Goal: Task Accomplishment & Management: Manage account settings

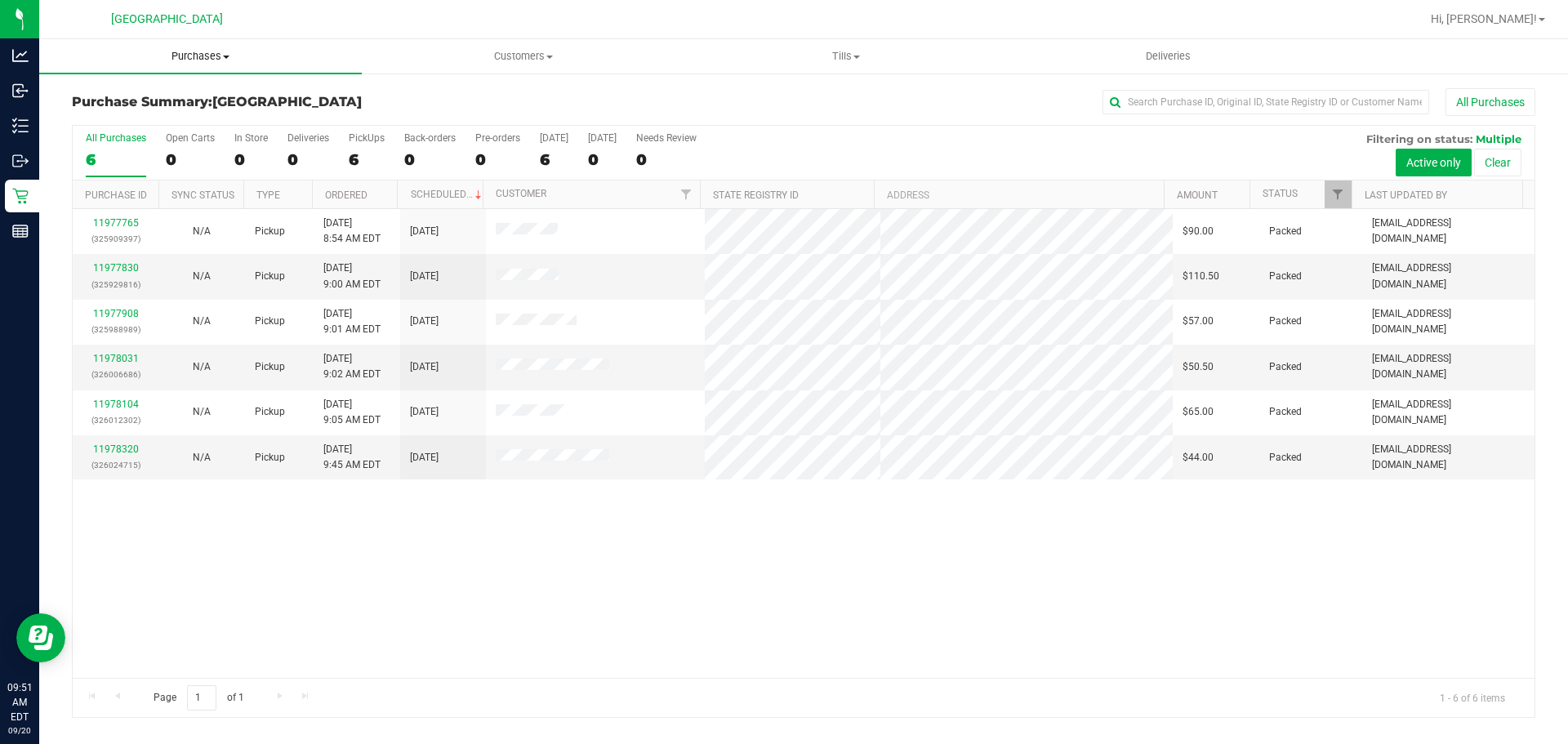
click at [212, 54] on span "Purchases" at bounding box center [201, 56] width 323 height 15
click at [207, 87] on ul "Summary of purchases Fulfillment All purchases" at bounding box center [201, 119] width 323 height 88
click at [207, 74] on link "Purchases Summary of purchases Fulfillment All purchases" at bounding box center [201, 56] width 323 height 34
click at [207, 94] on li "Summary of purchases" at bounding box center [201, 99] width 323 height 19
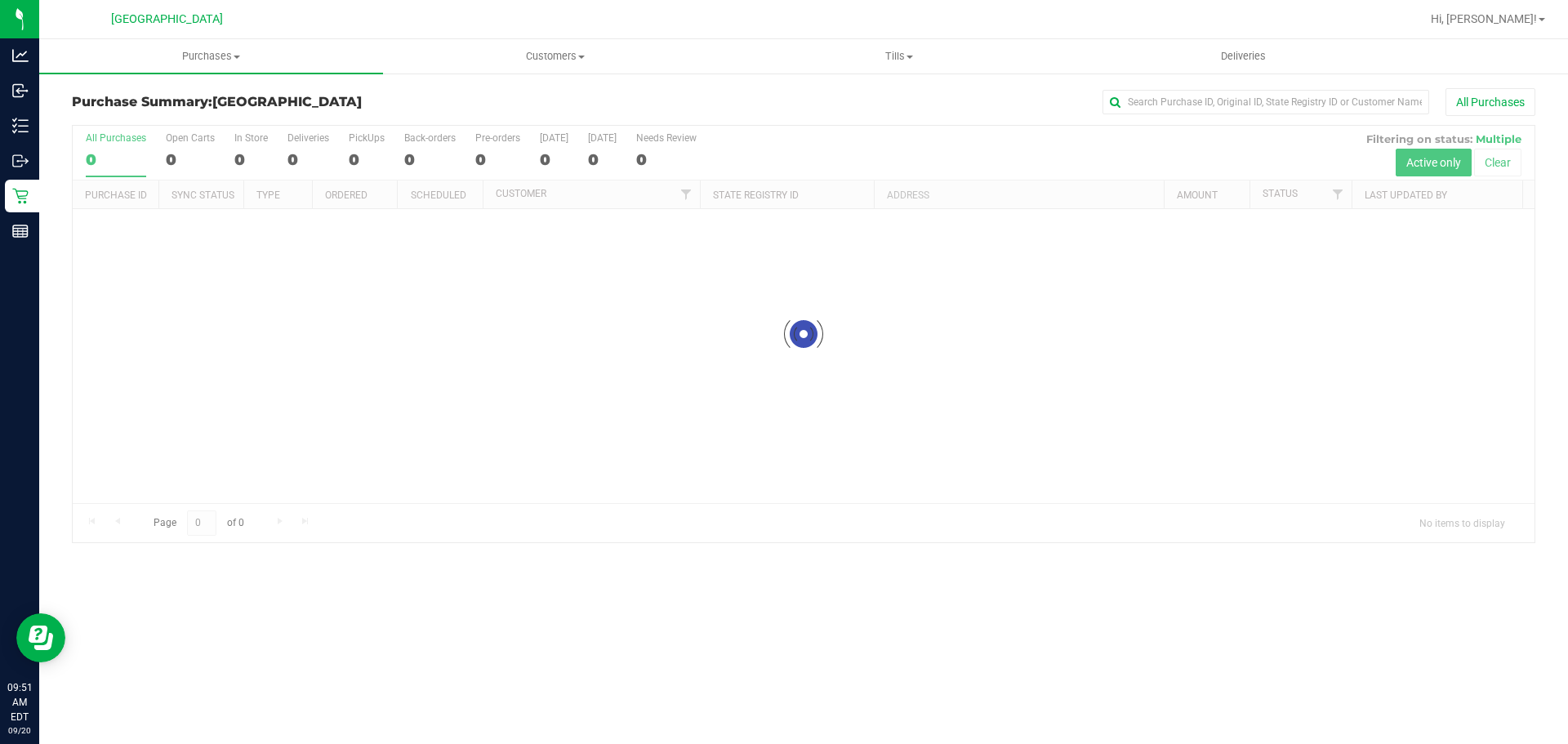
click at [307, 308] on div at bounding box center [803, 334] width 1461 height 417
click at [437, 105] on h3 "Purchase Summary: [GEOGRAPHIC_DATA]" at bounding box center [316, 102] width 488 height 15
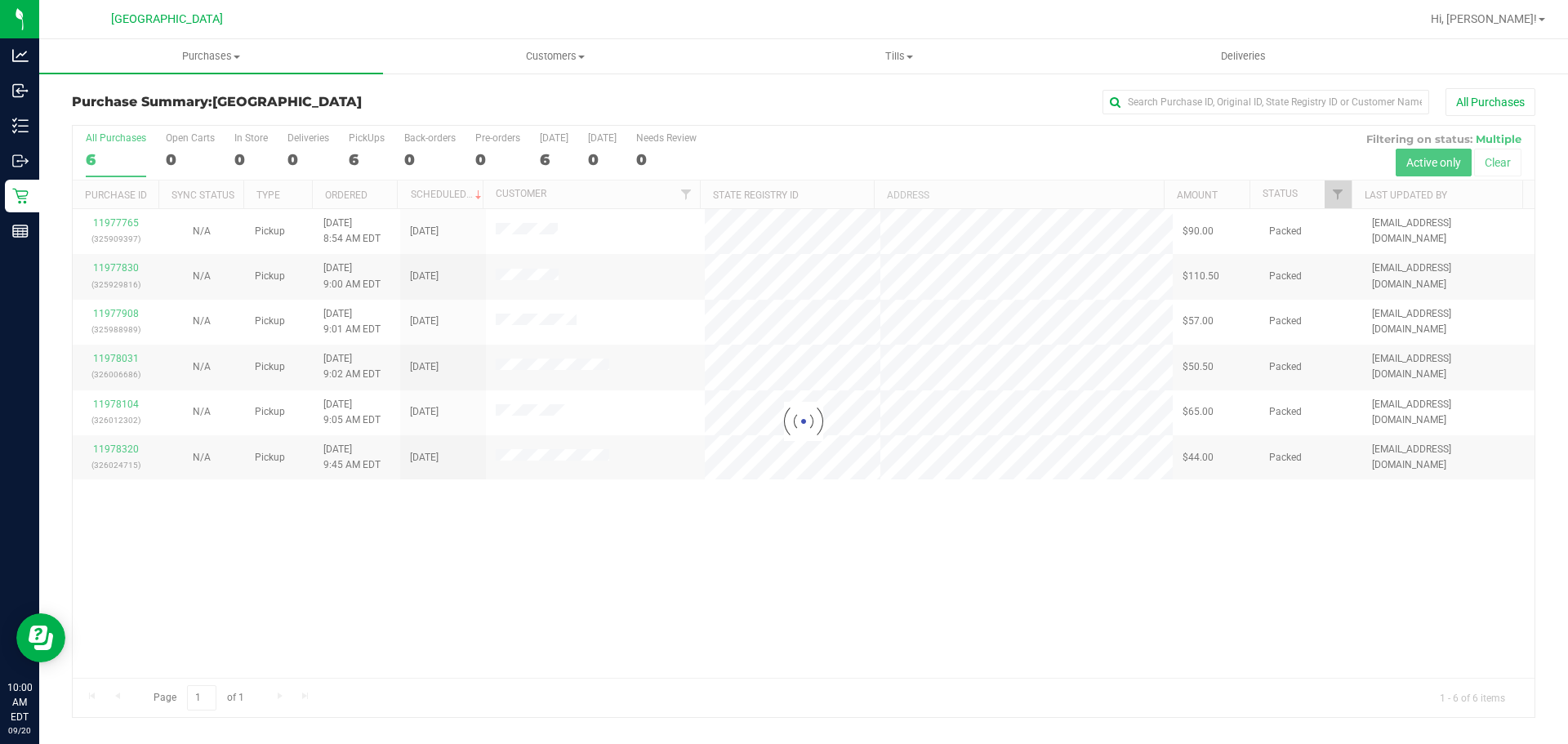
drag, startPoint x: 902, startPoint y: 553, endPoint x: 488, endPoint y: 214, distance: 535.1
click at [902, 553] on div at bounding box center [803, 422] width 1461 height 591
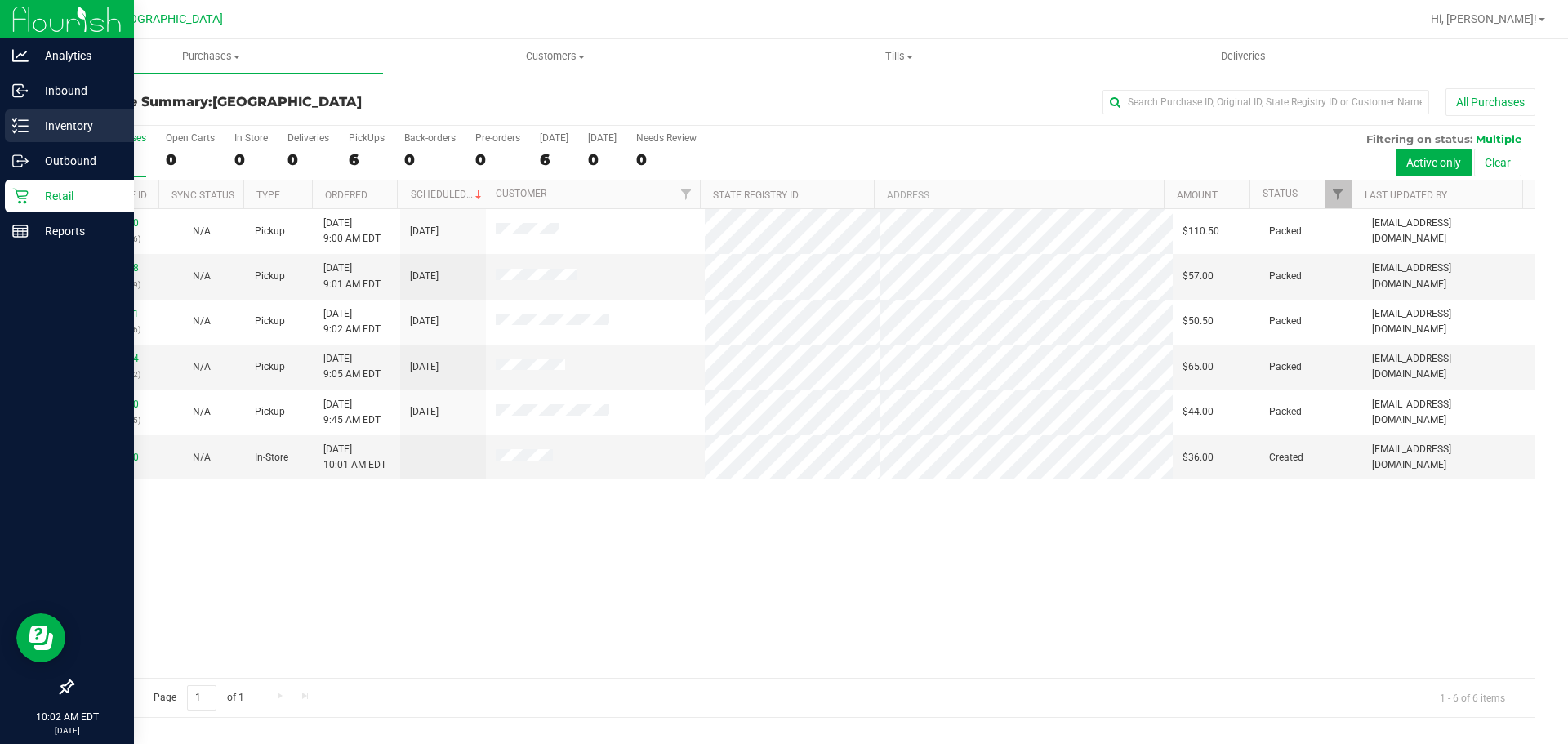
click at [24, 124] on icon at bounding box center [20, 126] width 17 height 17
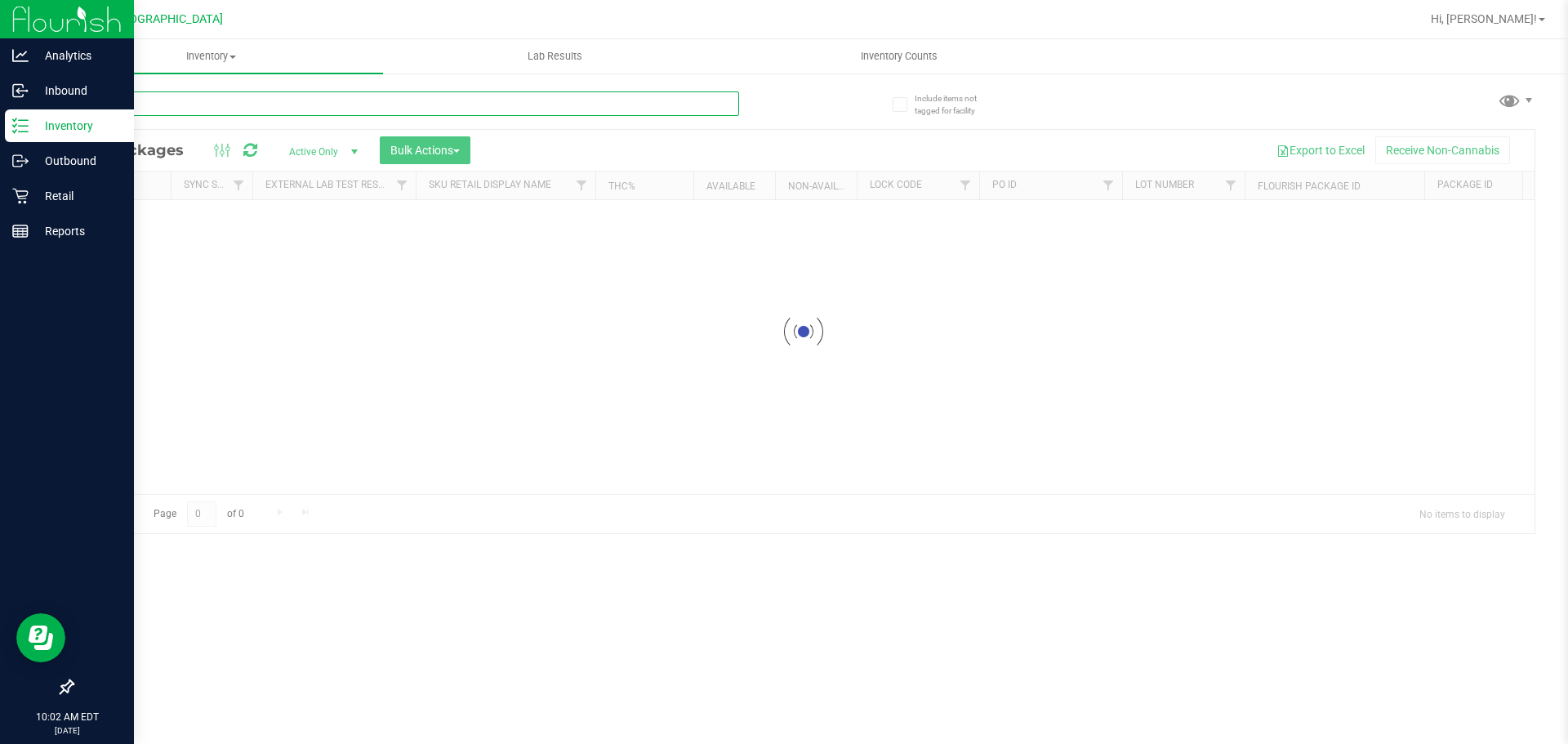
click at [292, 101] on input "text" at bounding box center [405, 103] width 667 height 25
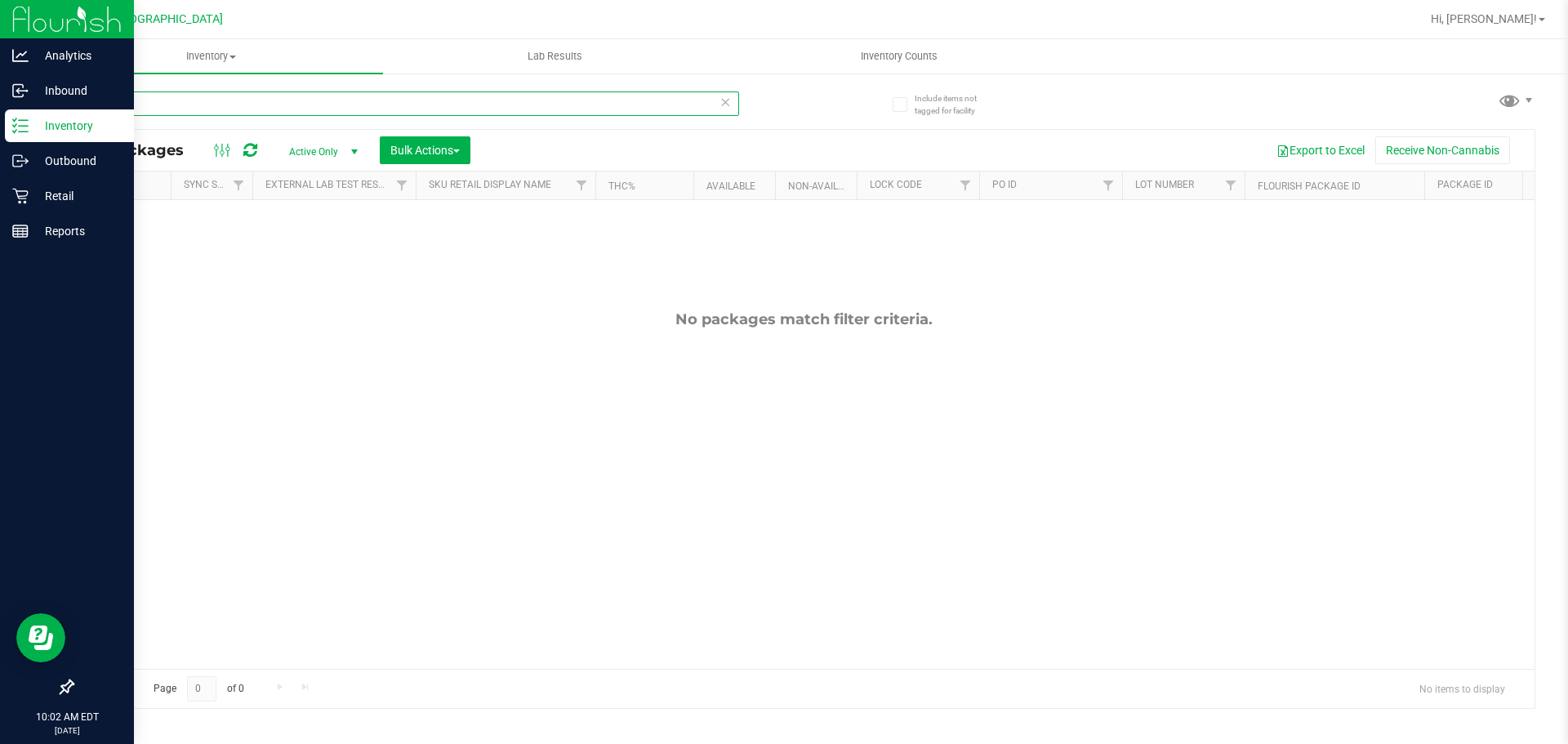
type input "p"
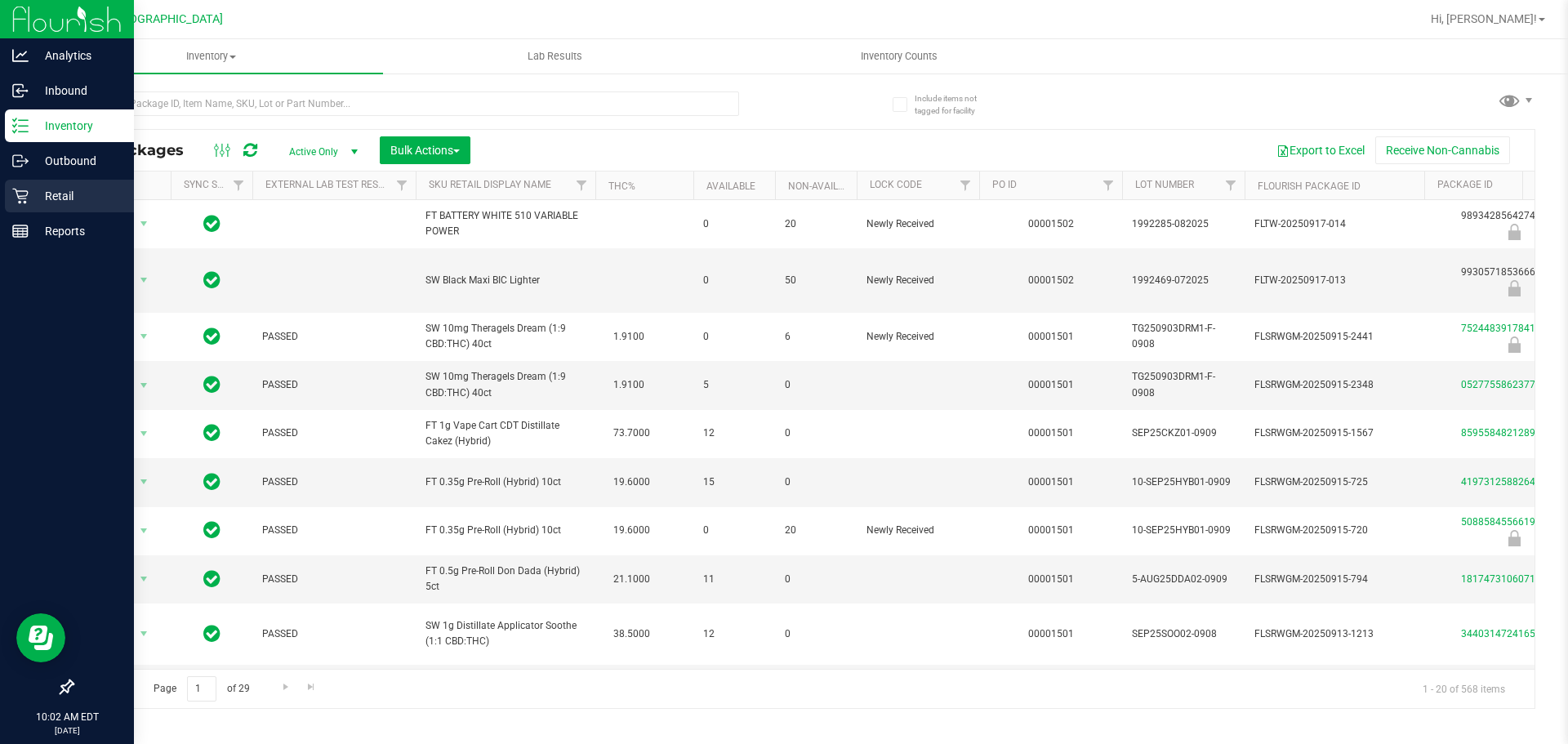
click at [23, 185] on div "Retail" at bounding box center [69, 195] width 129 height 32
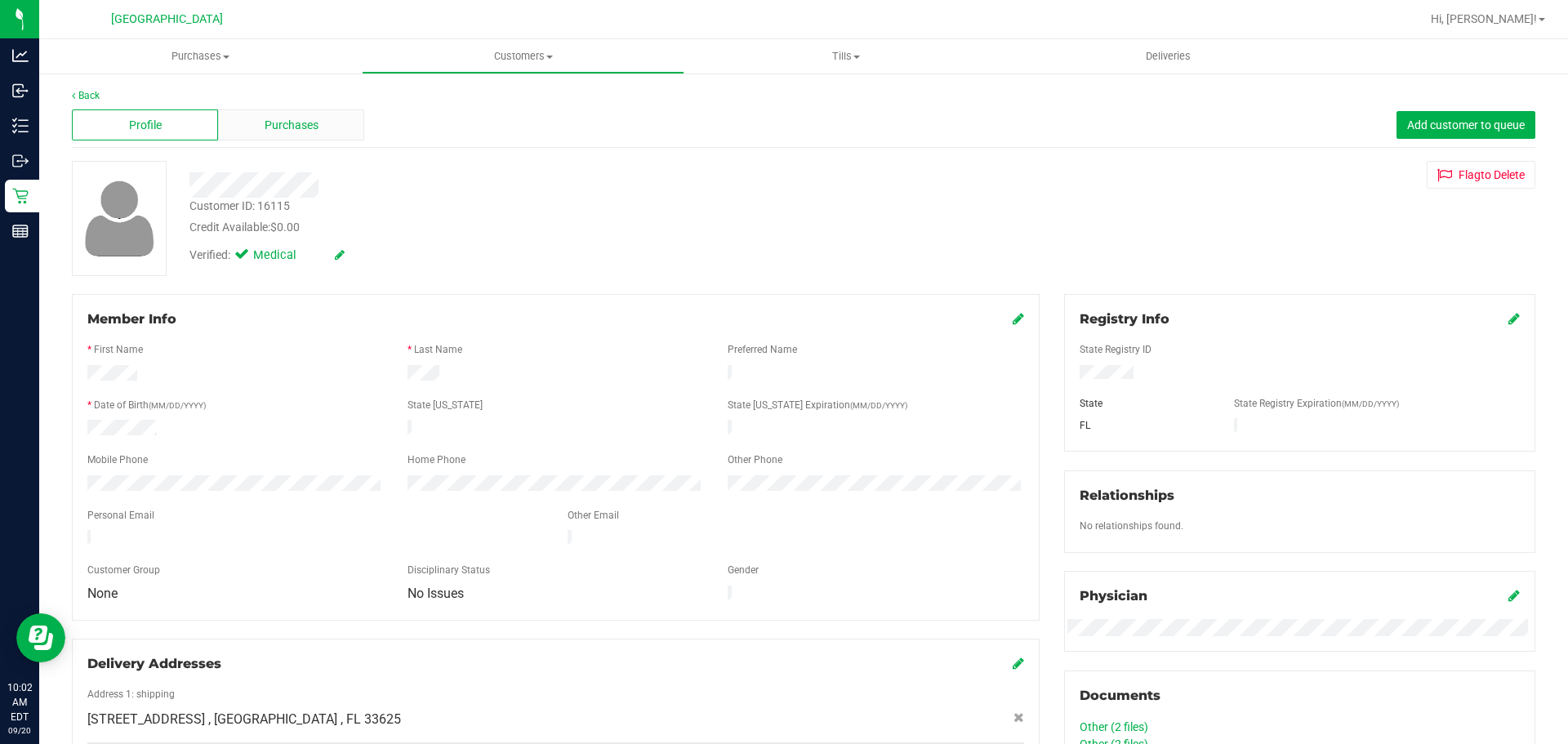
click at [265, 127] on span "Purchases" at bounding box center [292, 125] width 54 height 17
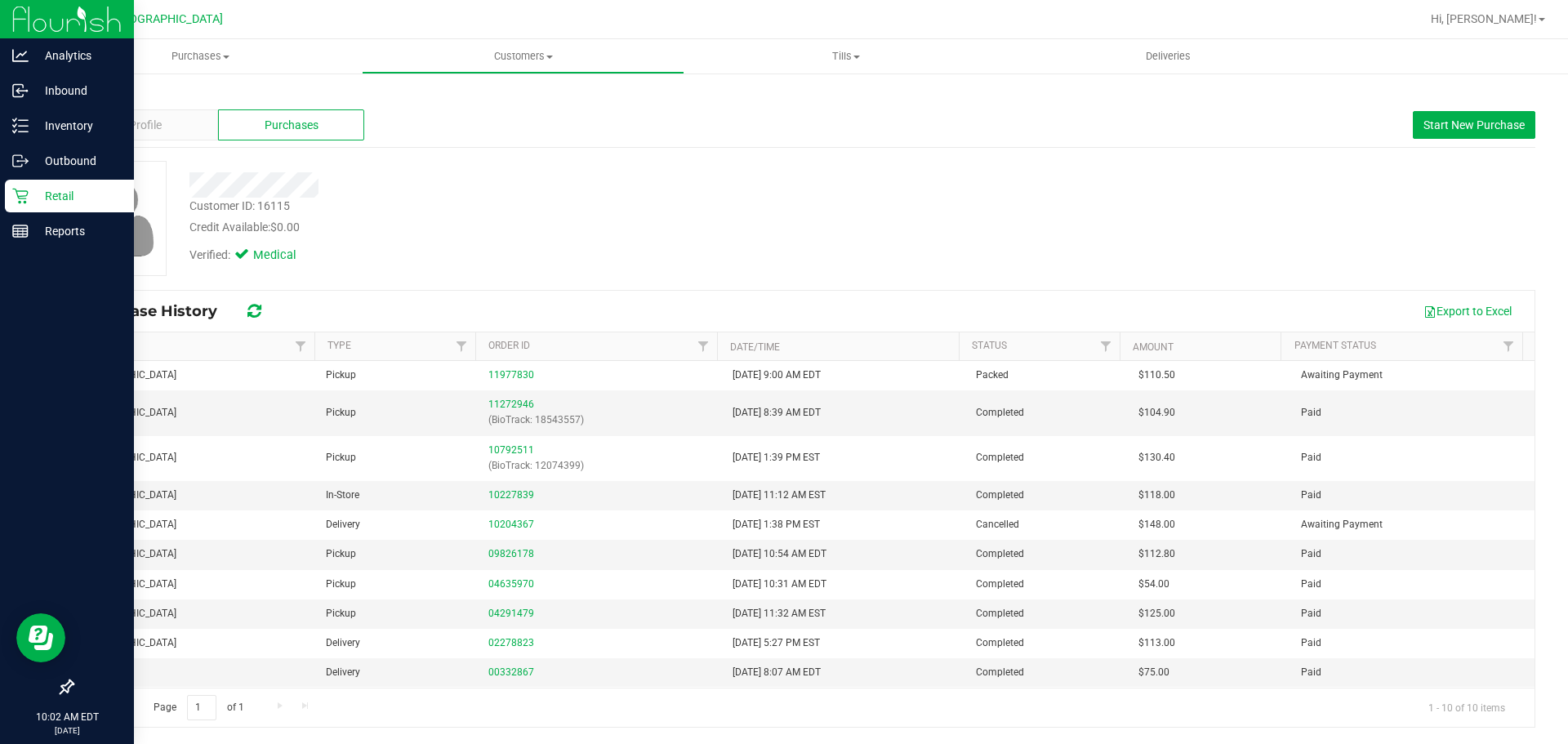
click at [12, 209] on div "Retail" at bounding box center [69, 195] width 129 height 32
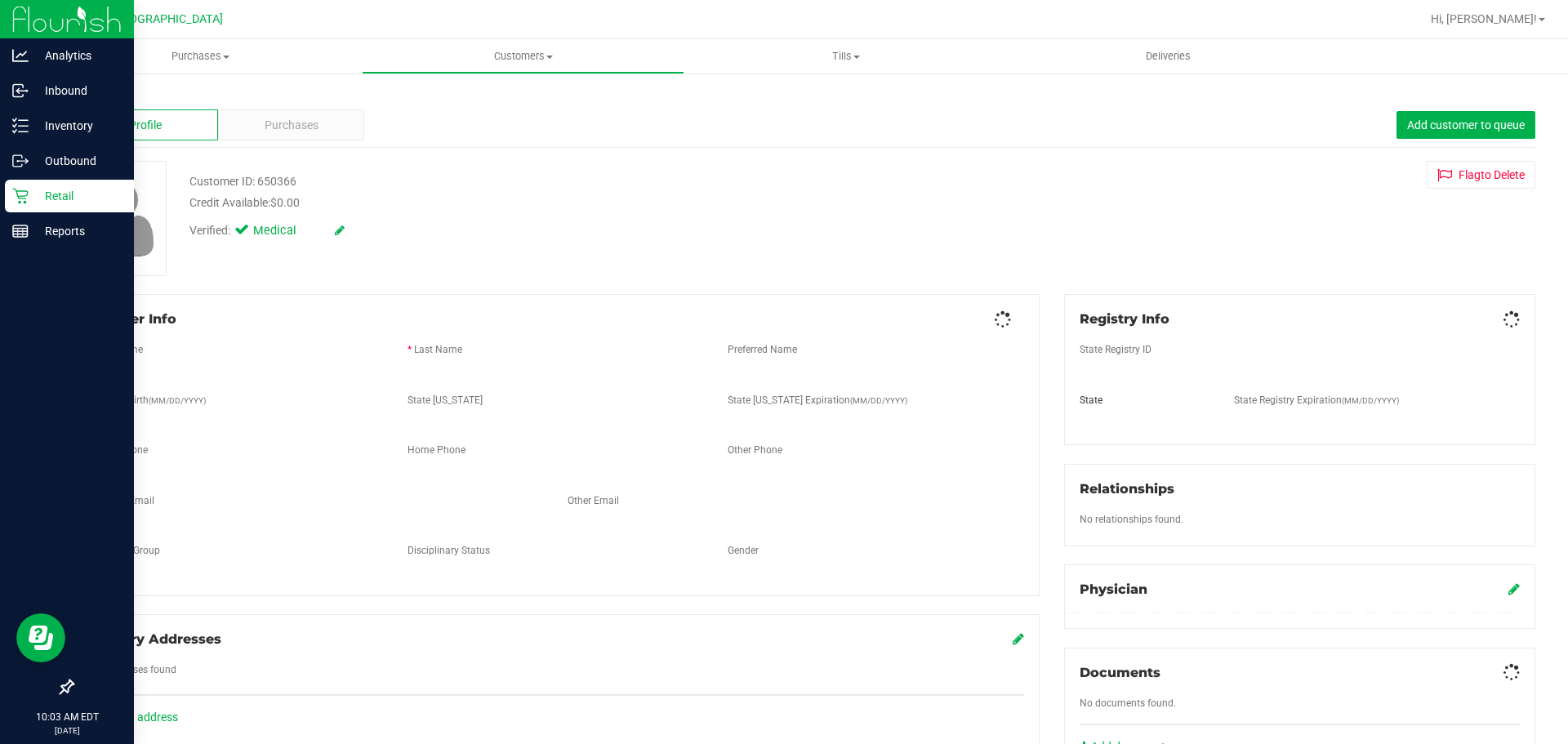
click at [287, 123] on span "Purchases" at bounding box center [292, 125] width 54 height 17
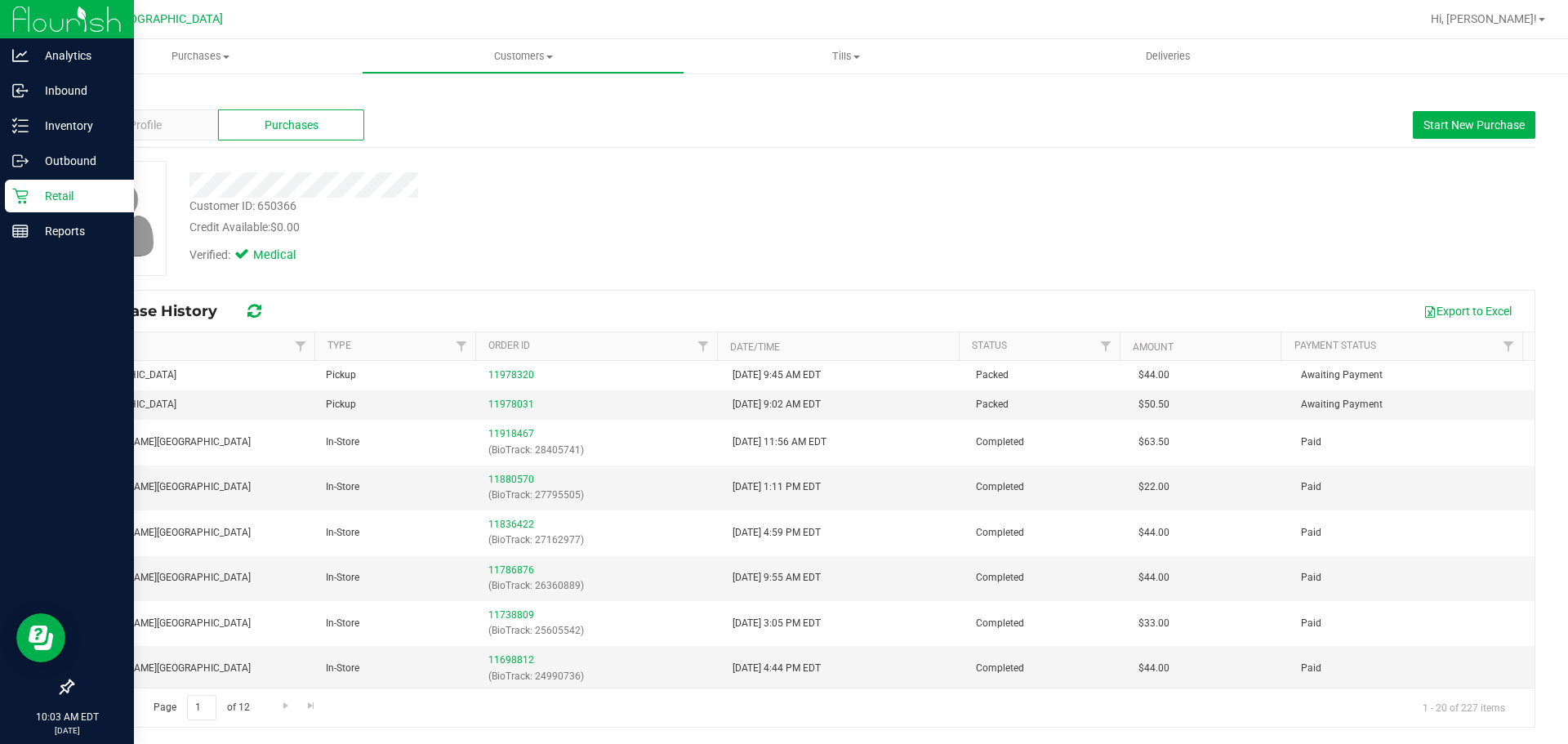
click at [12, 193] on icon at bounding box center [20, 196] width 17 height 17
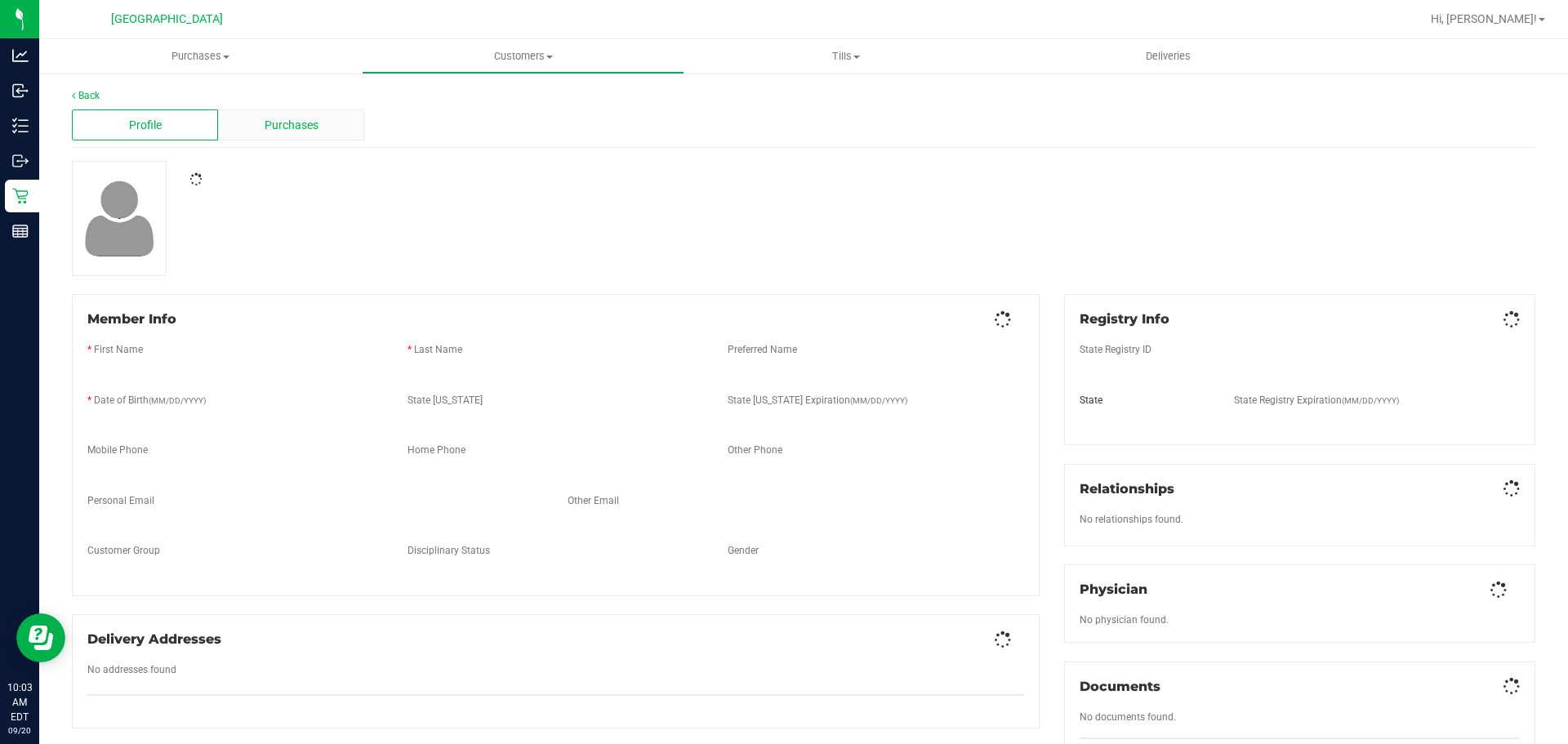
click at [287, 134] on div "Purchases" at bounding box center [291, 125] width 146 height 31
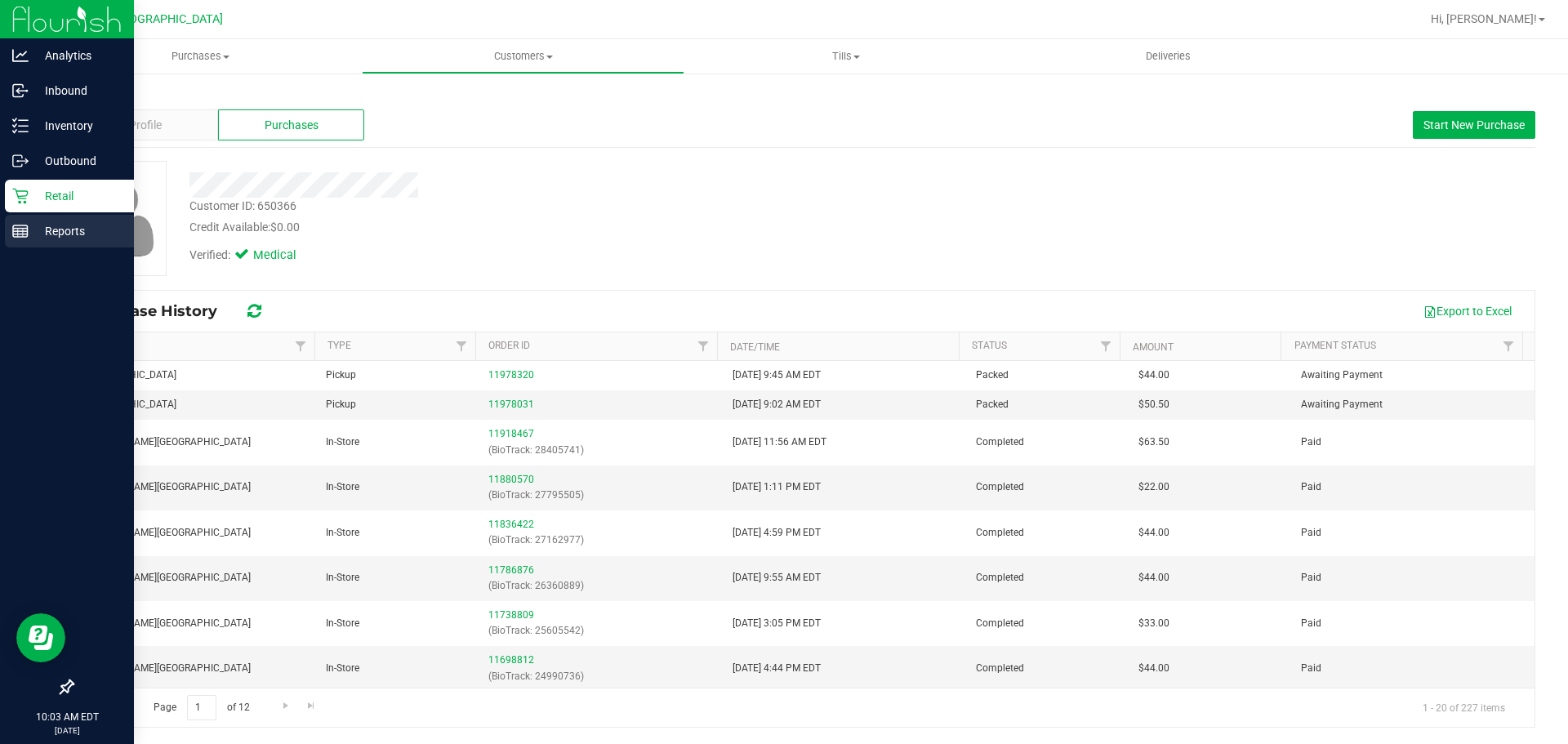
click at [18, 233] on line at bounding box center [18, 232] width 0 height 8
click at [17, 201] on icon at bounding box center [20, 196] width 17 height 17
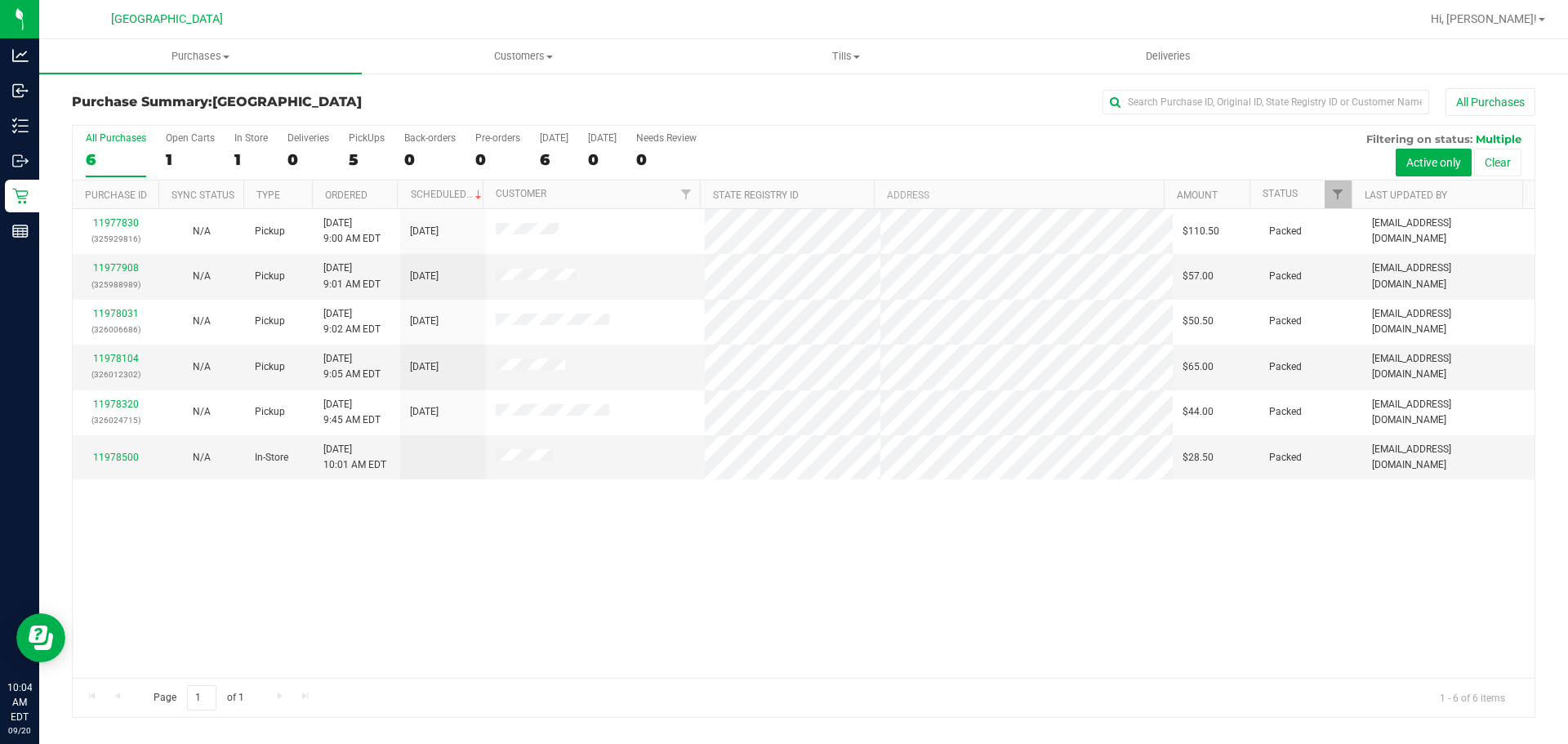
click at [866, 624] on div "11977830 (325929816) N/A Pickup [DATE] 9:00 AM EDT 9/20/2025 $110.50 Packed [EM…" at bounding box center [803, 443] width 1461 height 469
click at [134, 69] on uib-tab-heading "Purchases Summary of purchases Fulfillment All purchases" at bounding box center [201, 56] width 323 height 34
click at [105, 96] on span "Summary of purchases" at bounding box center [123, 98] width 167 height 14
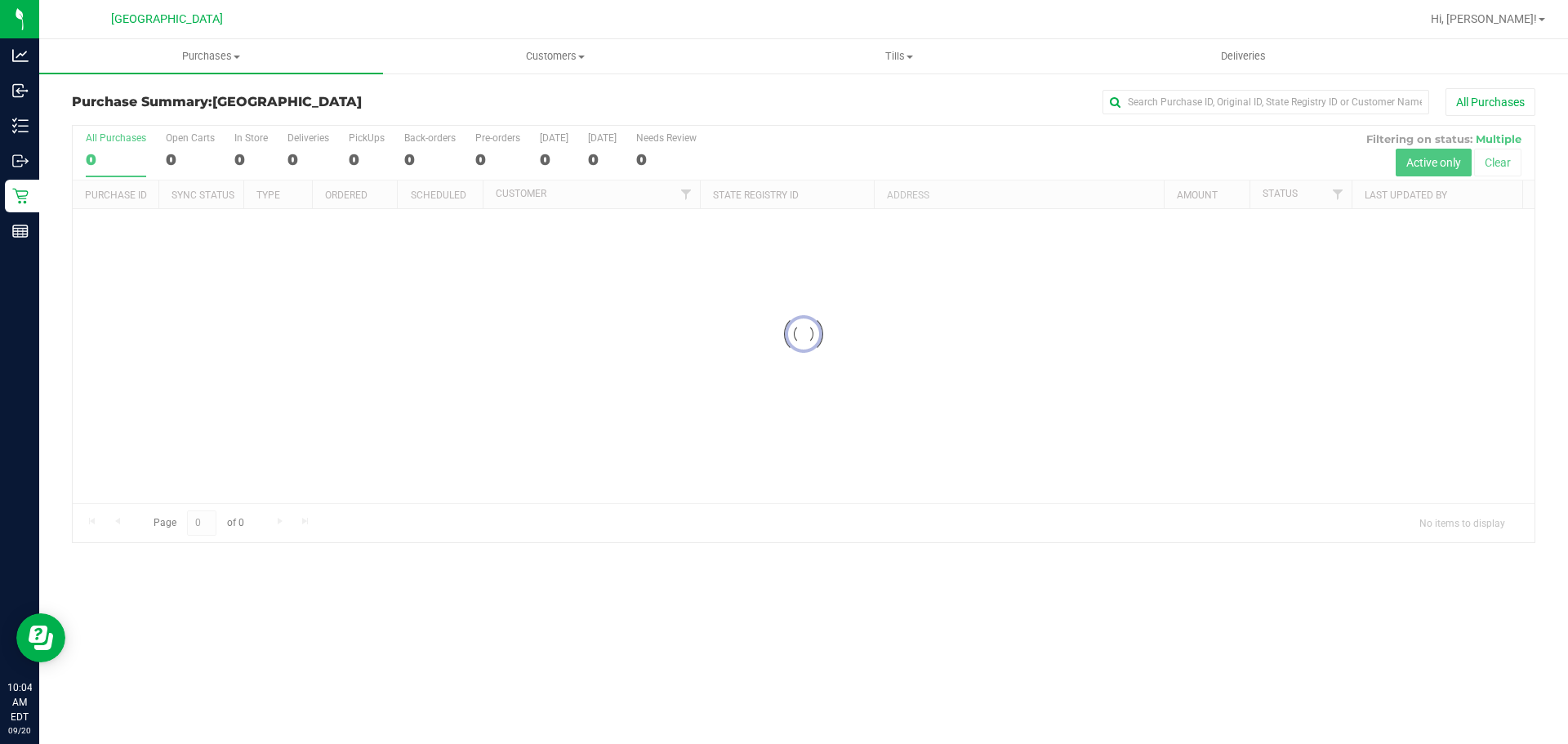
click at [170, 283] on div at bounding box center [803, 334] width 1461 height 417
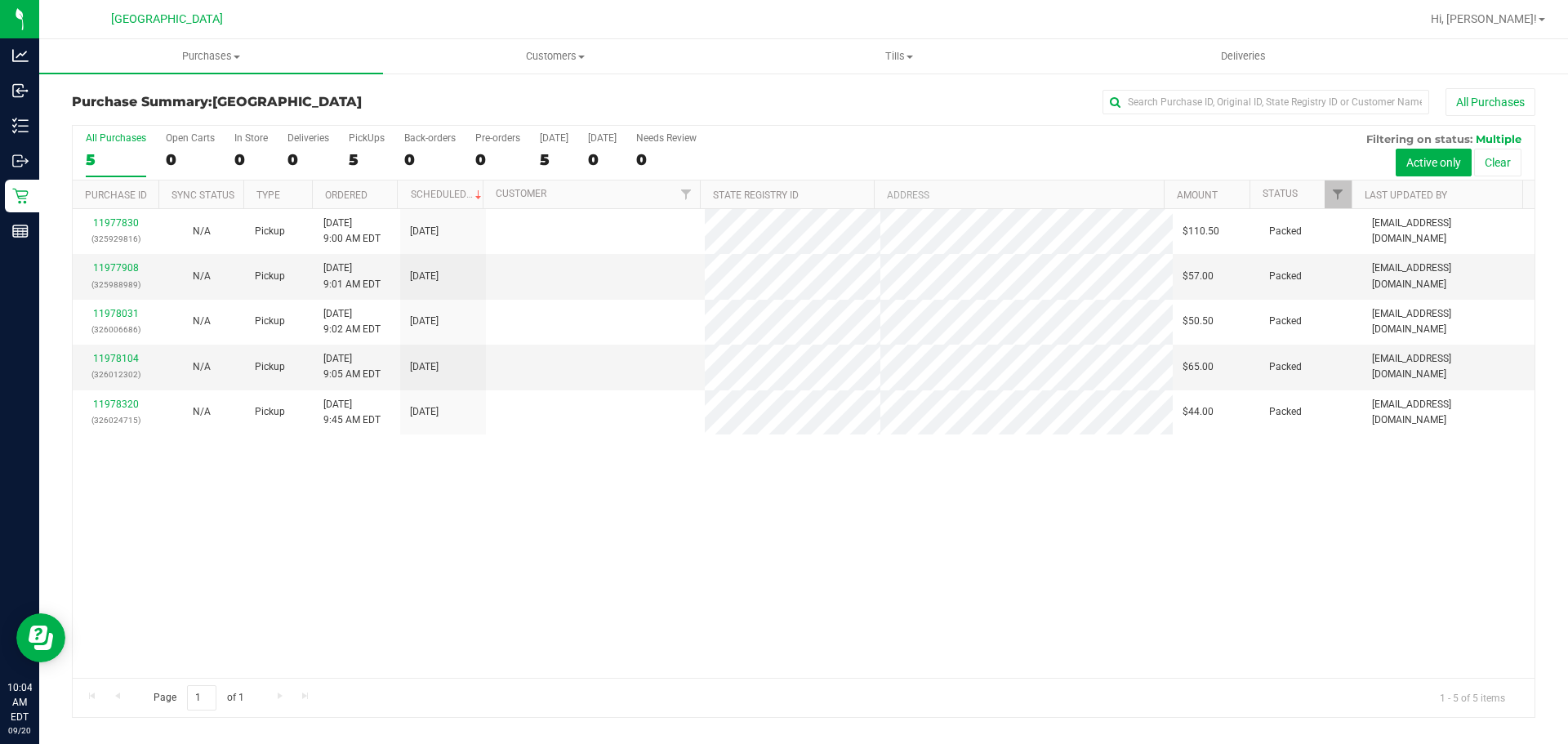
click at [389, 103] on h3 "Purchase Summary: [GEOGRAPHIC_DATA]" at bounding box center [316, 102] width 488 height 15
click at [604, 533] on div "11977830 (325929816) N/A Pickup [DATE] 9:00 AM EDT 9/20/2025 $110.50 Packed [EM…" at bounding box center [803, 443] width 1461 height 469
click at [555, 546] on div "11977830 (325929816) N/A Pickup [DATE] 9:00 AM EDT 9/20/2025 $110.50 Packed [EM…" at bounding box center [803, 443] width 1461 height 469
click at [99, 64] on uib-tab-heading "Purchases Summary of purchases Fulfillment All purchases" at bounding box center [212, 56] width 344 height 34
click at [91, 92] on span "Summary of purchases" at bounding box center [123, 98] width 167 height 14
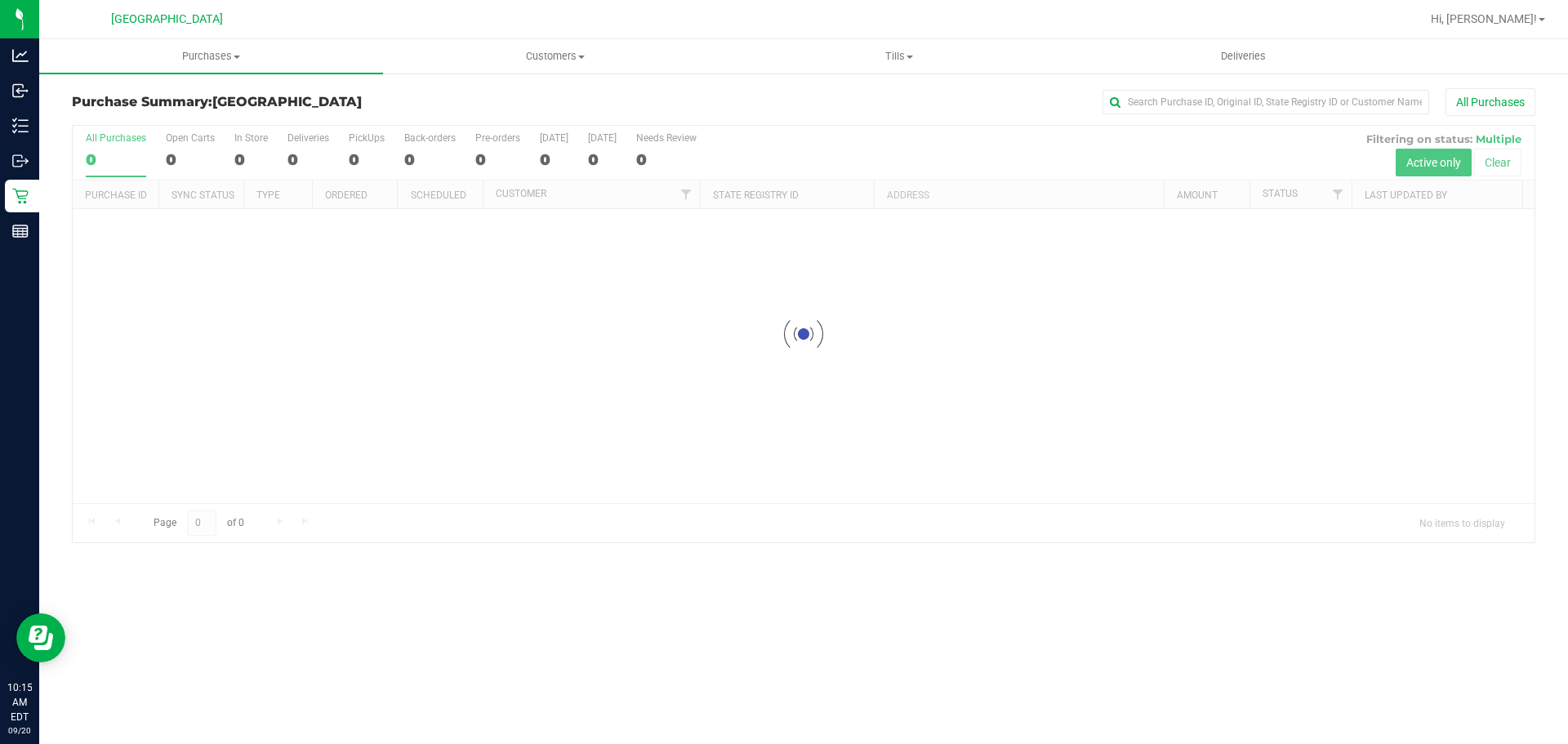
click at [147, 533] on div at bounding box center [803, 334] width 1461 height 417
click at [284, 110] on div "Purchase Summary: [GEOGRAPHIC_DATA] All Purchases" at bounding box center [803, 106] width 1463 height 36
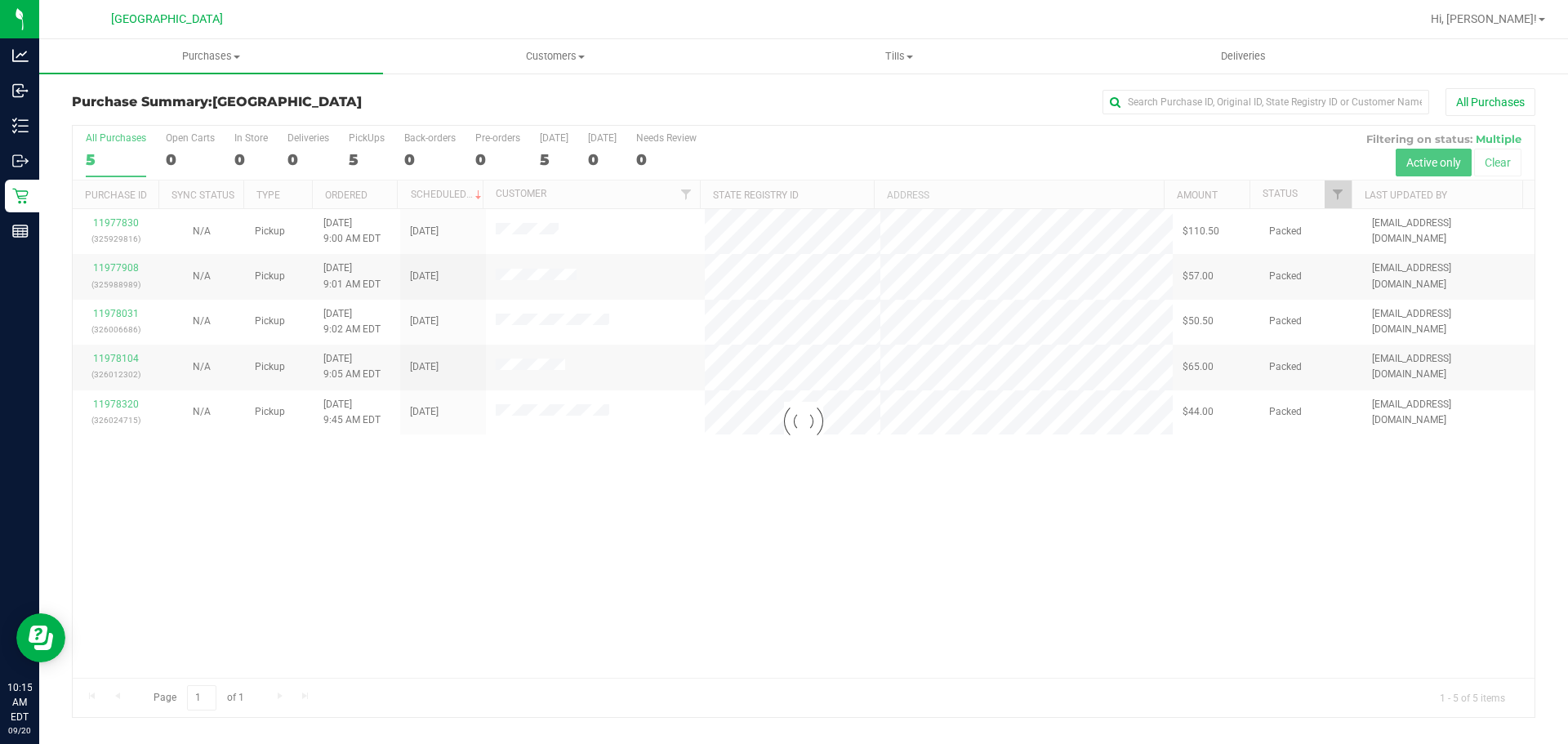
click at [385, 105] on h3 "Purchase Summary: [GEOGRAPHIC_DATA]" at bounding box center [316, 102] width 488 height 15
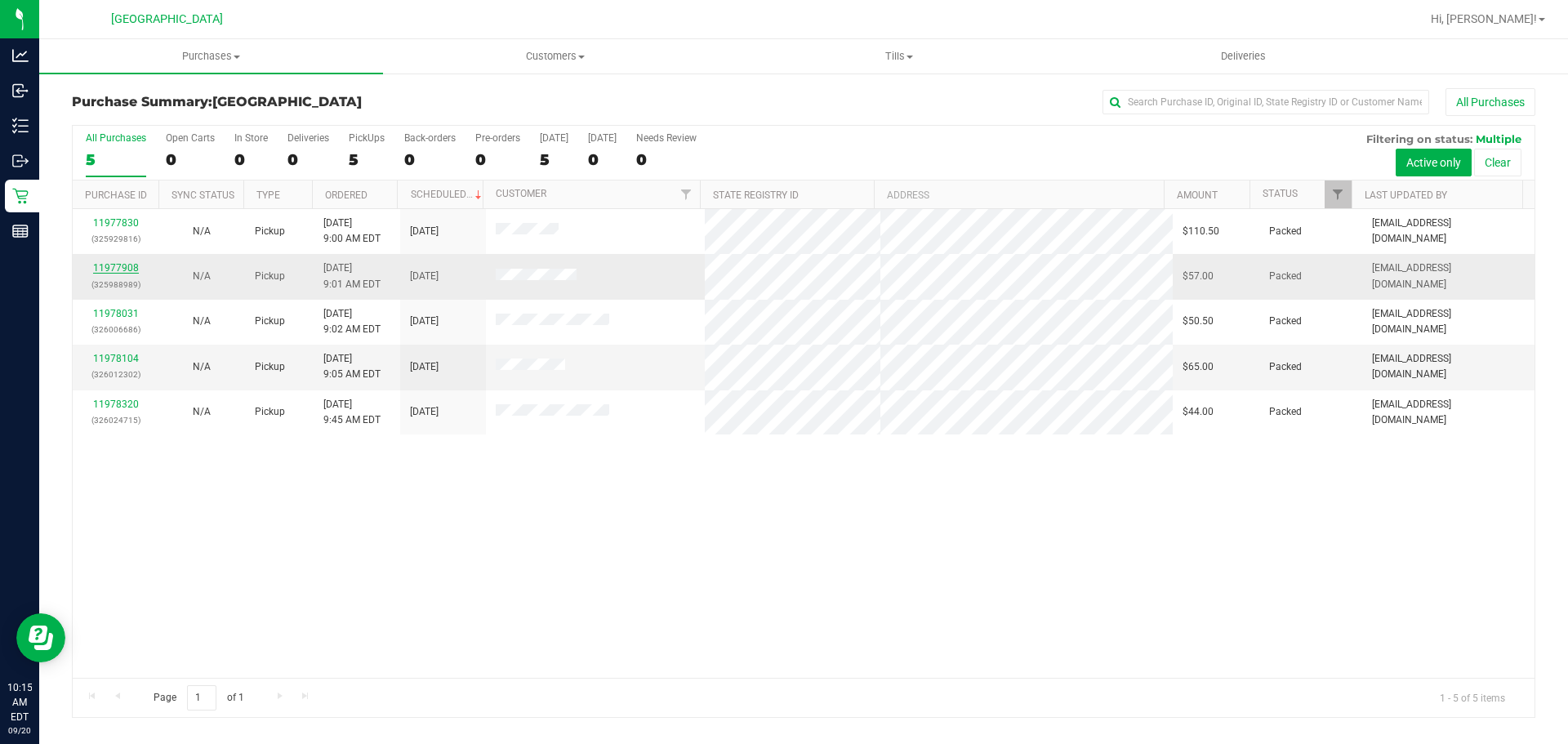
click at [122, 272] on link "11977908" at bounding box center [116, 268] width 46 height 11
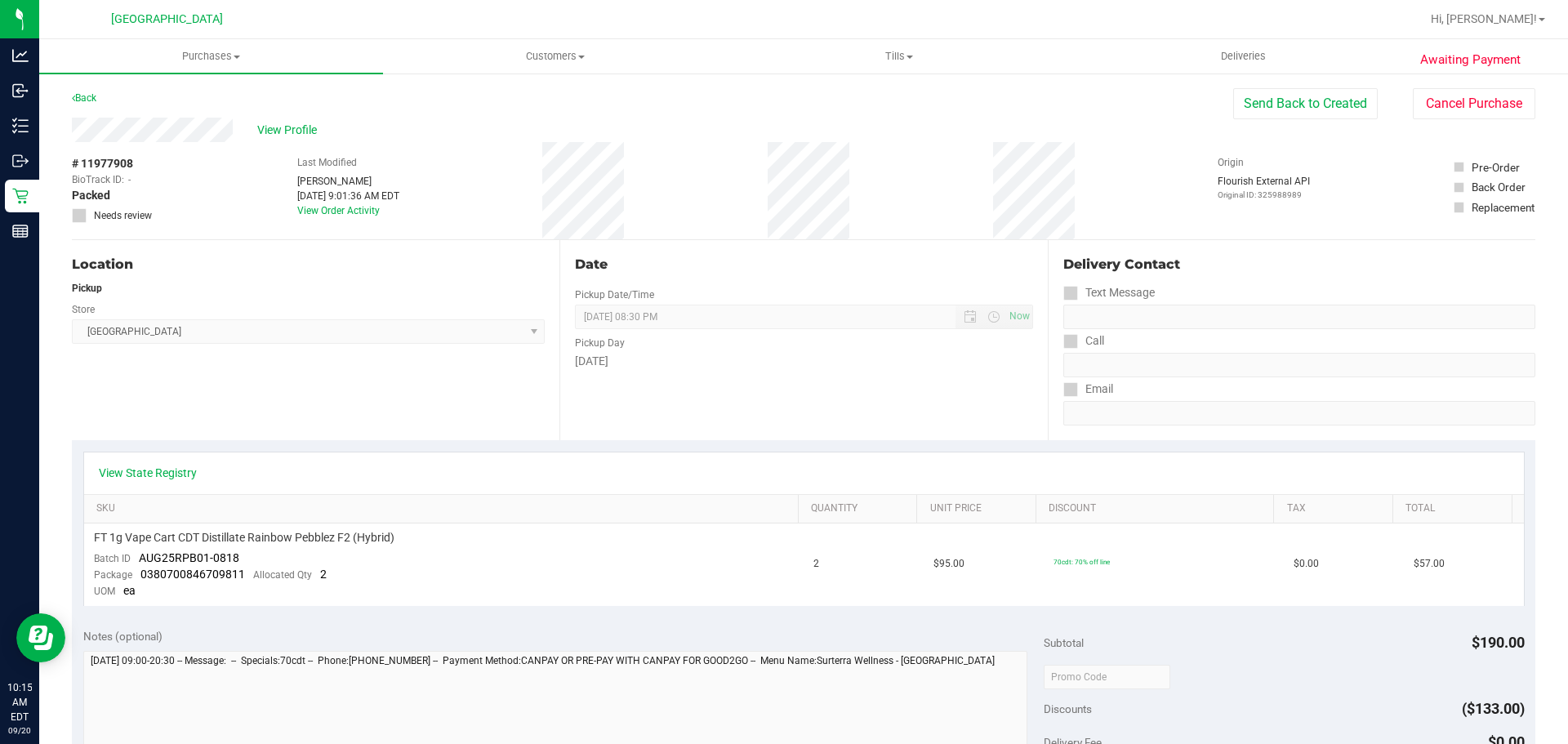
click at [265, 73] on link "Purchases Summary of purchases Fulfillment All purchases" at bounding box center [212, 56] width 344 height 34
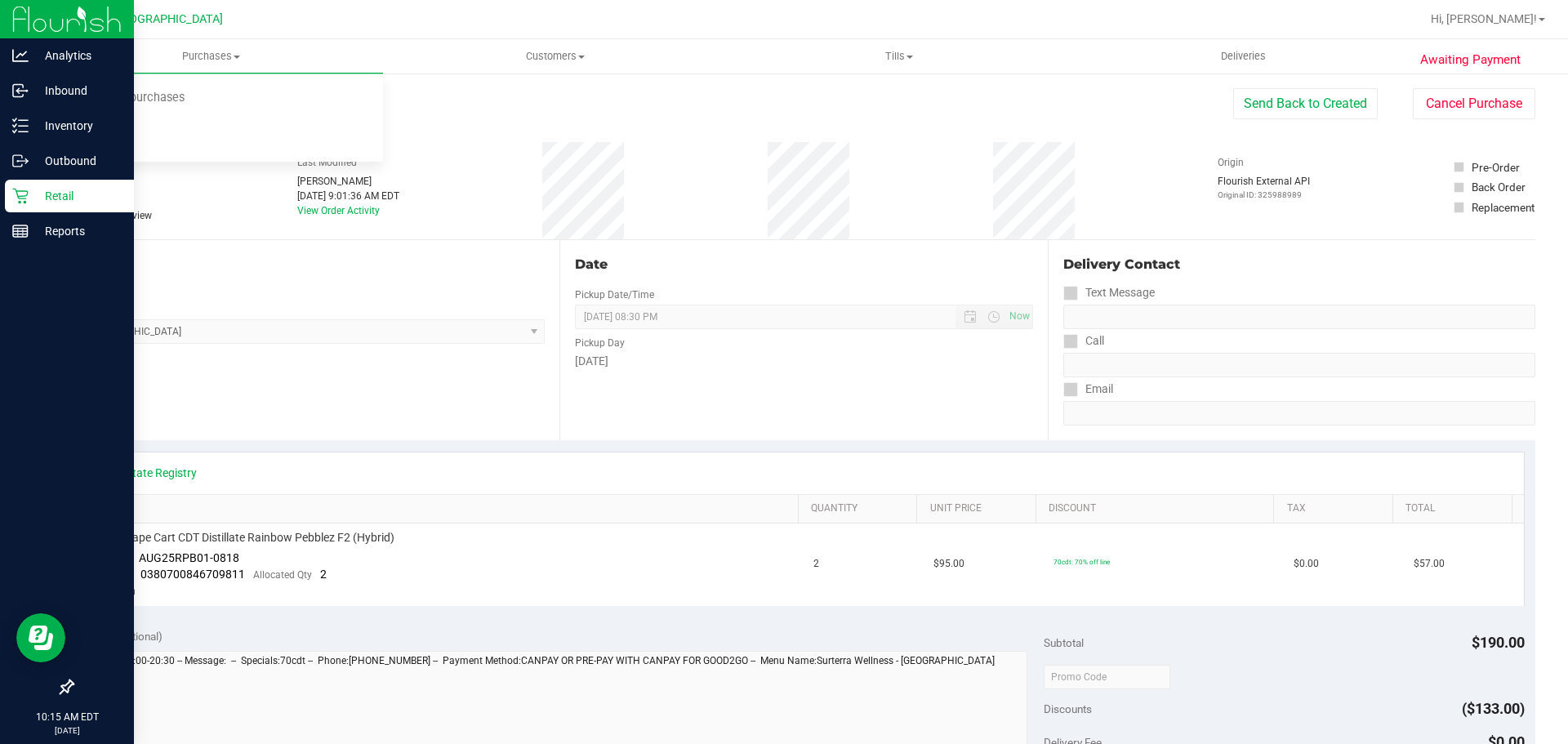
click at [27, 203] on icon at bounding box center [20, 196] width 17 height 17
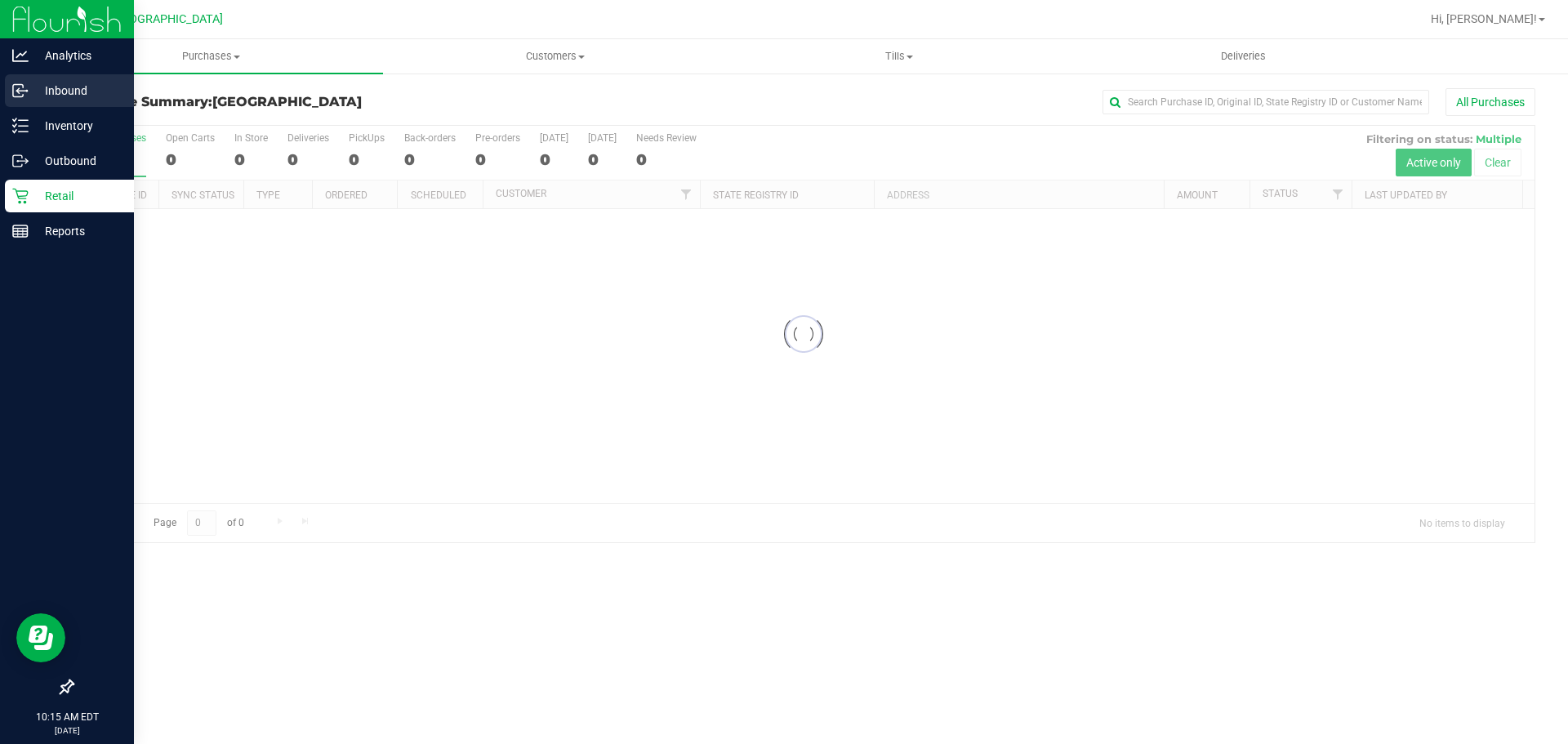
click at [52, 94] on p "Inbound" at bounding box center [77, 90] width 98 height 19
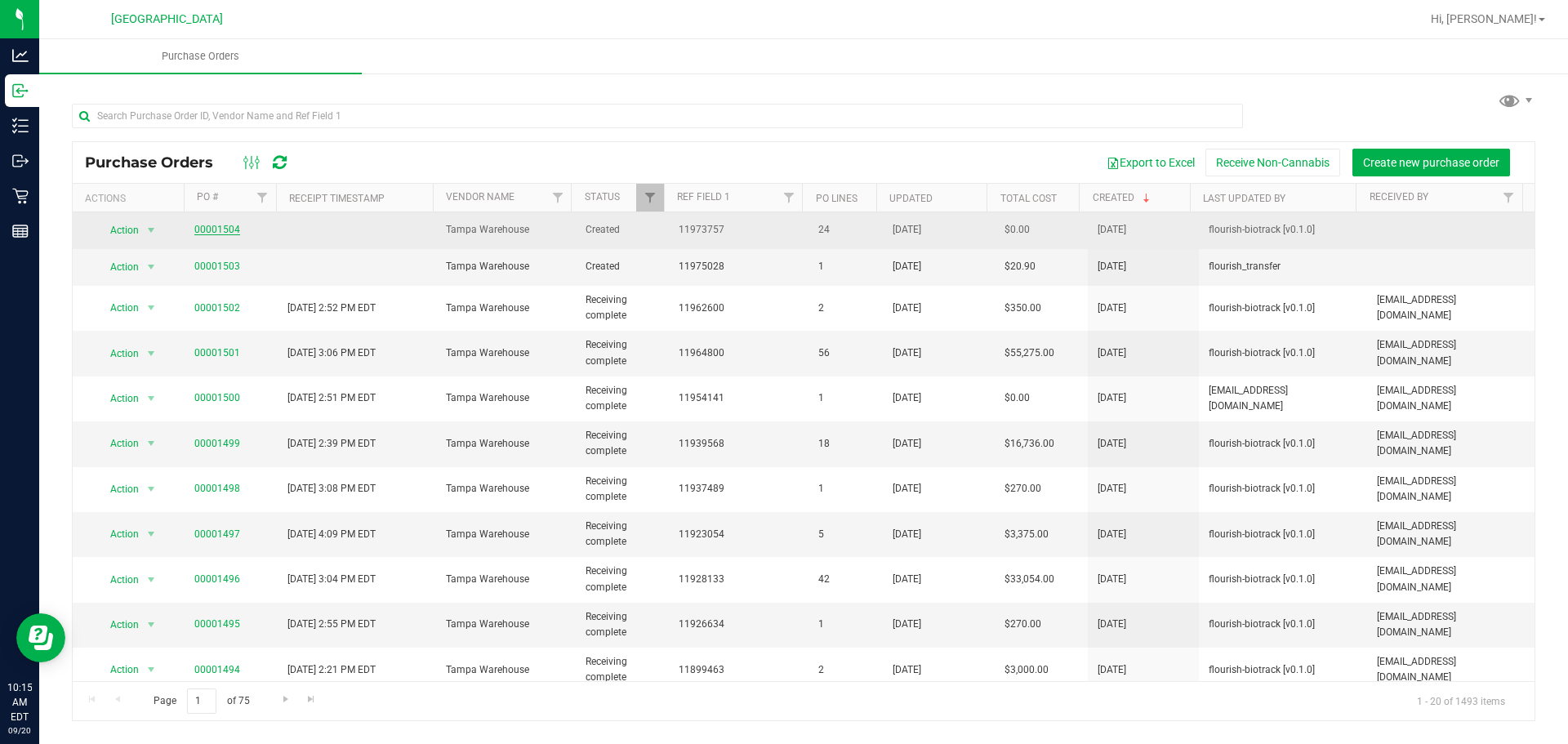
click at [218, 228] on link "00001504" at bounding box center [217, 229] width 46 height 11
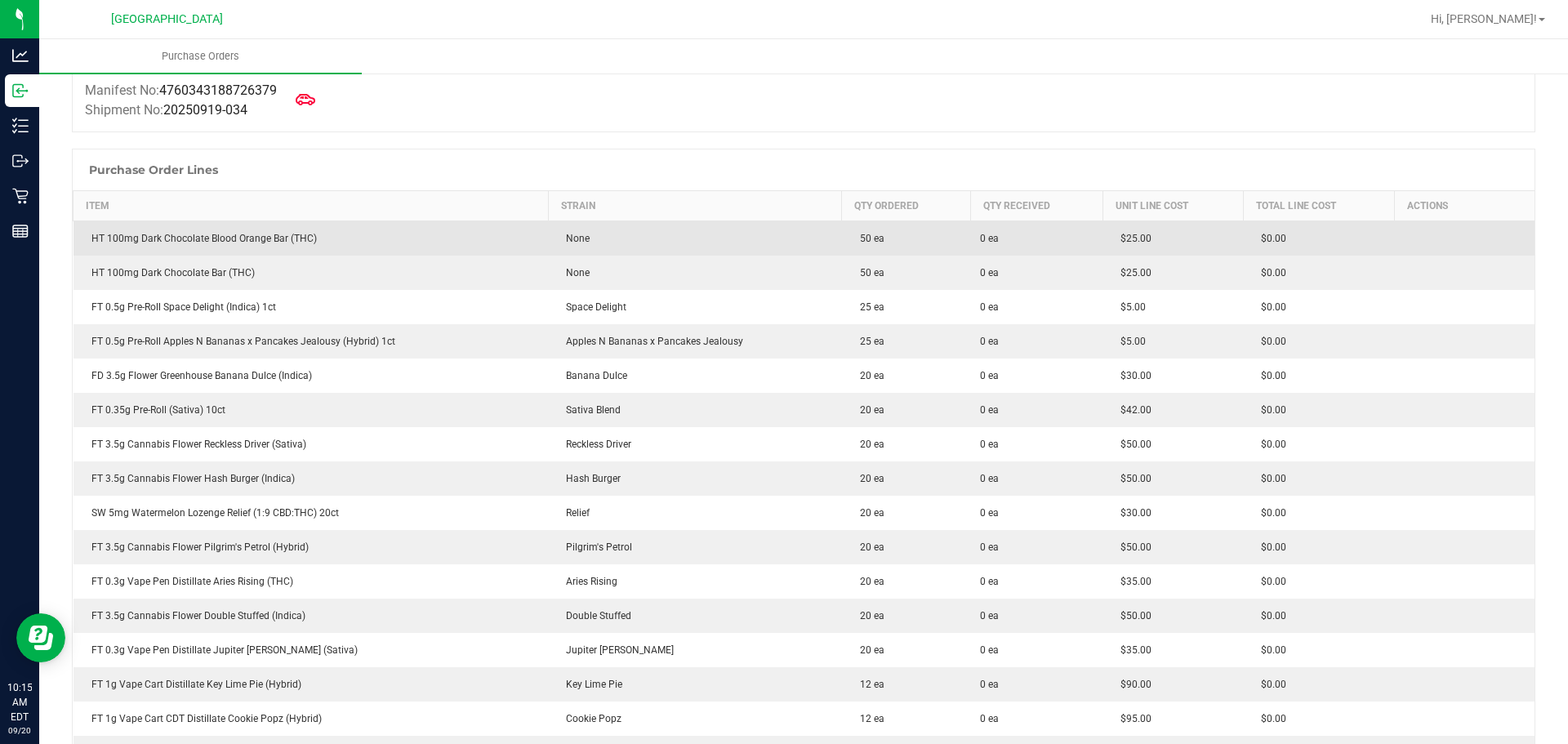
scroll to position [409, 0]
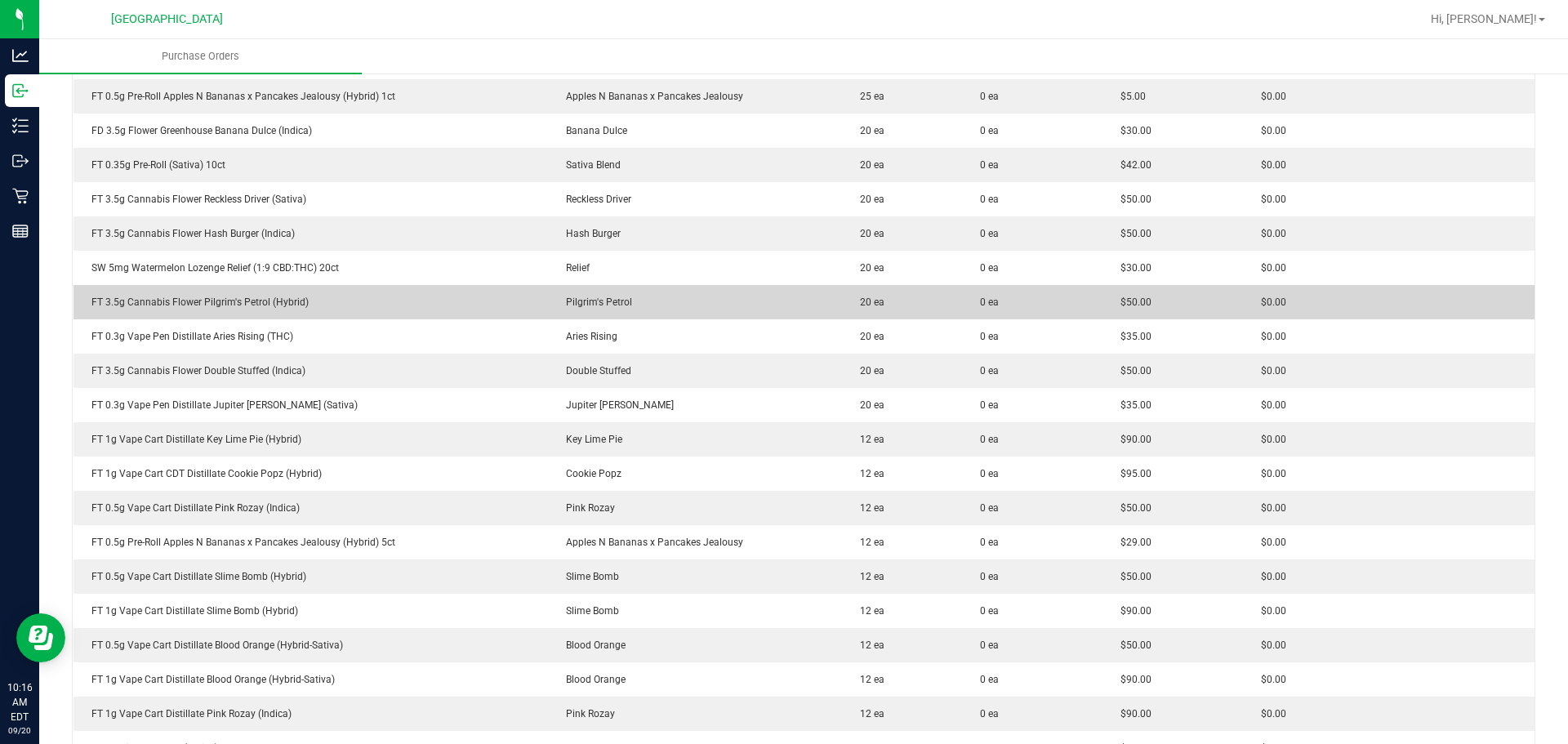
drag, startPoint x: 409, startPoint y: 287, endPoint x: 352, endPoint y: 318, distance: 64.9
click at [352, 318] on td "FT 3.5g Cannabis Flower Pilgrim's Petrol (Hybrid)" at bounding box center [311, 302] width 475 height 34
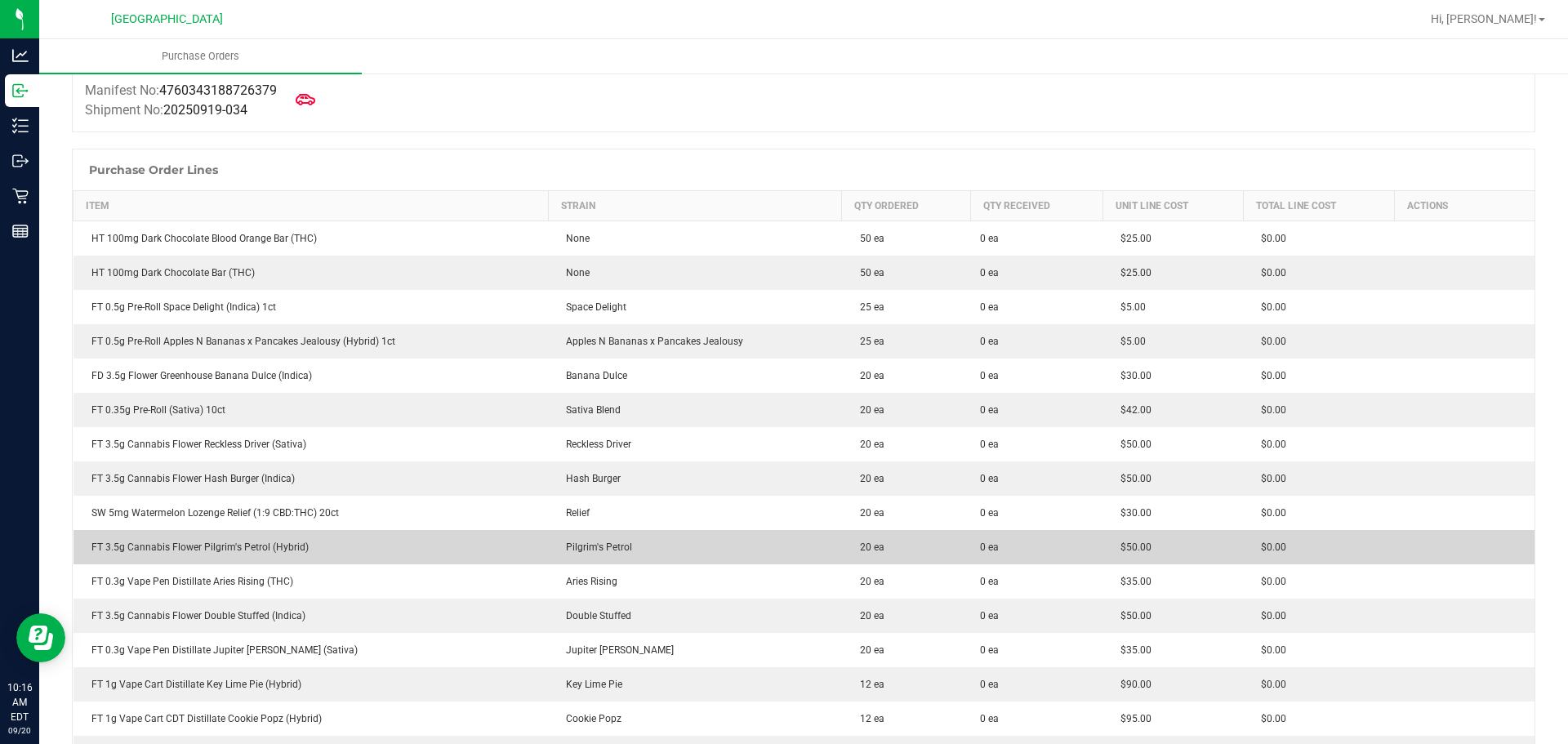
scroll to position [0, 0]
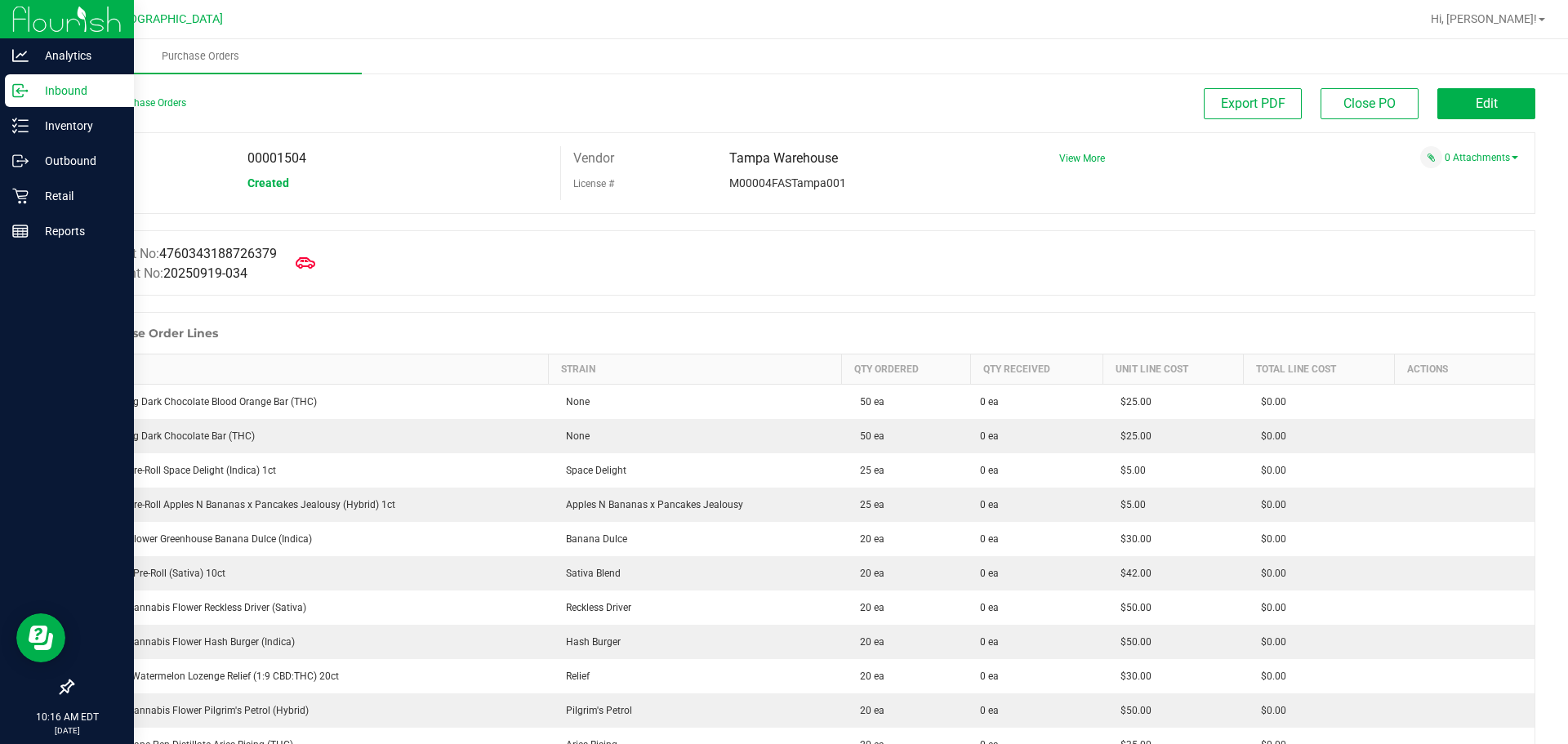
click at [34, 95] on p "Inbound" at bounding box center [77, 90] width 98 height 19
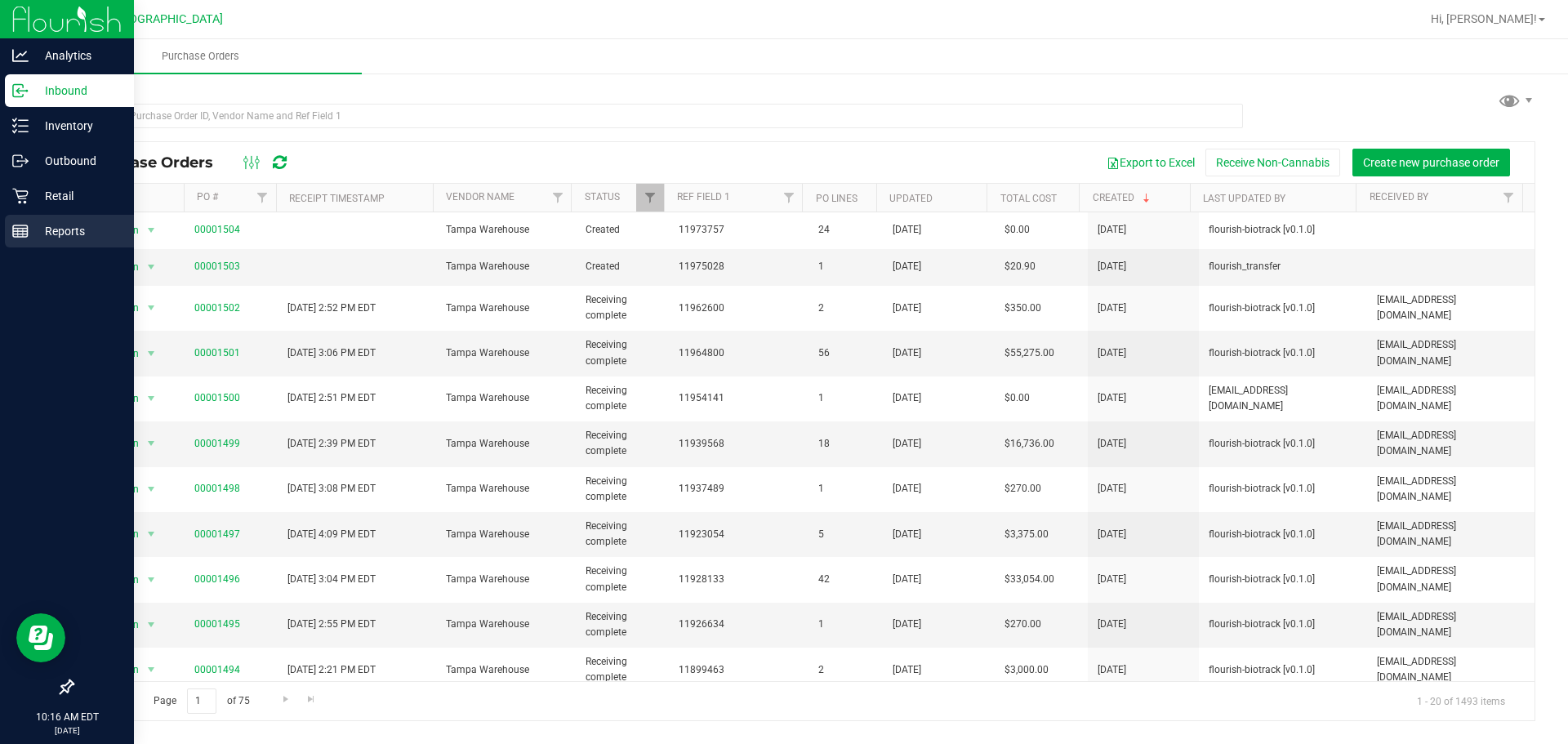
click at [91, 221] on p "Reports" at bounding box center [77, 230] width 98 height 19
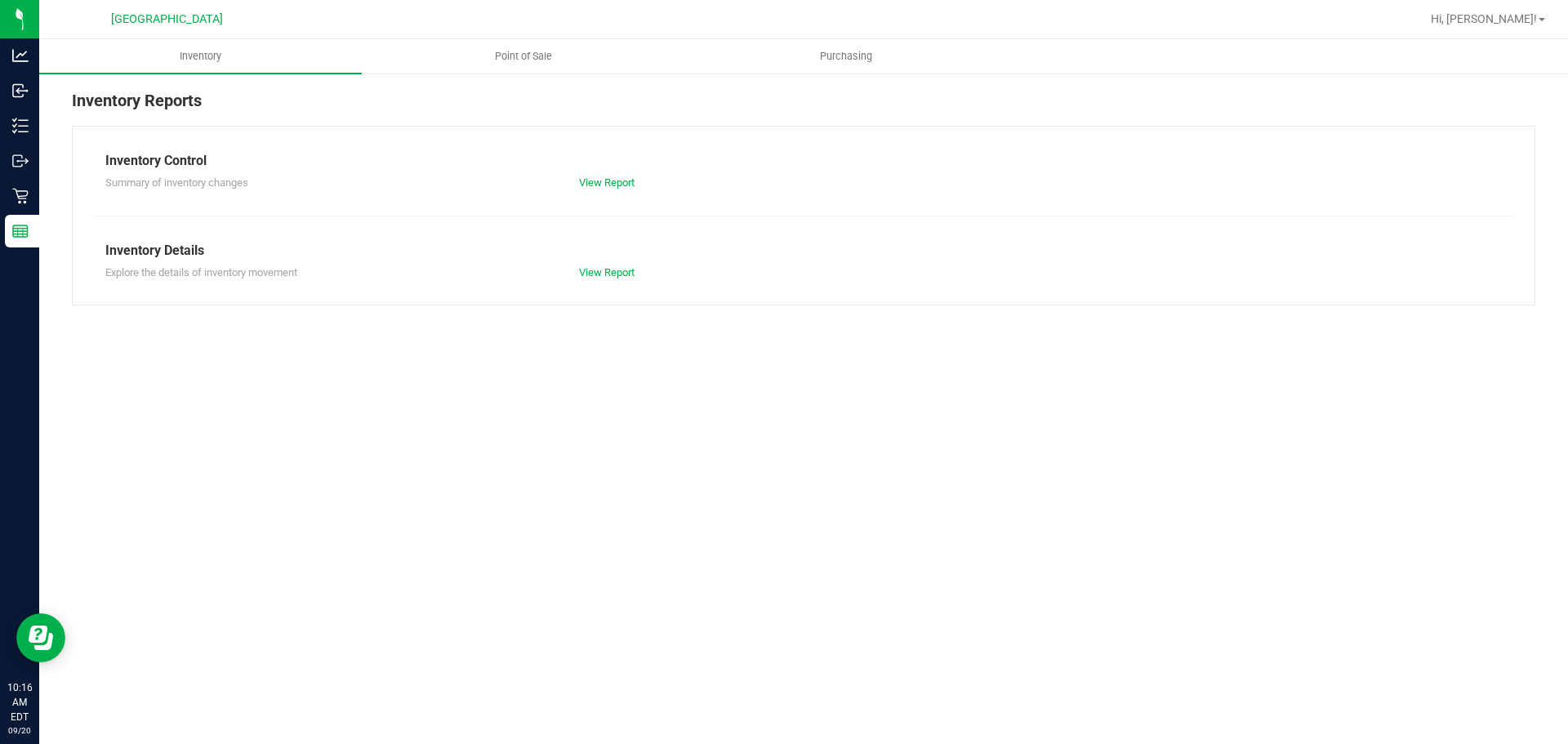
click at [514, 35] on nav "South Tampa WC Hi, [PERSON_NAME]!" at bounding box center [803, 19] width 1528 height 40
click at [514, 38] on nav "South Tampa WC Hi, [PERSON_NAME]!" at bounding box center [803, 19] width 1528 height 40
click at [514, 49] on span "Point of Sale" at bounding box center [524, 56] width 101 height 15
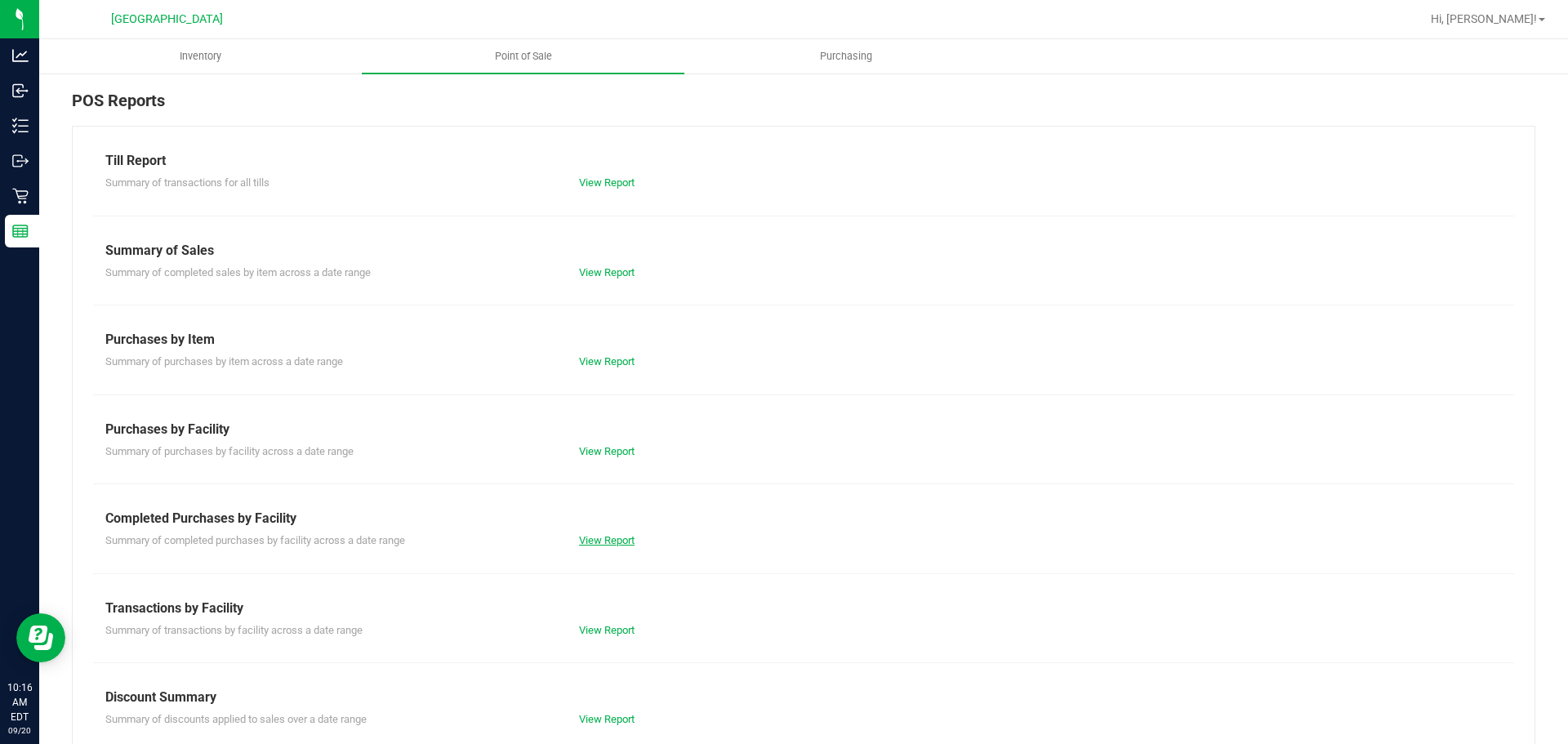
click at [619, 540] on link "View Report" at bounding box center [606, 540] width 55 height 12
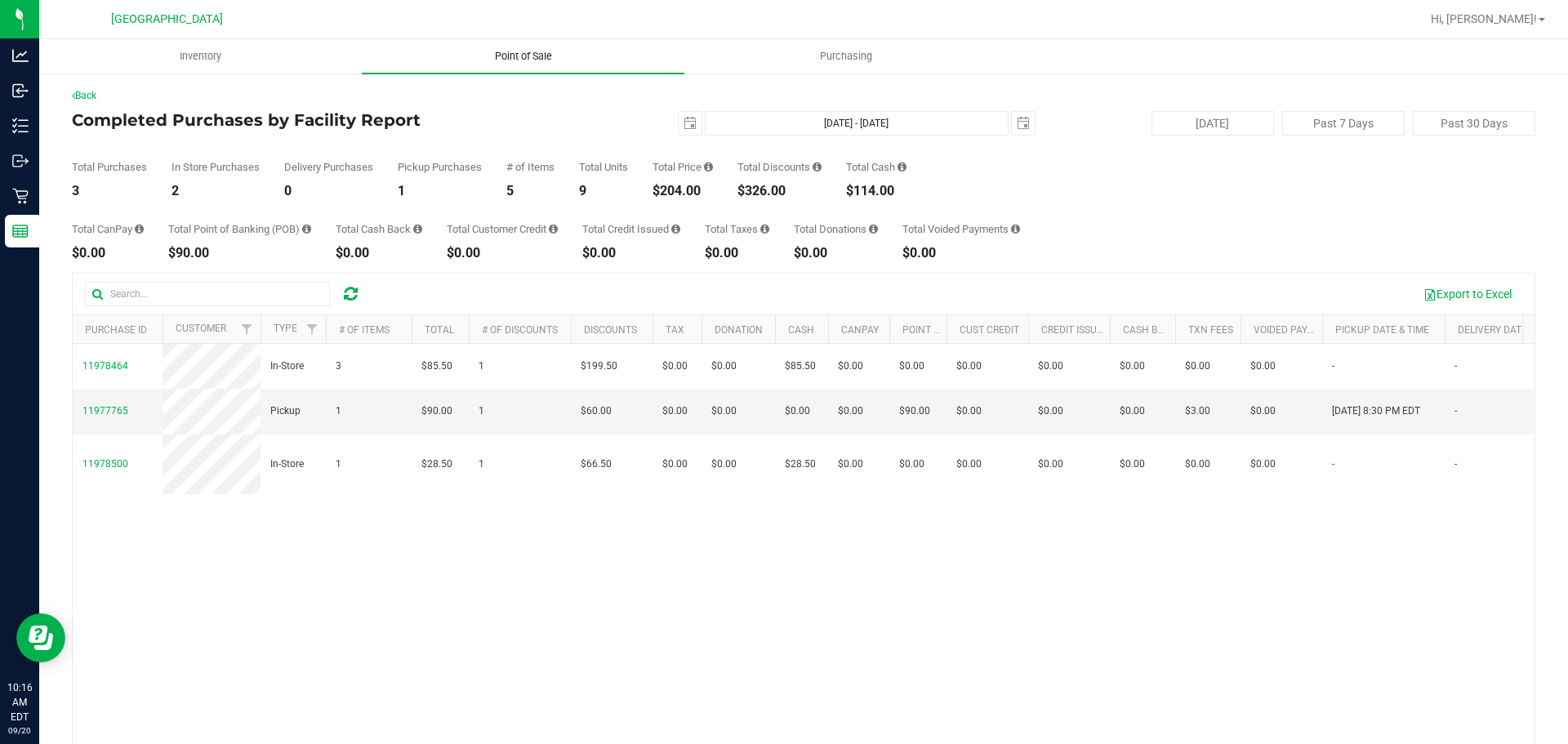
click at [500, 63] on span "Point of Sale" at bounding box center [524, 56] width 101 height 15
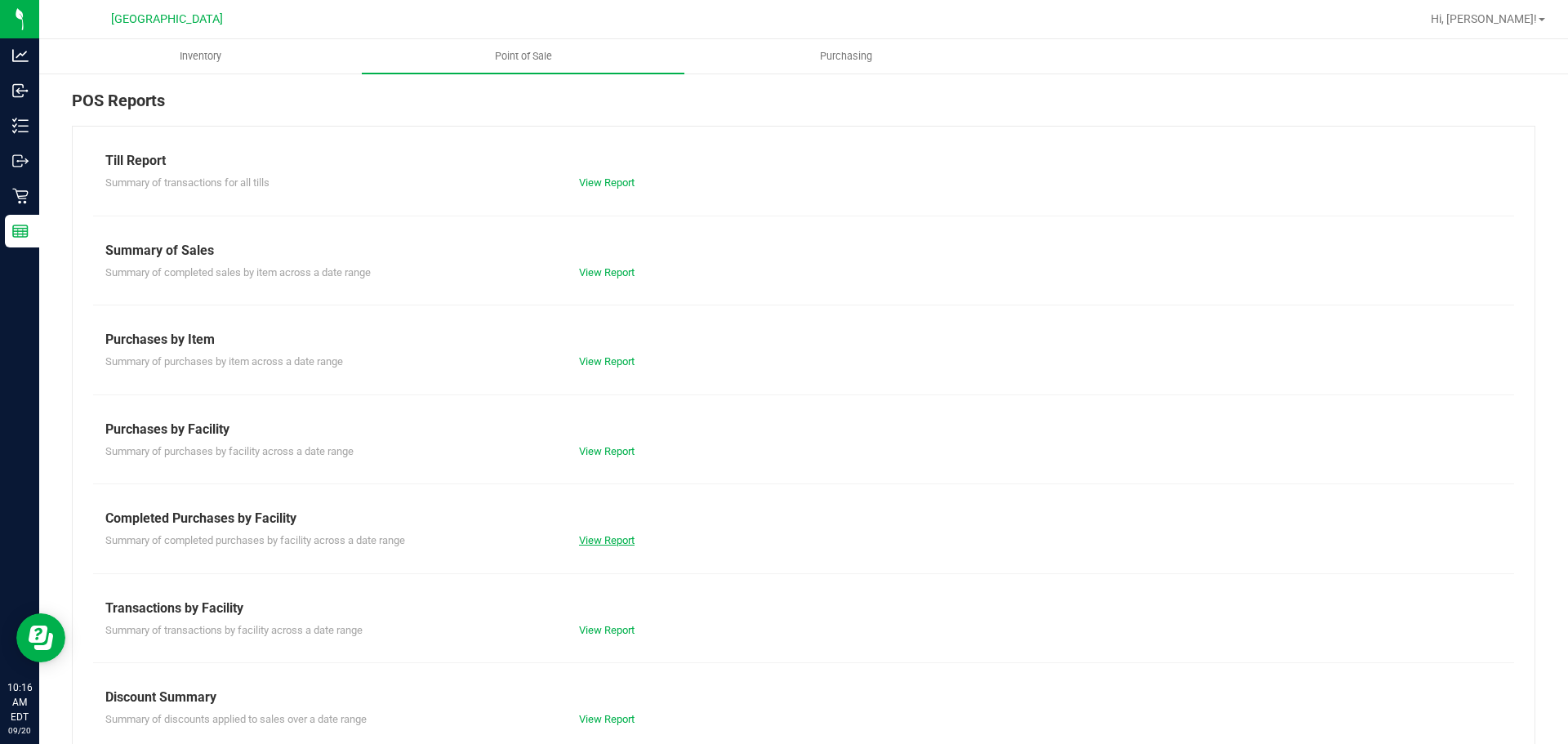
click at [609, 541] on link "View Report" at bounding box center [606, 540] width 55 height 12
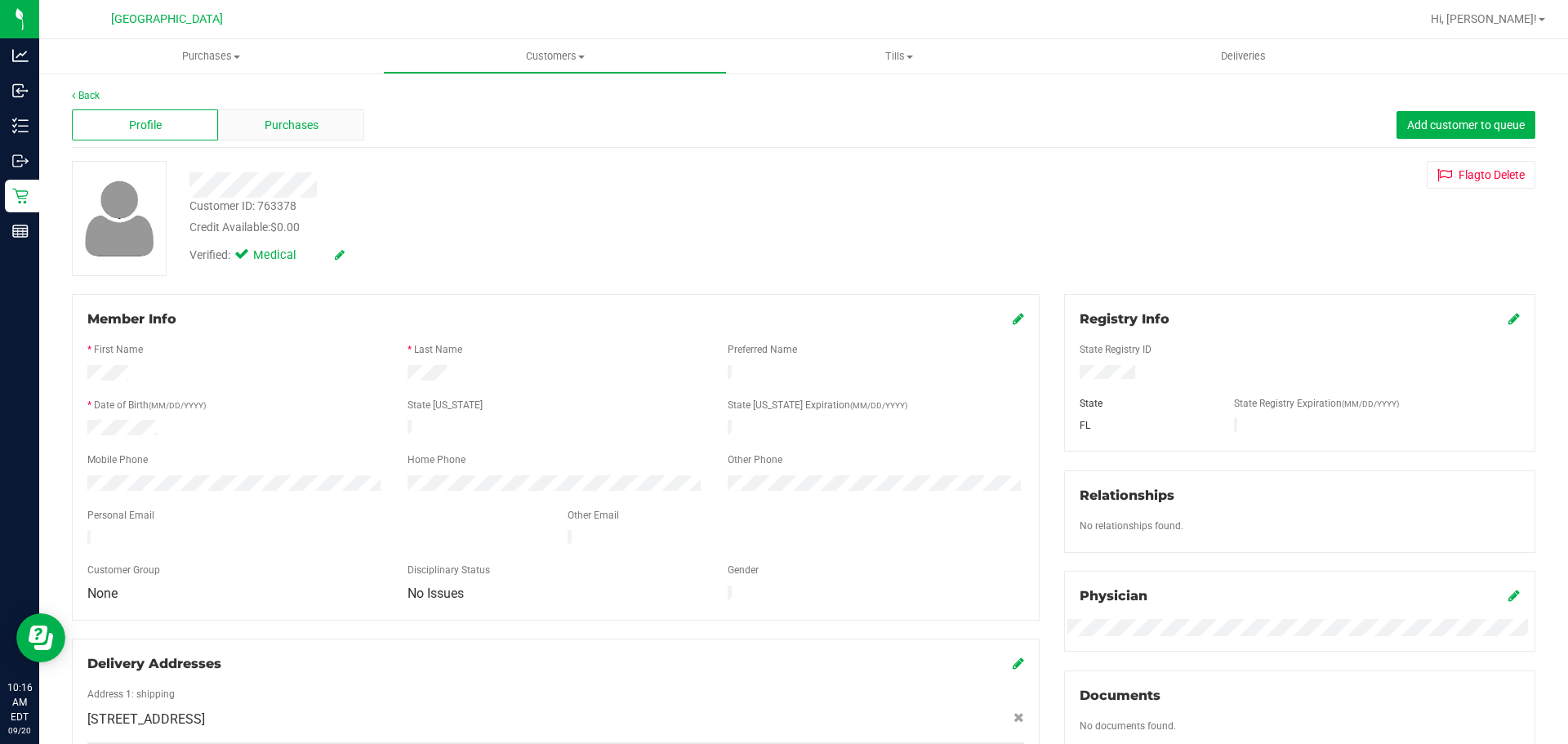
click at [306, 123] on span "Purchases" at bounding box center [292, 125] width 54 height 17
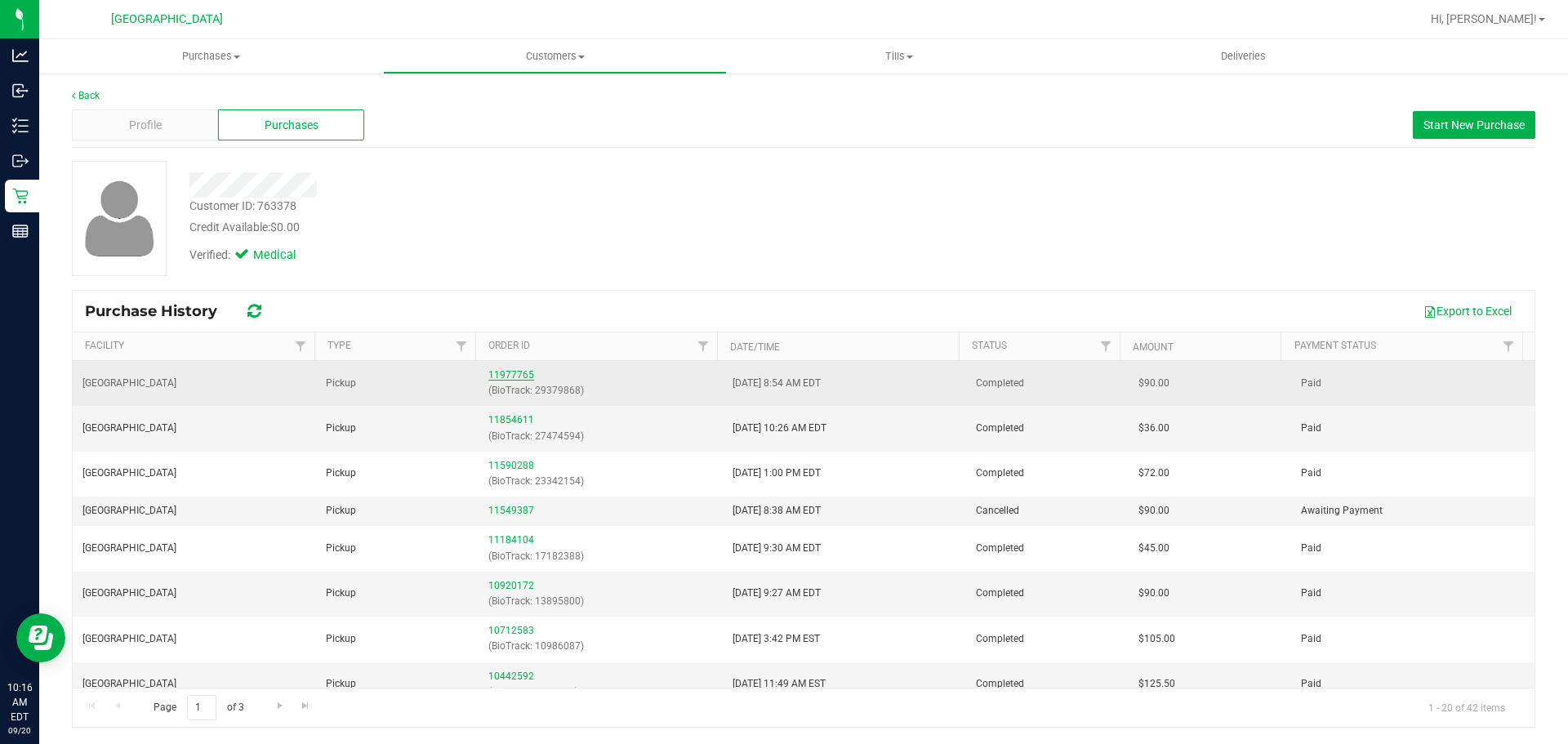
click at [515, 377] on link "11977765" at bounding box center [512, 375] width 46 height 11
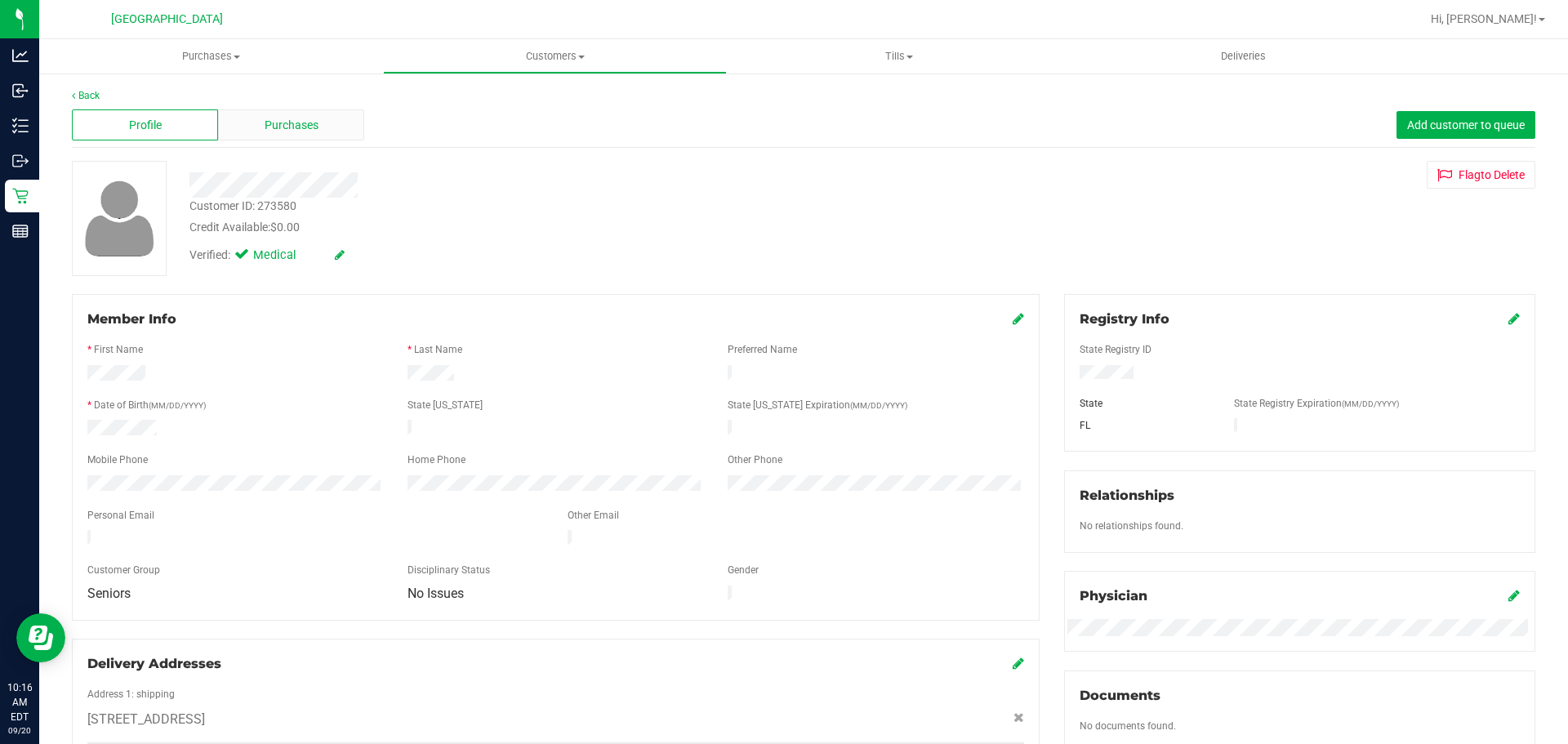
click at [343, 135] on div "Purchases" at bounding box center [291, 125] width 146 height 31
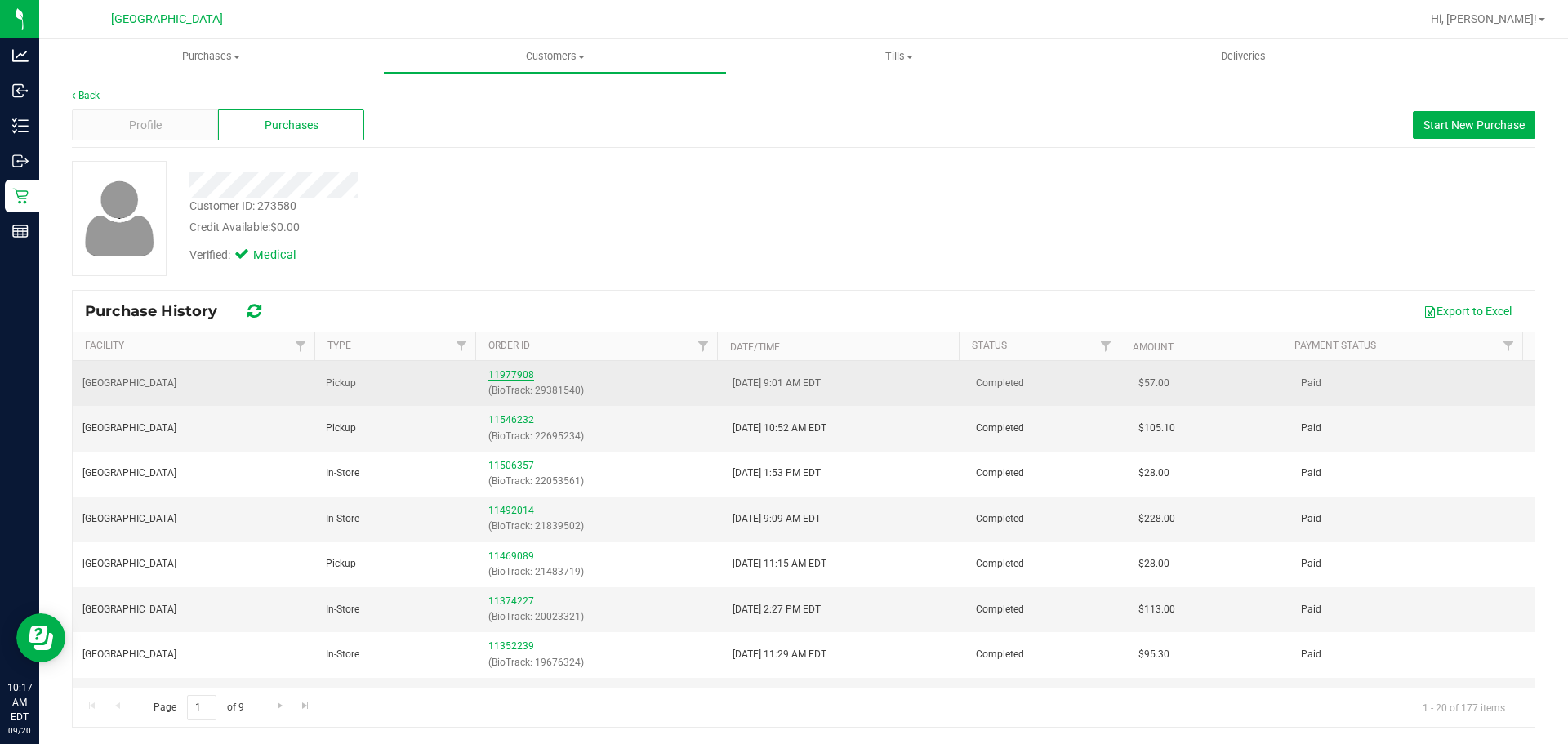
click at [513, 377] on link "11977908" at bounding box center [512, 375] width 46 height 11
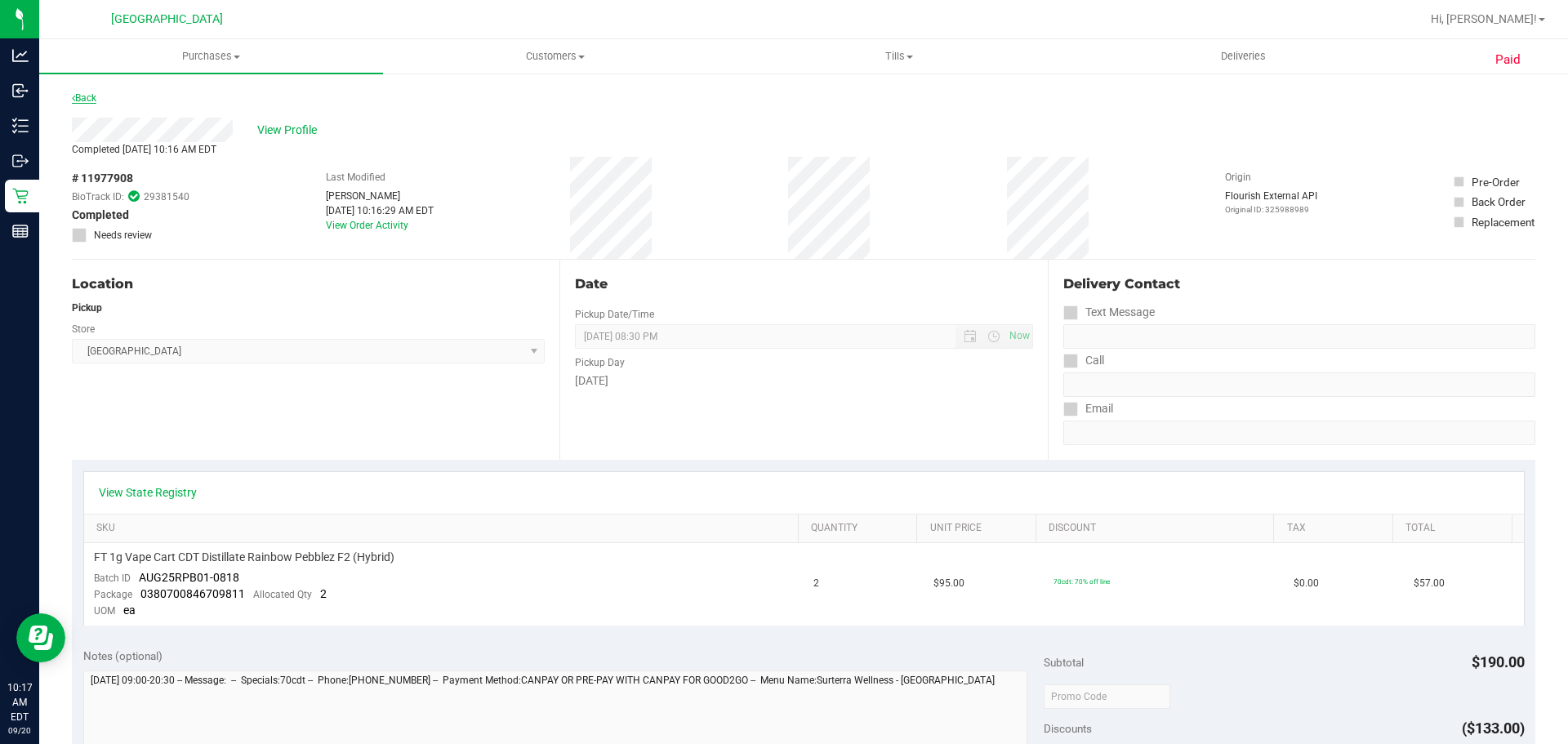
click at [97, 95] on link "Back" at bounding box center [84, 98] width 25 height 11
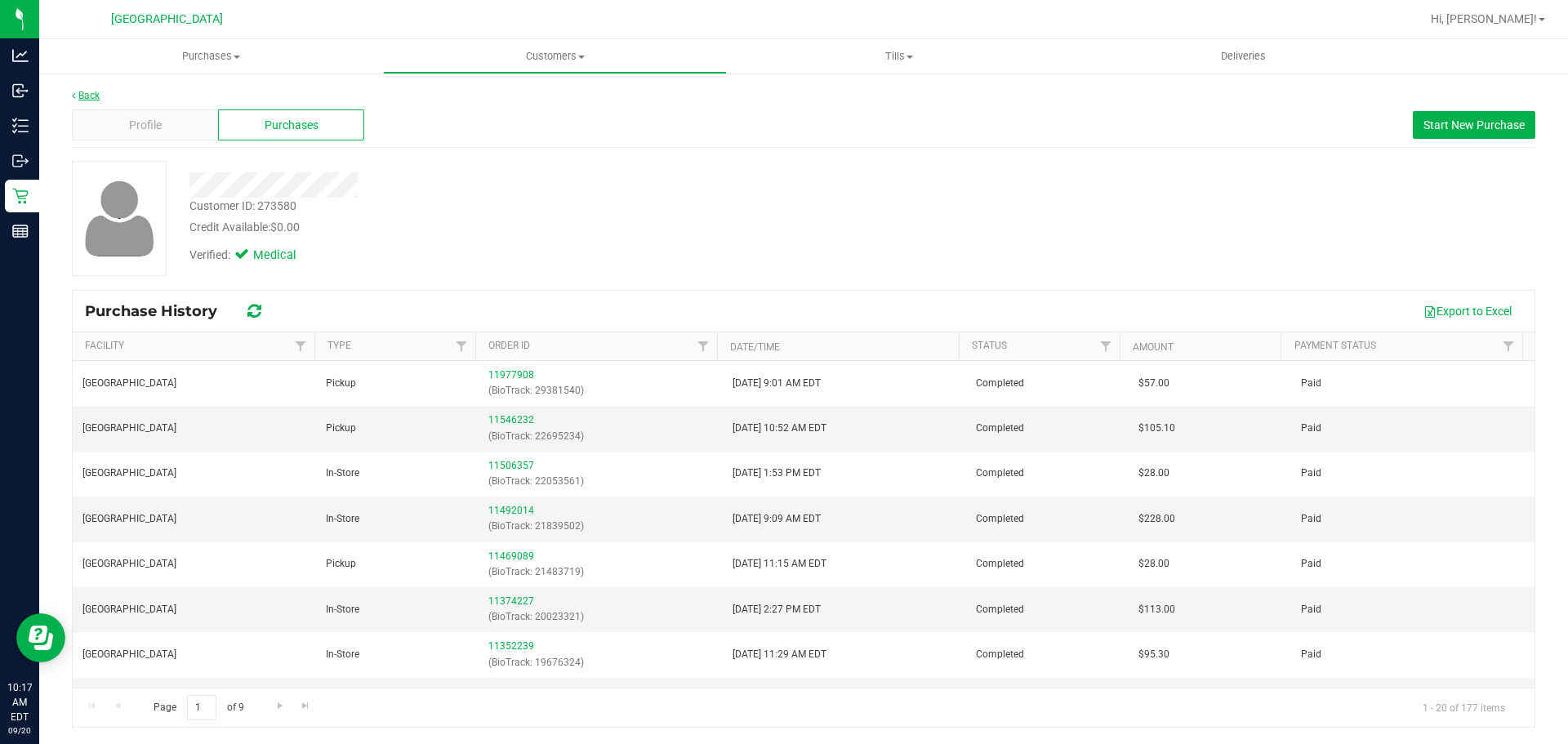
click at [90, 97] on link "Back" at bounding box center [86, 96] width 28 height 11
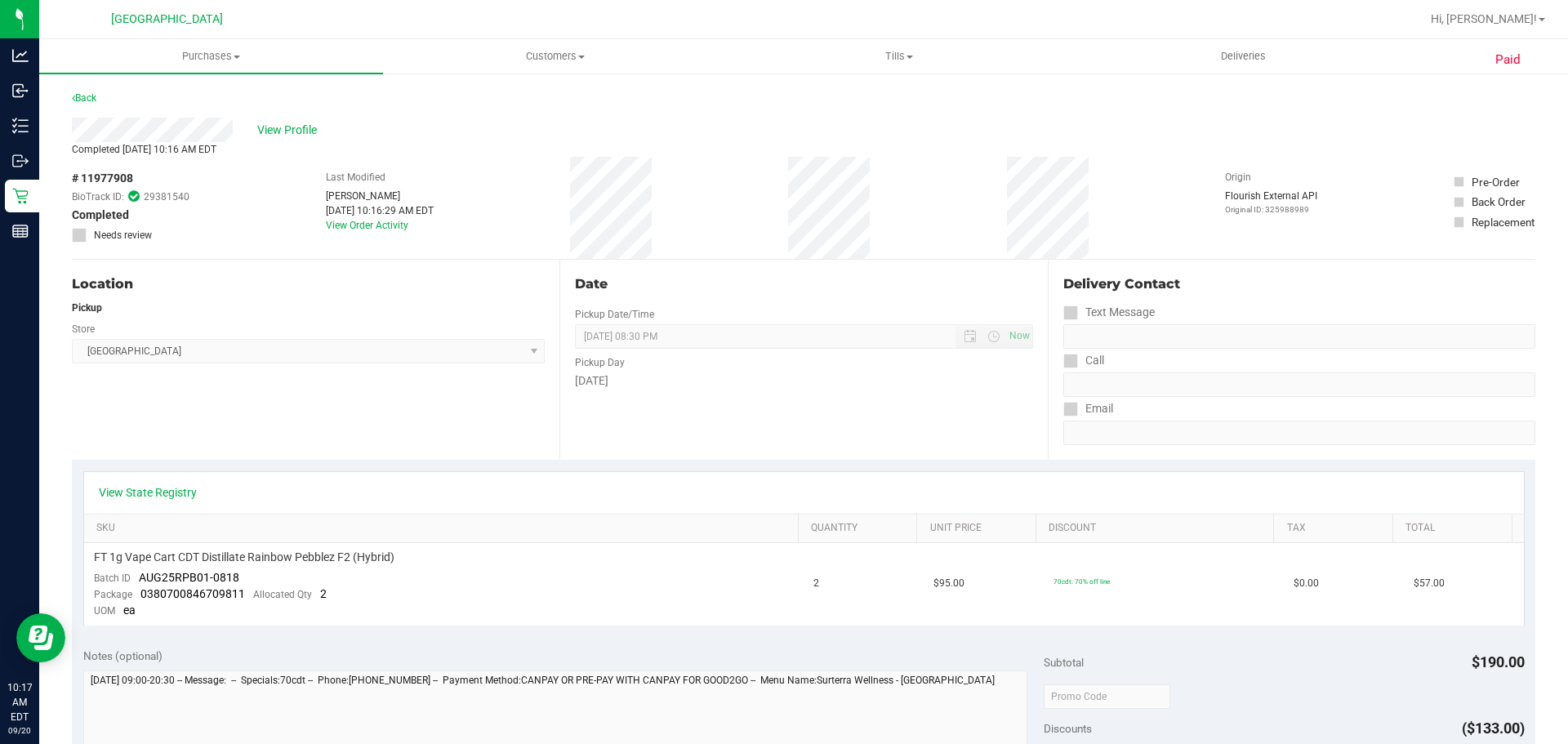
click at [409, 130] on div "View Profile" at bounding box center [803, 130] width 1463 height 25
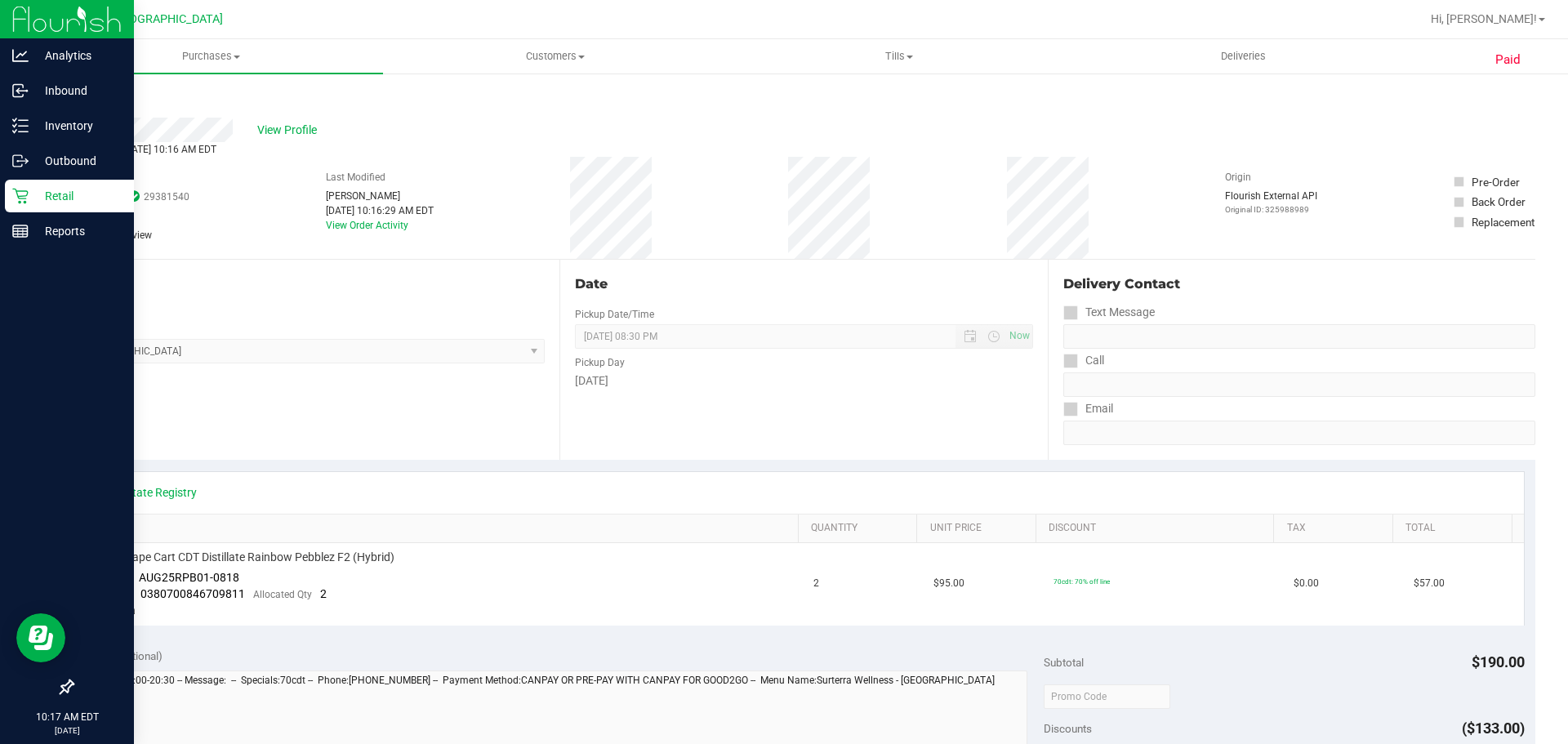
click at [17, 194] on icon at bounding box center [19, 196] width 16 height 16
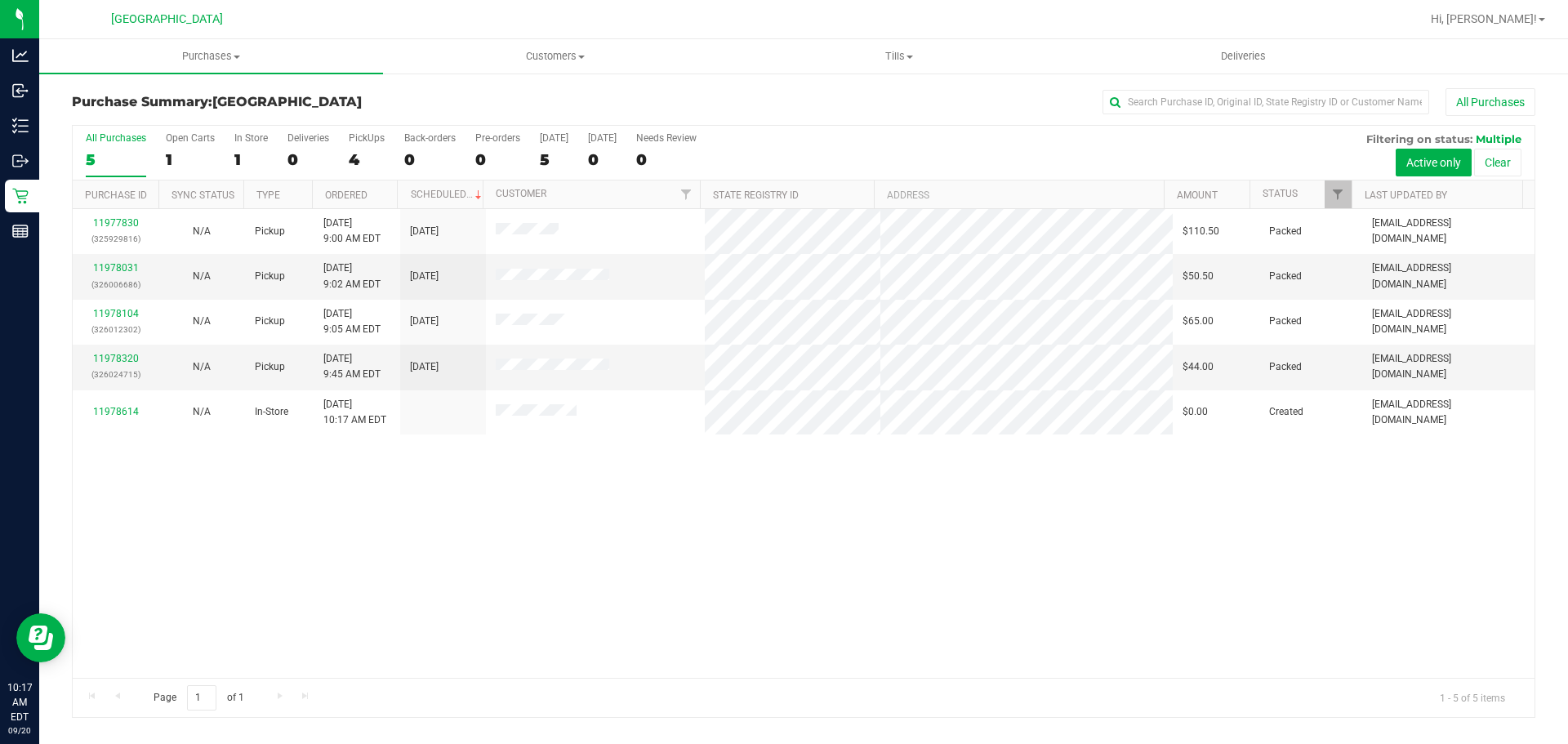
click at [236, 479] on div "11977830 (325929816) N/A Pickup [DATE] 9:00 AM EDT 9/20/2025 $110.50 Packed [EM…" at bounding box center [803, 443] width 1461 height 469
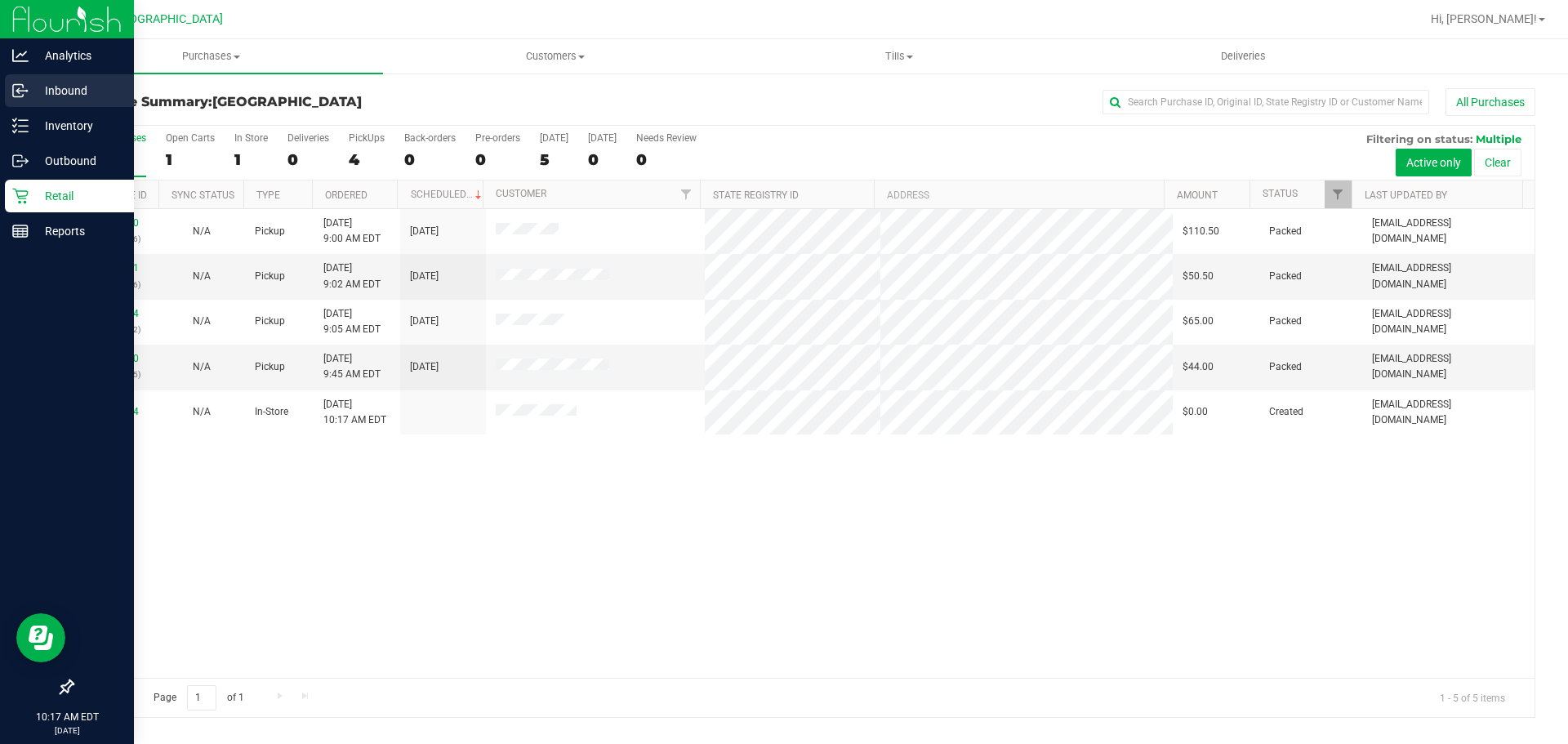
click at [18, 92] on icon at bounding box center [17, 92] width 3 height 3
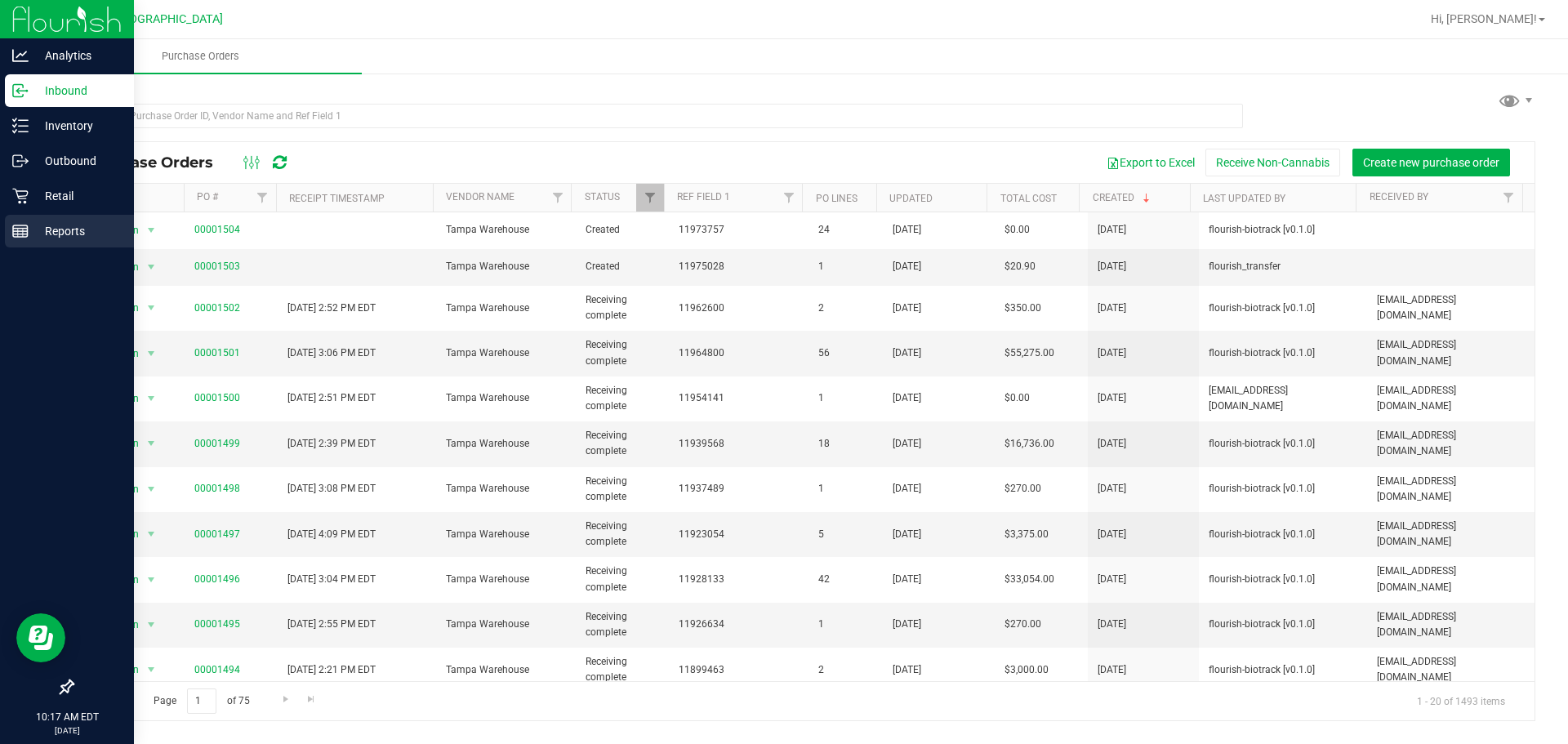
click at [9, 229] on div "Reports" at bounding box center [69, 230] width 129 height 32
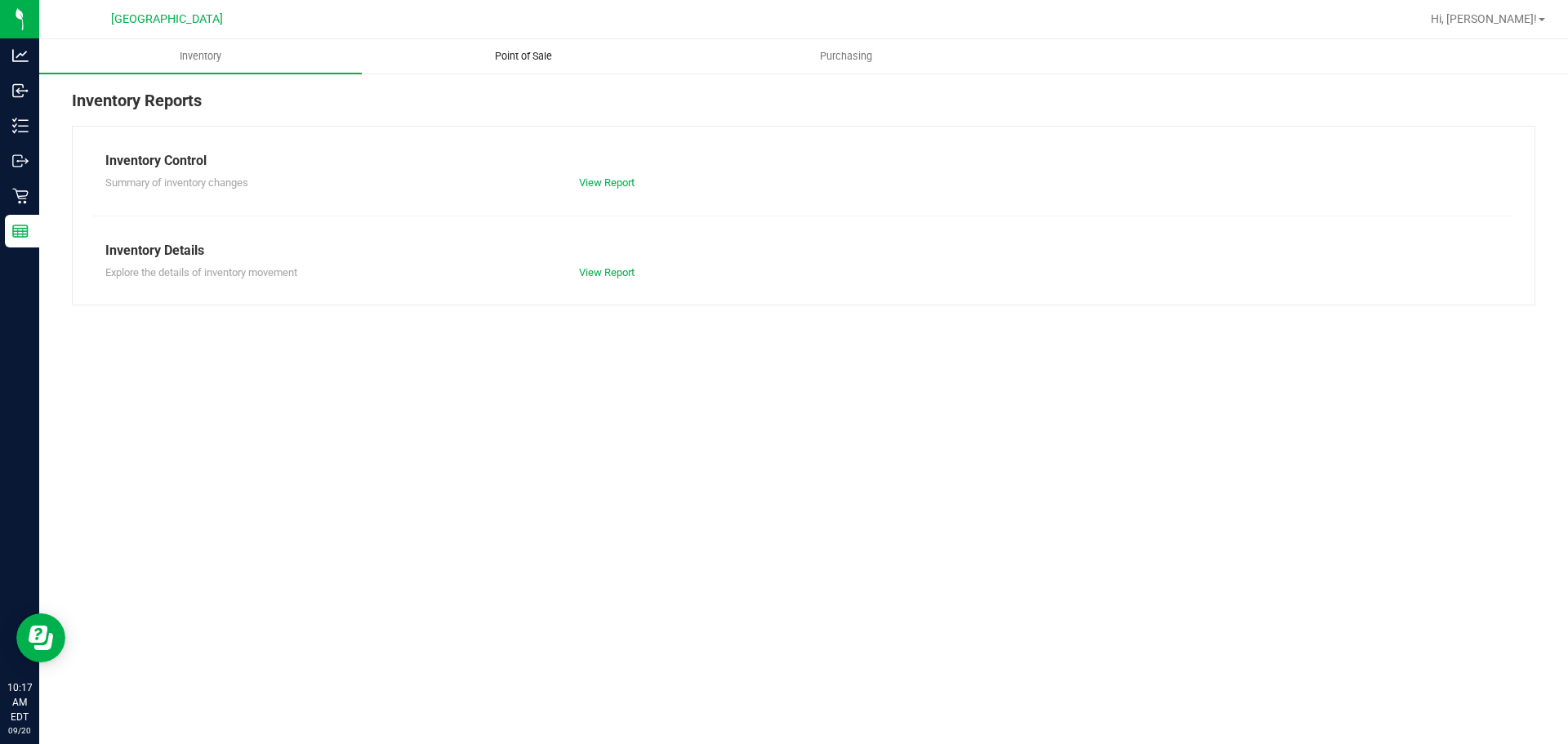
click at [459, 64] on uib-tab-heading "Point of Sale" at bounding box center [523, 55] width 321 height 32
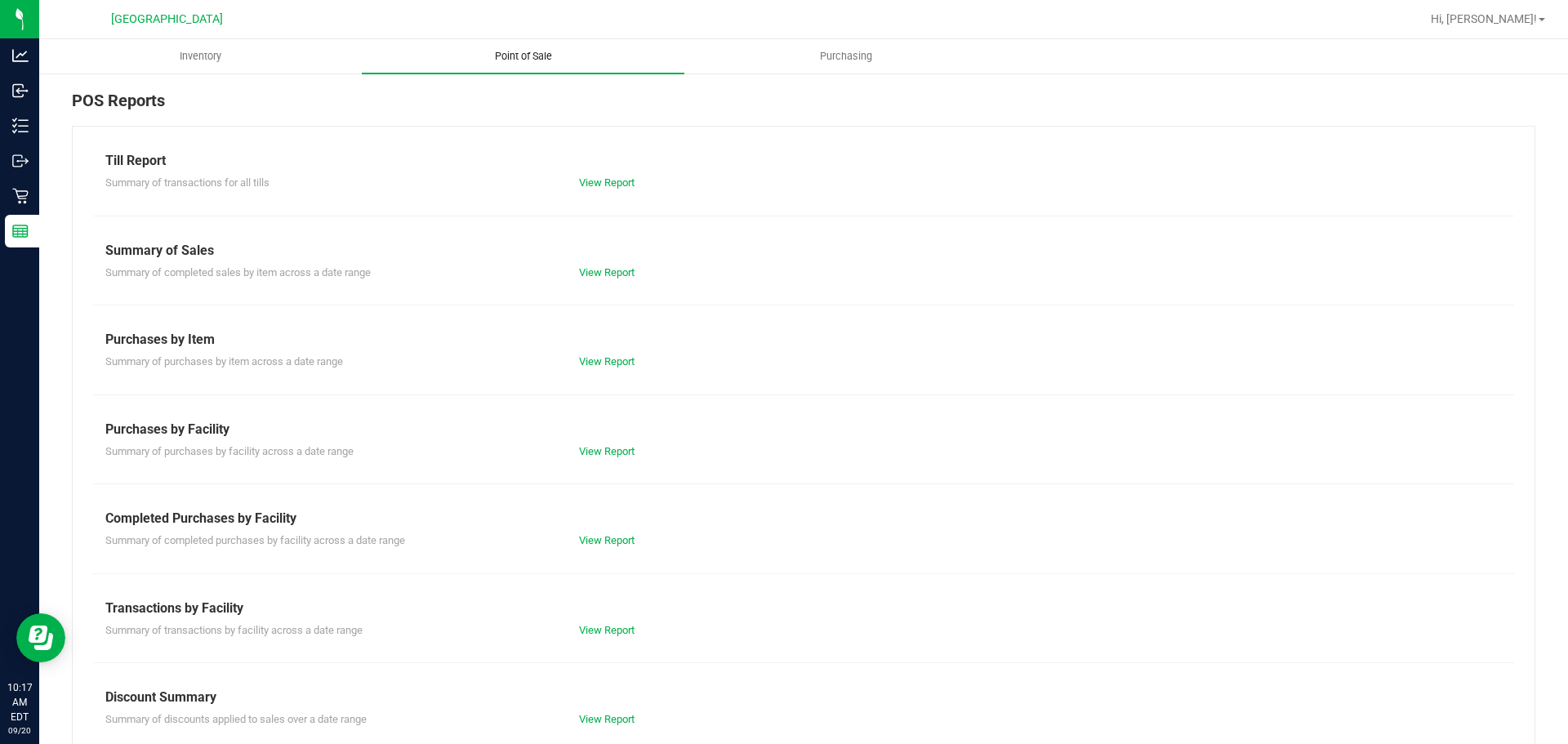
click at [589, 545] on link "View Report" at bounding box center [606, 540] width 55 height 12
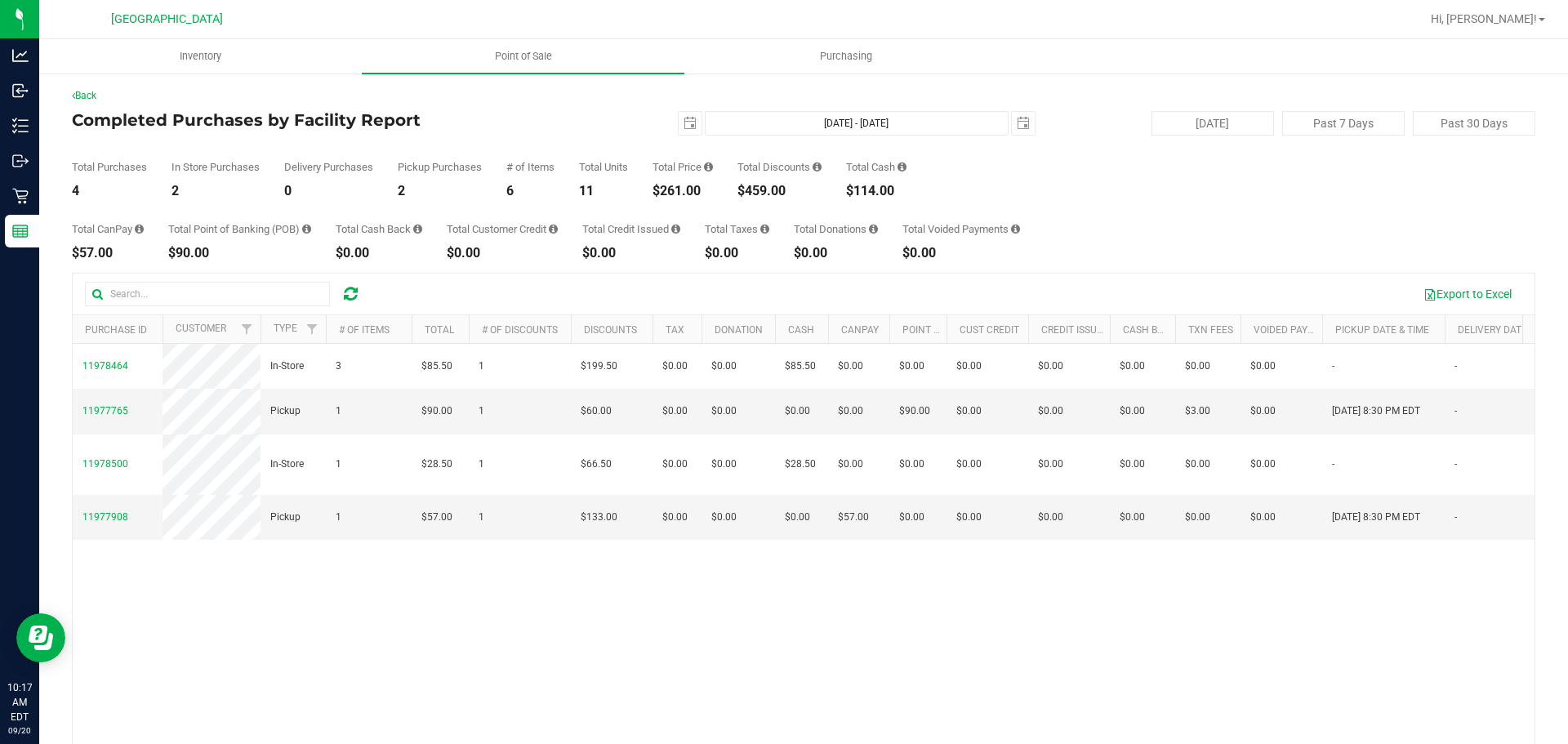
click at [511, 158] on div "Total Purchases 4 In Store Purchases 2 Delivery Purchases 0 Pickup Purchases 2 …" at bounding box center [803, 166] width 1463 height 62
click at [528, 628] on div "11978464 In-Store 3 $85.50 1 $199.50 $0.00 $0.00 $85.50 $0.00 $0.00 $0.00 $0.00…" at bounding box center [803, 578] width 1461 height 469
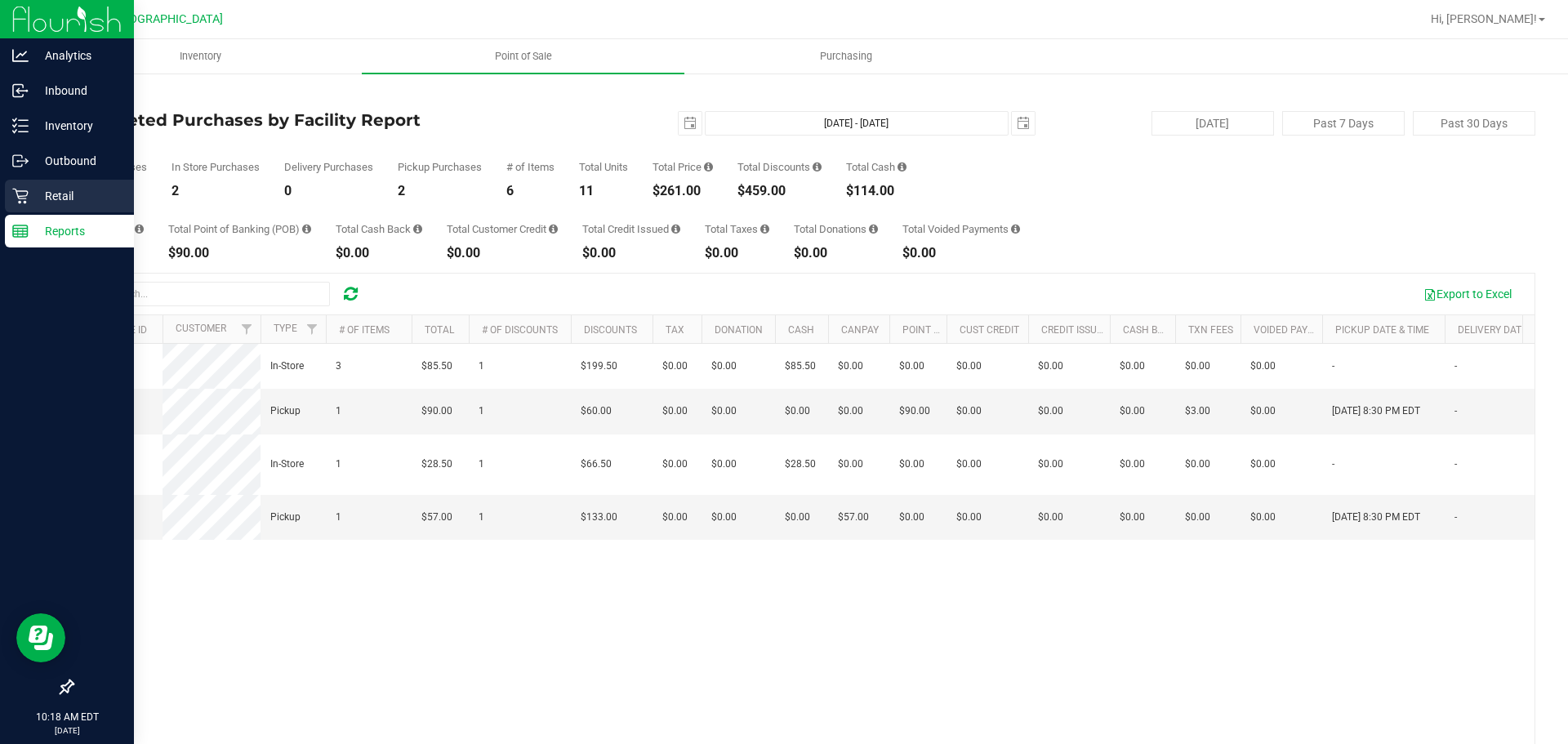
click at [37, 182] on div "Retail" at bounding box center [69, 195] width 129 height 32
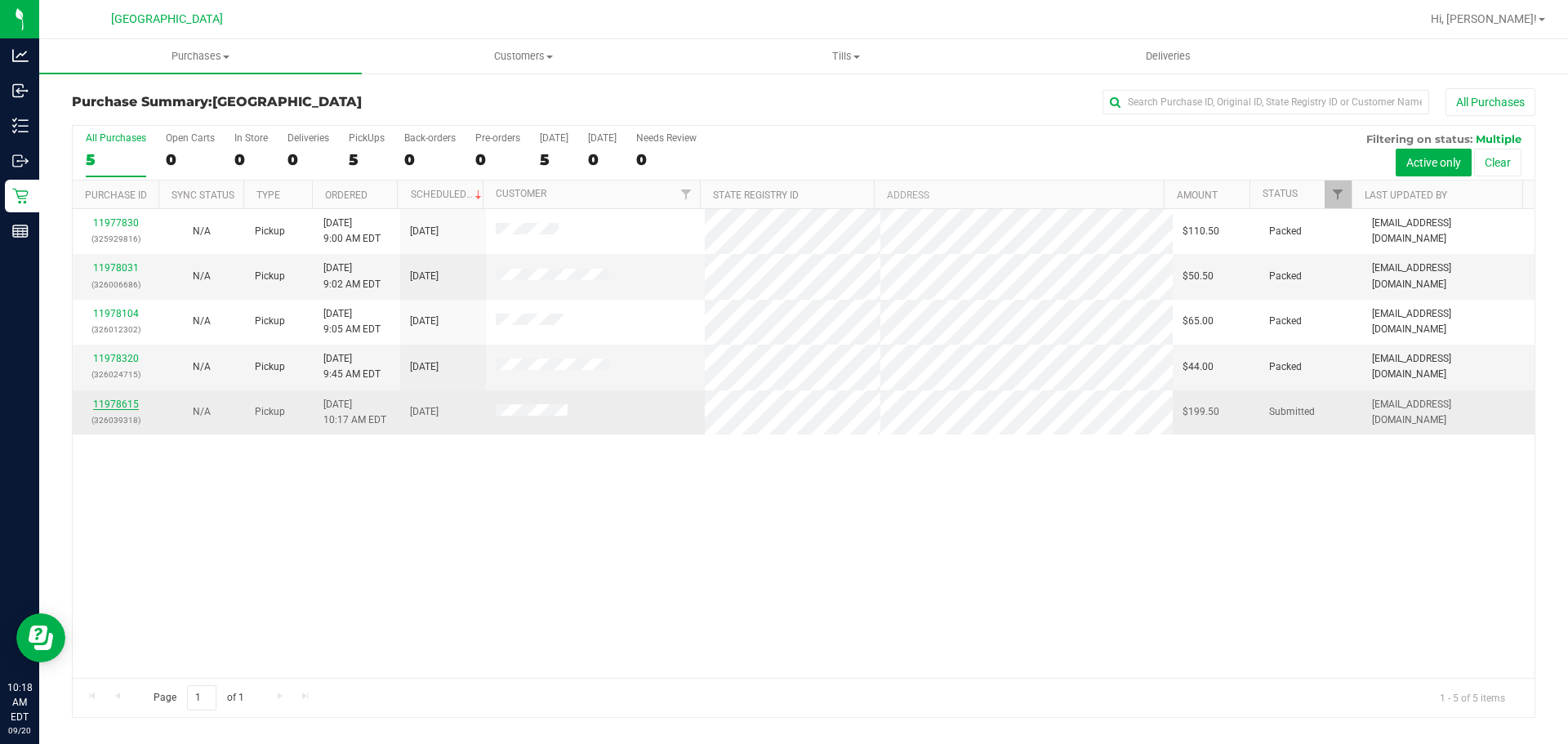
click at [102, 405] on link "11978615" at bounding box center [116, 404] width 46 height 11
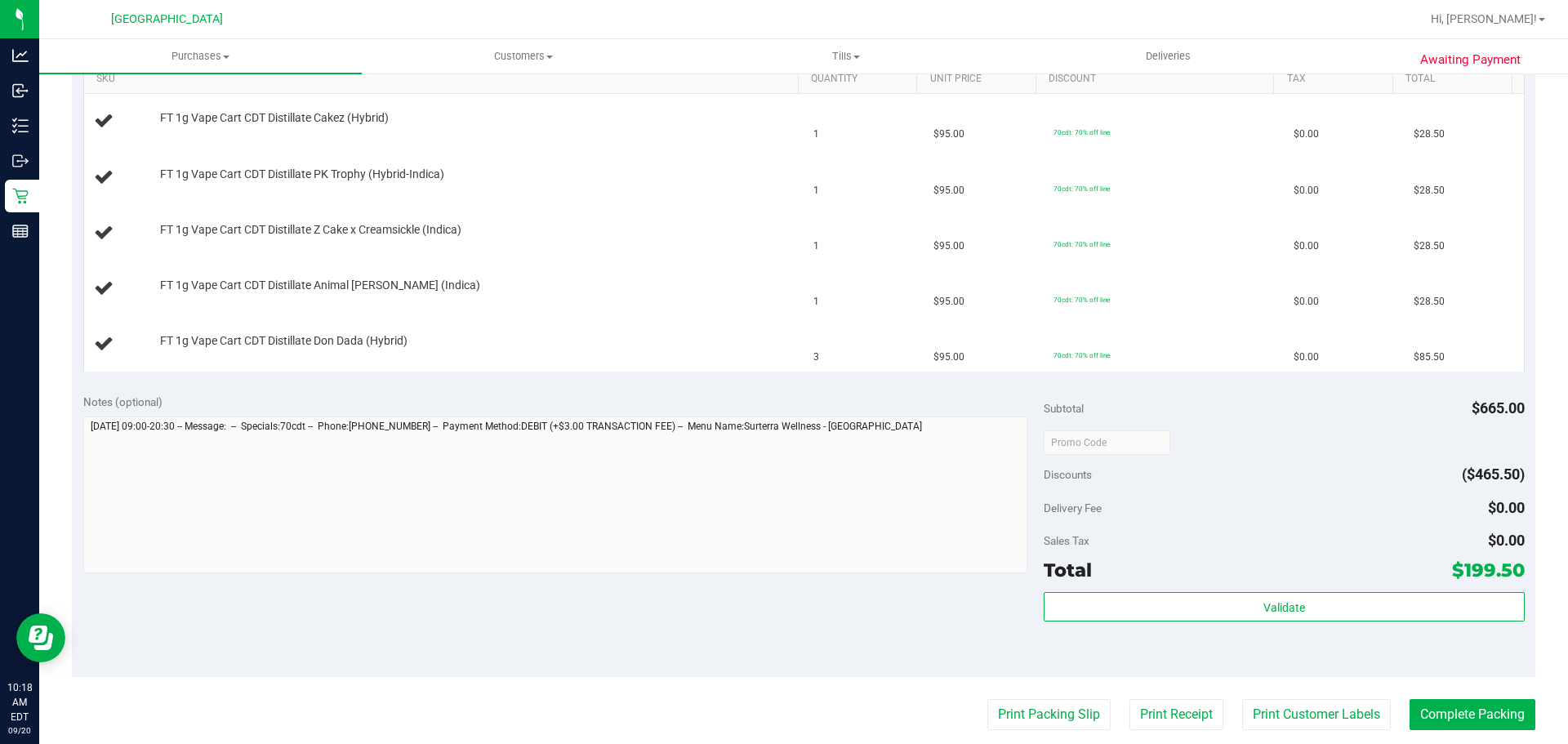
scroll to position [441, 0]
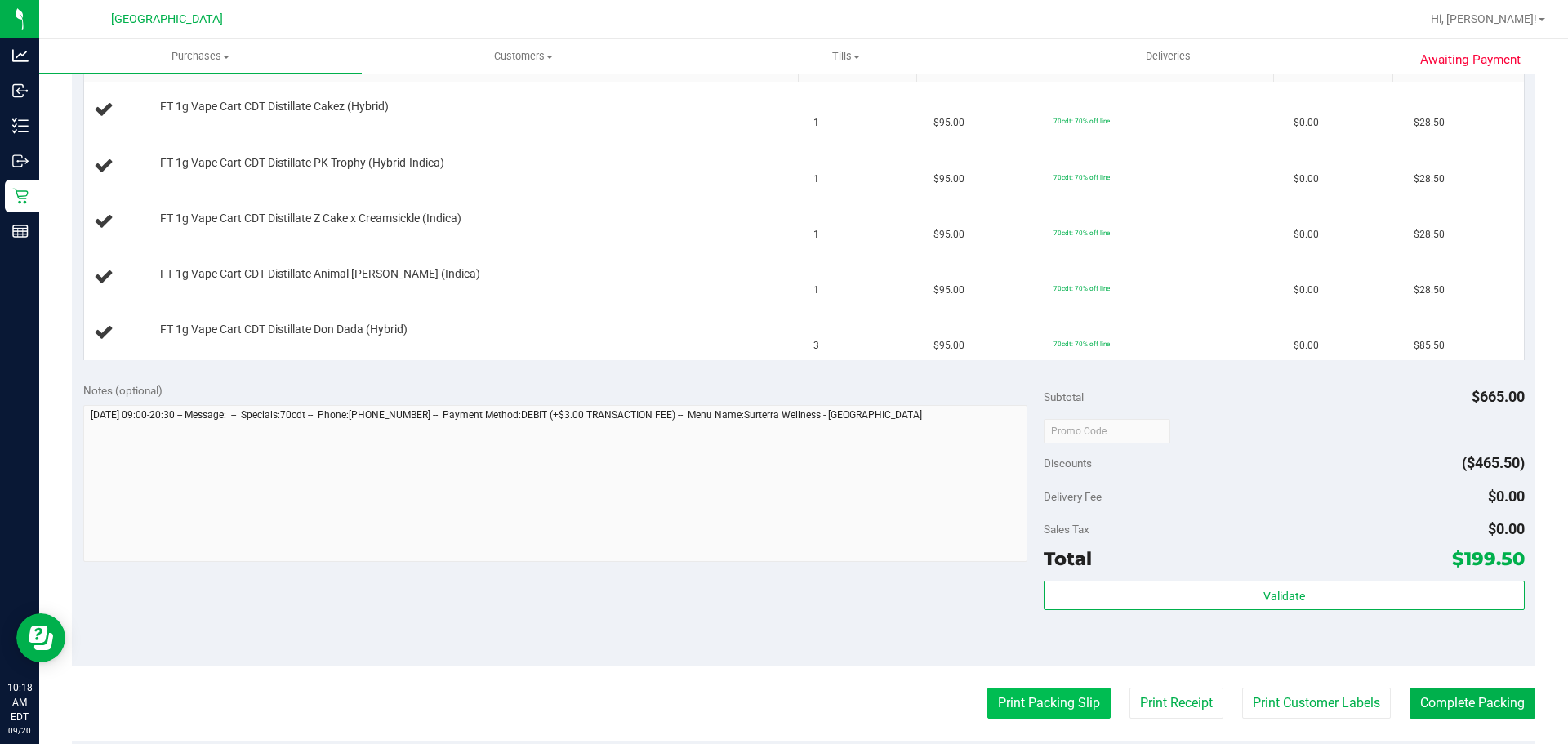
click at [1033, 692] on button "Print Packing Slip" at bounding box center [1049, 703] width 123 height 31
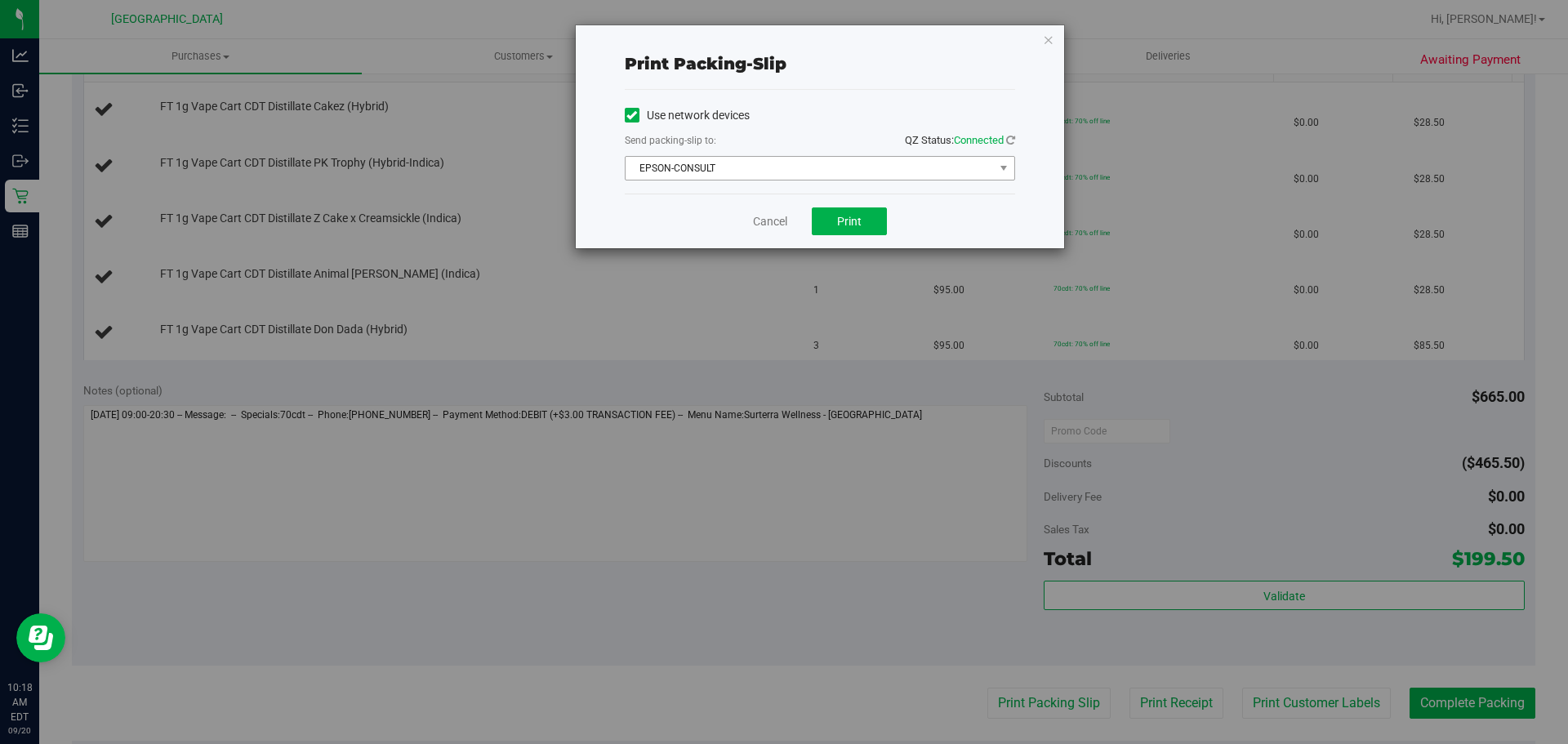
click at [723, 173] on span "EPSON-CONSULT" at bounding box center [810, 168] width 368 height 23
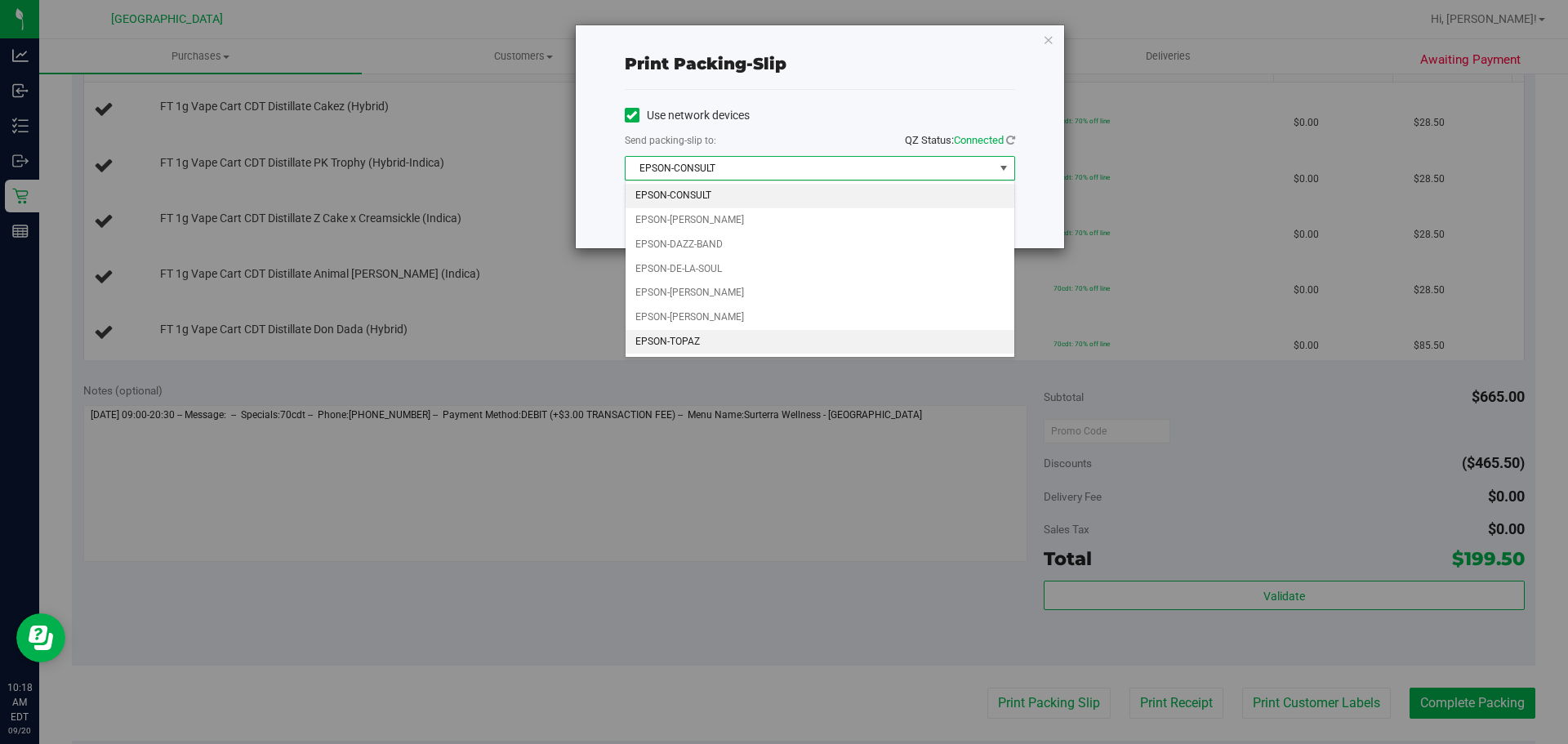
click at [710, 349] on li "EPSON-TOPAZ" at bounding box center [820, 343] width 388 height 25
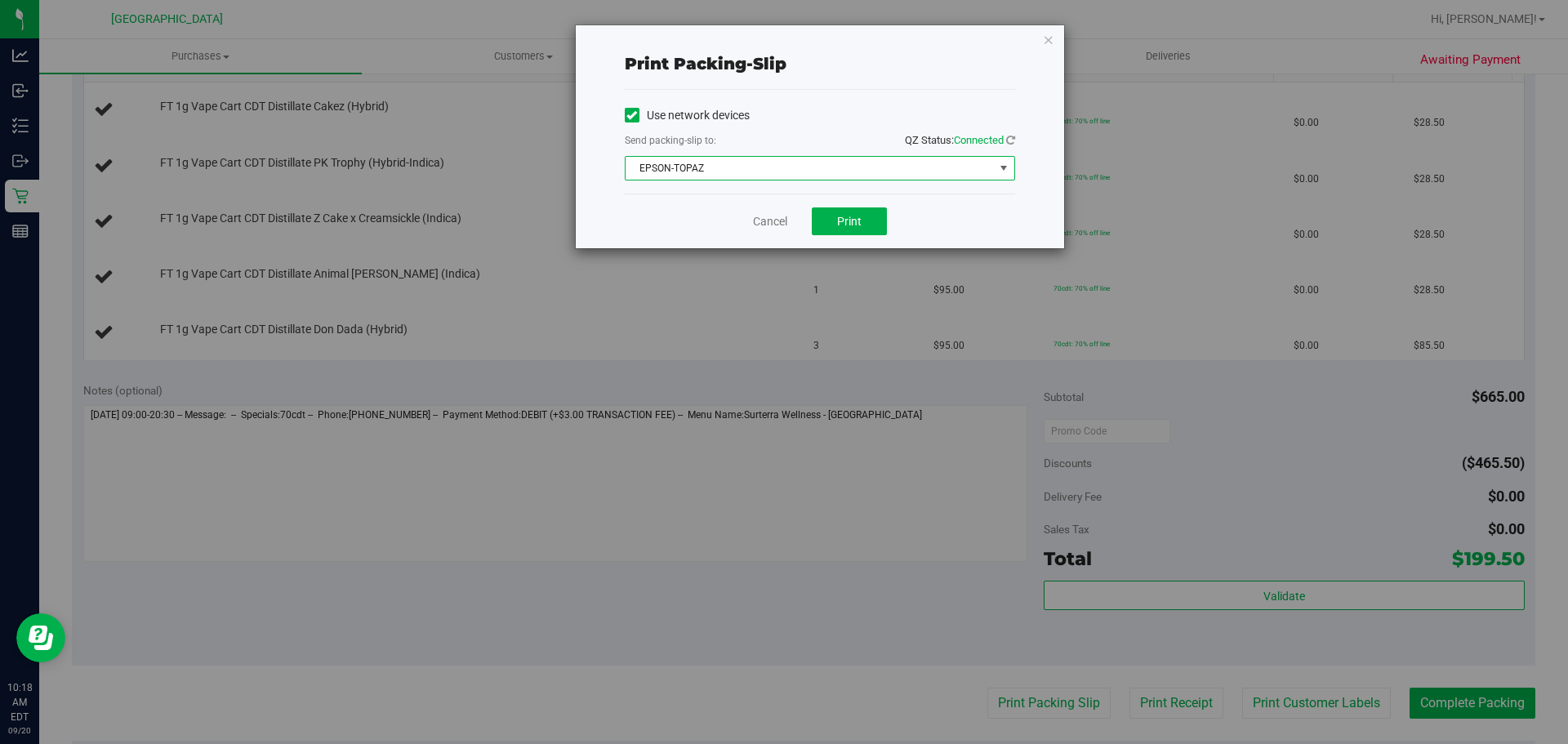
click at [852, 256] on div "Print packing-slip Use network devices Send packing-slip to: QZ Status: Connect…" at bounding box center [790, 372] width 1580 height 744
click at [865, 221] on button "Print" at bounding box center [849, 221] width 75 height 28
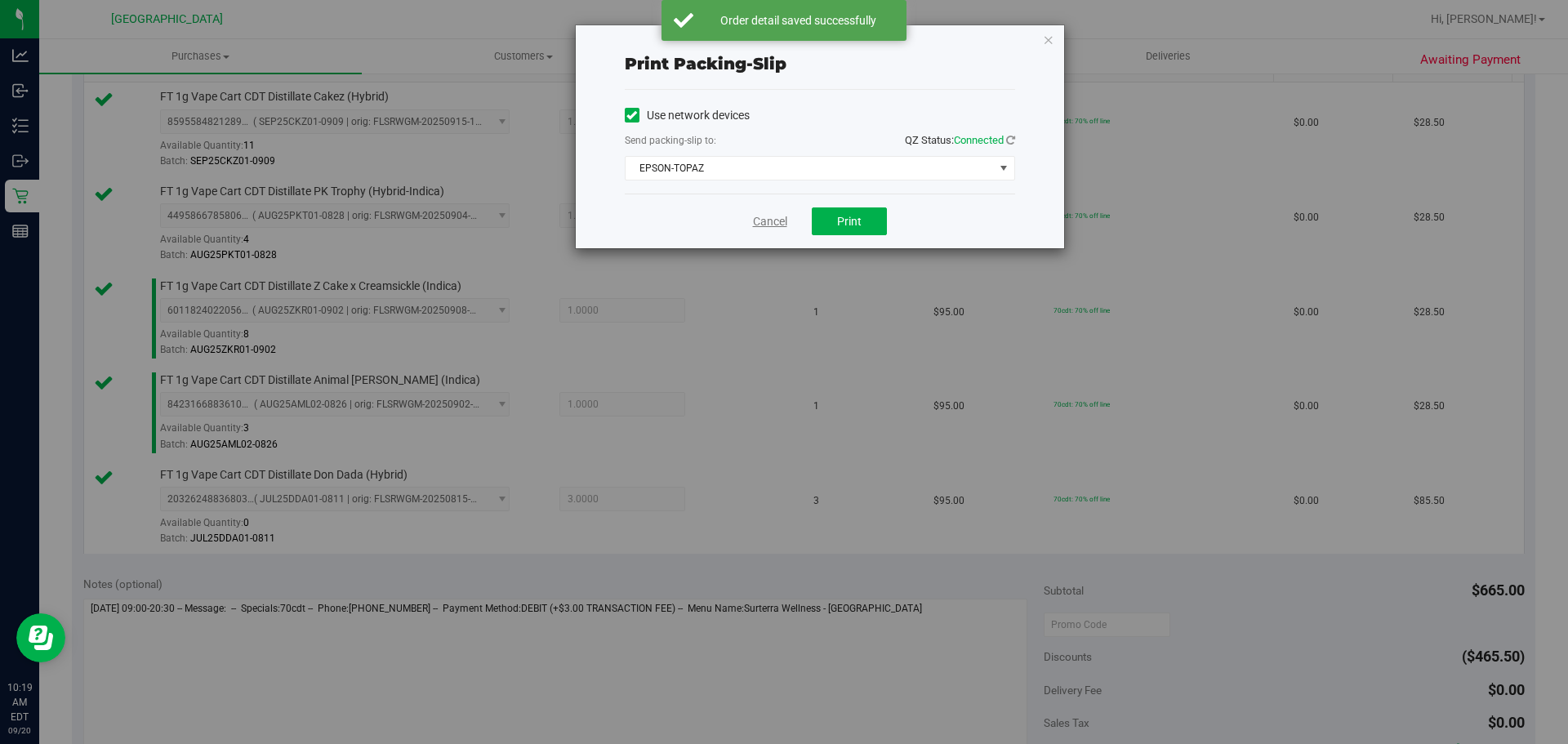
click at [768, 217] on link "Cancel" at bounding box center [769, 222] width 34 height 17
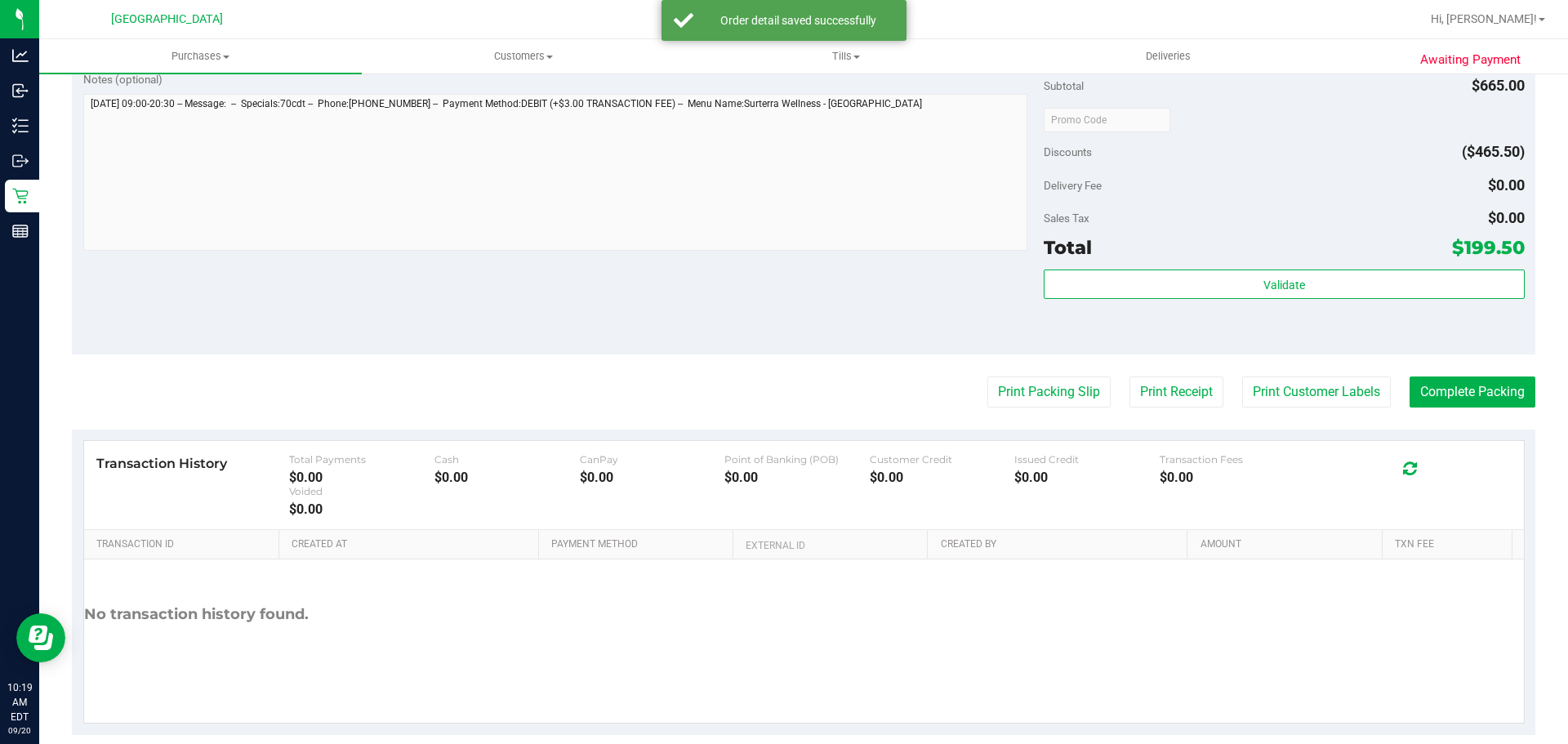
scroll to position [955, 0]
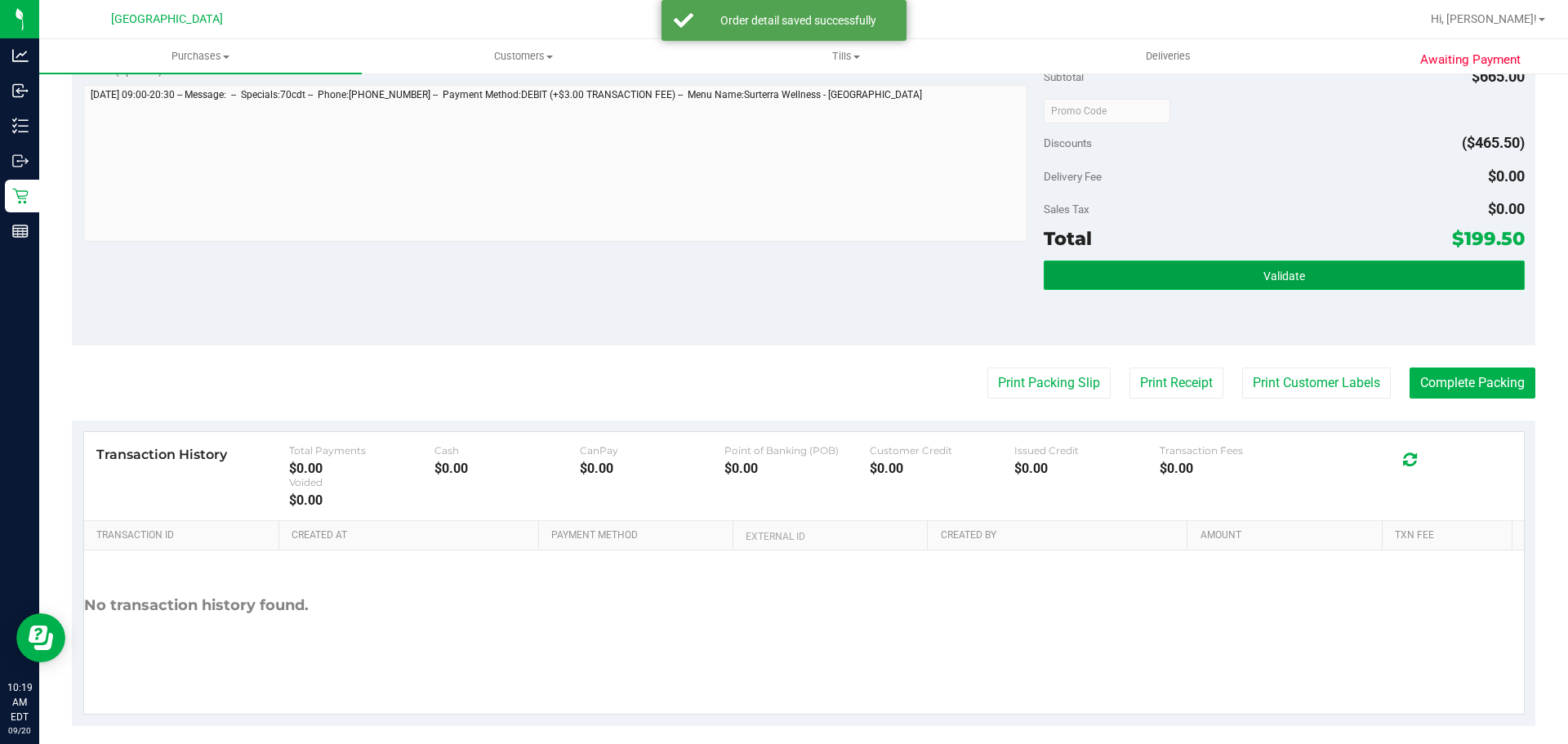
click at [1251, 278] on button "Validate" at bounding box center [1284, 275] width 480 height 29
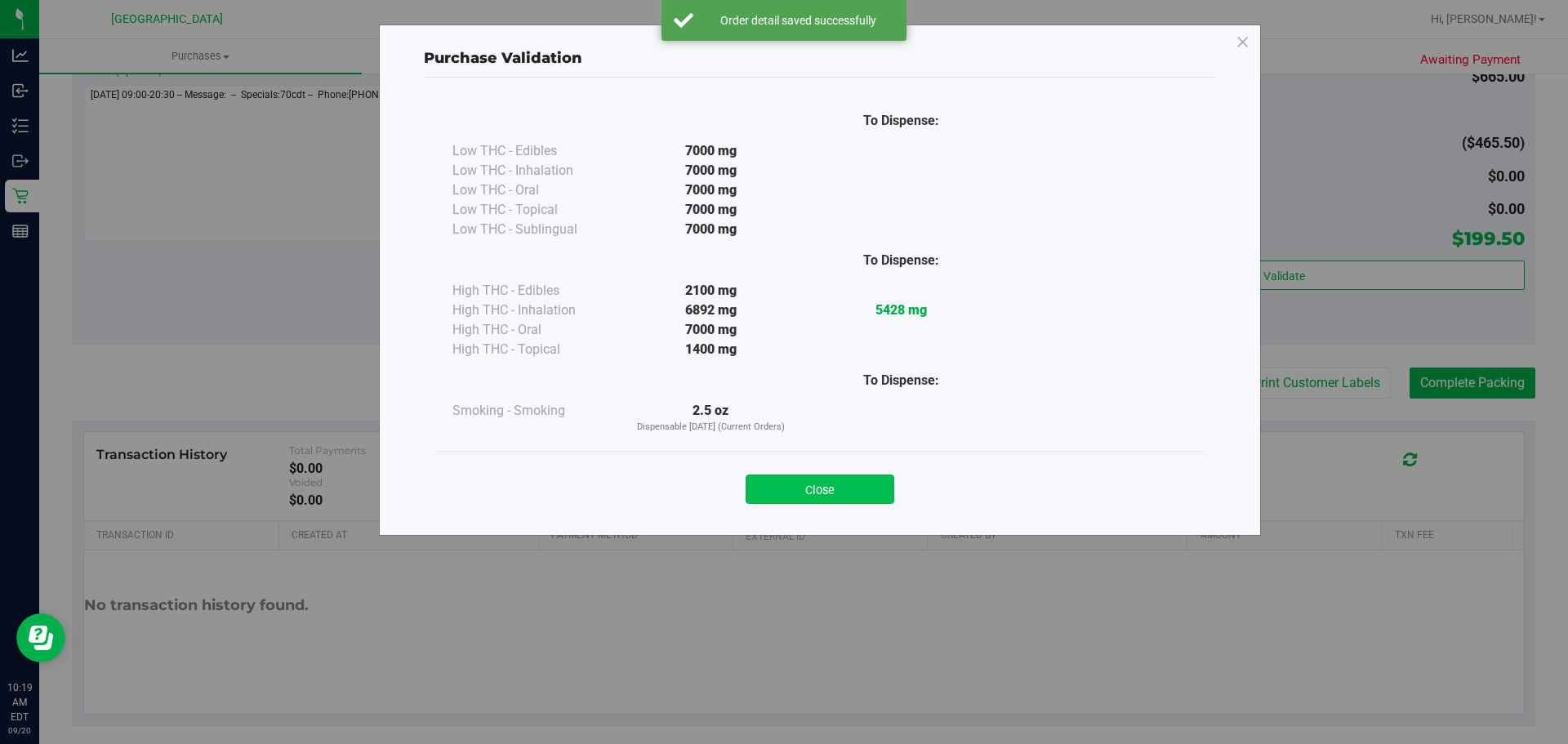
click at [838, 497] on button "Close" at bounding box center [820, 490] width 149 height 29
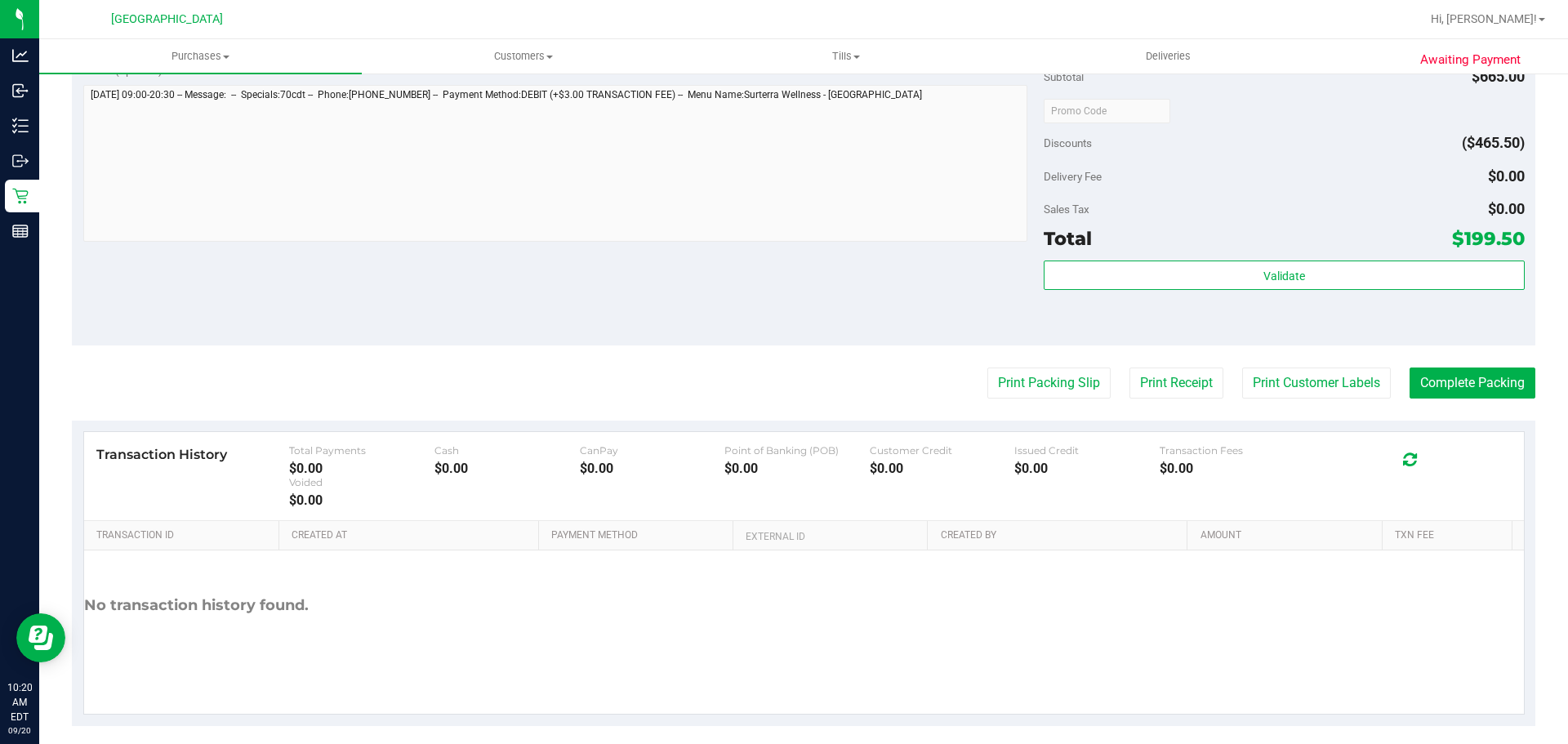
click at [1382, 246] on div "Total $199.50" at bounding box center [1284, 238] width 480 height 29
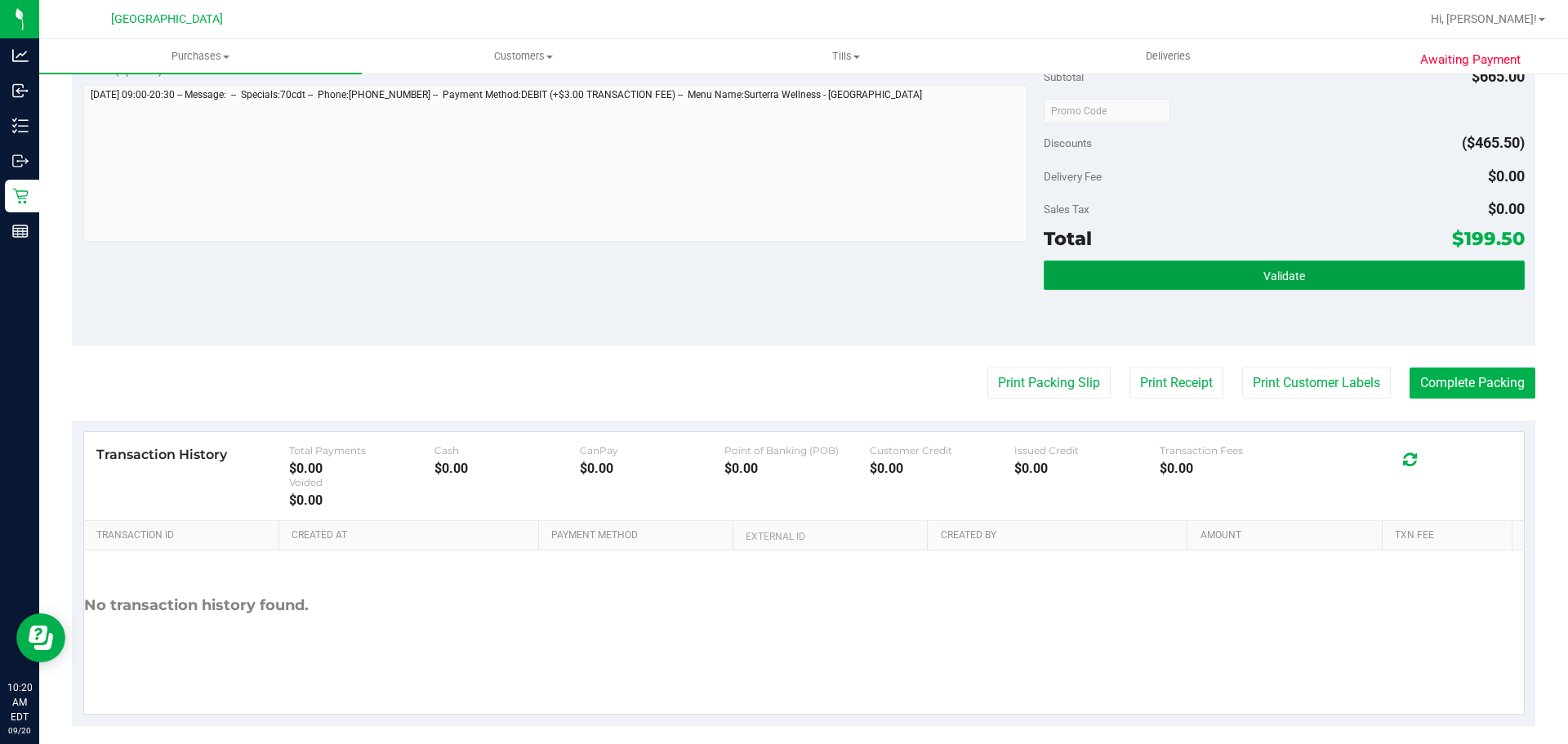
click at [1387, 273] on button "Validate" at bounding box center [1284, 275] width 480 height 29
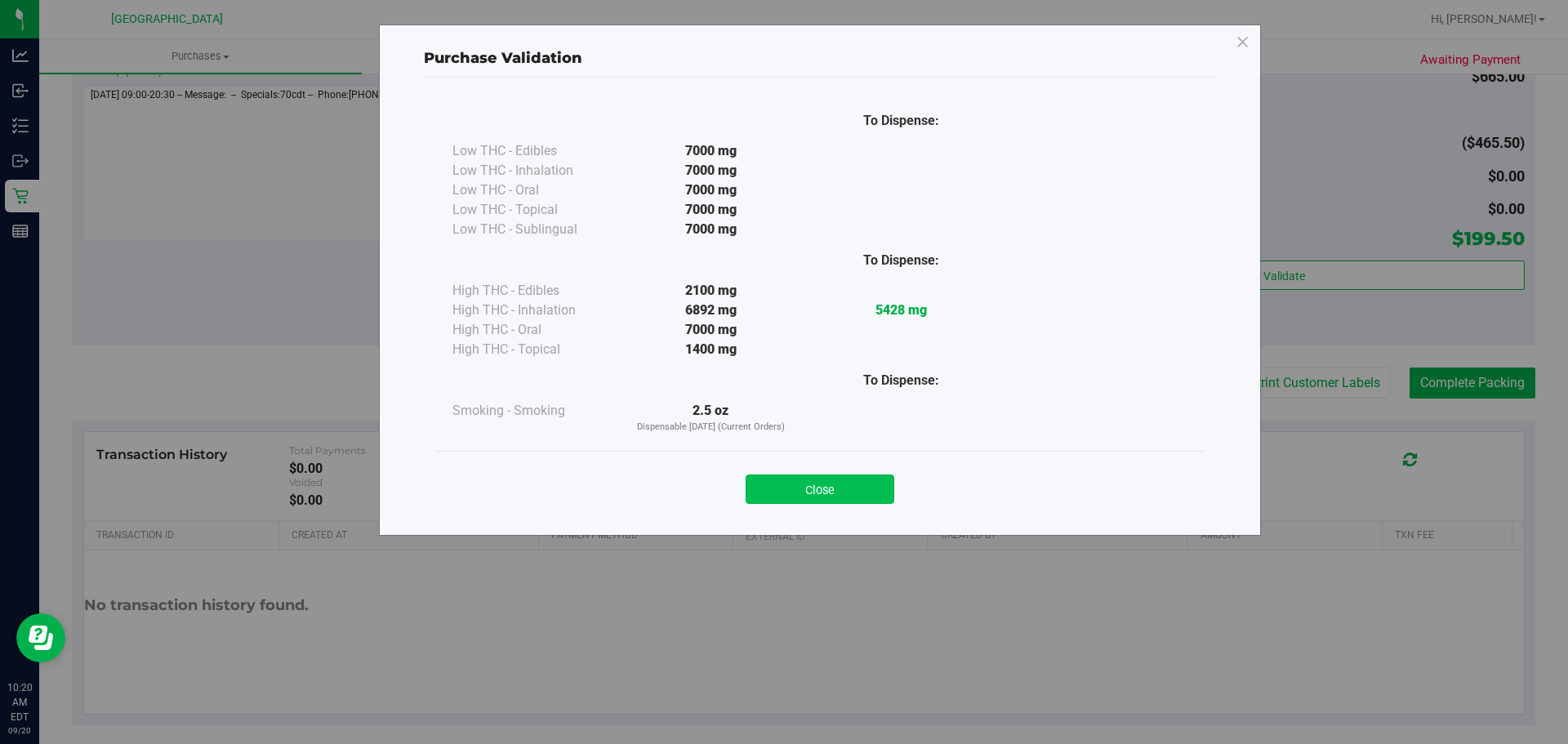
click at [830, 477] on button "Close" at bounding box center [820, 490] width 149 height 29
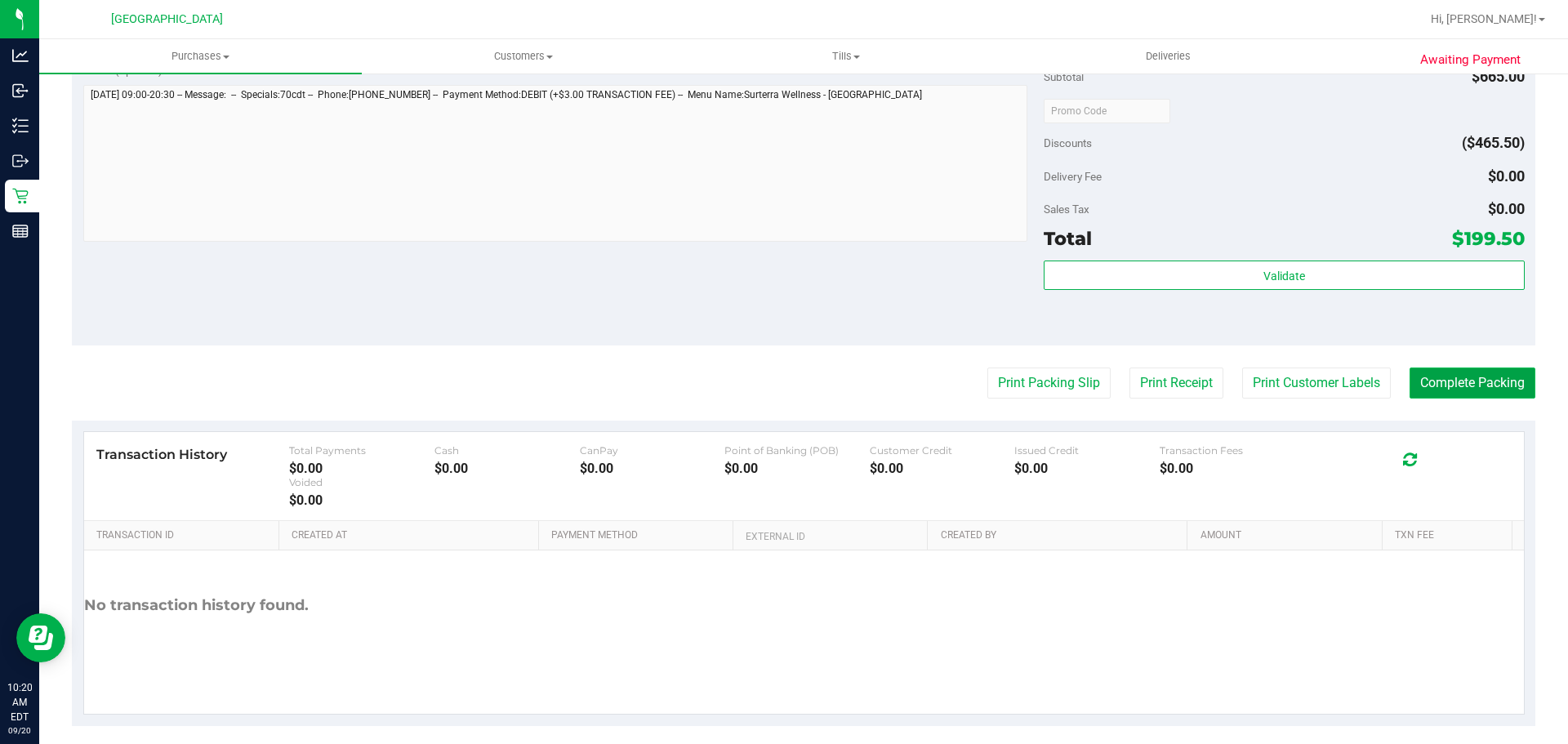
click at [1427, 384] on button "Complete Packing" at bounding box center [1472, 383] width 126 height 31
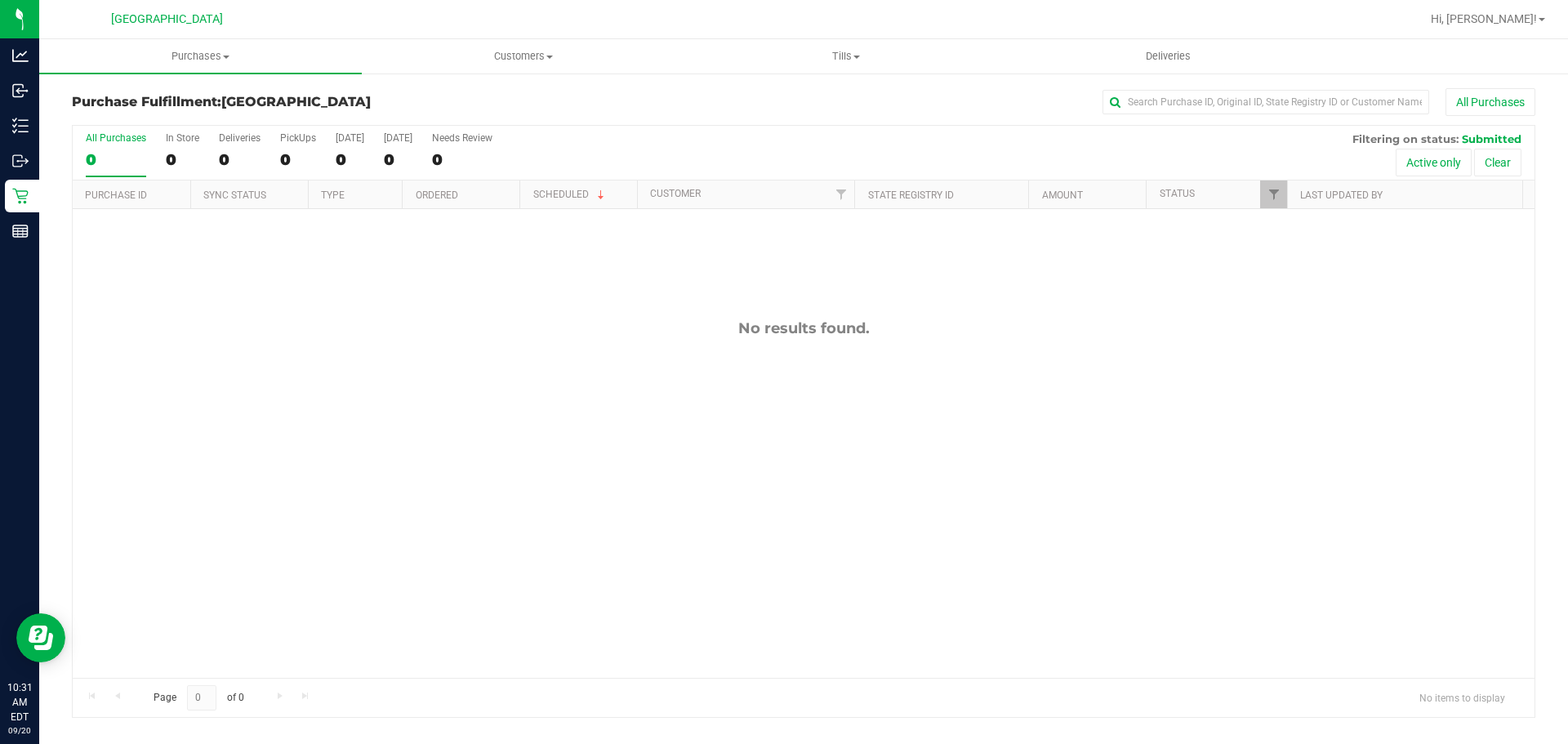
scroll to position [12, 0]
click at [1040, 423] on div "No results found." at bounding box center [803, 486] width 1461 height 579
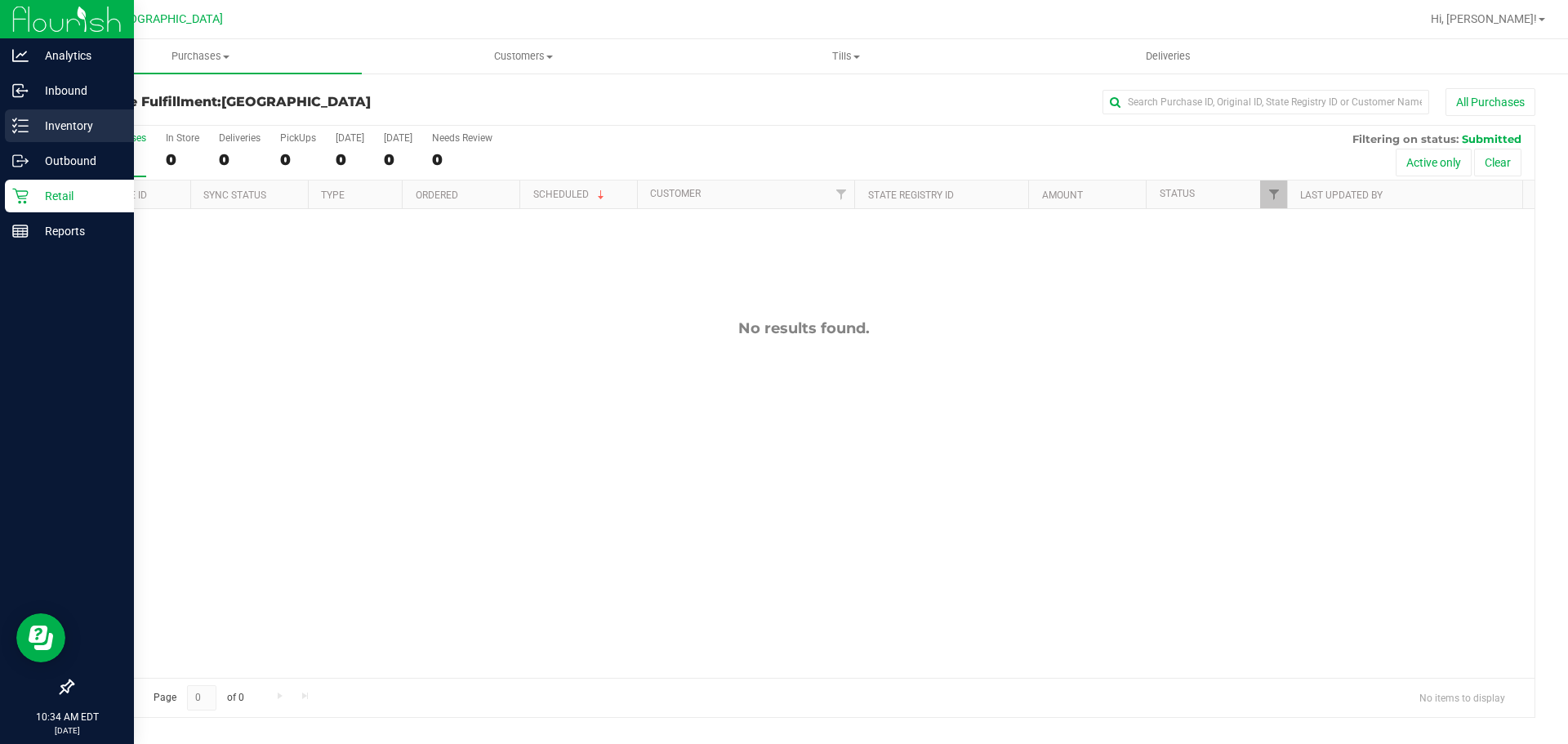
click at [0, 132] on link "Inventory" at bounding box center [67, 127] width 134 height 35
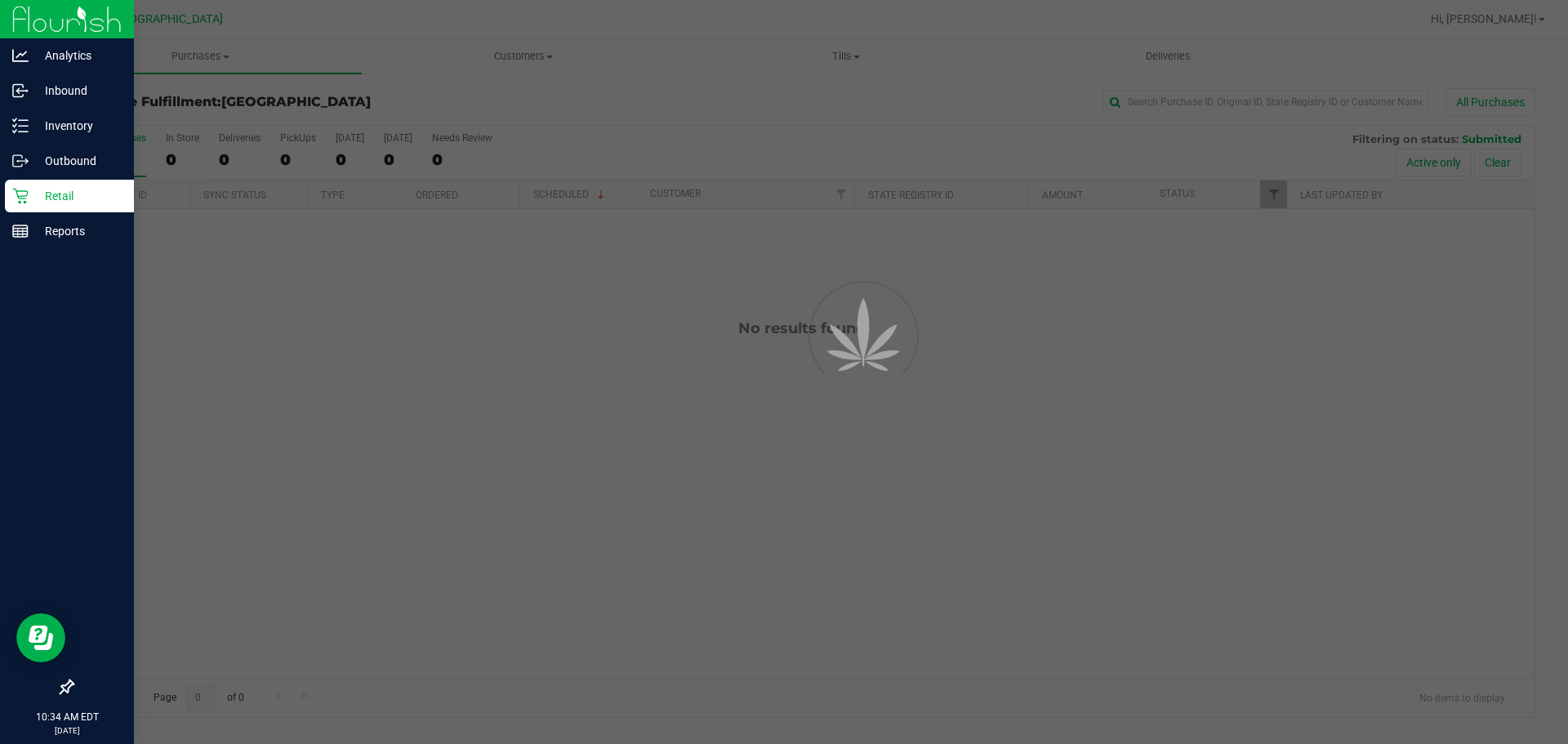
click at [210, 93] on div at bounding box center [784, 372] width 1568 height 744
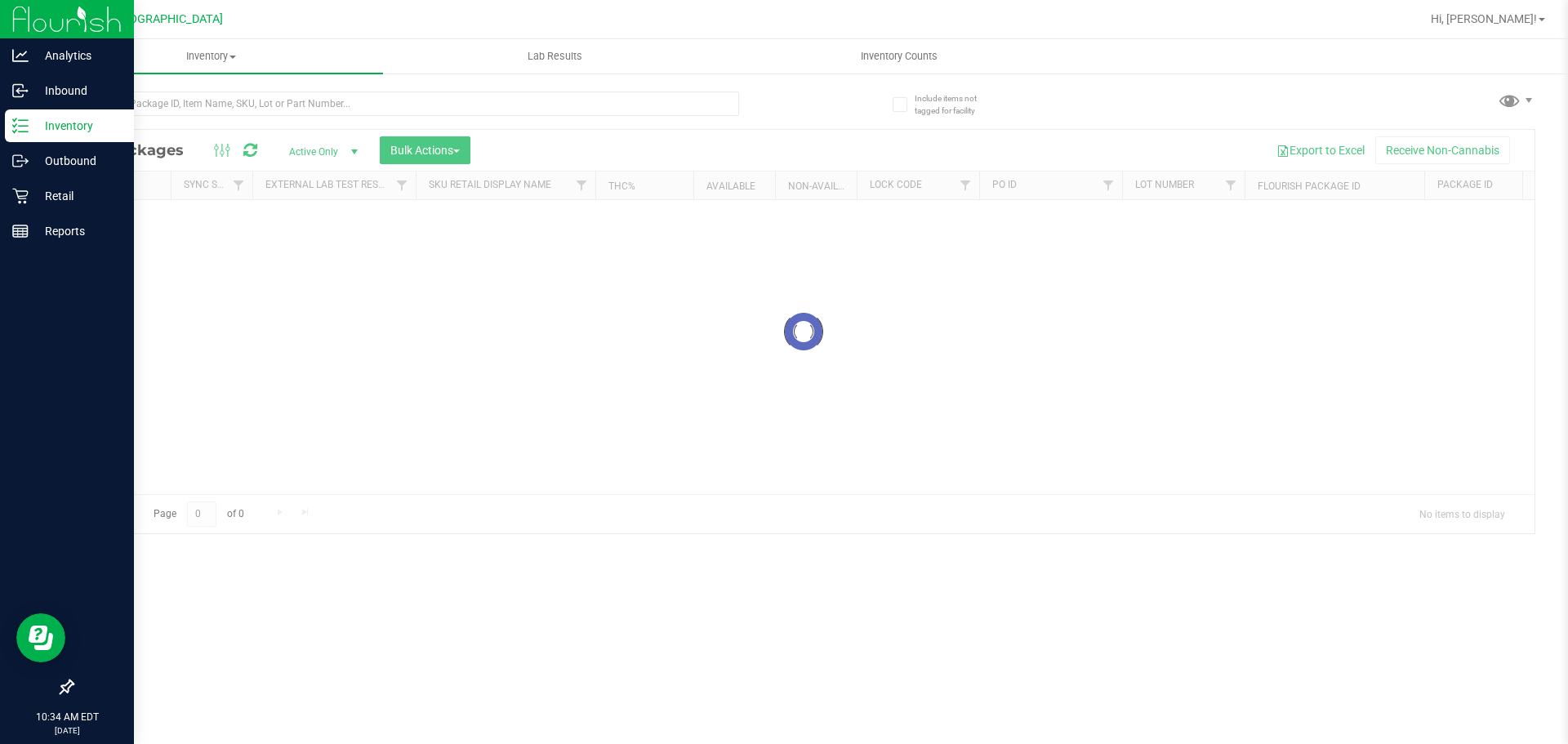
click at [209, 100] on input "text" at bounding box center [405, 103] width 667 height 25
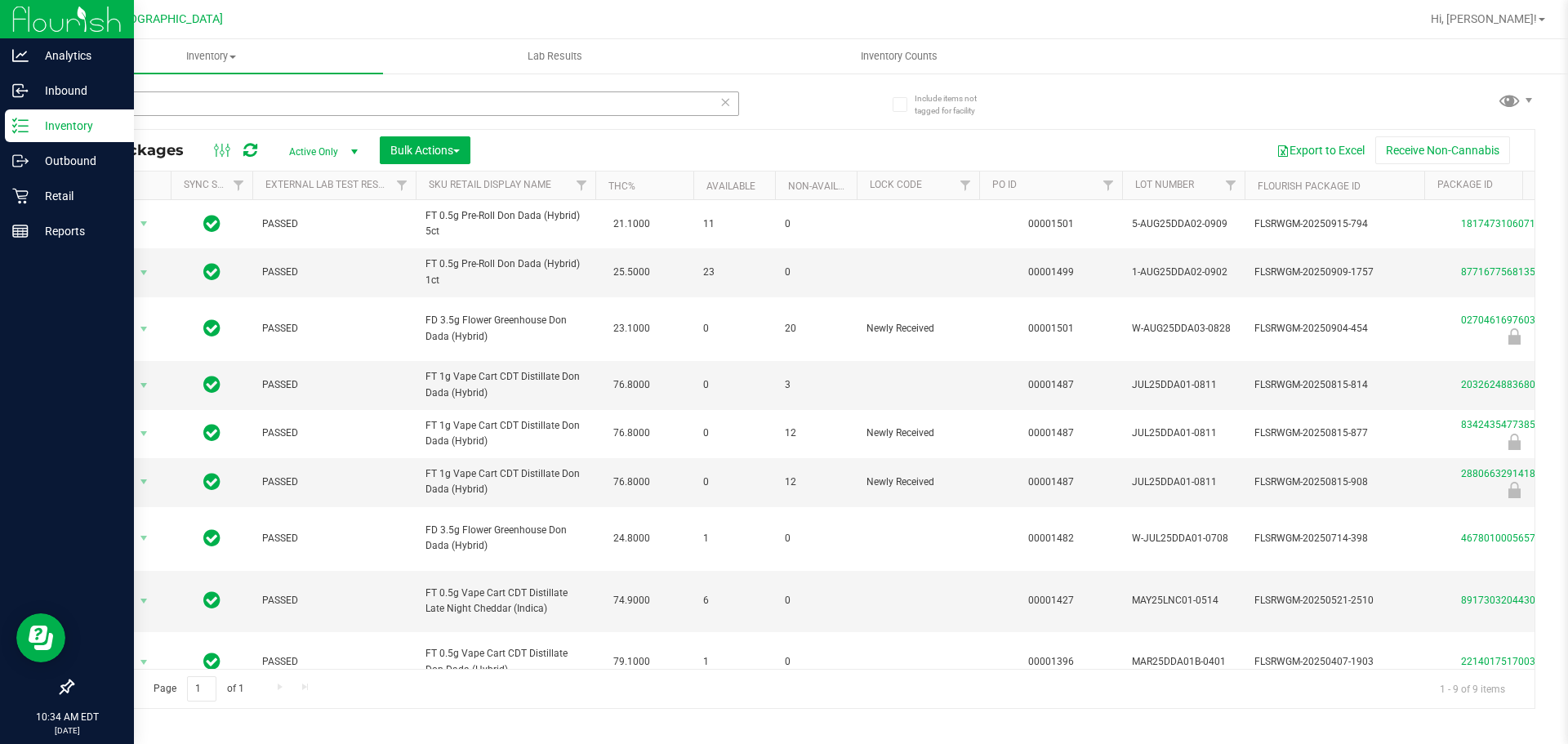
click at [301, 105] on input "dda" at bounding box center [405, 103] width 667 height 25
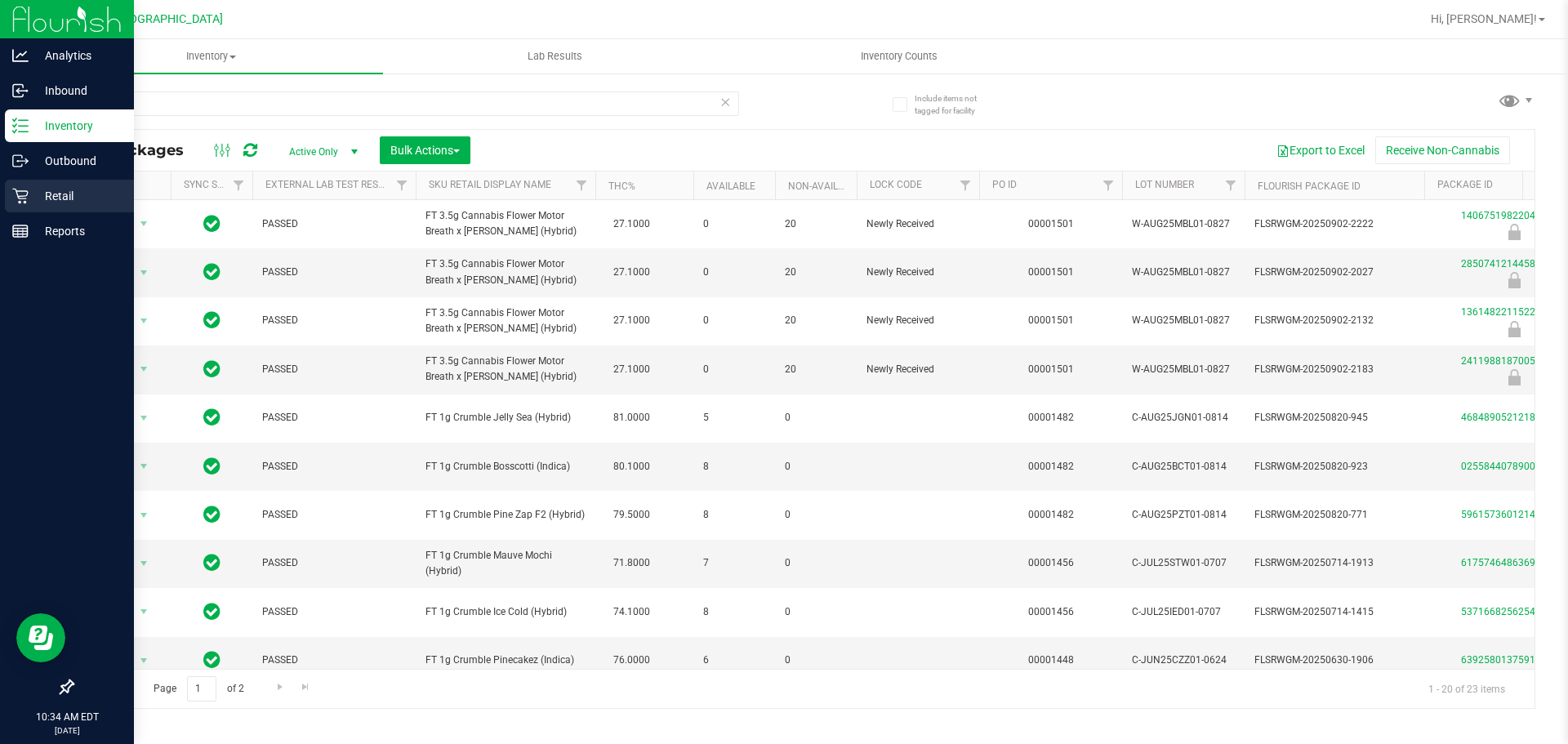
type input "mbl"
click at [39, 201] on p "Retail" at bounding box center [77, 195] width 98 height 19
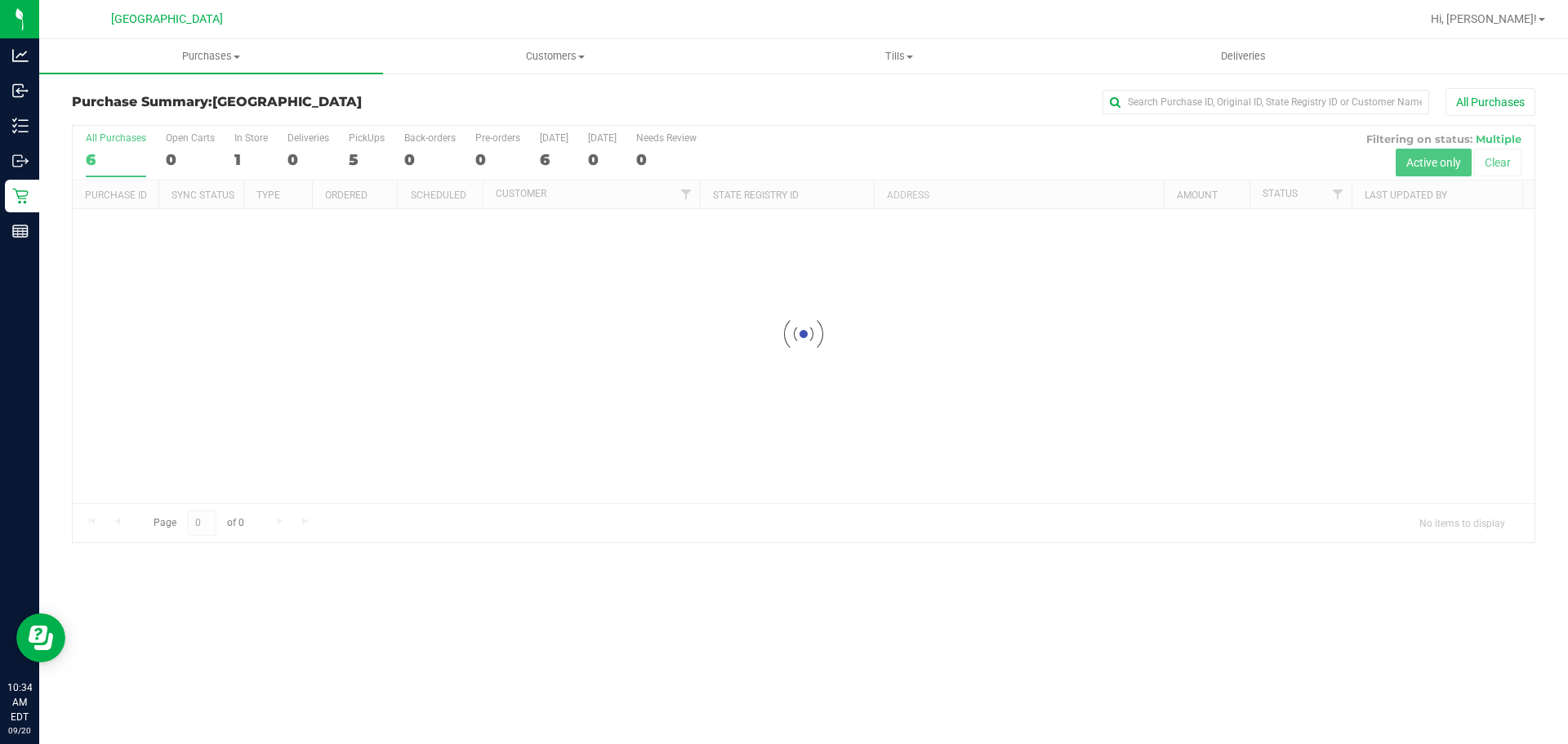
click at [564, 389] on div at bounding box center [803, 334] width 1461 height 417
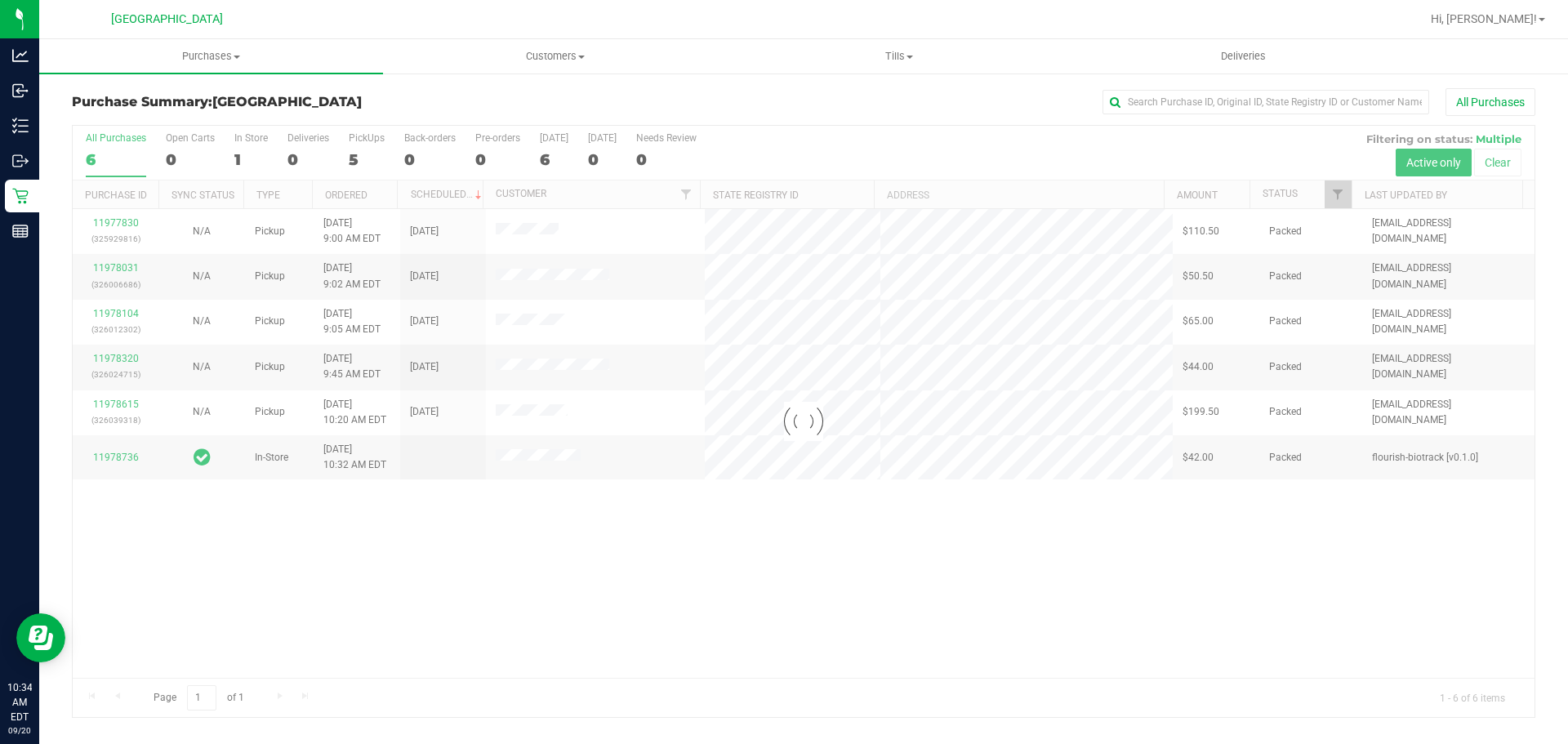
click at [636, 366] on div at bounding box center [803, 422] width 1461 height 591
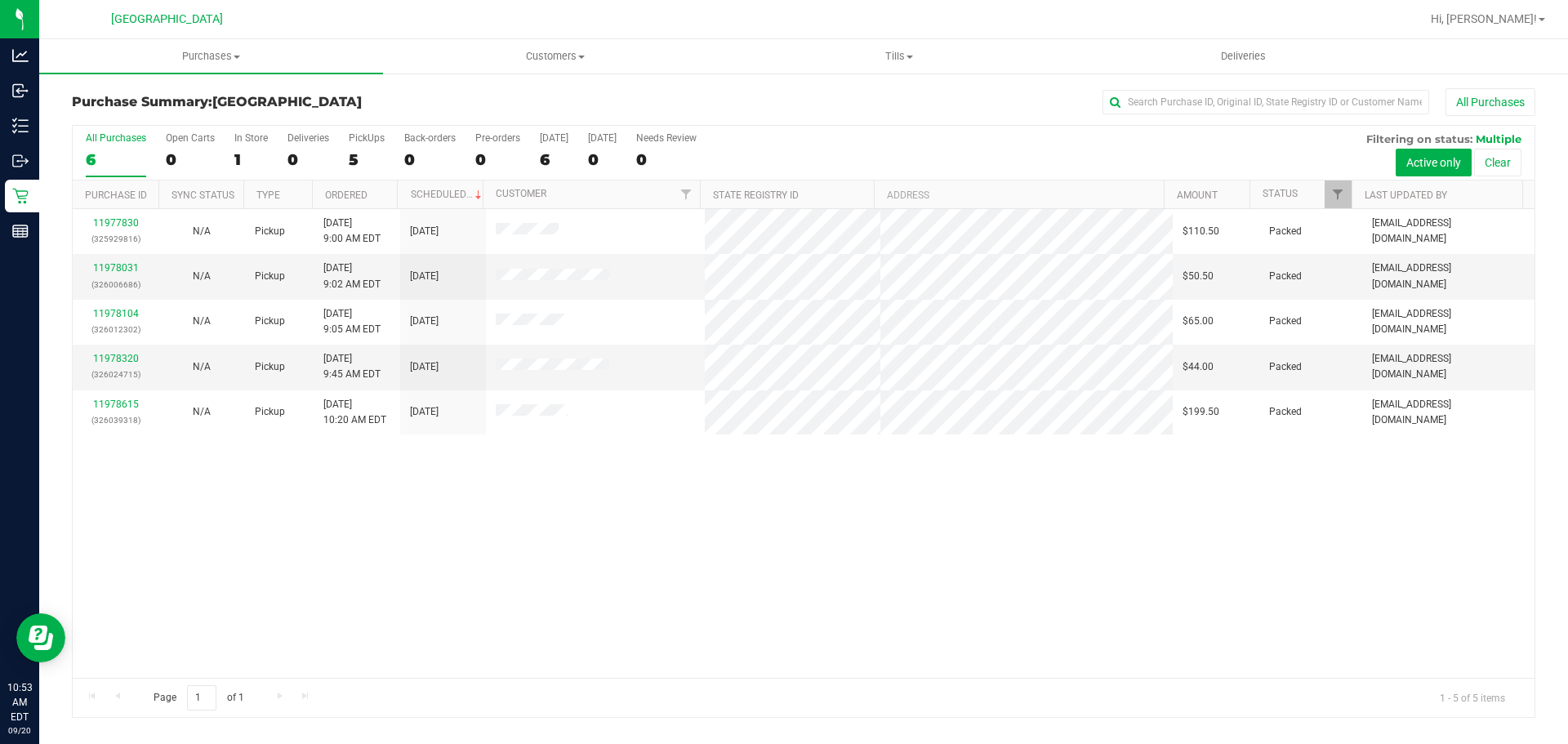
click at [190, 73] on link "Purchases Summary of purchases Fulfillment All purchases" at bounding box center [212, 56] width 344 height 34
click at [155, 92] on span "Summary of purchases" at bounding box center [123, 98] width 167 height 14
click at [540, 577] on div "11977830 (325929816) N/A Pickup [DATE] 9:00 AM EDT 9/20/2025 $110.50 Packed [EM…" at bounding box center [803, 443] width 1461 height 469
click at [213, 56] on span "Purchases" at bounding box center [212, 56] width 344 height 15
click at [185, 98] on span "Summary of purchases" at bounding box center [123, 98] width 167 height 14
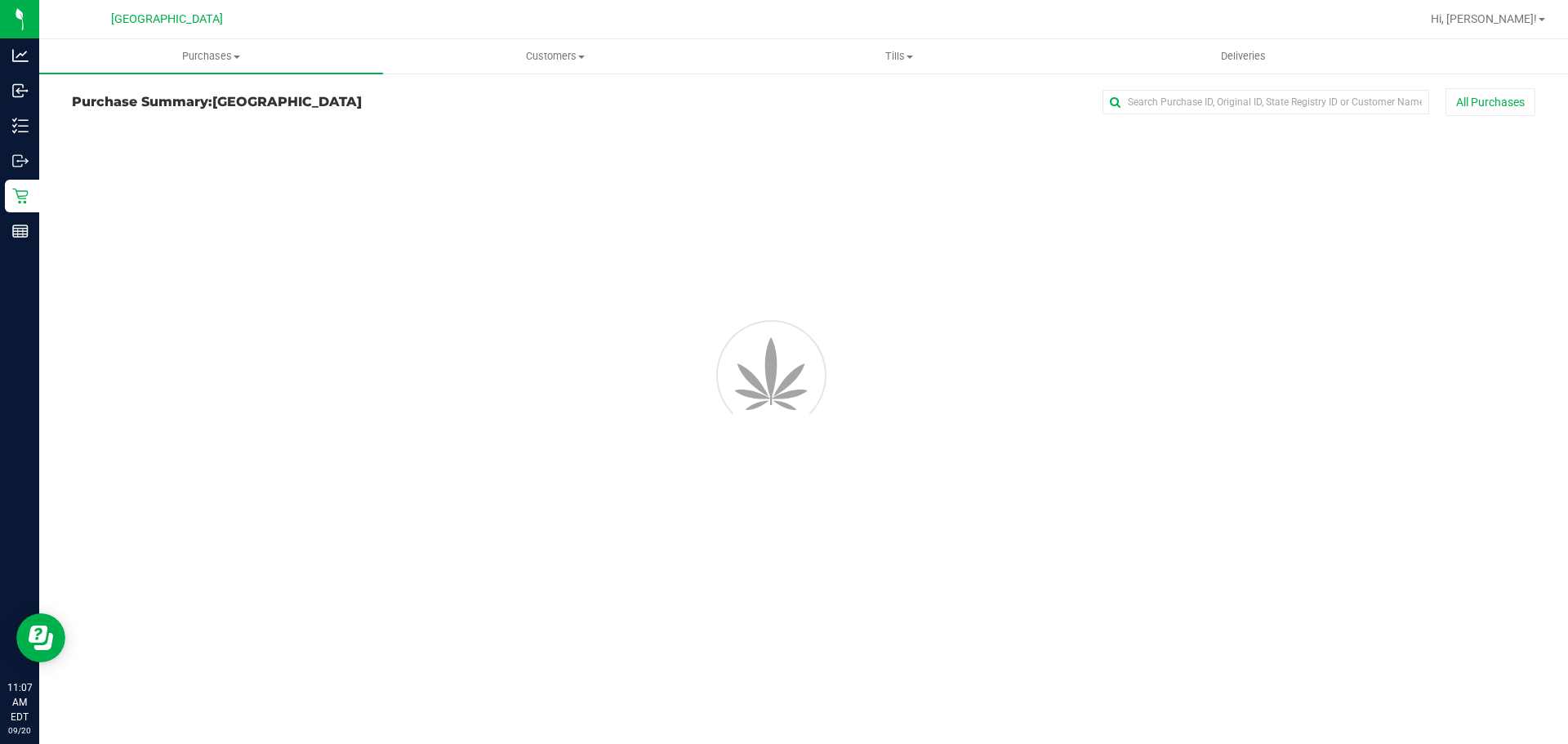
click at [473, 426] on div "Purchase Summary: [GEOGRAPHIC_DATA] All Purchases" at bounding box center [803, 249] width 1528 height 355
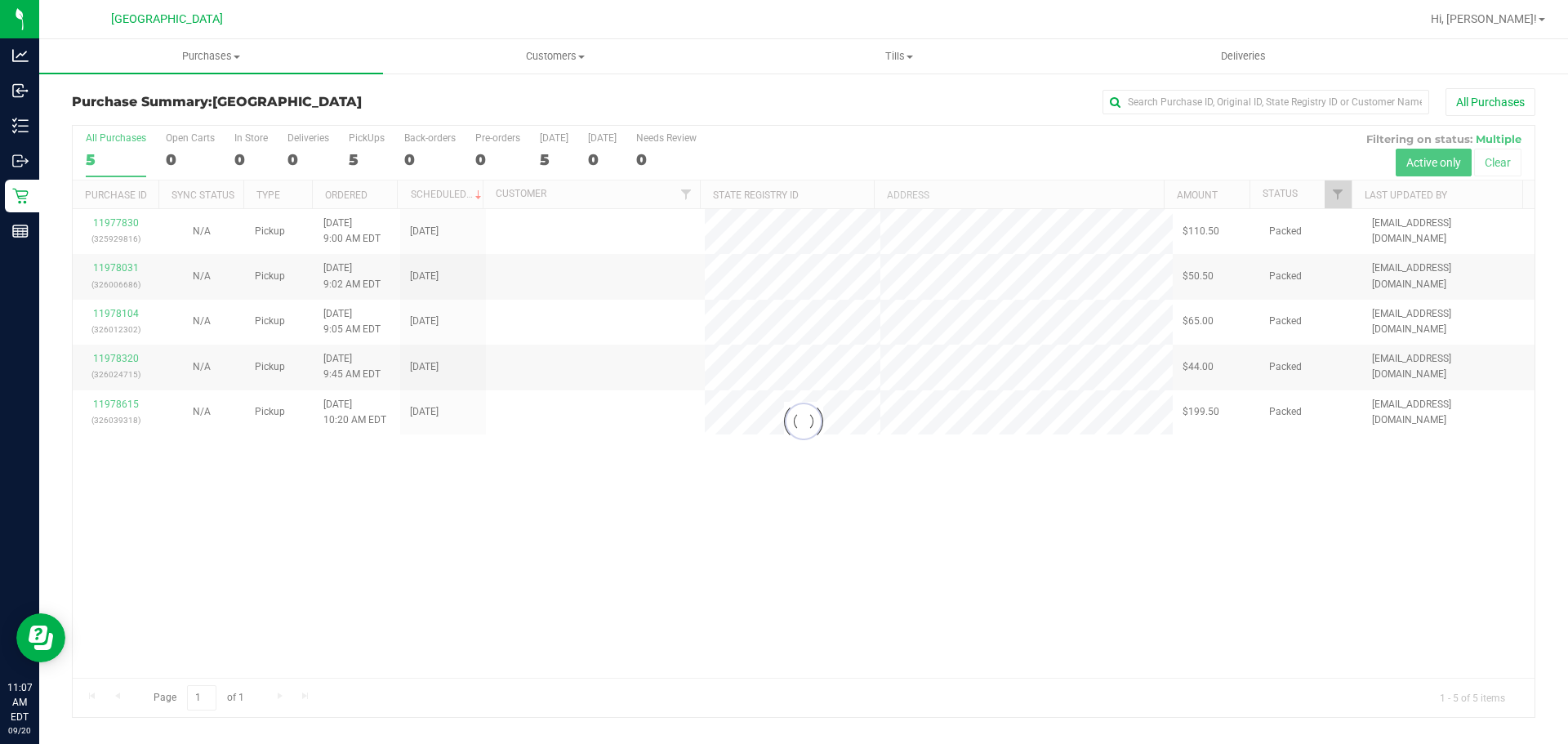
click at [595, 512] on div at bounding box center [803, 422] width 1461 height 591
click at [579, 561] on div at bounding box center [803, 422] width 1461 height 591
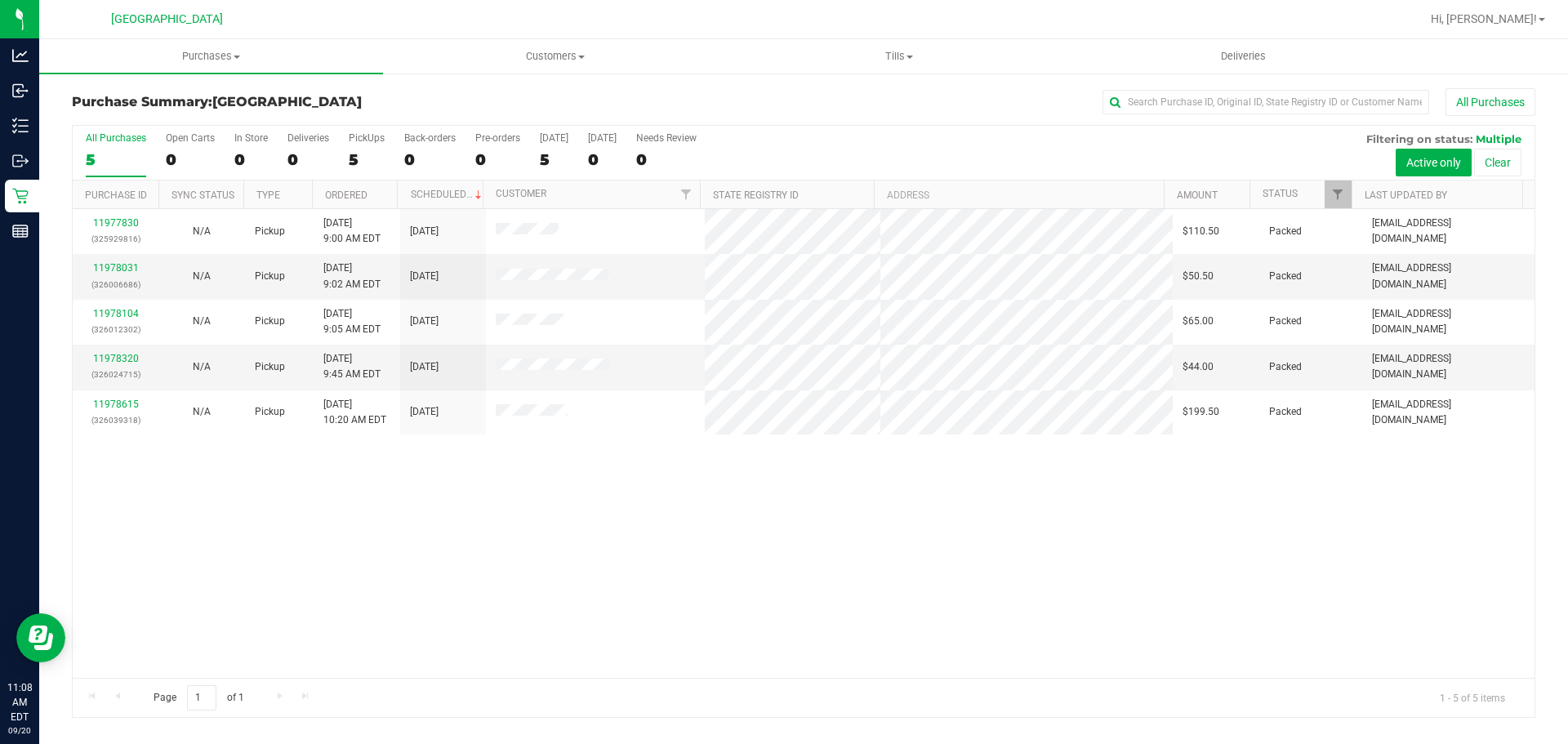
click at [1377, 577] on div "11977830 (325929816) N/A Pickup [DATE] 9:00 AM EDT 9/20/2025 $110.50 Packed [EM…" at bounding box center [803, 443] width 1461 height 469
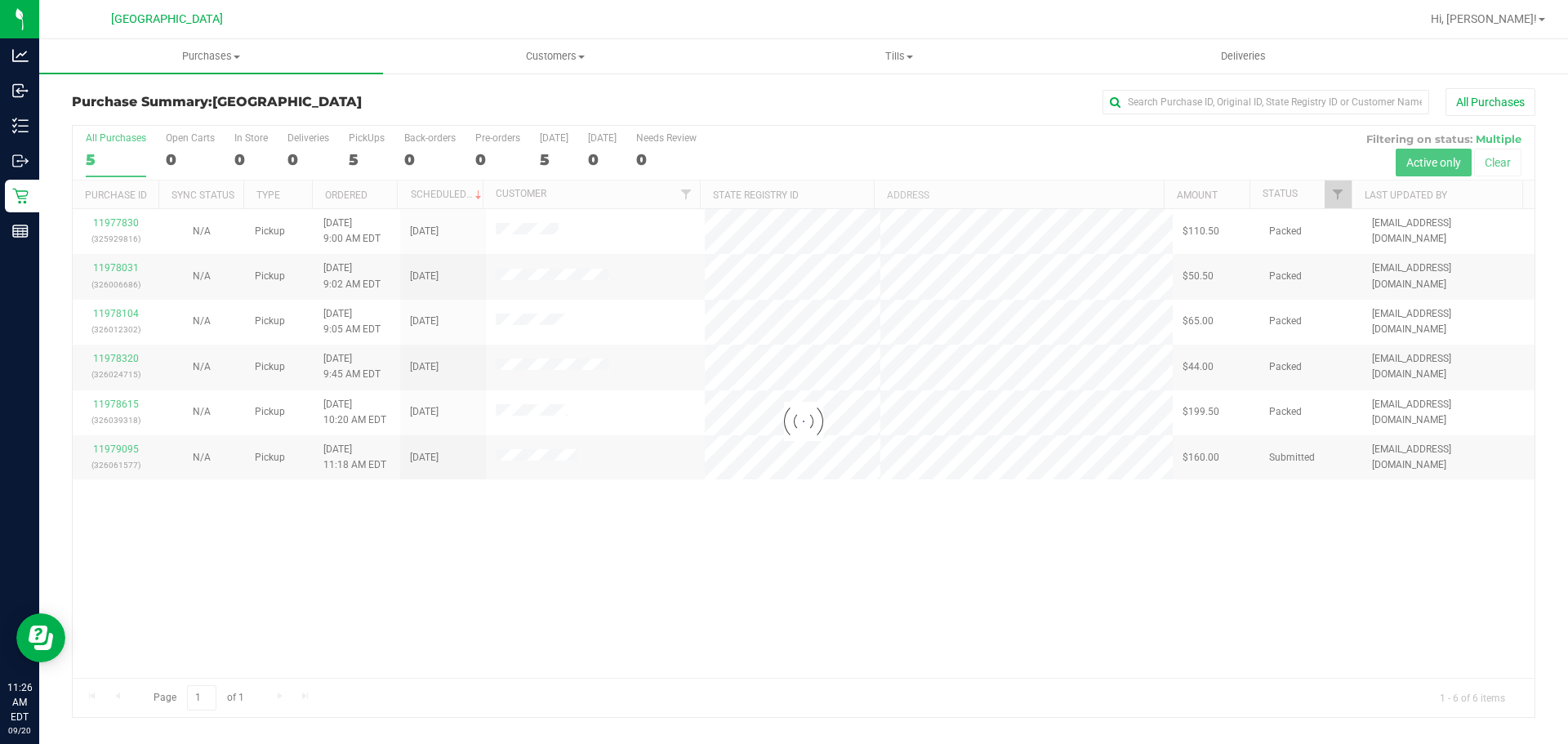
click at [282, 607] on div at bounding box center [803, 422] width 1461 height 591
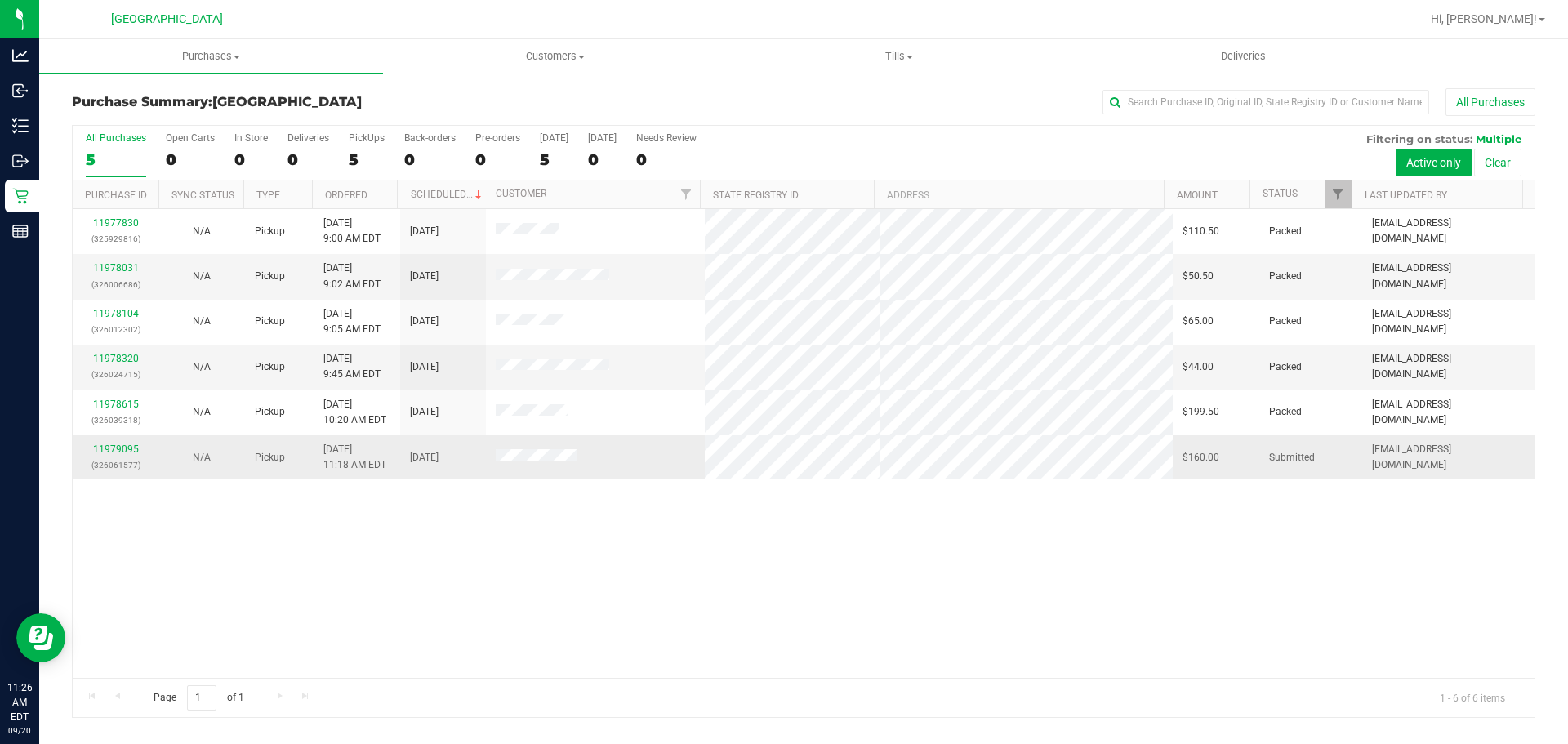
click at [125, 441] on td "11979095 (326061577)" at bounding box center [115, 458] width 86 height 44
click at [129, 447] on link "11979095" at bounding box center [116, 449] width 46 height 11
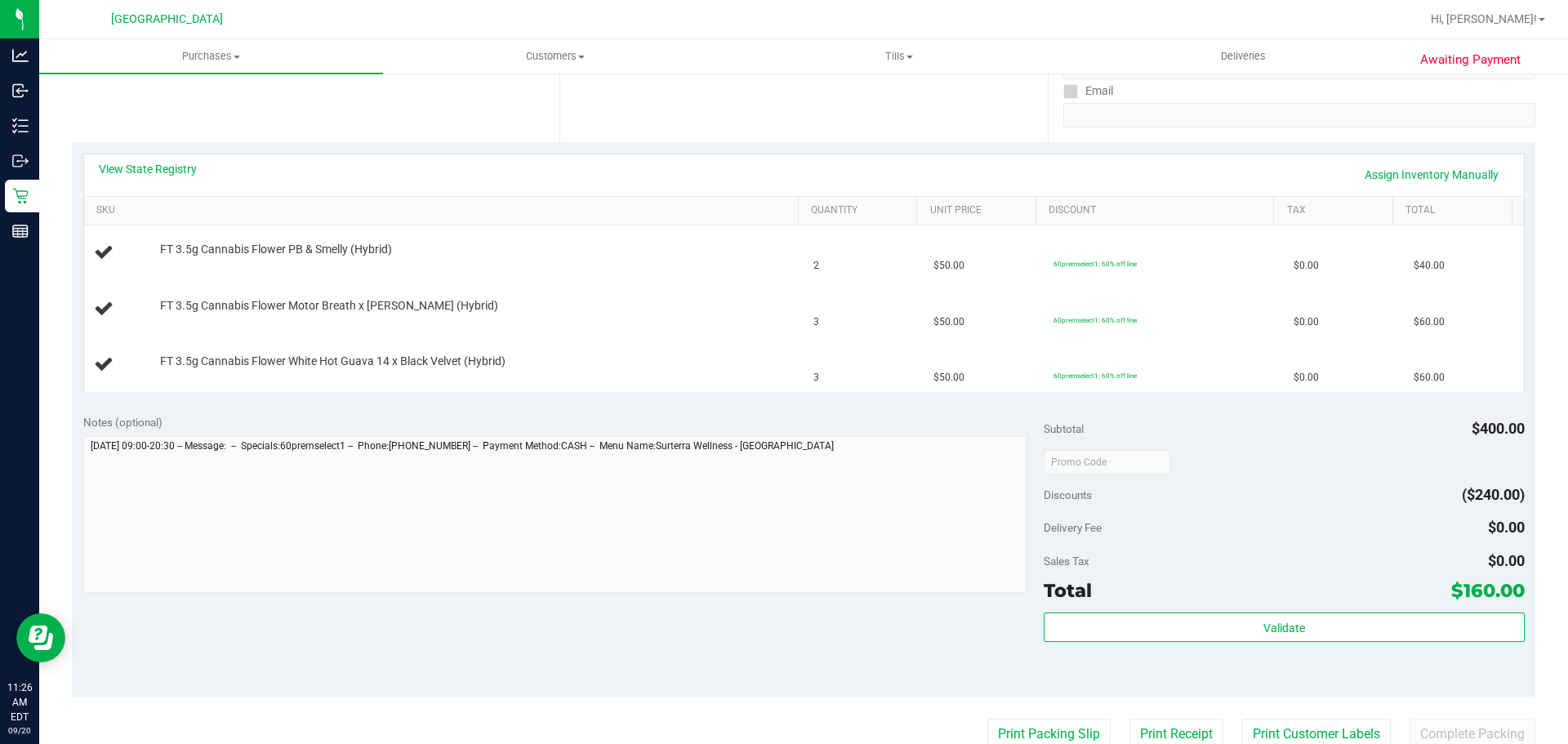
scroll to position [327, 0]
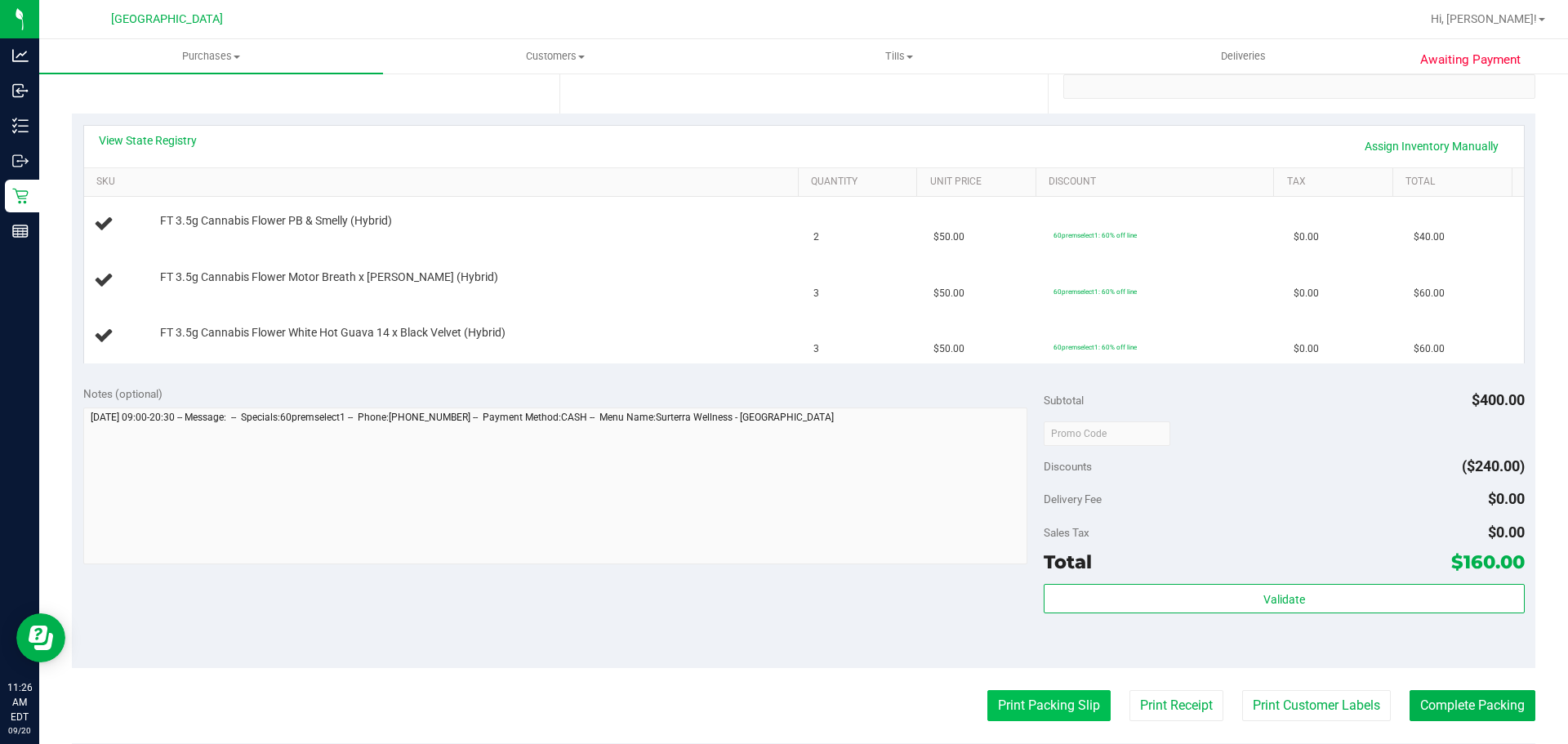
click at [1016, 721] on button "Print Packing Slip" at bounding box center [1049, 706] width 123 height 31
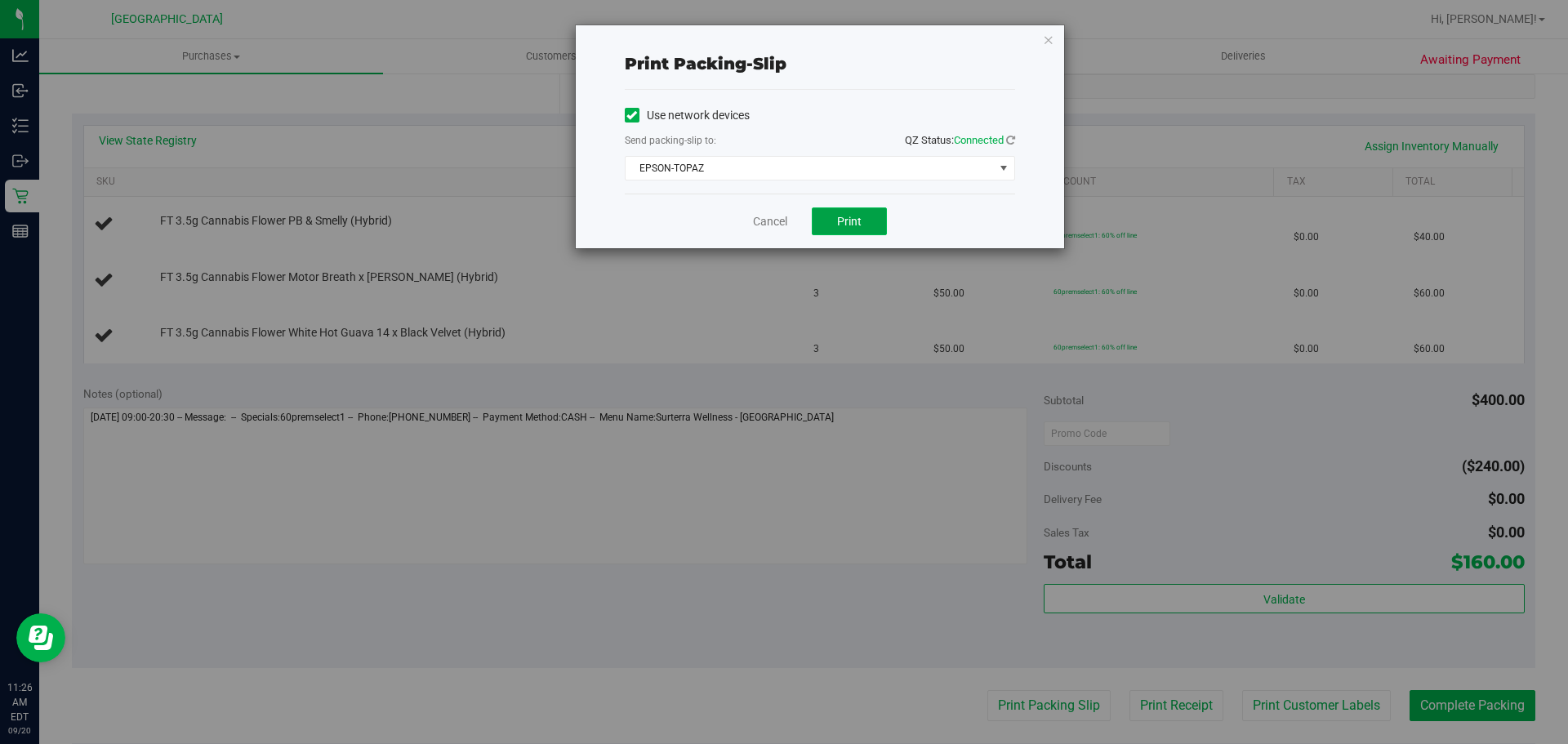
click at [842, 211] on button "Print" at bounding box center [849, 221] width 75 height 28
click at [765, 216] on link "Cancel" at bounding box center [769, 222] width 34 height 17
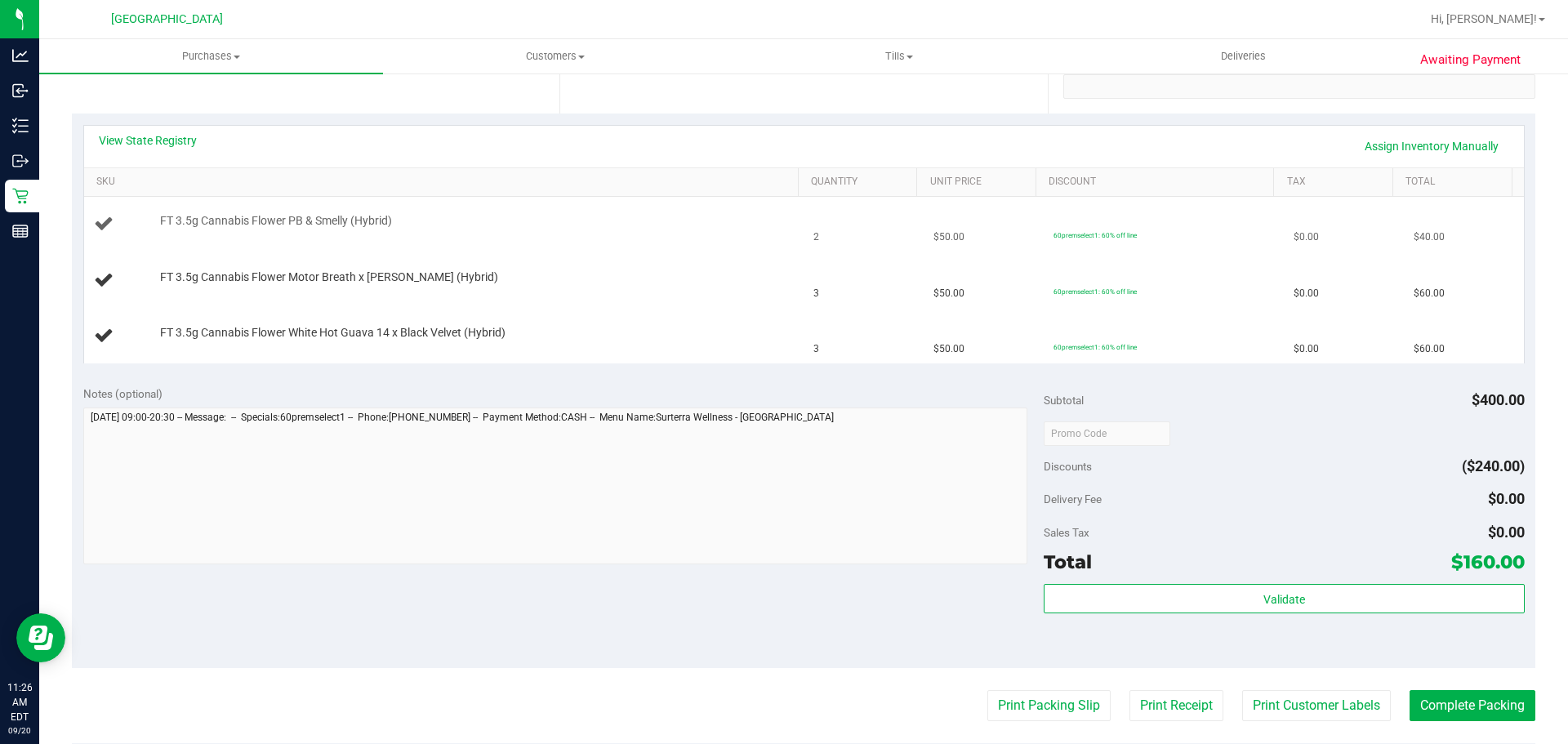
click at [739, 232] on div "FT 3.5g Cannabis Flower PB & Smelly (Hybrid)" at bounding box center [444, 225] width 700 height 22
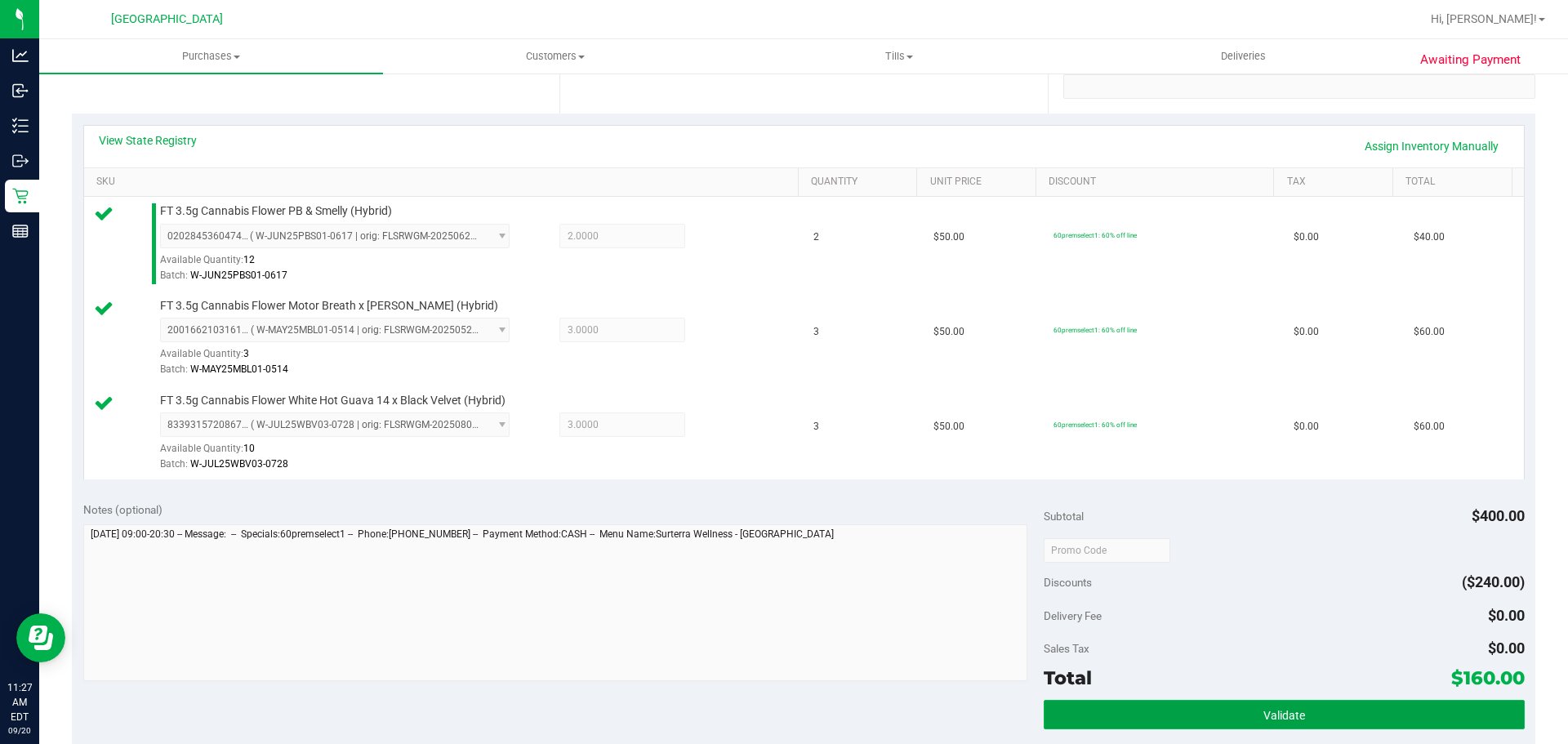
click at [1230, 712] on button "Validate" at bounding box center [1284, 715] width 480 height 29
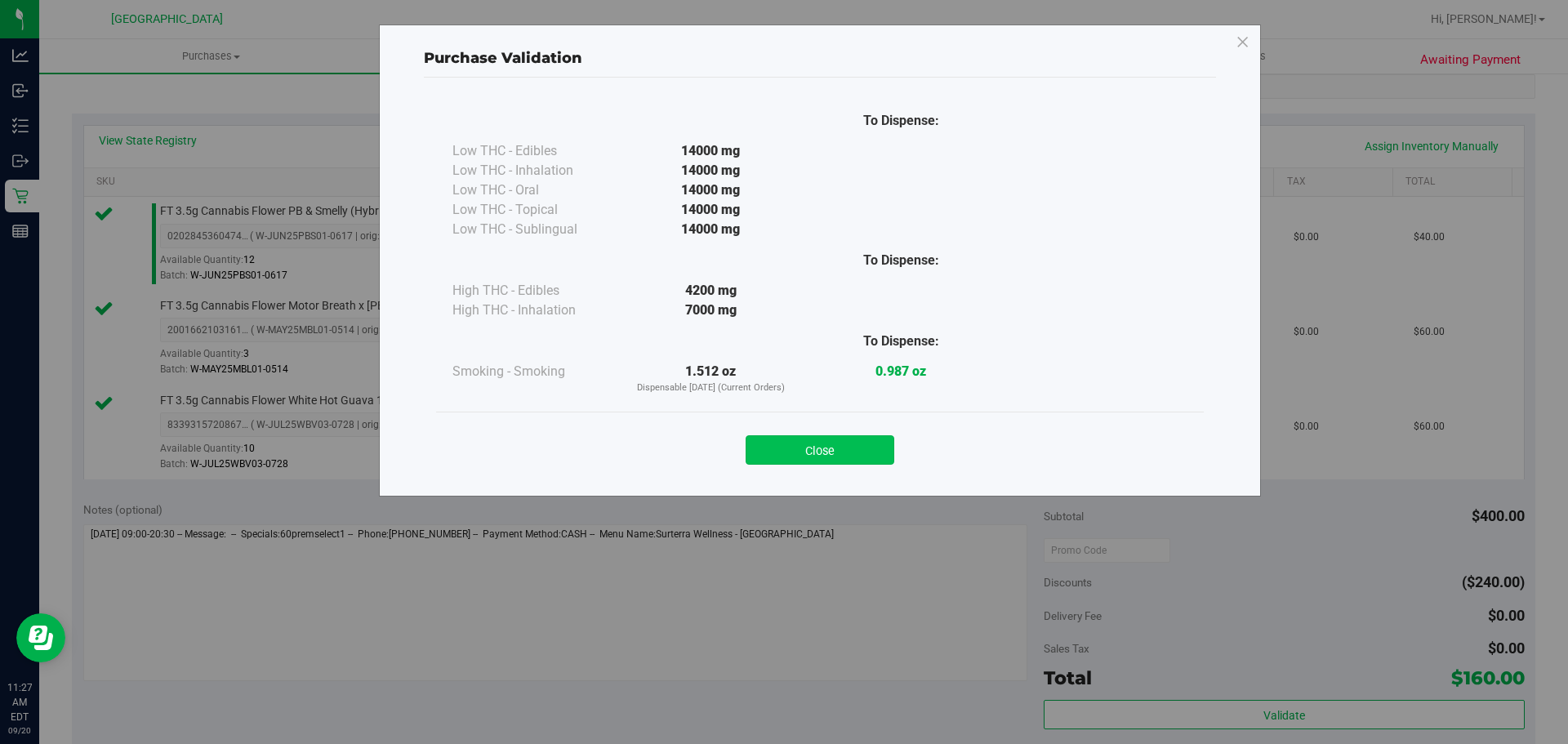
click at [822, 457] on button "Close" at bounding box center [820, 450] width 149 height 29
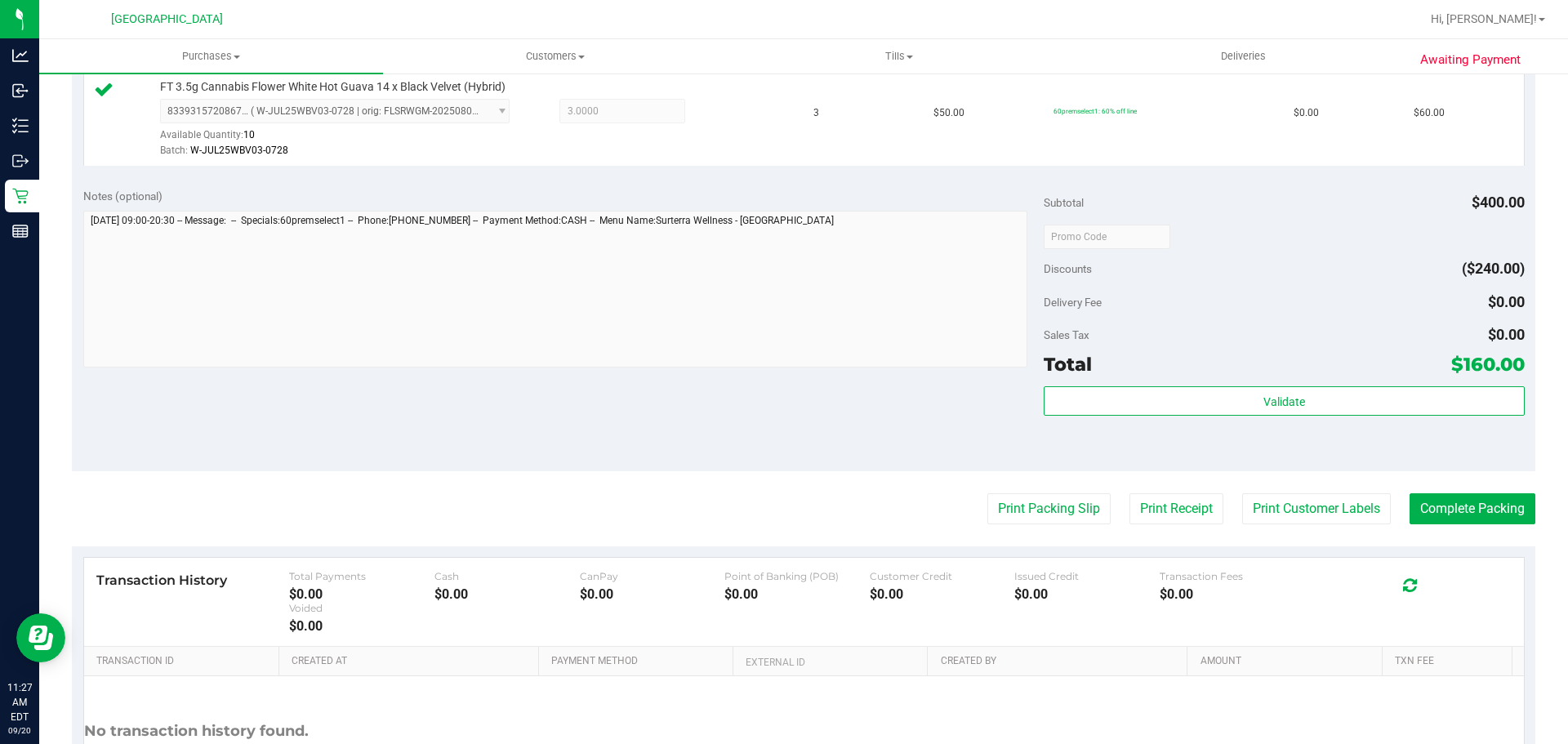
scroll to position [644, 0]
click at [1458, 515] on button "Complete Packing" at bounding box center [1472, 506] width 126 height 31
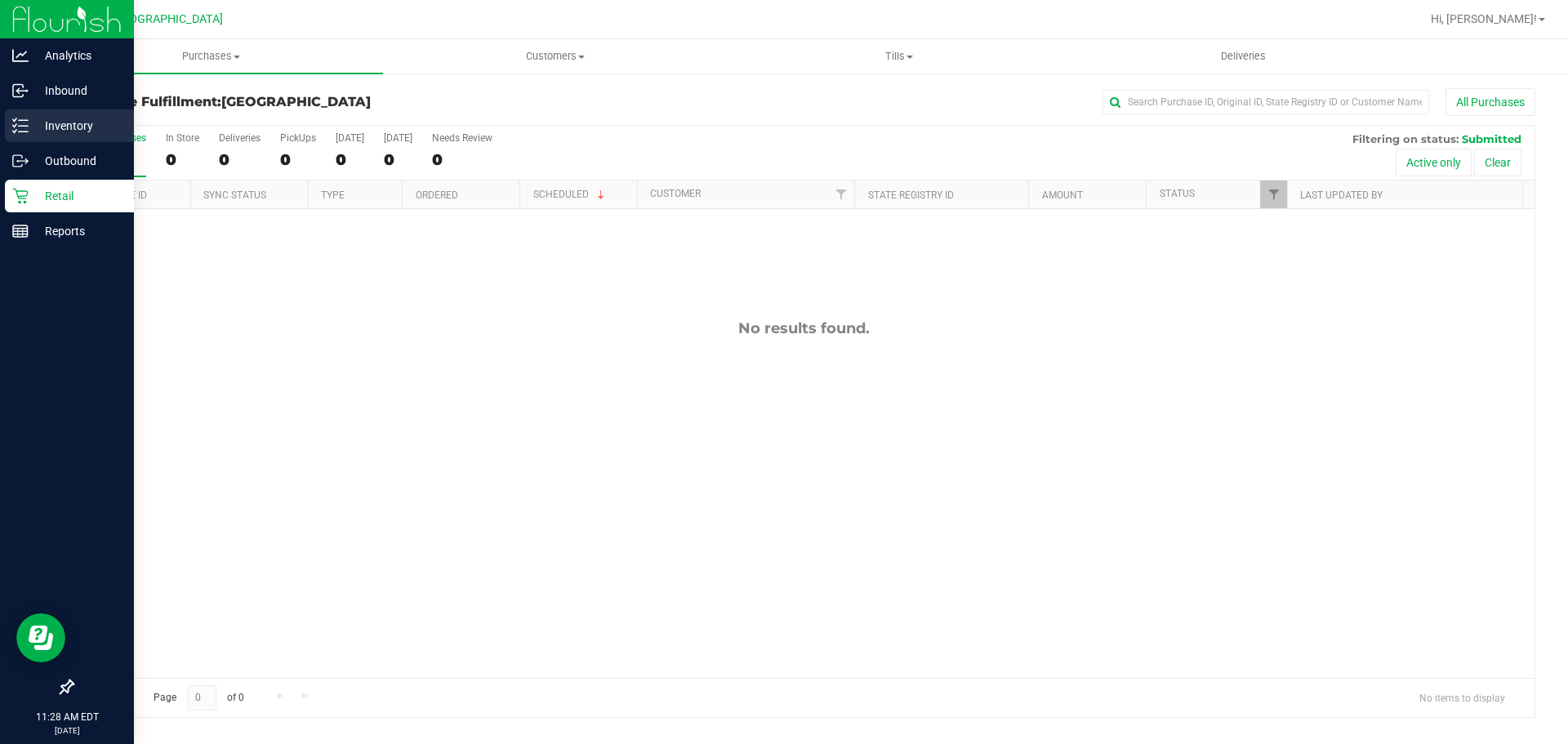
click at [29, 116] on p "Inventory" at bounding box center [77, 125] width 98 height 19
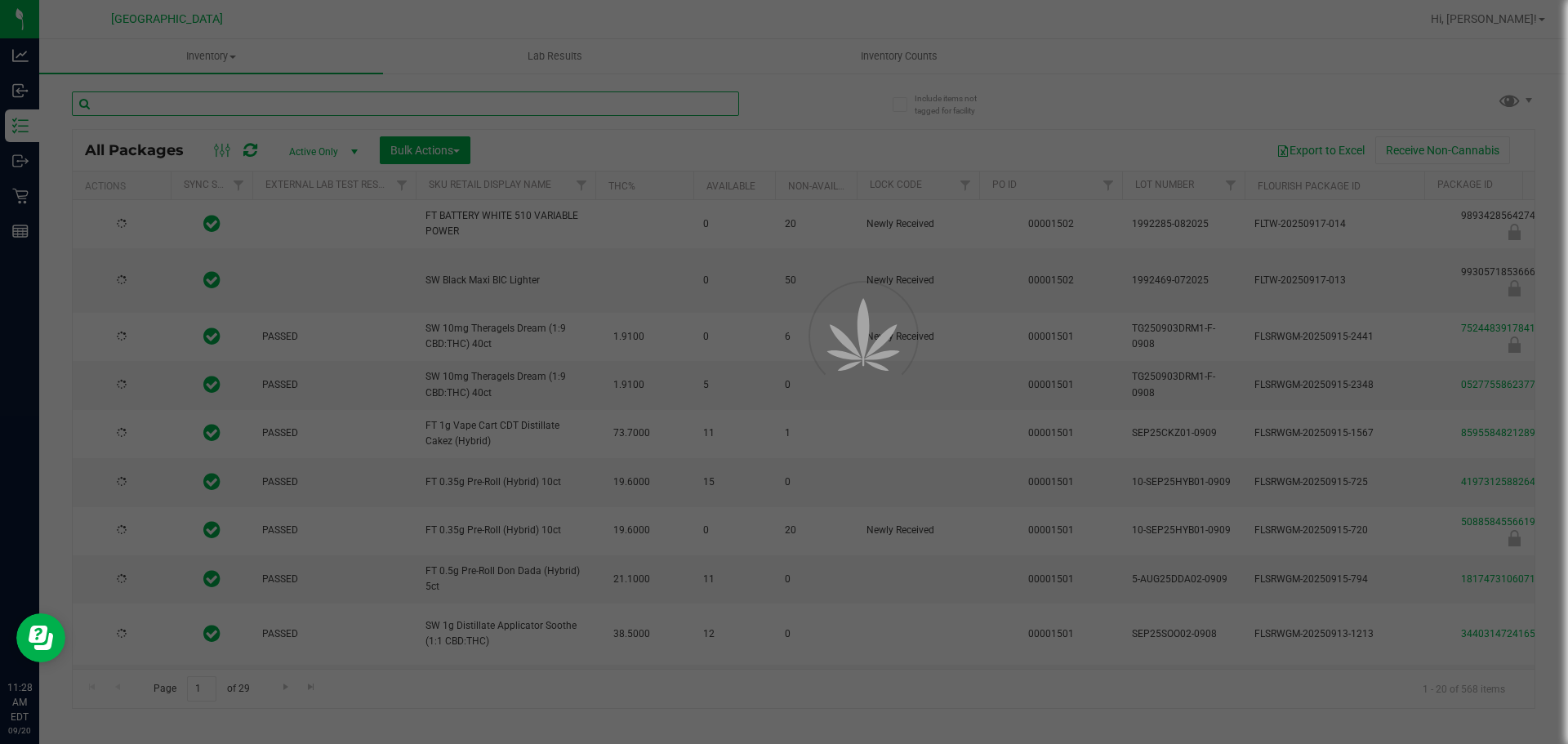
click at [157, 101] on input "text" at bounding box center [405, 103] width 667 height 25
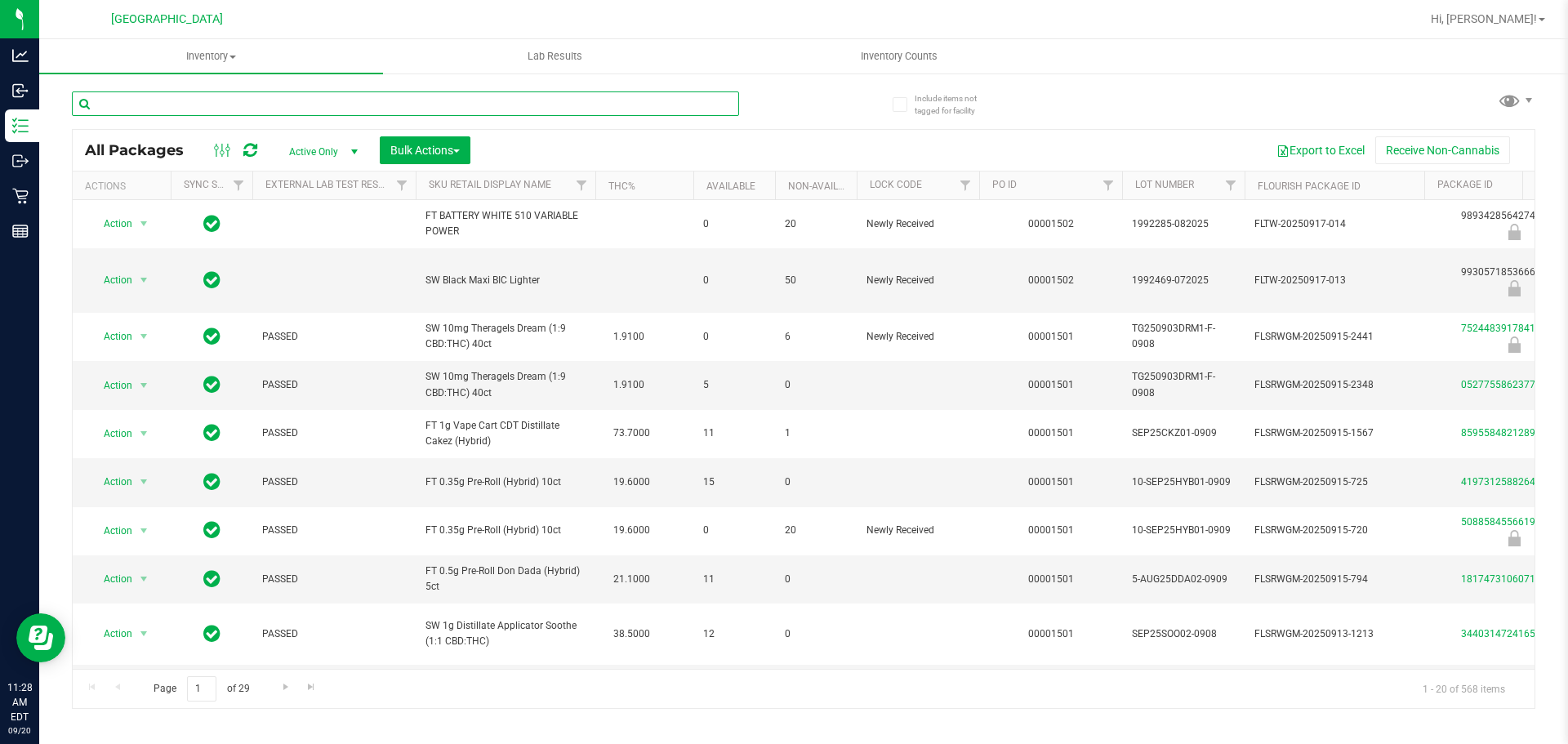
click at [157, 101] on input "text" at bounding box center [405, 103] width 667 height 25
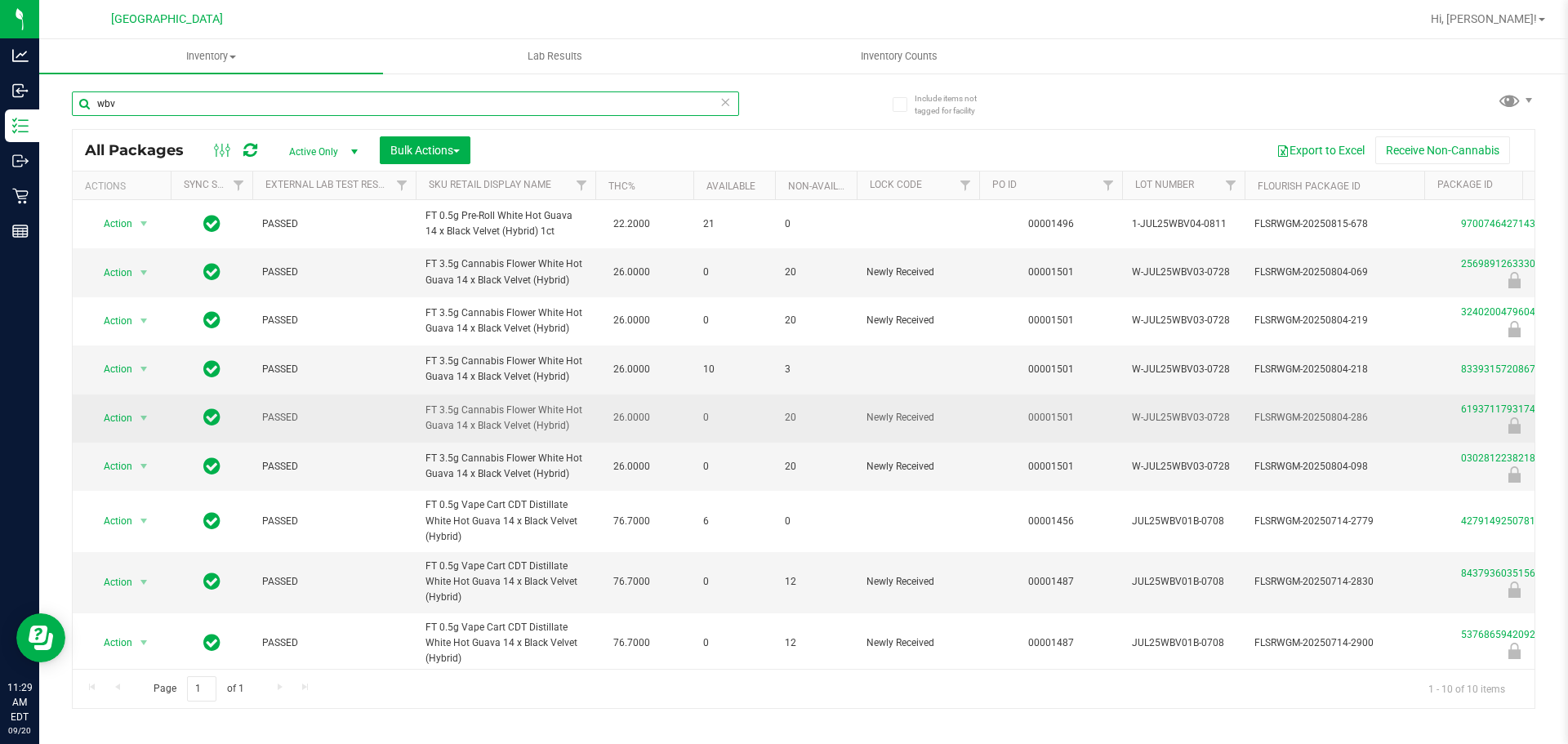
type input "wbv"
click at [983, 407] on td "00001501" at bounding box center [1050, 419] width 143 height 48
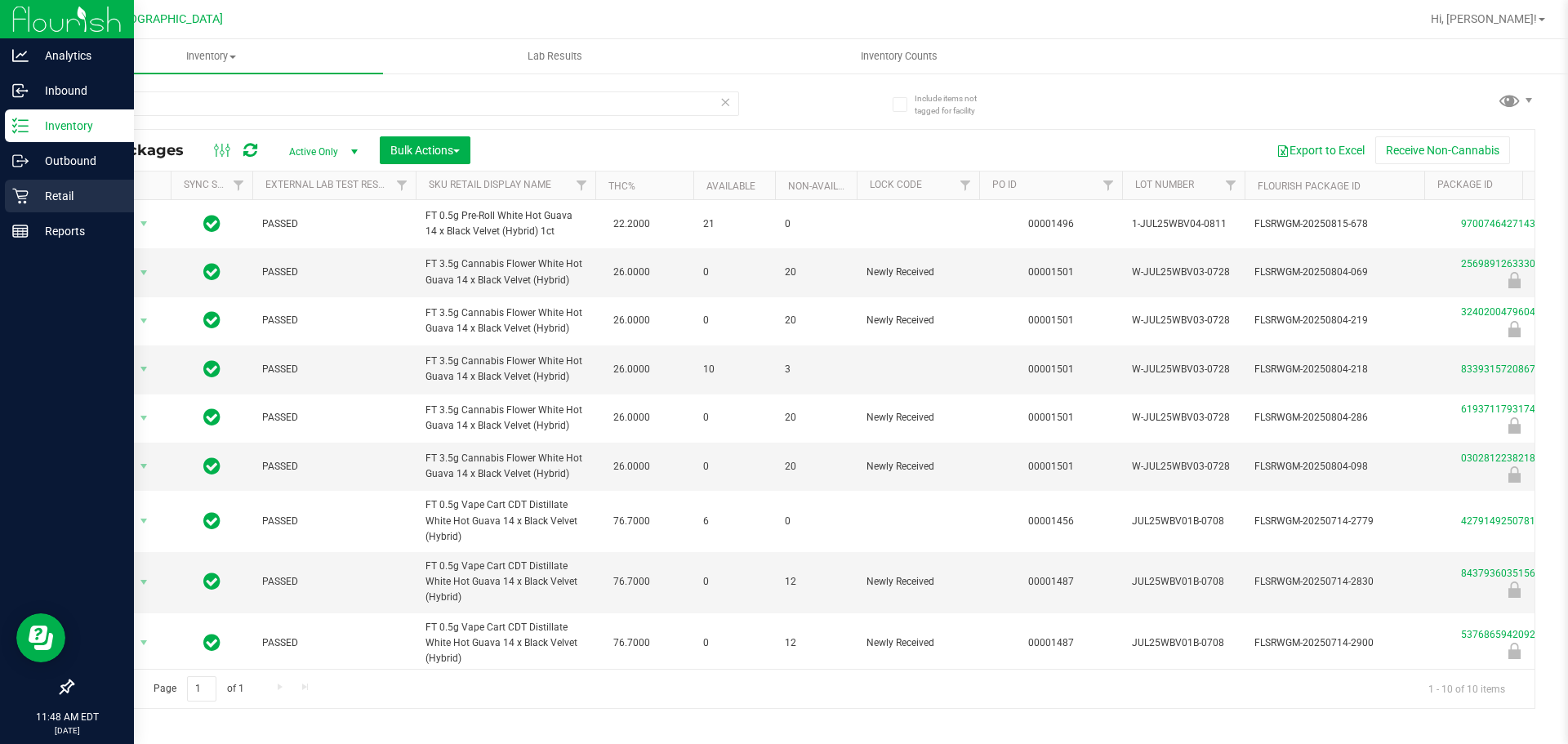
click at [27, 192] on icon at bounding box center [19, 196] width 16 height 16
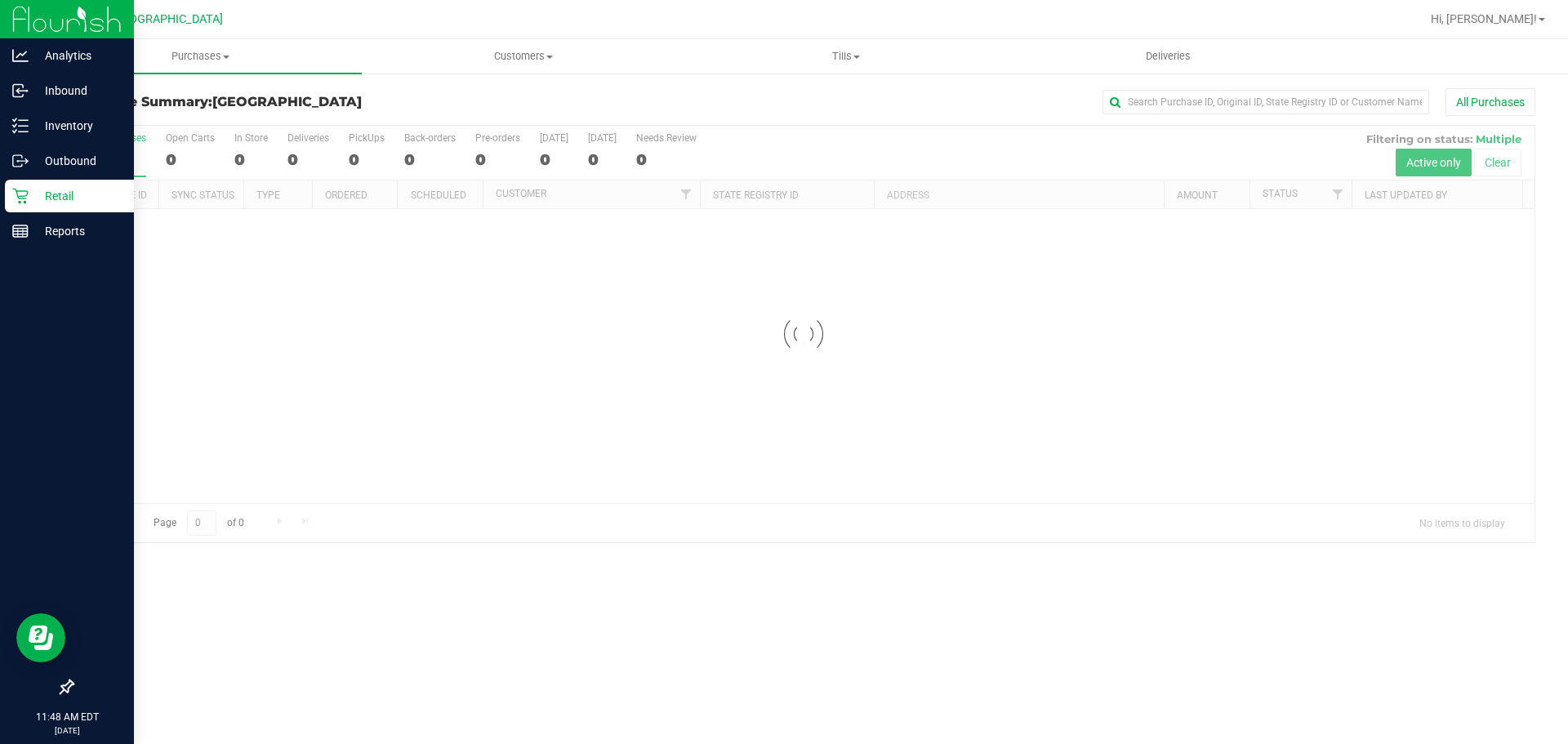
click at [373, 488] on div at bounding box center [803, 334] width 1461 height 417
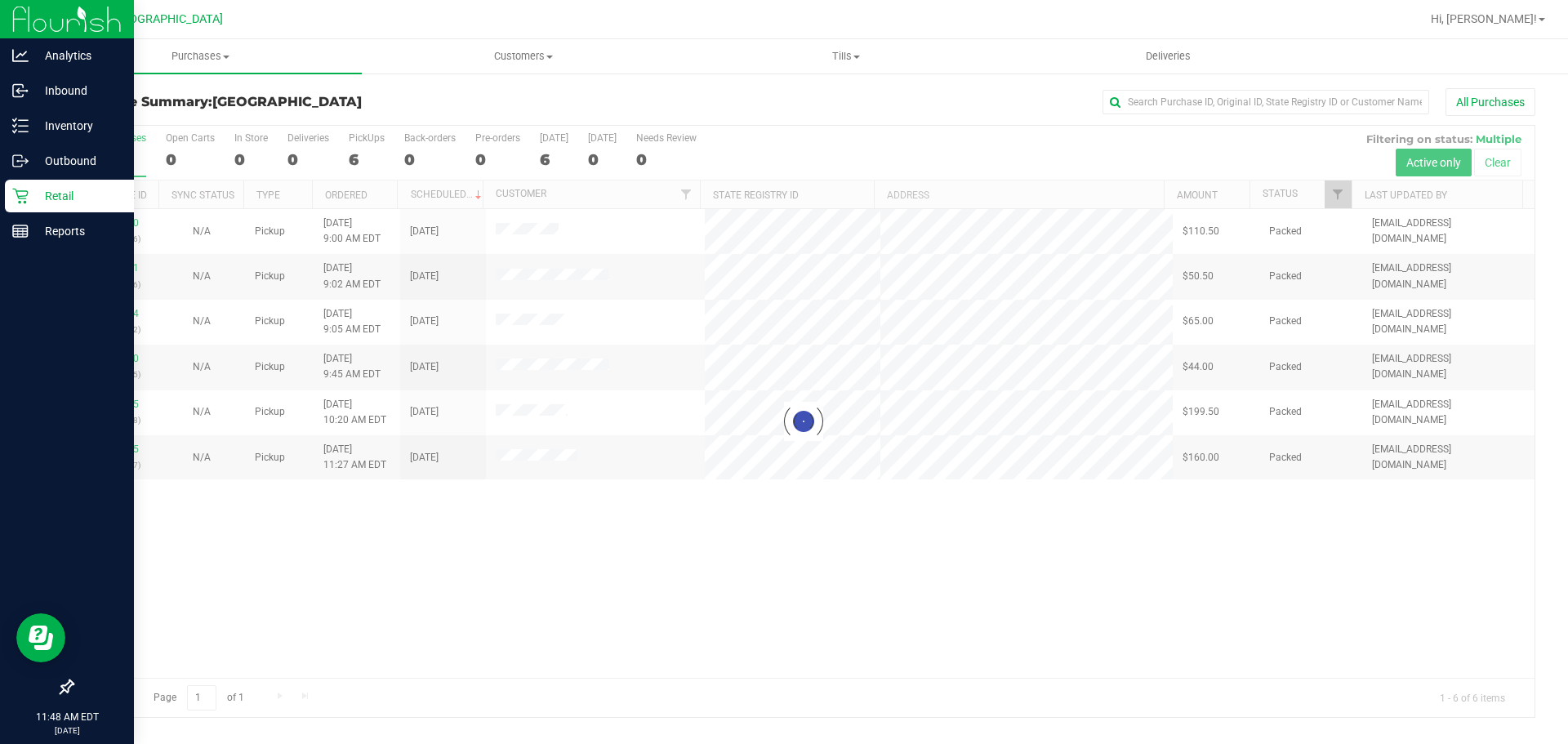
click at [506, 597] on div at bounding box center [803, 422] width 1461 height 591
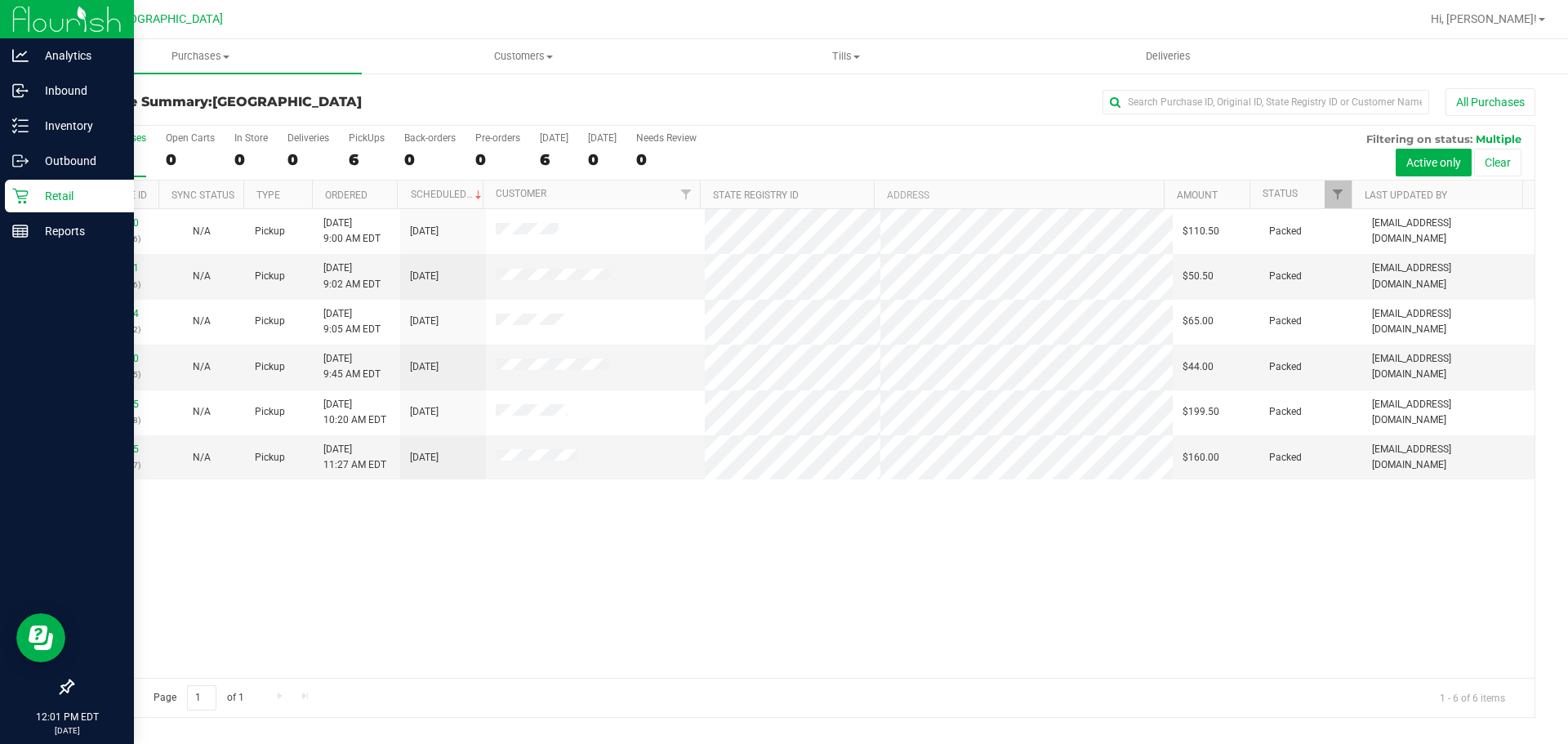
click at [465, 105] on h3 "Purchase Summary: [GEOGRAPHIC_DATA]" at bounding box center [316, 102] width 488 height 15
click at [42, 72] on link "Analytics" at bounding box center [67, 57] width 134 height 35
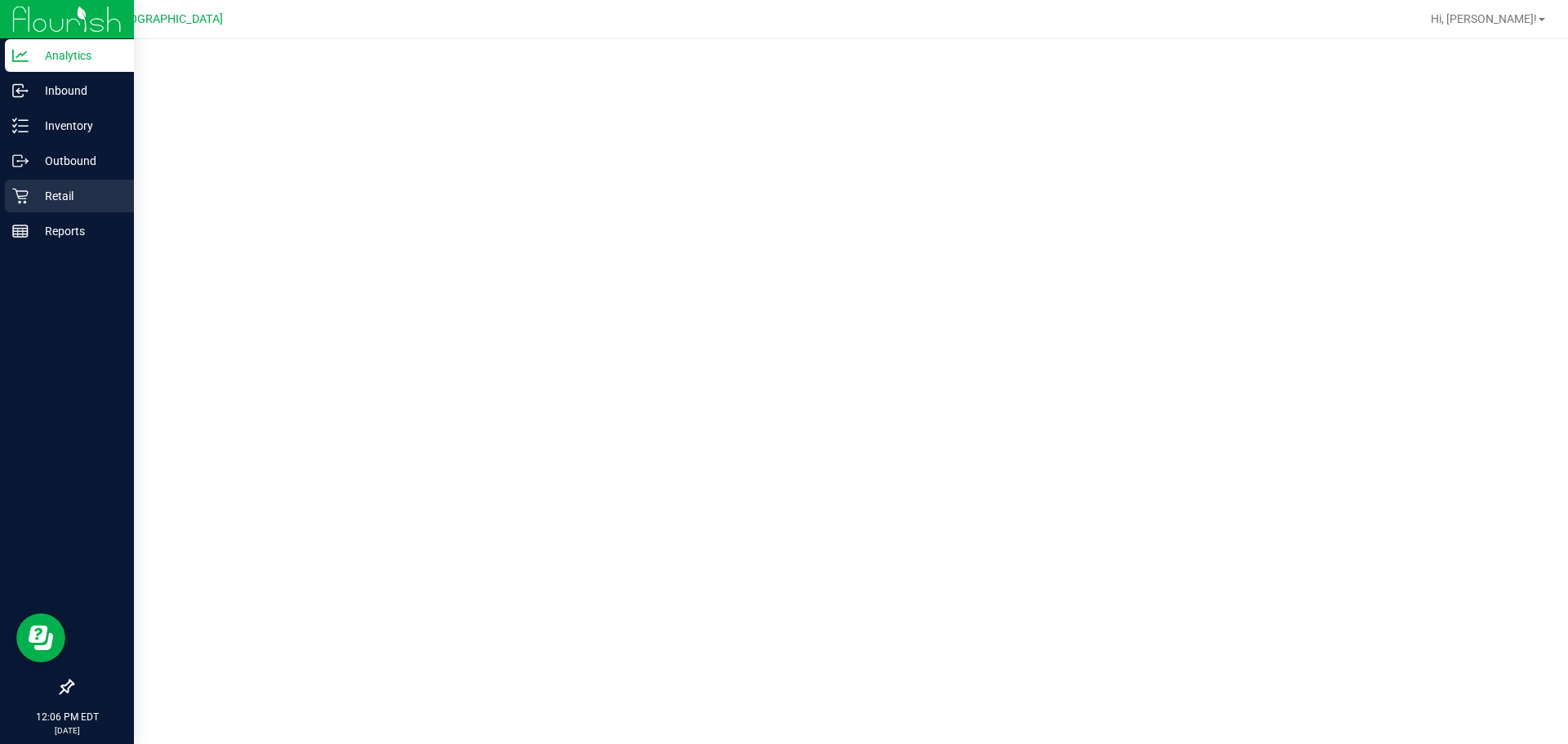
click at [84, 201] on p "Retail" at bounding box center [77, 195] width 98 height 19
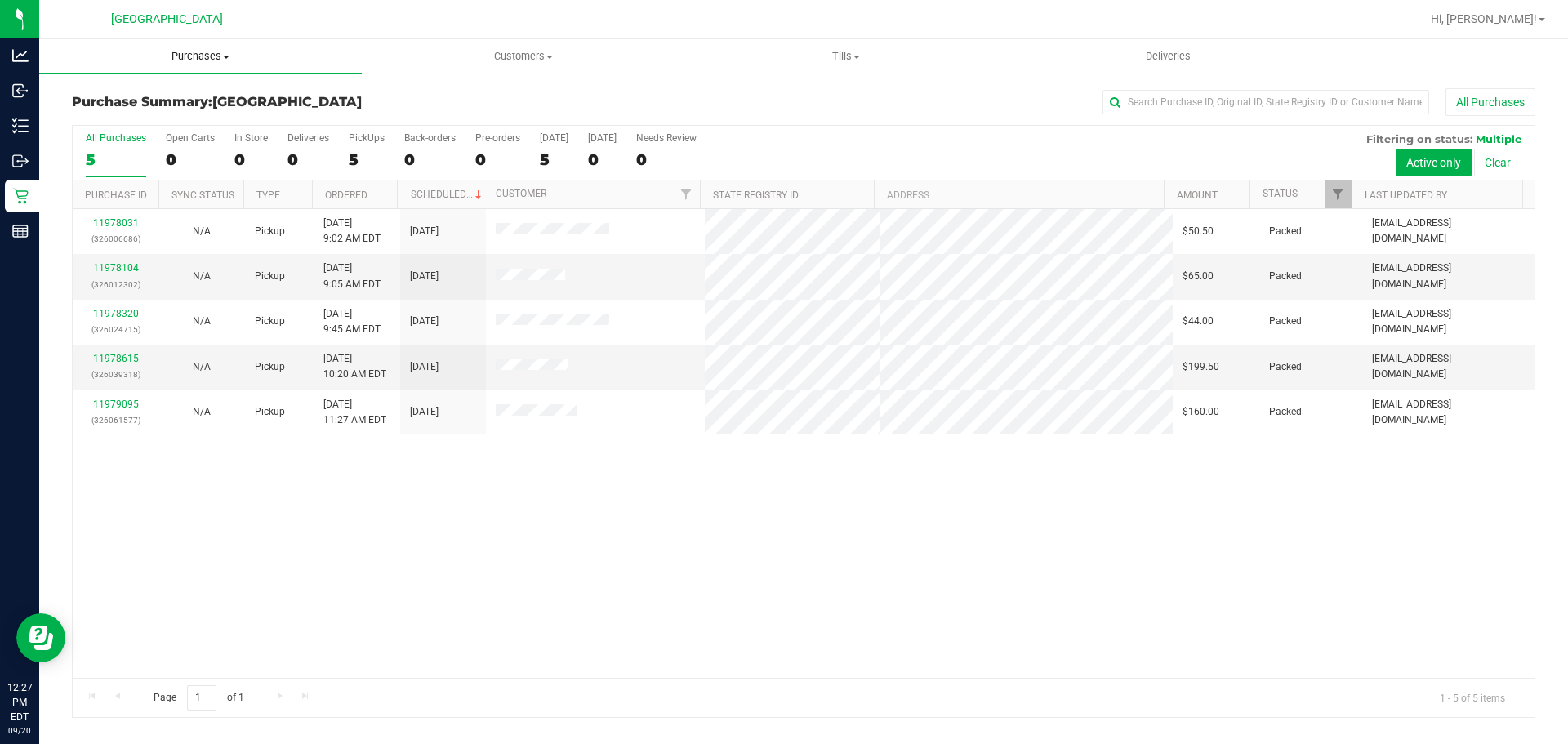
click at [189, 62] on span "Purchases" at bounding box center [201, 56] width 323 height 15
click at [154, 95] on span "Summary of purchases" at bounding box center [123, 98] width 167 height 14
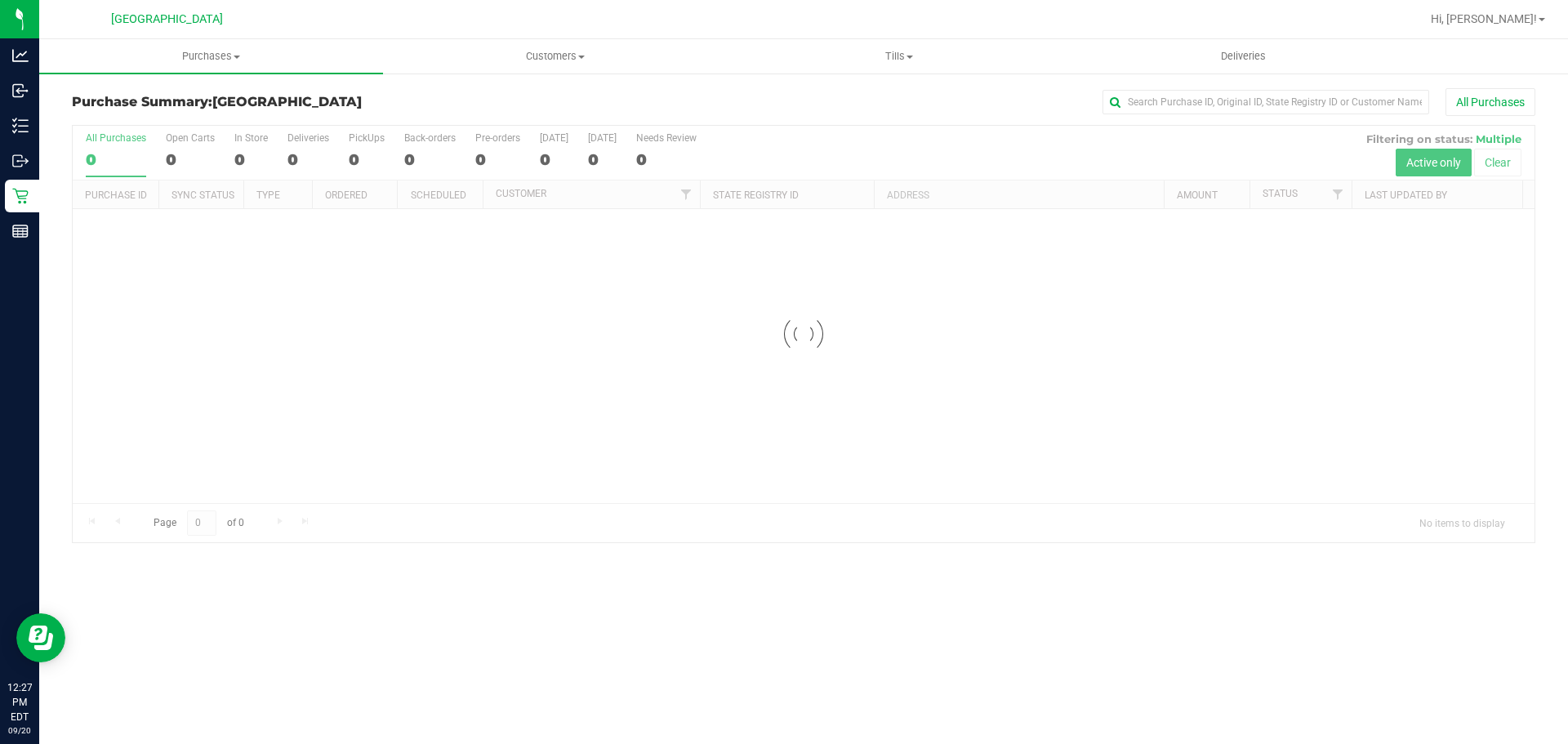
click at [133, 357] on div at bounding box center [803, 334] width 1461 height 417
click at [112, 439] on div at bounding box center [803, 334] width 1461 height 417
click at [98, 450] on div at bounding box center [803, 334] width 1461 height 417
click at [99, 440] on div at bounding box center [803, 334] width 1461 height 417
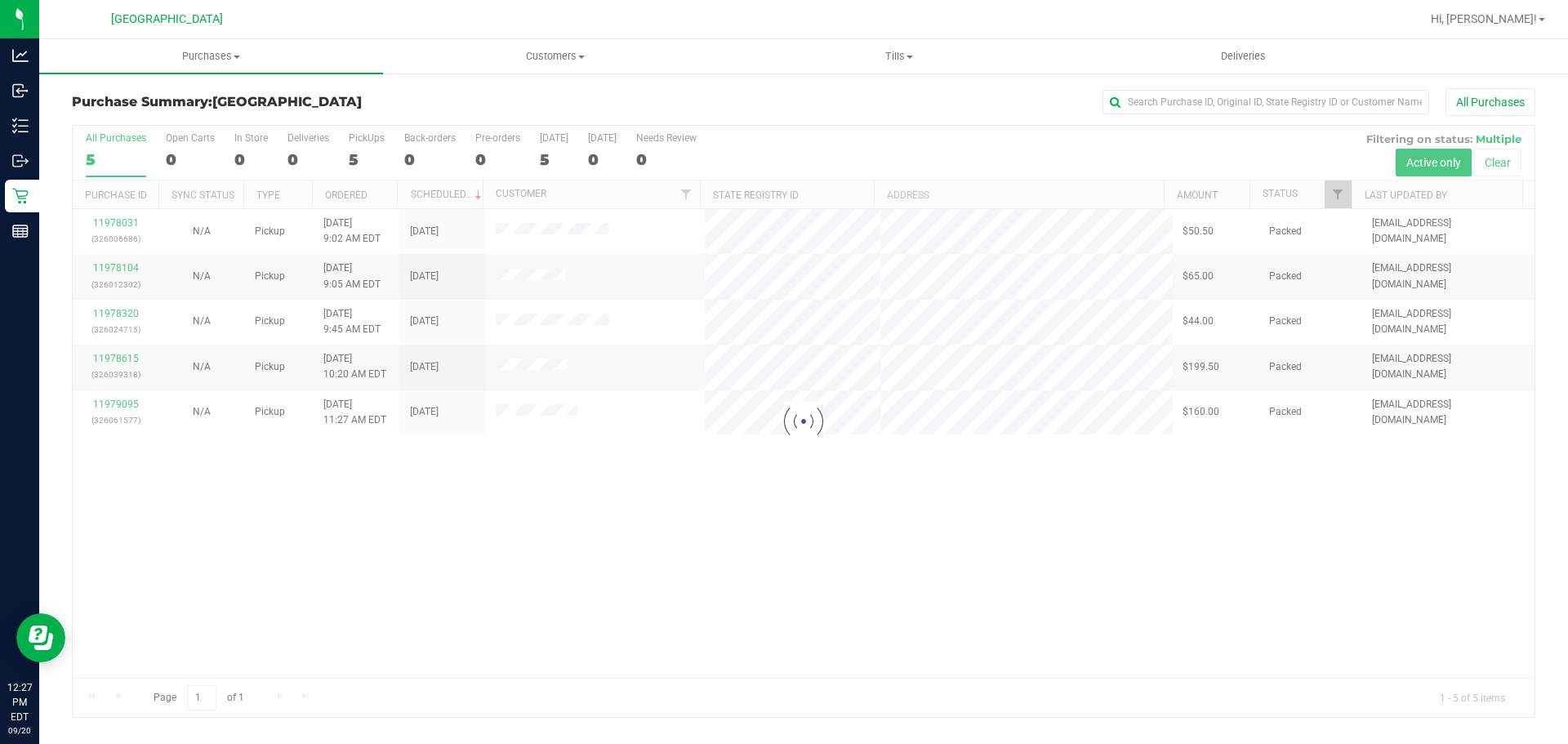
click at [81, 454] on div at bounding box center [803, 422] width 1461 height 591
click at [93, 467] on div at bounding box center [803, 422] width 1461 height 591
click at [146, 509] on div at bounding box center [803, 422] width 1461 height 591
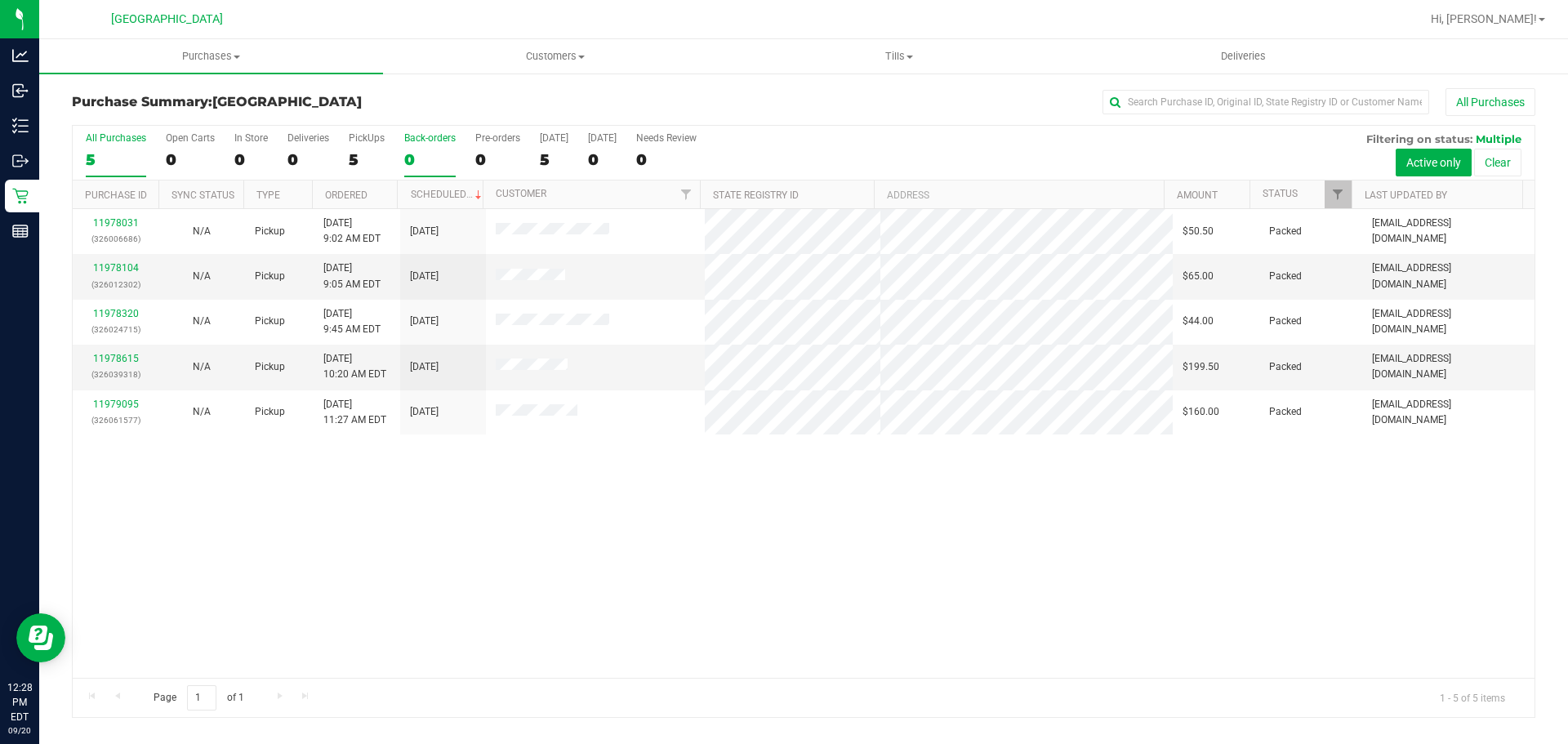
click at [409, 133] on div "Back-orders" at bounding box center [430, 138] width 52 height 11
click at [0, 0] on input "Back-orders 0" at bounding box center [0, 0] width 0 height 0
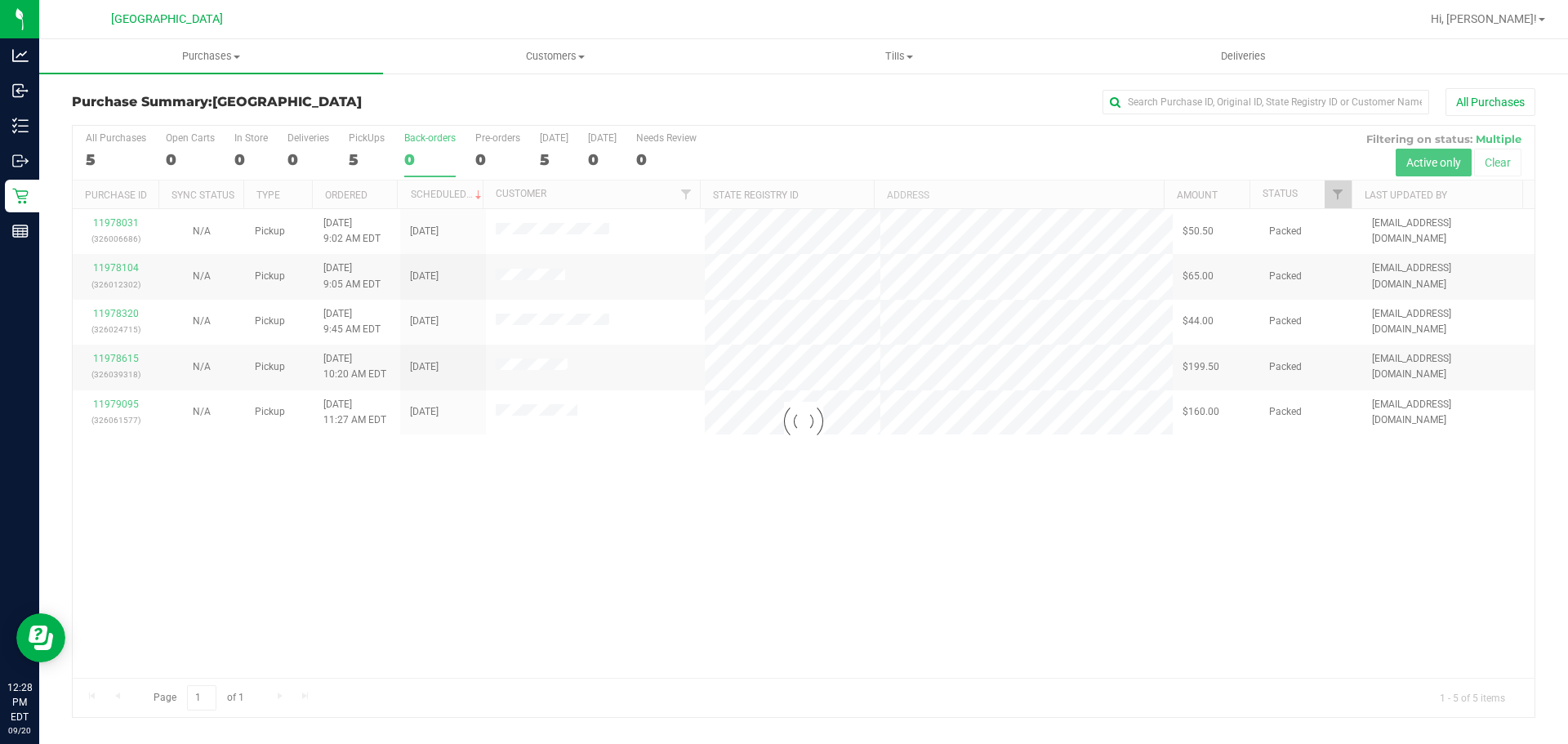
click at [383, 107] on h3 "Purchase Summary: [GEOGRAPHIC_DATA]" at bounding box center [316, 102] width 488 height 15
click at [94, 54] on span "Purchases" at bounding box center [212, 56] width 344 height 15
click at [89, 96] on span "Summary of purchases" at bounding box center [123, 98] width 167 height 14
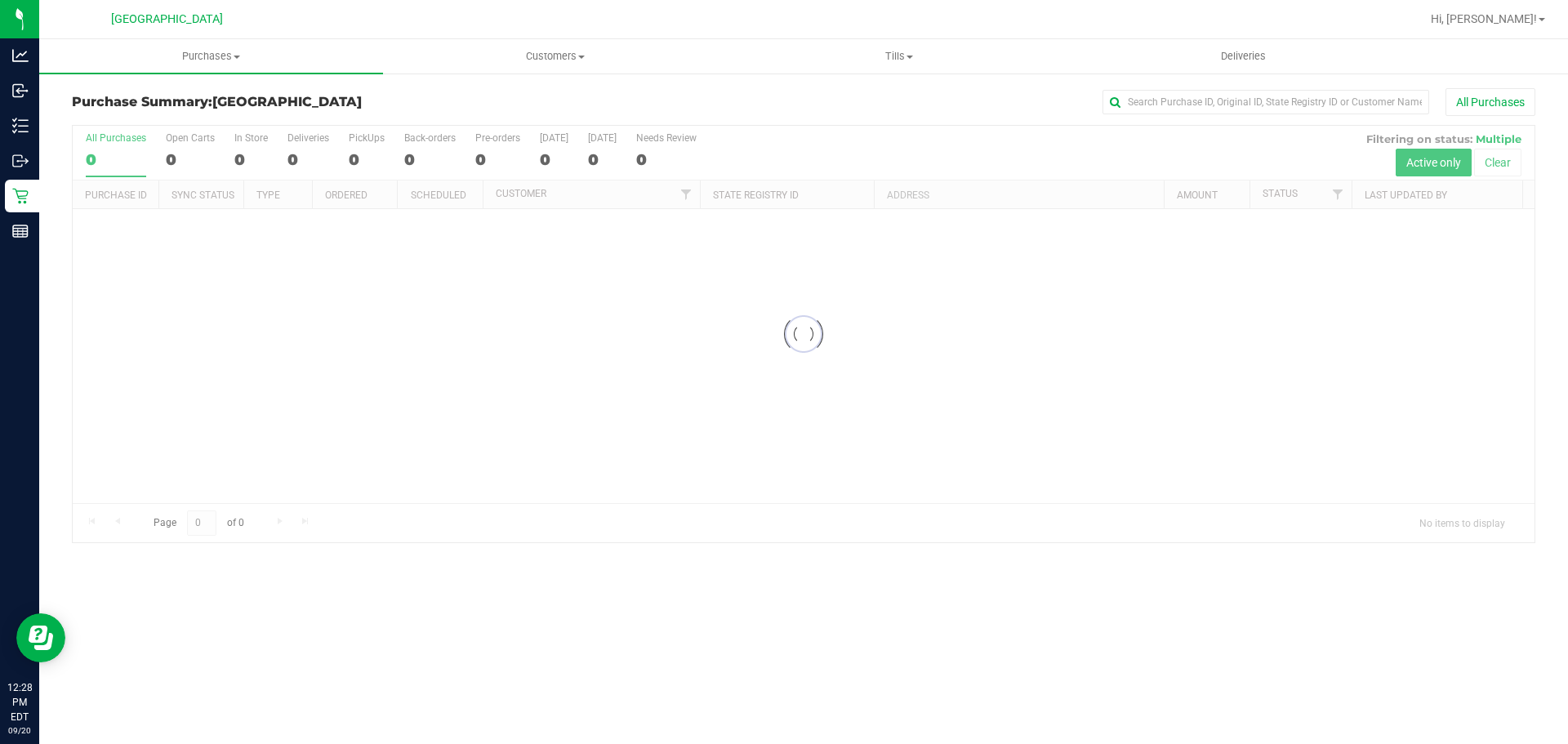
click at [118, 258] on div at bounding box center [803, 334] width 1461 height 417
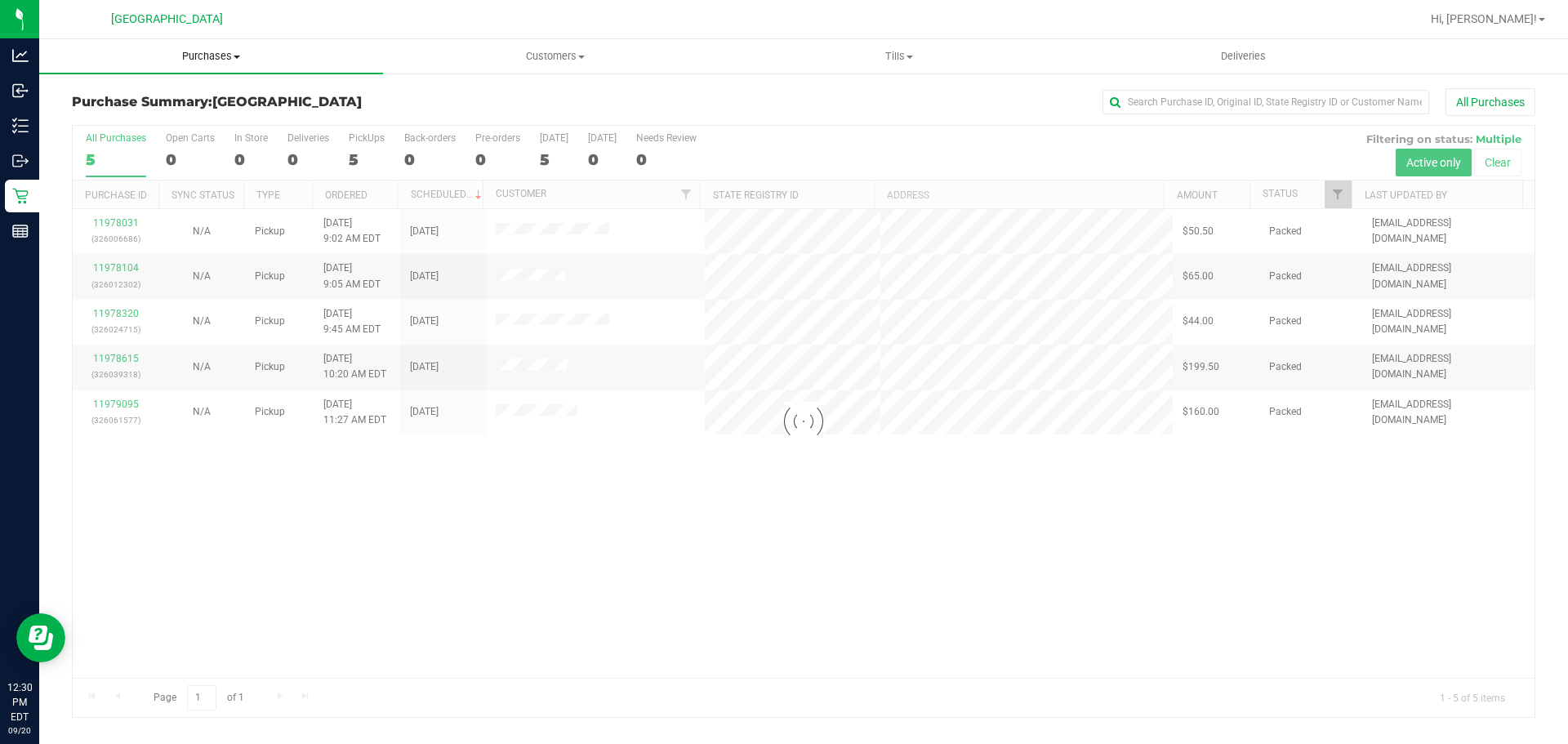
click at [212, 63] on span "Purchases" at bounding box center [212, 56] width 344 height 15
click at [175, 124] on li "Fulfillment" at bounding box center [212, 118] width 344 height 19
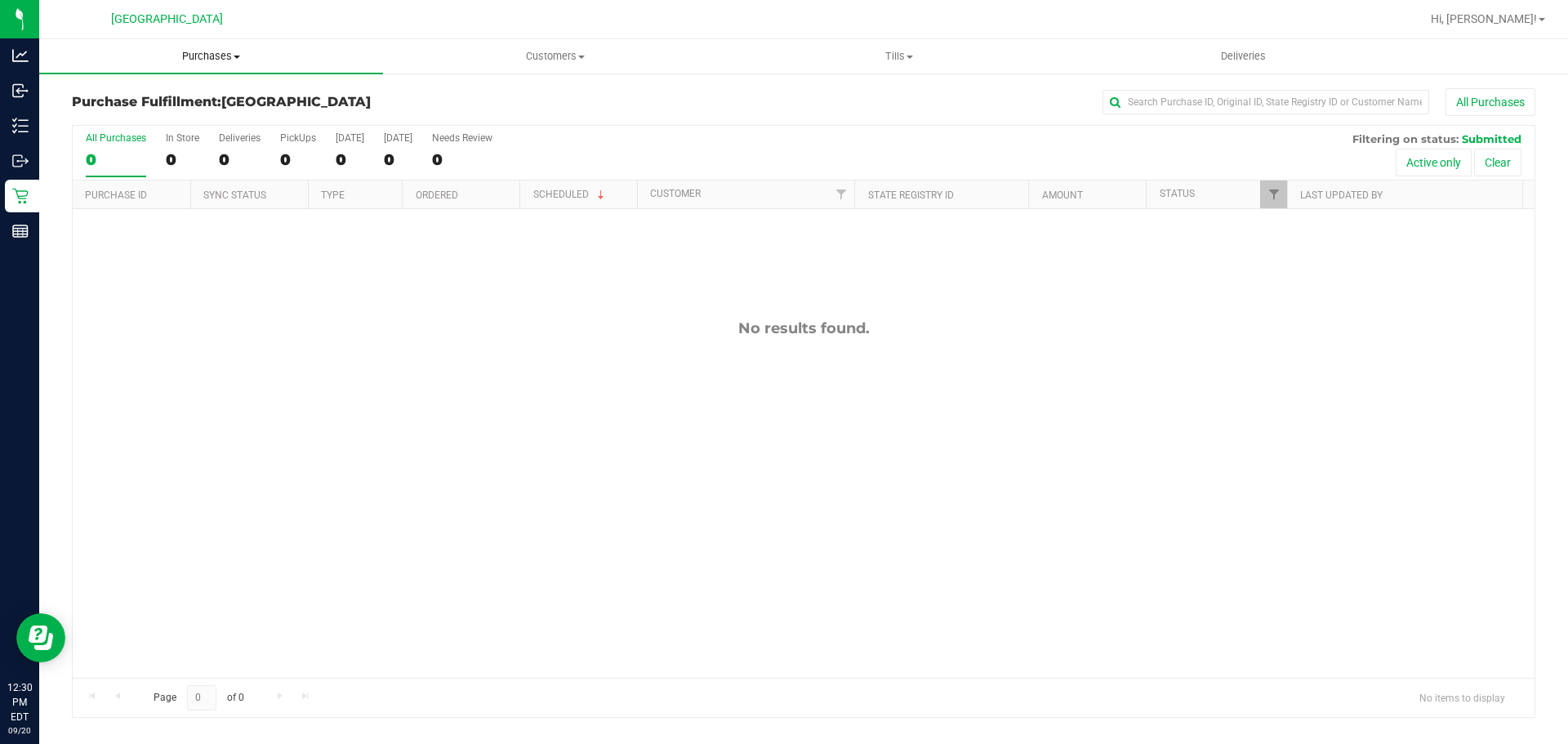
drag, startPoint x: 192, startPoint y: 60, endPoint x: 175, endPoint y: 93, distance: 37.1
click at [192, 60] on span "Purchases" at bounding box center [212, 56] width 344 height 15
click at [142, 140] on span "All purchases" at bounding box center [98, 137] width 116 height 14
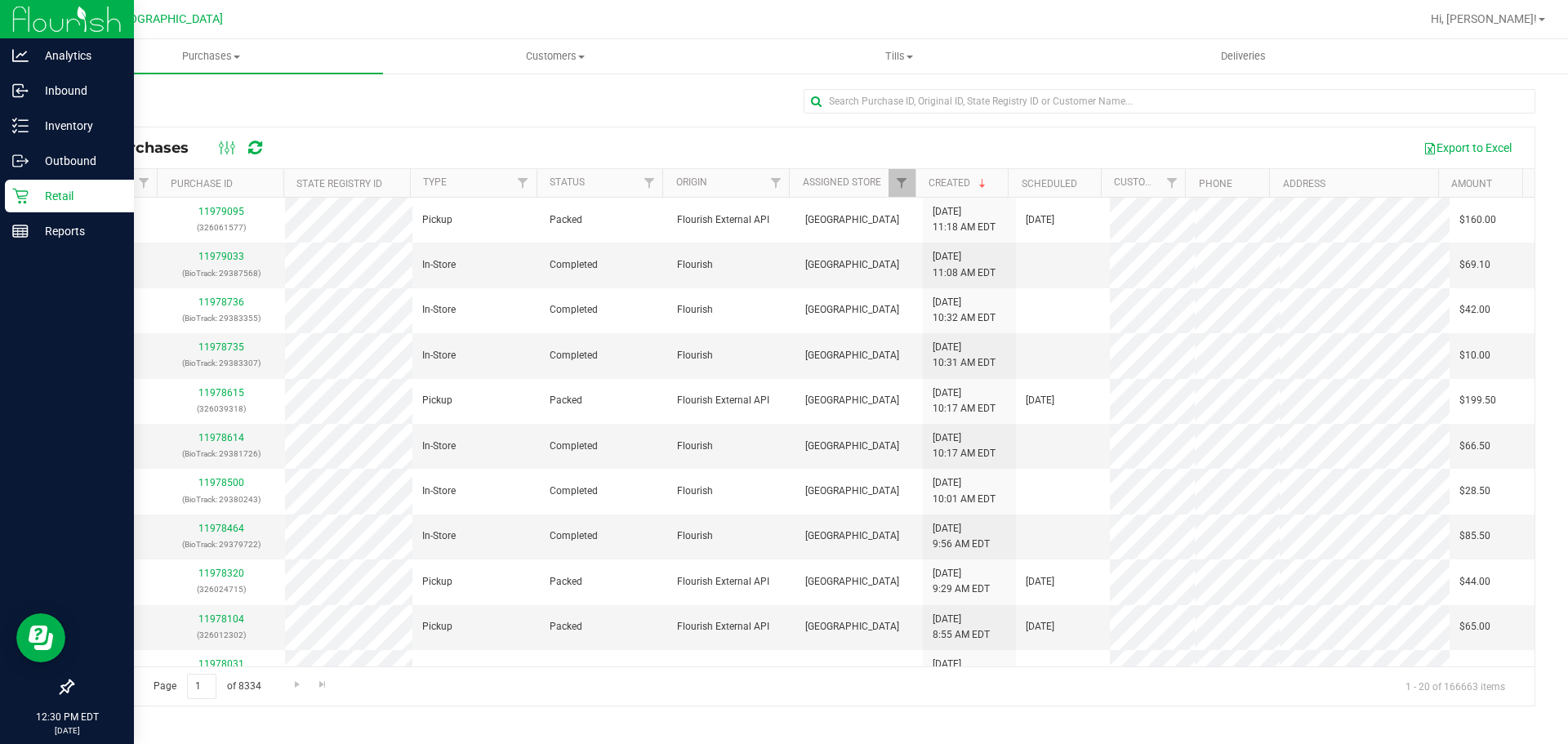
click at [20, 199] on icon at bounding box center [19, 196] width 16 height 16
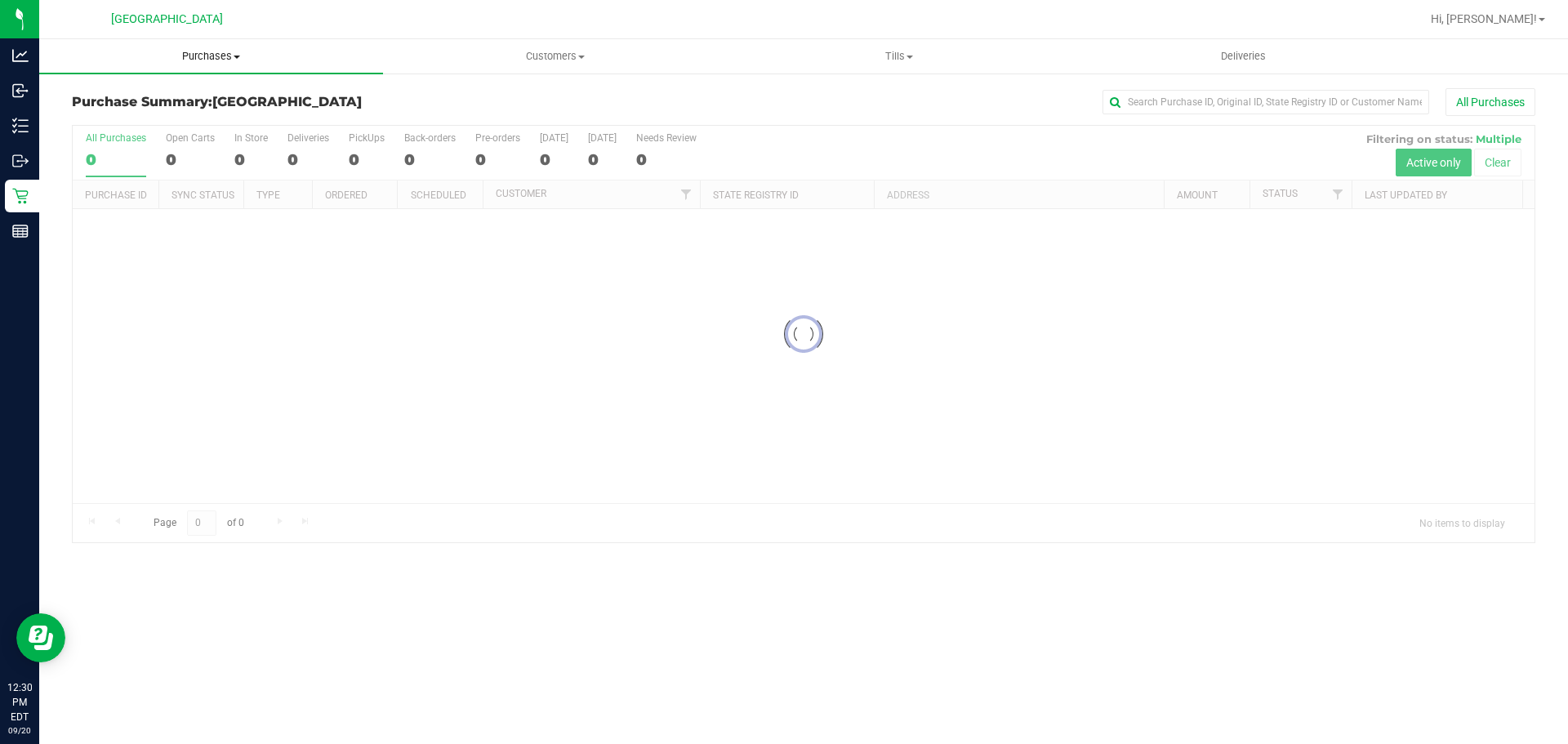
click at [210, 50] on span "Purchases" at bounding box center [212, 56] width 344 height 15
click at [183, 116] on li "Fulfillment" at bounding box center [212, 118] width 344 height 19
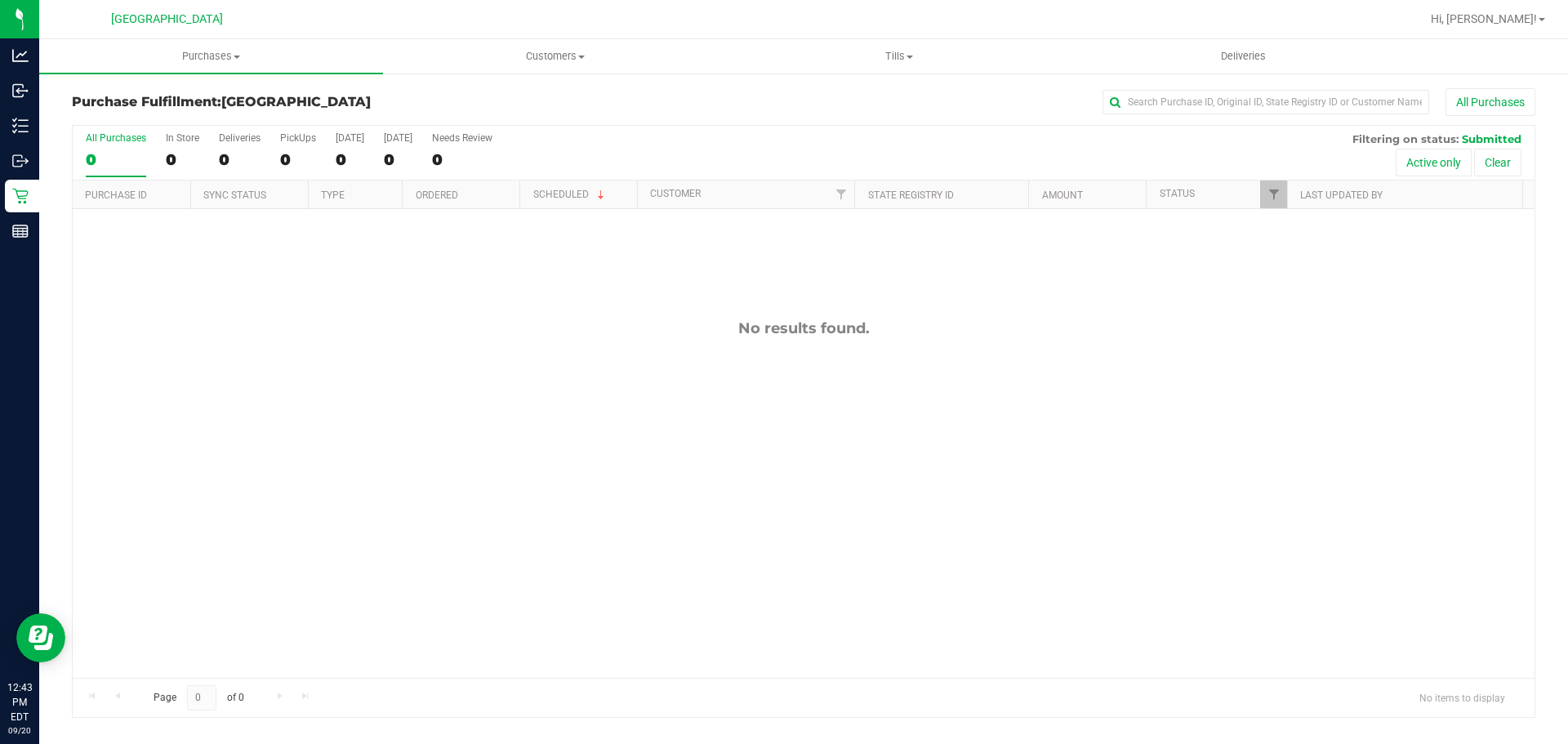
click at [288, 278] on div "No results found." at bounding box center [803, 498] width 1461 height 579
click at [102, 338] on div "No results found." at bounding box center [803, 498] width 1461 height 579
click at [186, 73] on link "Purchases Summary of purchases Fulfillment All purchases" at bounding box center [212, 56] width 344 height 34
click at [147, 65] on uib-tab-heading "Purchases Summary of purchases Fulfillment All purchases" at bounding box center [212, 56] width 344 height 34
click at [151, 75] on div "Purchase Fulfillment: [GEOGRAPHIC_DATA] All Purchases All Purchases 0 In Store …" at bounding box center [803, 403] width 1528 height 663
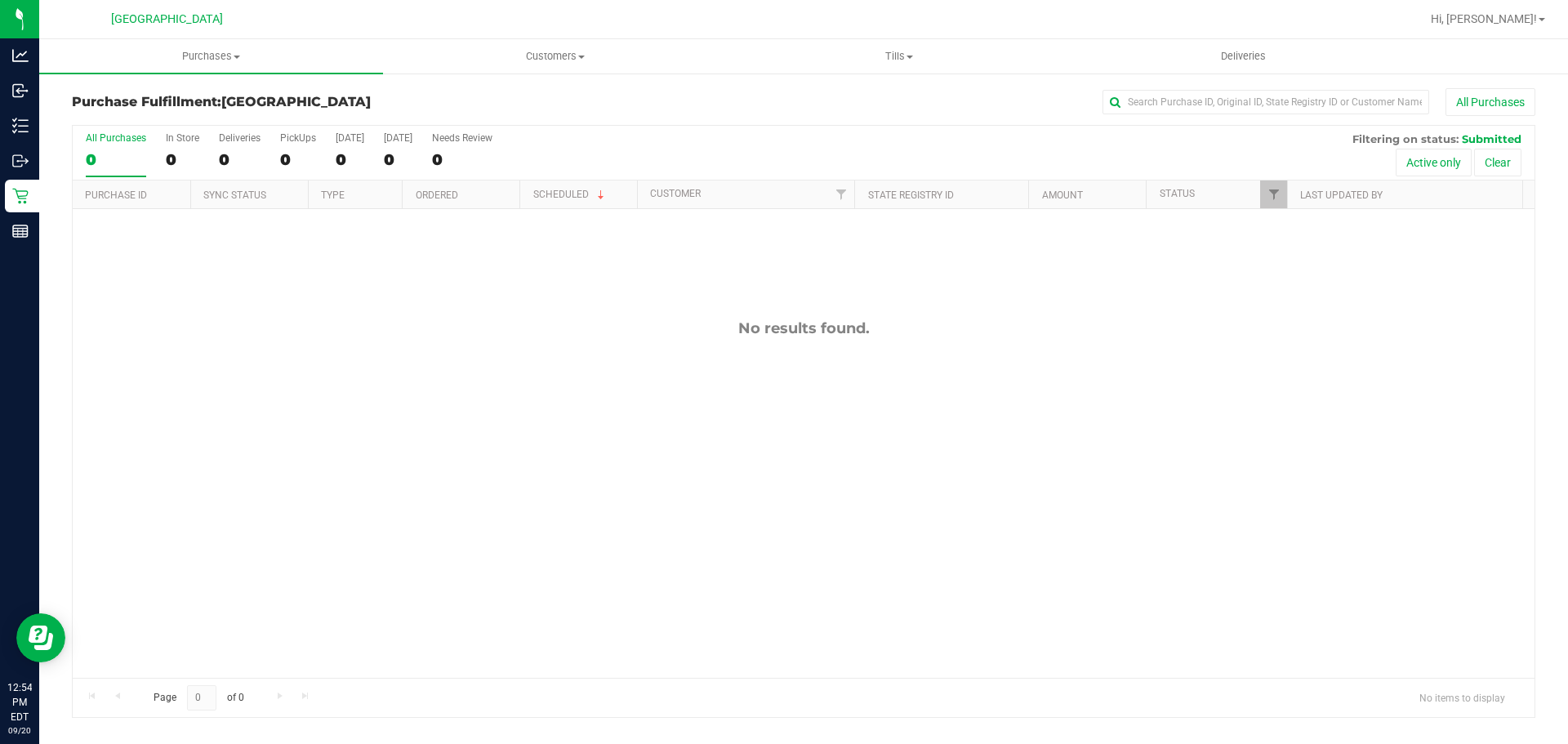
click at [137, 96] on h3 "Purchase Fulfillment: [GEOGRAPHIC_DATA]" at bounding box center [316, 102] width 488 height 15
click at [132, 65] on uib-tab-heading "Purchases Summary of purchases Fulfillment All purchases" at bounding box center [212, 56] width 344 height 34
click at [124, 95] on span "Summary of purchases" at bounding box center [123, 98] width 167 height 14
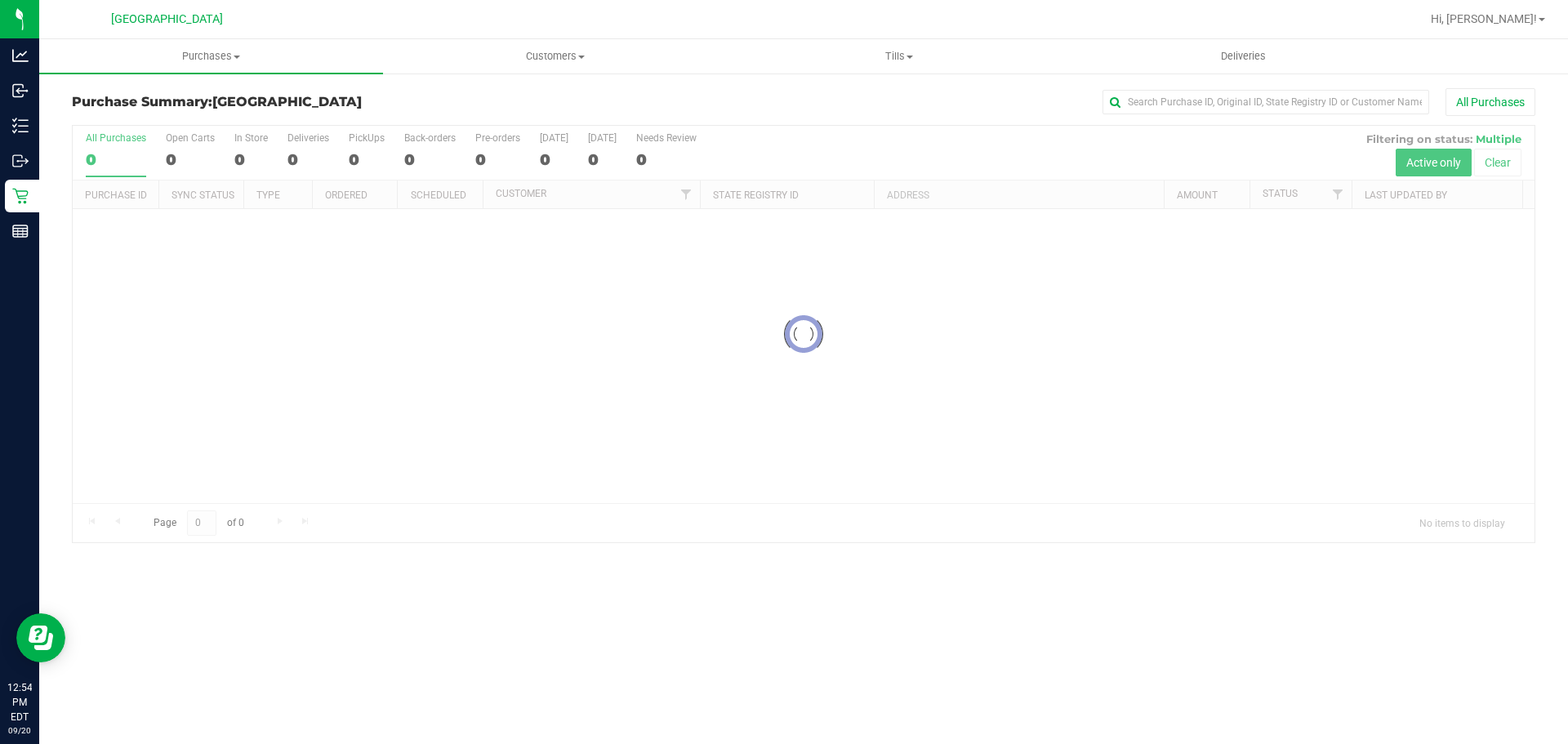
click at [223, 220] on div at bounding box center [803, 334] width 1461 height 417
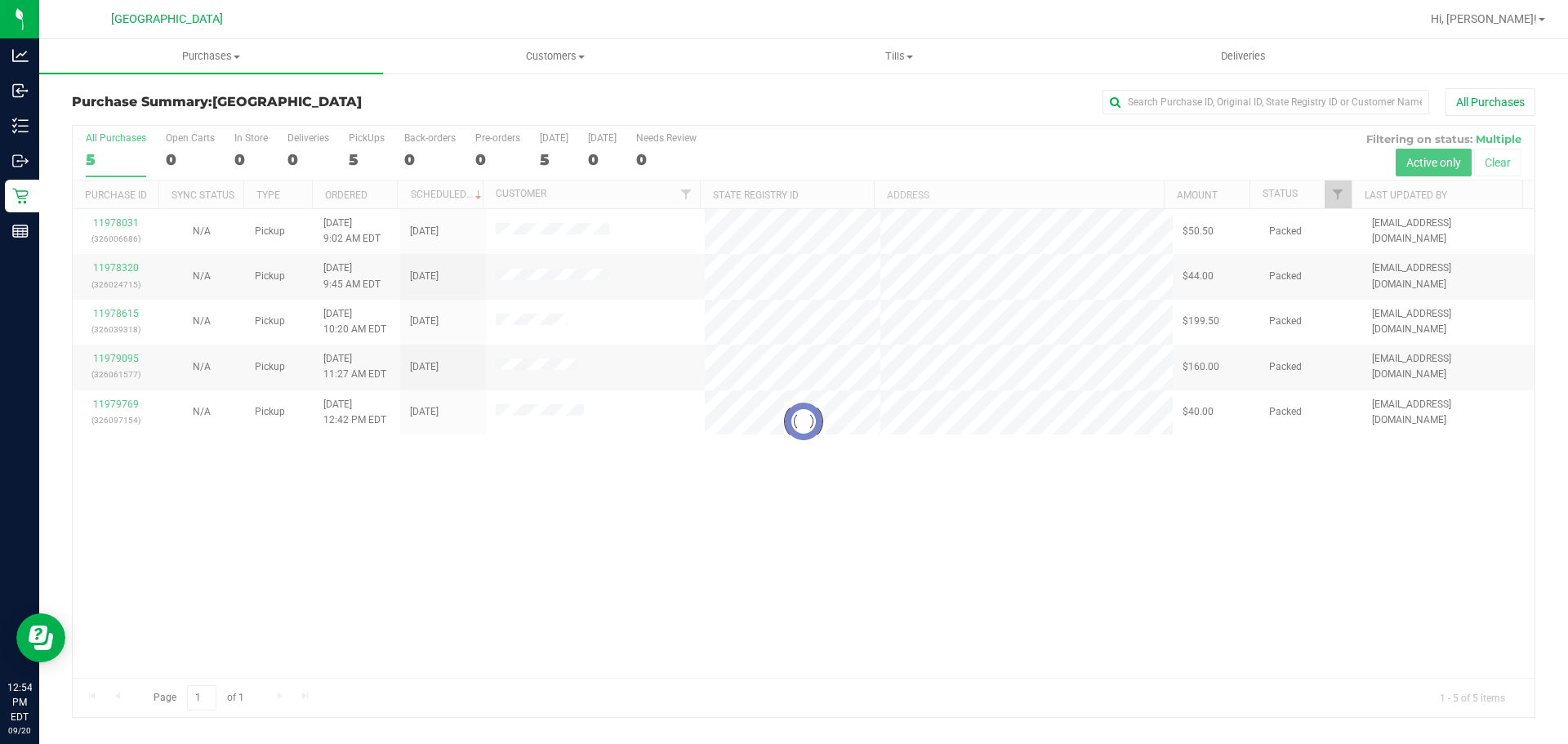
click at [208, 572] on div at bounding box center [803, 422] width 1461 height 591
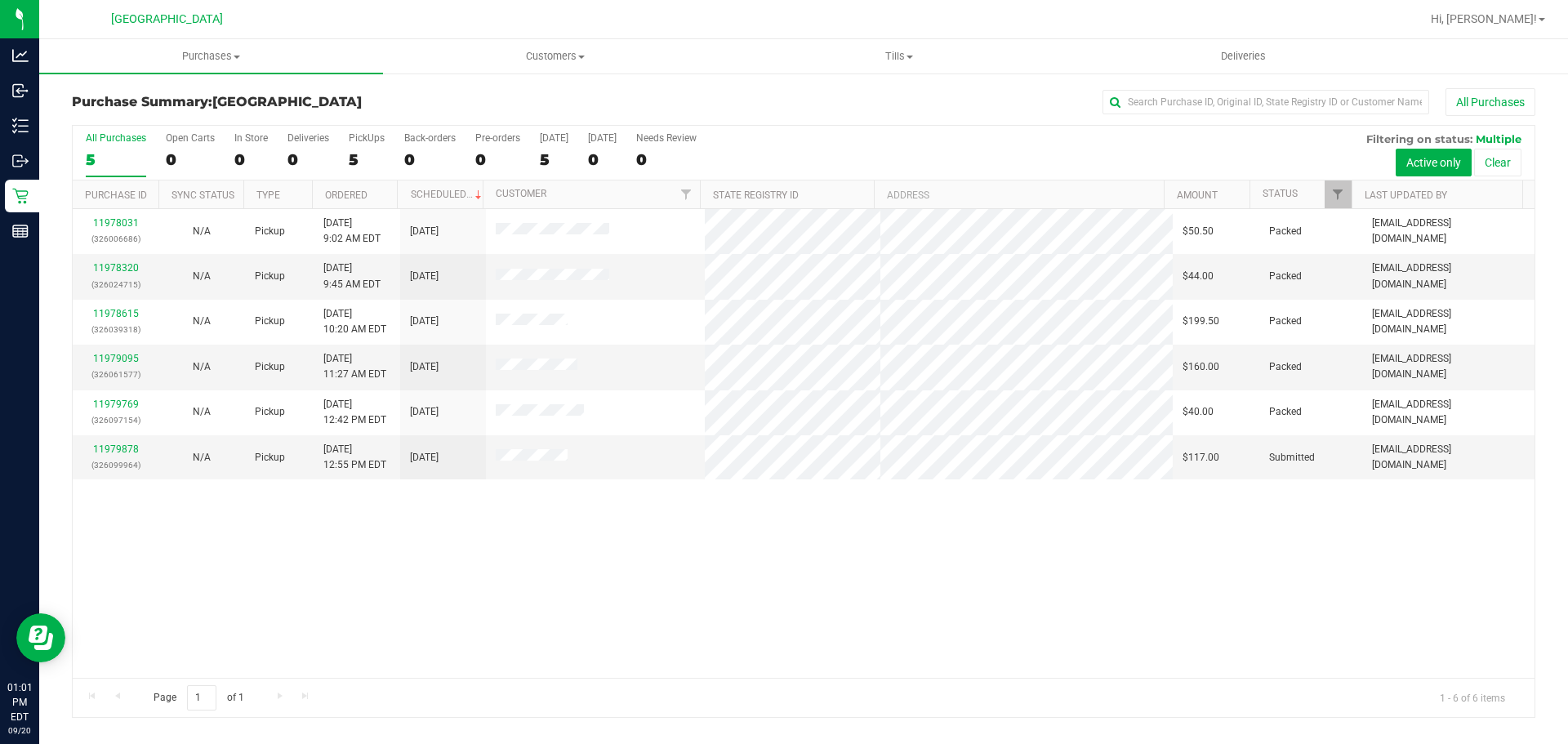
click at [1294, 679] on div "Page 1 of 1 1 - 6 of 6 items" at bounding box center [803, 698] width 1461 height 40
click at [132, 450] on link "11979878" at bounding box center [116, 449] width 46 height 11
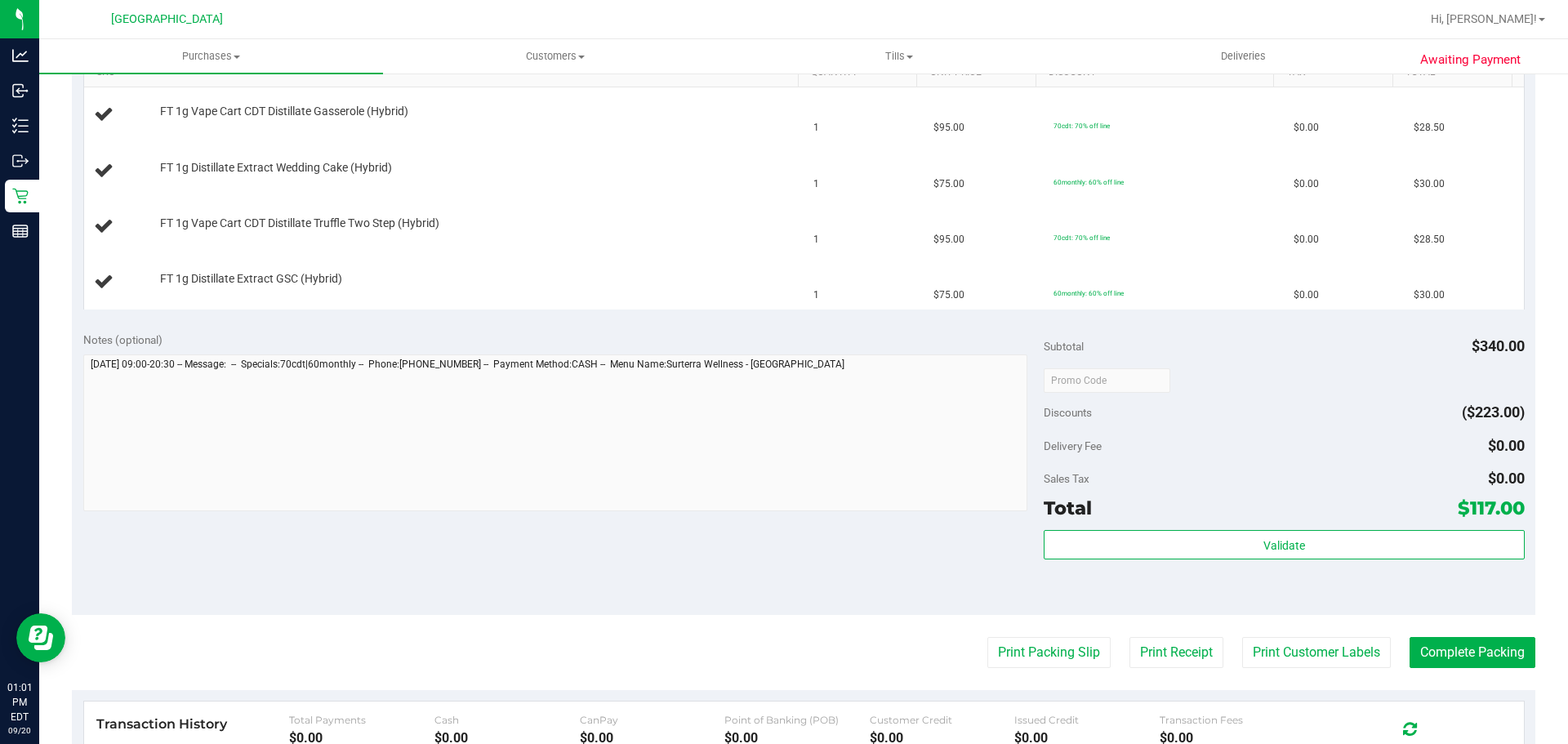
scroll to position [490, 0]
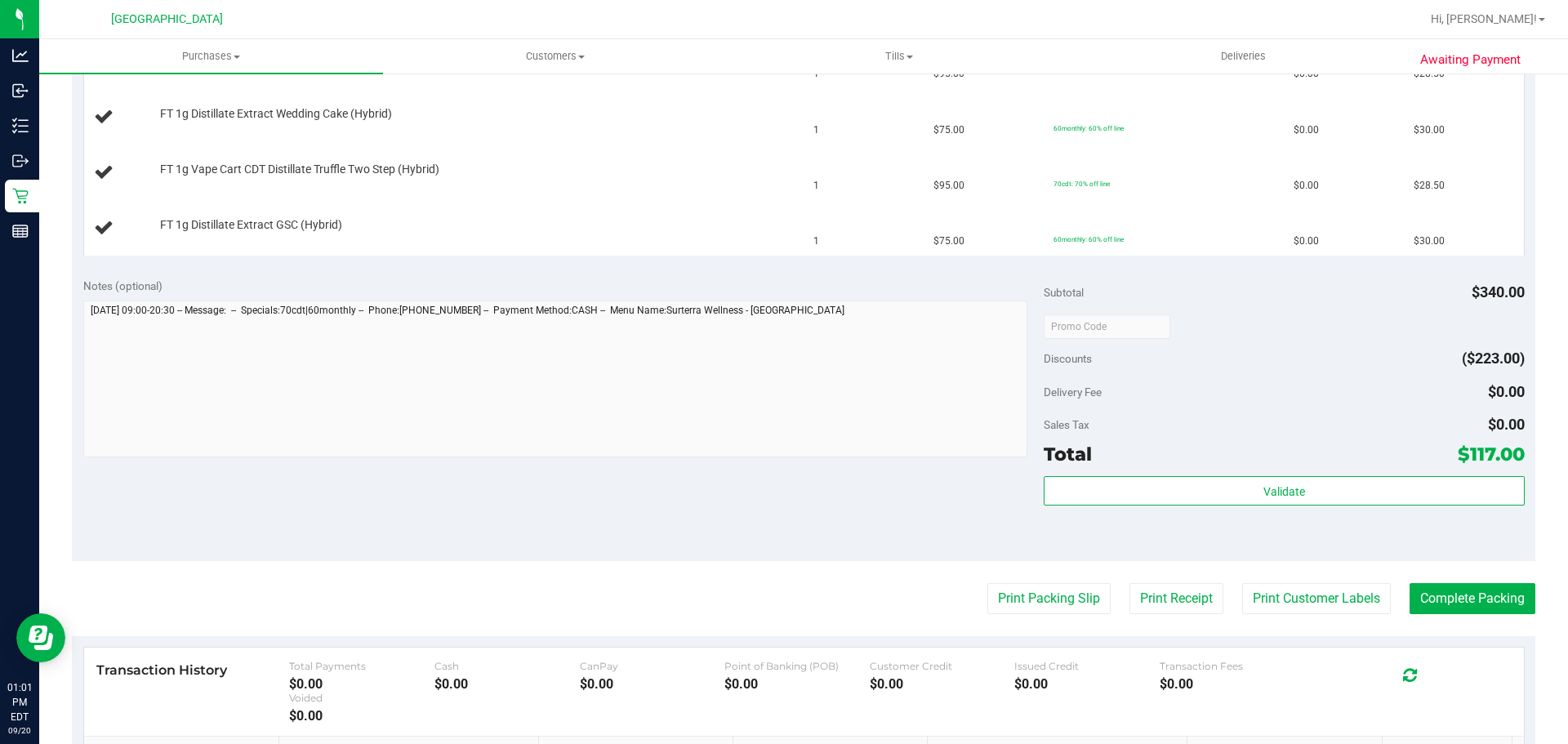
click at [1061, 578] on purchase-details "Back Edit Purchase Cancel Purchase View Profile # 11979878 BioTrack ID: - Submi…" at bounding box center [803, 270] width 1463 height 1344
click at [1055, 620] on purchase-details "Back Edit Purchase Cancel Purchase View Profile # 11979878 BioTrack ID: - Submi…" at bounding box center [803, 270] width 1463 height 1344
click at [1066, 577] on purchase-details "Back Edit Purchase Cancel Purchase View Profile # 11979878 BioTrack ID: - Submi…" at bounding box center [803, 270] width 1463 height 1344
click at [1061, 621] on purchase-details "Back Edit Purchase Cancel Purchase View Profile # 11979878 BioTrack ID: - Submi…" at bounding box center [803, 270] width 1463 height 1344
click at [1041, 595] on button "Print Packing Slip" at bounding box center [1049, 599] width 123 height 31
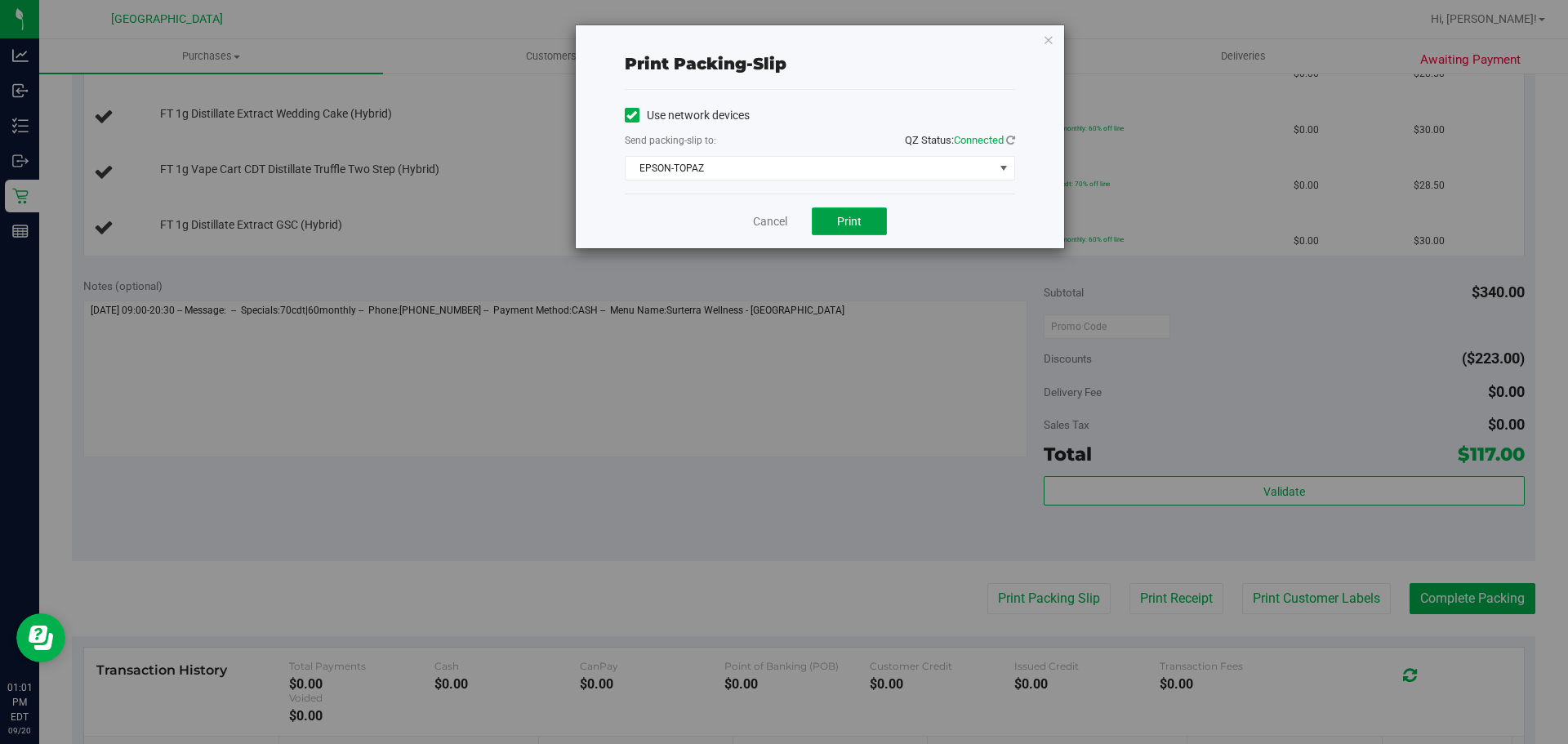
click at [846, 218] on span "Print" at bounding box center [849, 221] width 25 height 13
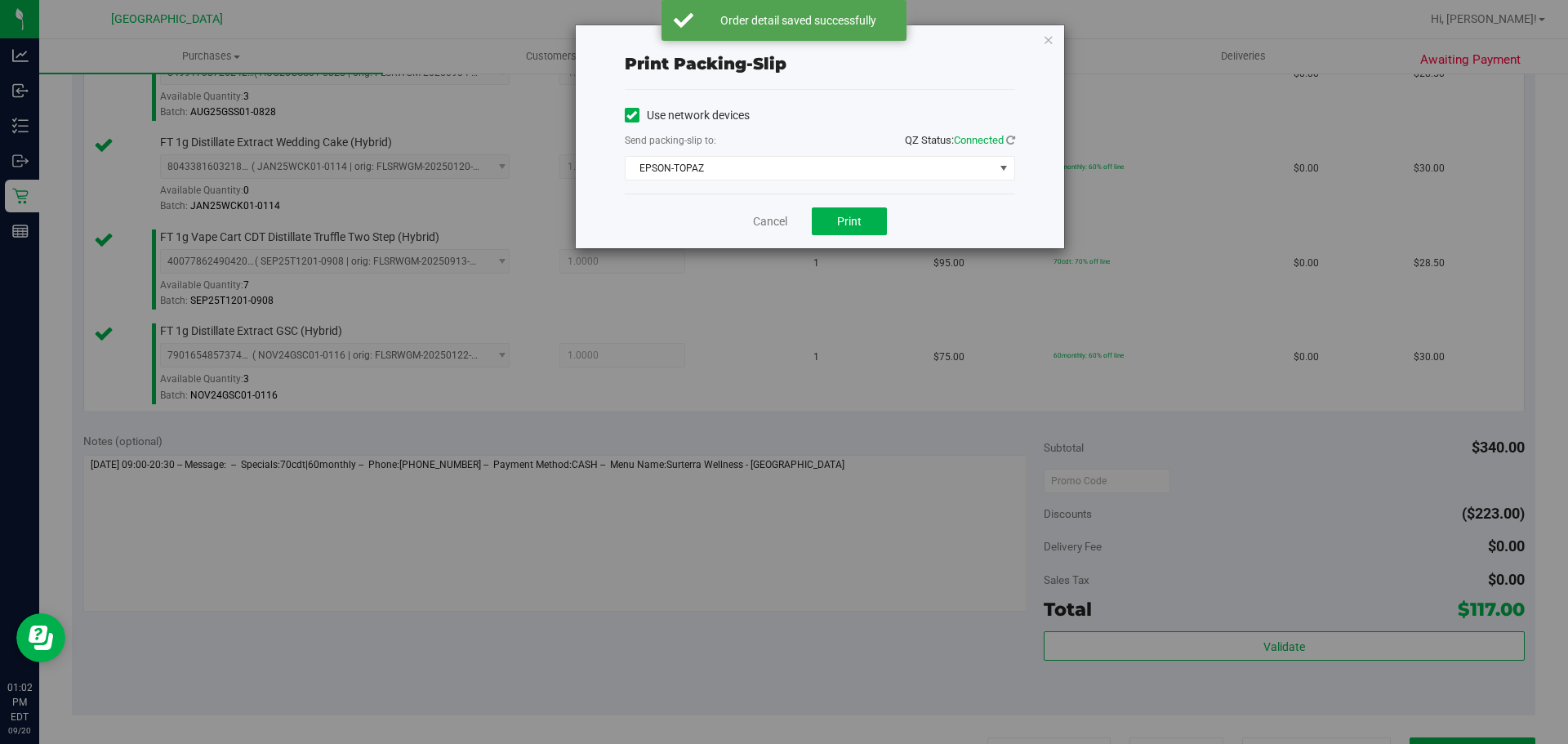
click at [738, 225] on div "Cancel Print" at bounding box center [820, 220] width 390 height 54
click at [753, 225] on link "Cancel" at bounding box center [769, 222] width 34 height 17
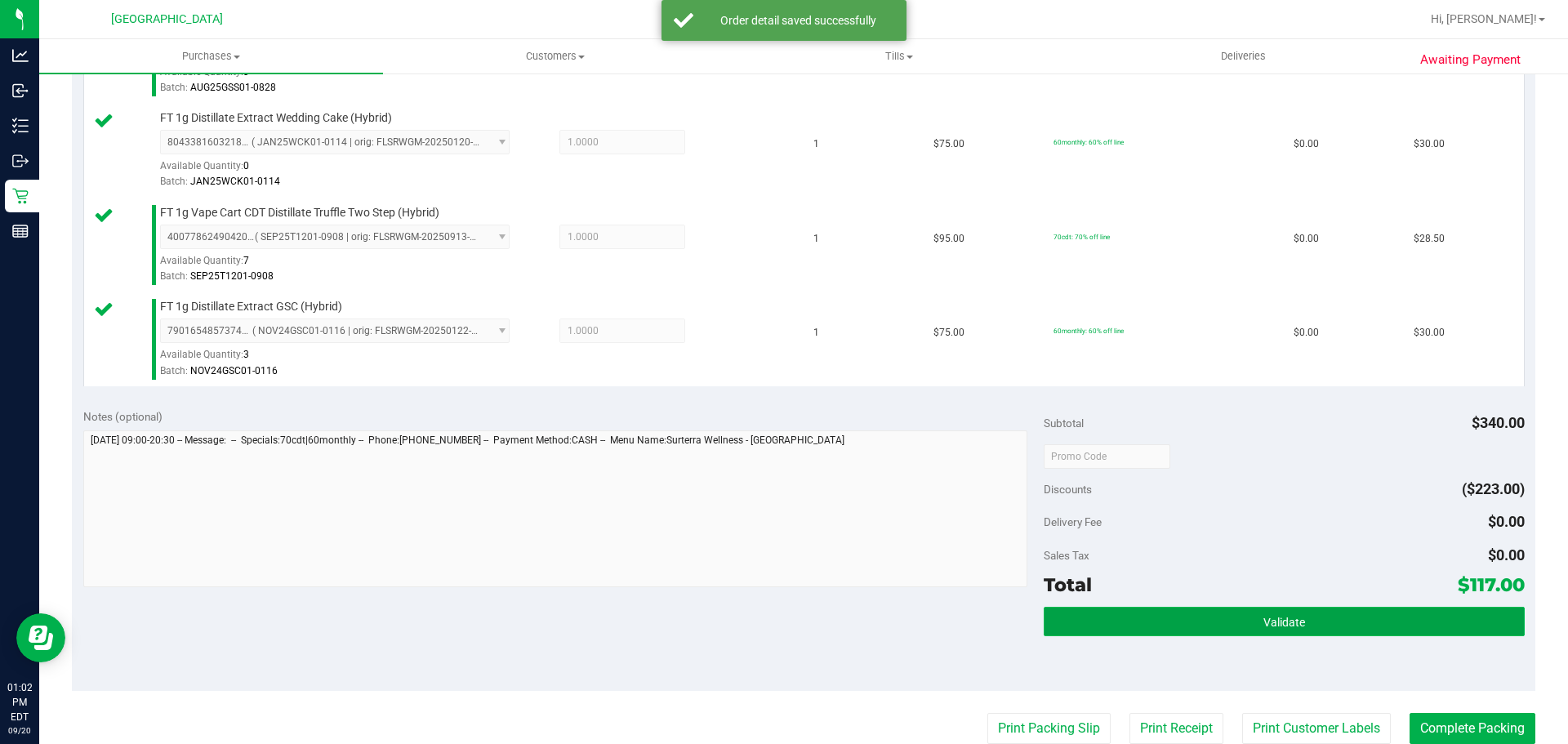
click at [1213, 610] on button "Validate" at bounding box center [1284, 622] width 480 height 29
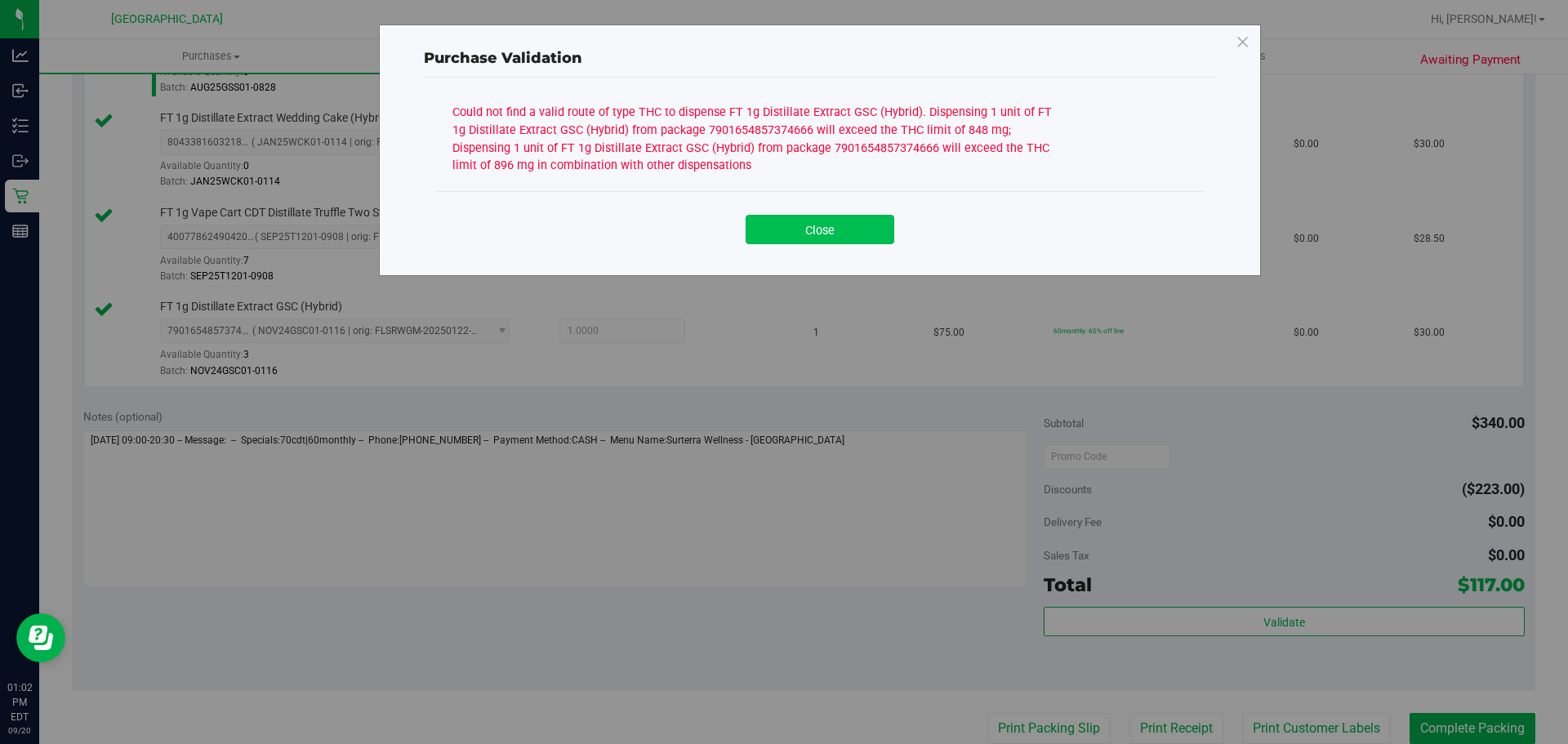
click at [839, 235] on button "Close" at bounding box center [820, 229] width 149 height 29
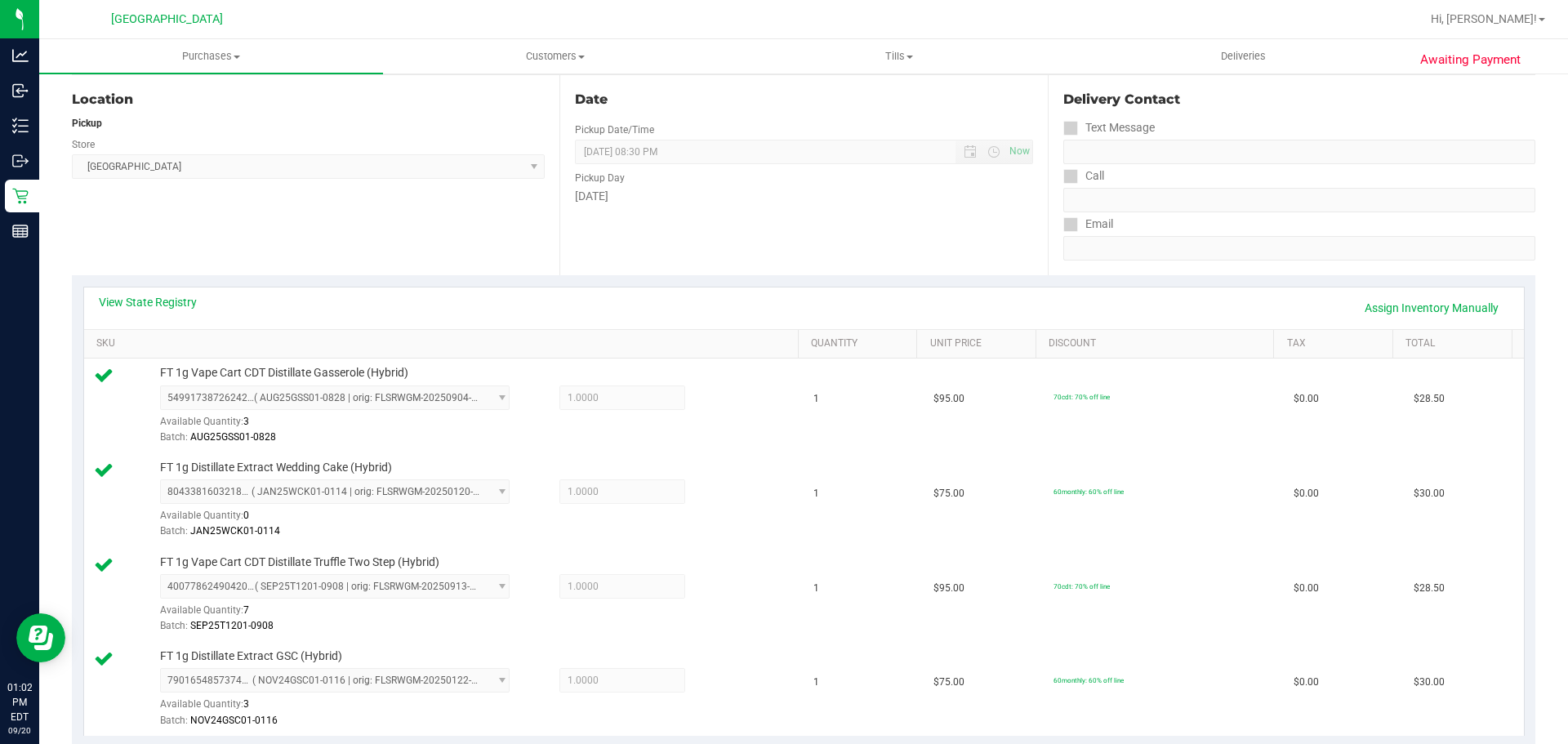
scroll to position [159, 0]
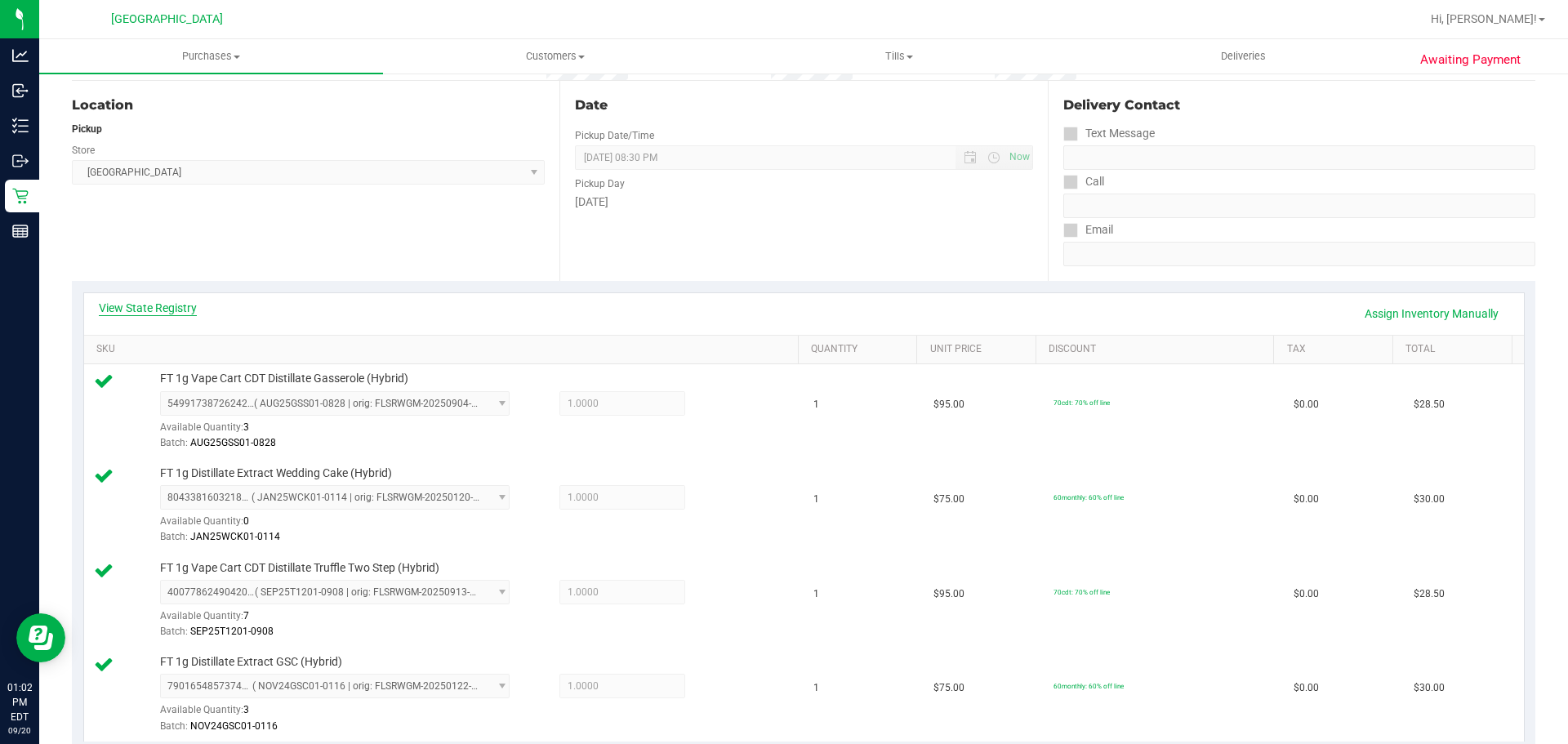
click at [165, 312] on link "View State Registry" at bounding box center [147, 308] width 98 height 17
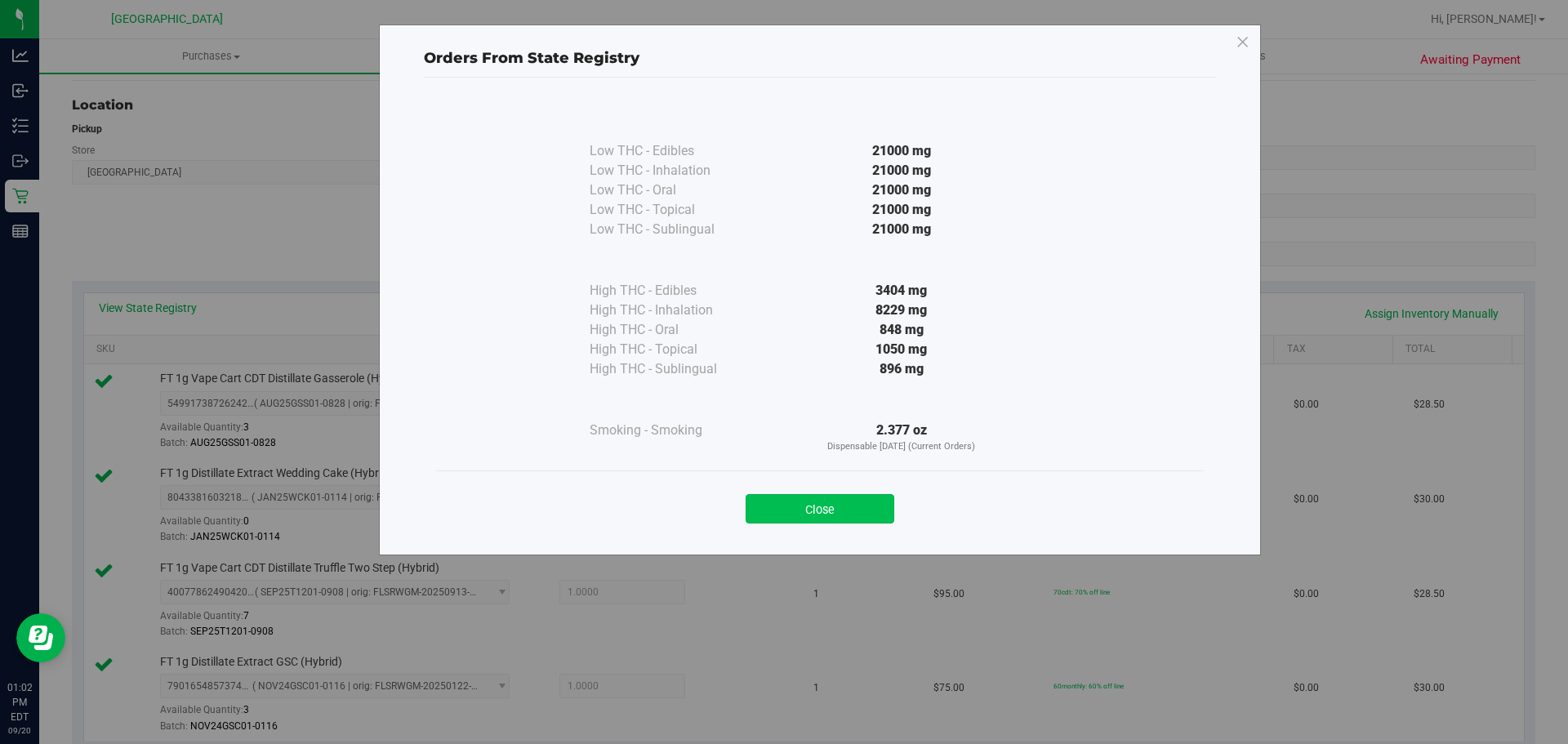
click at [842, 513] on button "Close" at bounding box center [820, 509] width 149 height 29
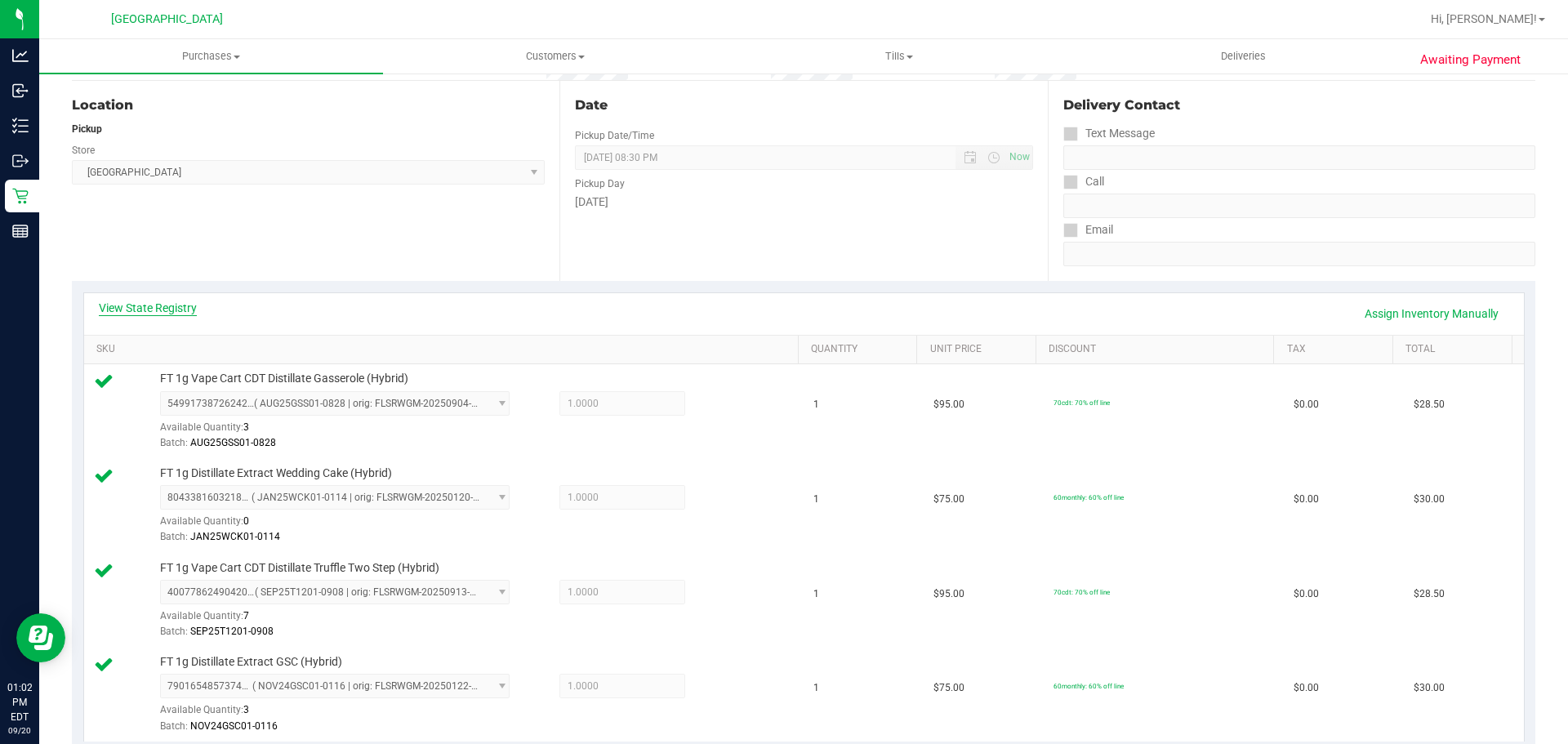
click at [190, 309] on link "View State Registry" at bounding box center [147, 308] width 98 height 17
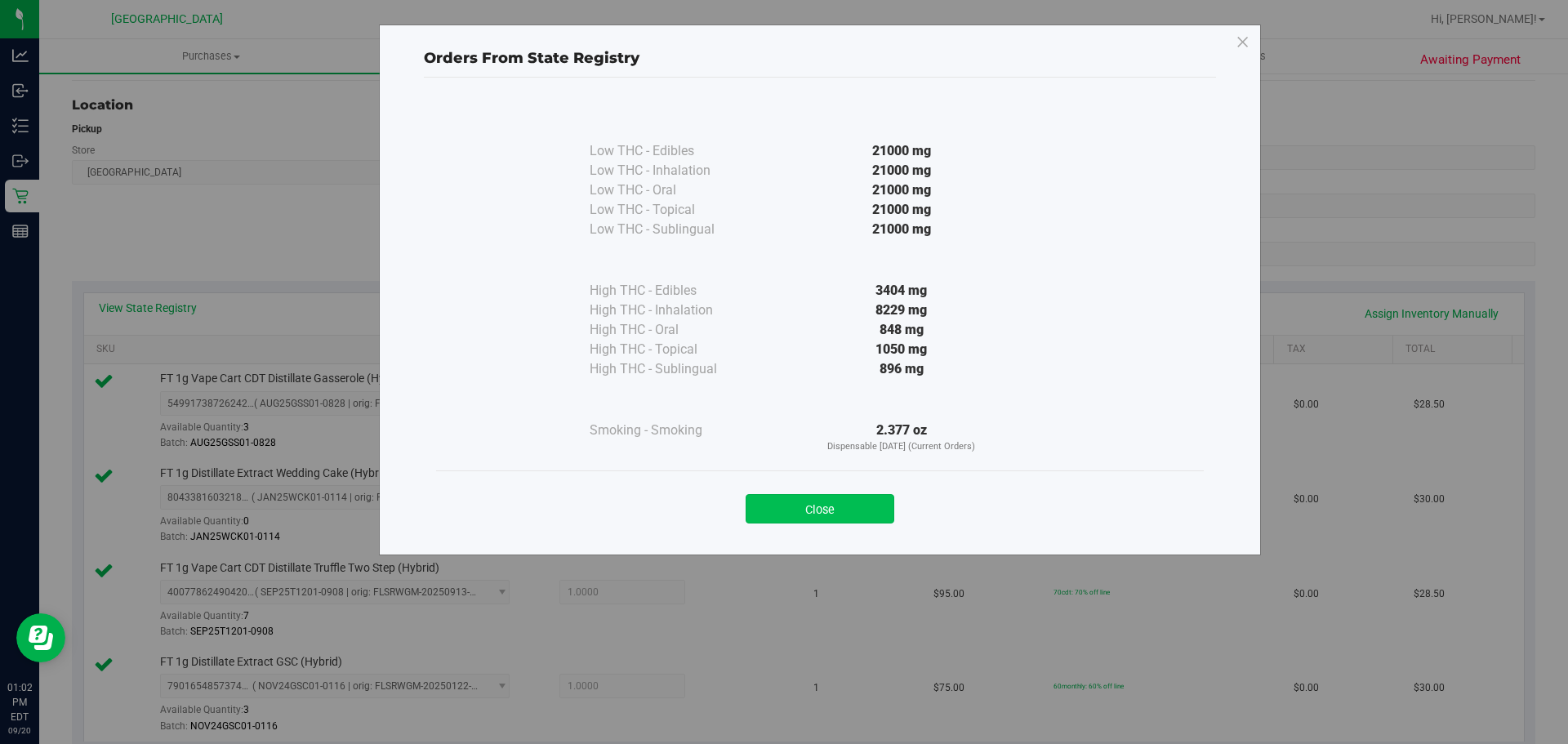
click at [767, 518] on button "Close" at bounding box center [820, 509] width 149 height 29
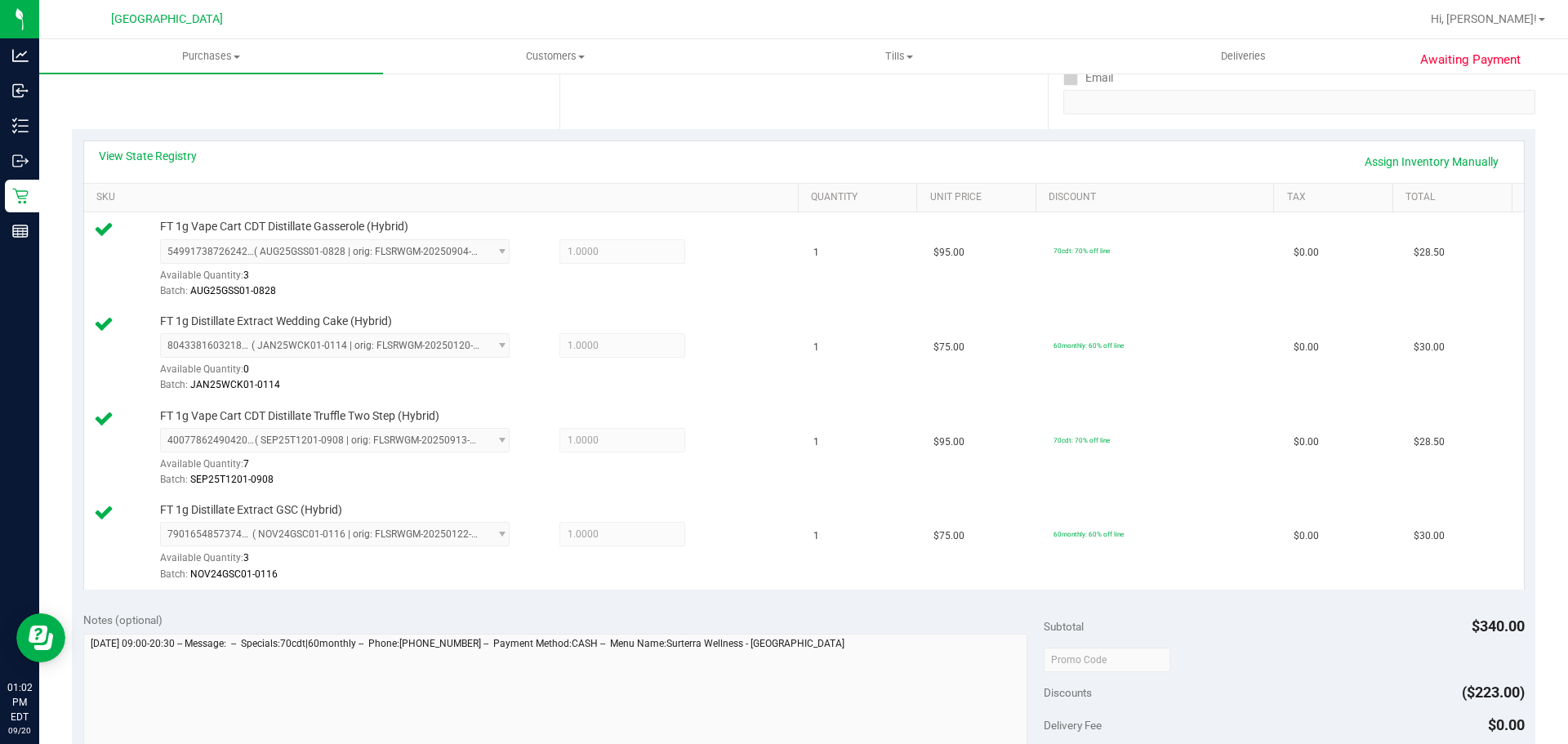
scroll to position [486, 0]
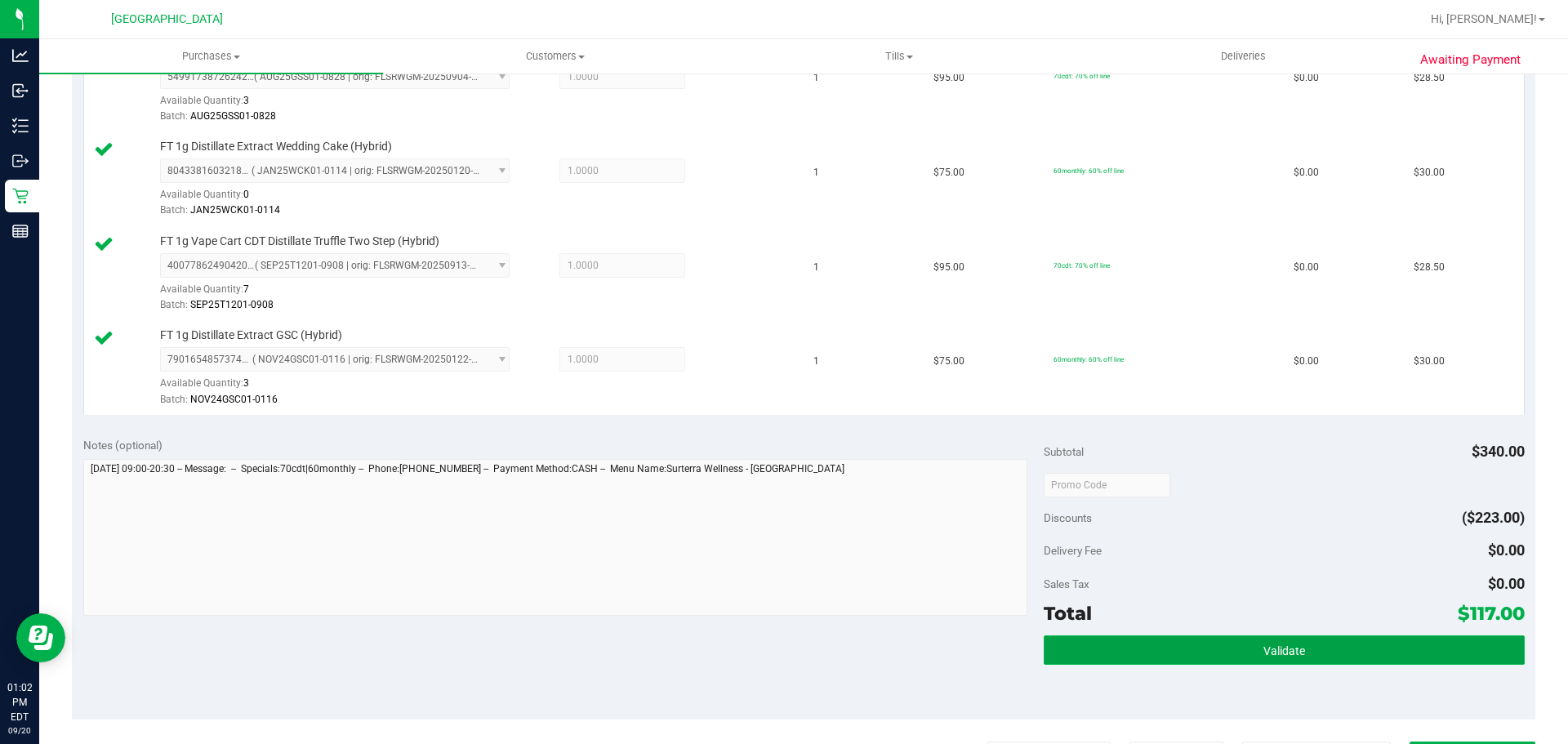
click at [1121, 640] on button "Validate" at bounding box center [1284, 650] width 480 height 29
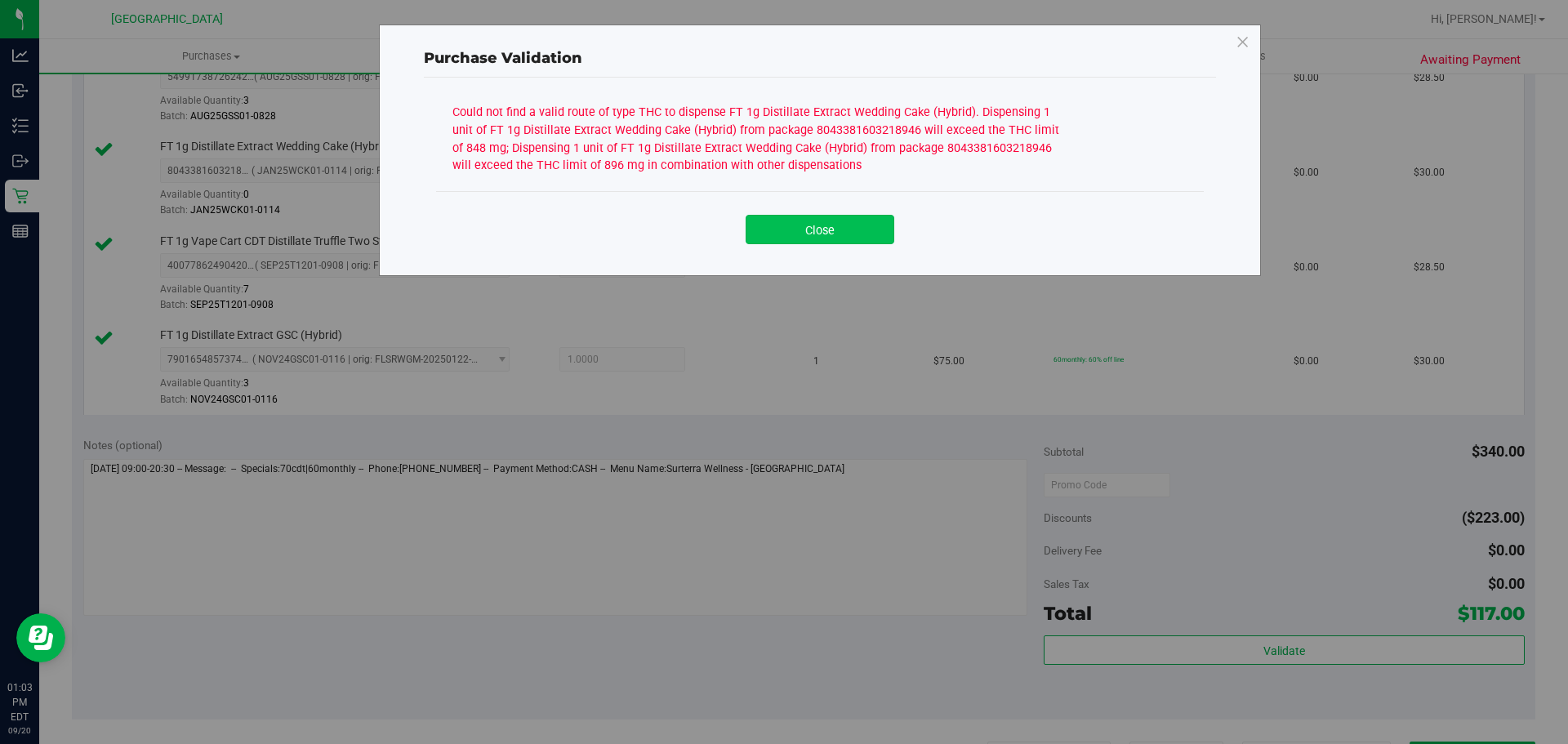
click at [800, 234] on button "Close" at bounding box center [820, 229] width 149 height 29
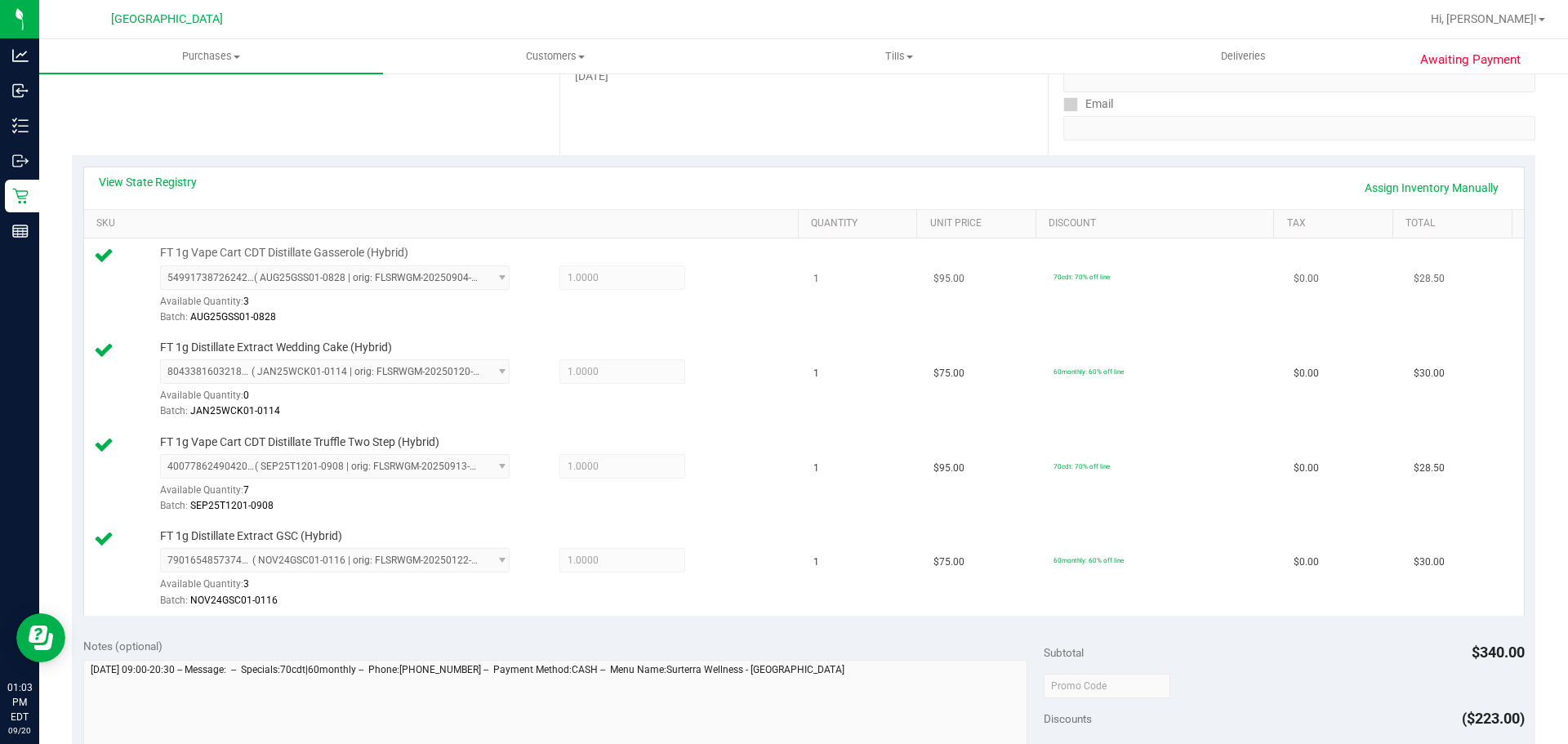
scroll to position [241, 0]
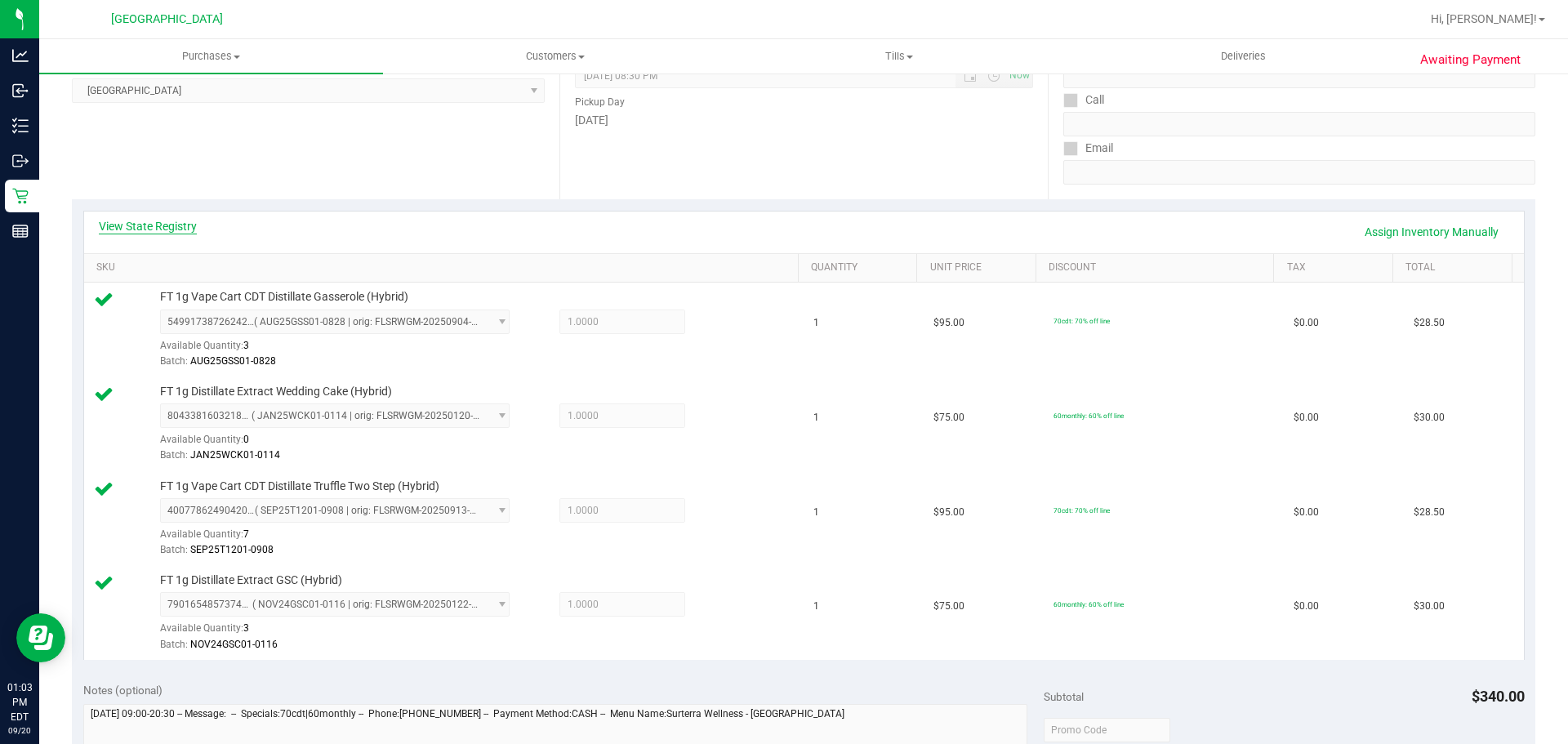
click at [150, 227] on link "View State Registry" at bounding box center [147, 227] width 98 height 17
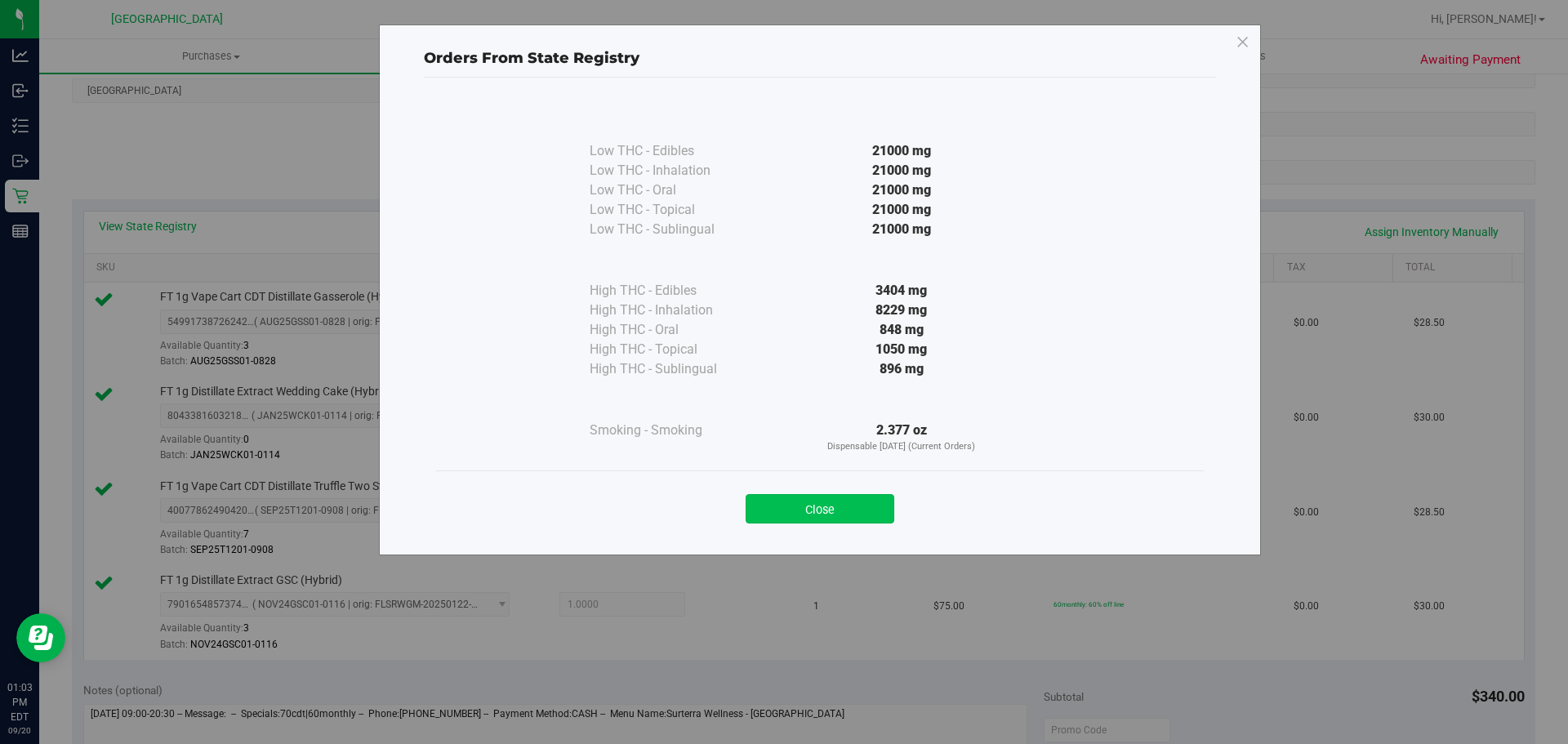
click at [824, 511] on button "Close" at bounding box center [820, 509] width 149 height 29
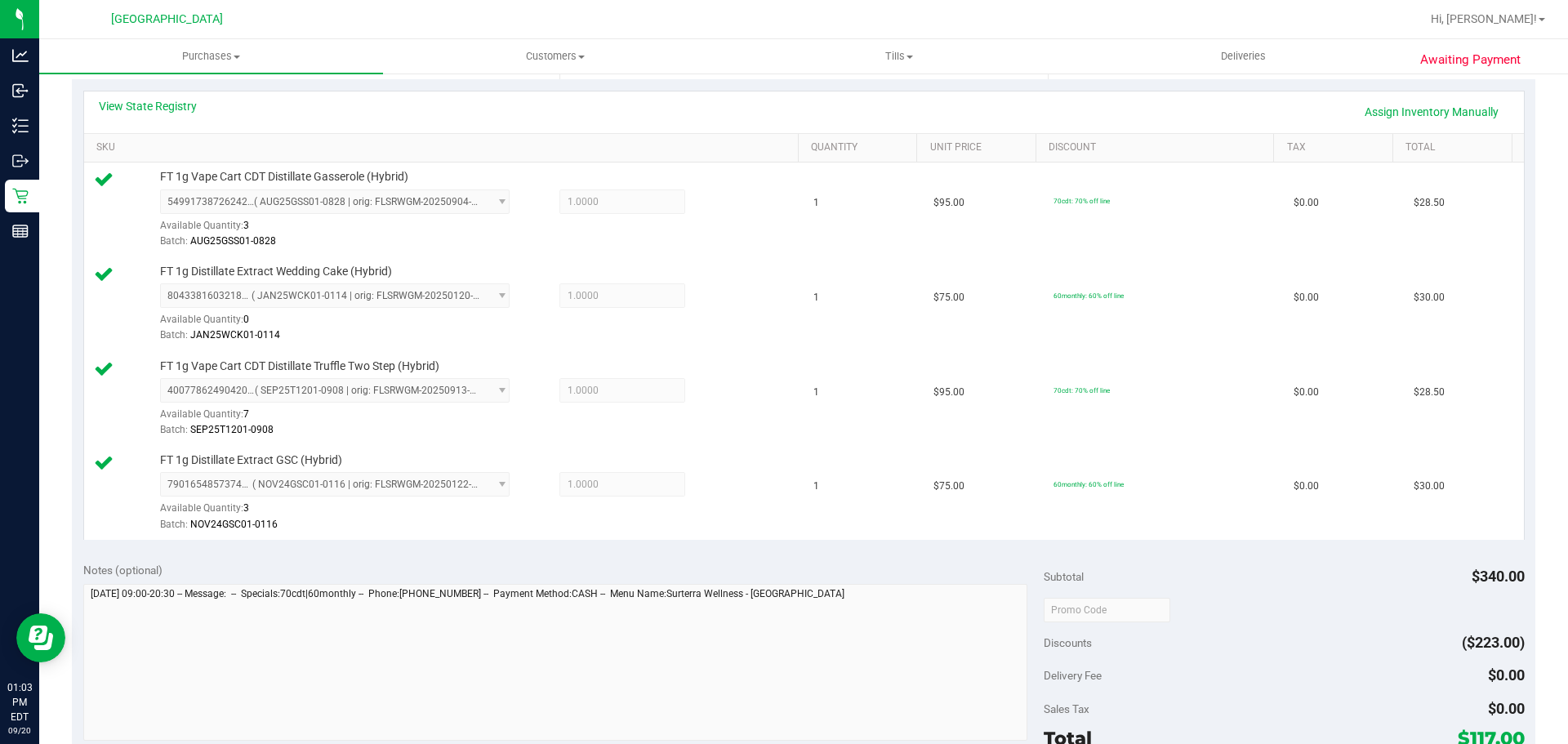
scroll to position [486, 0]
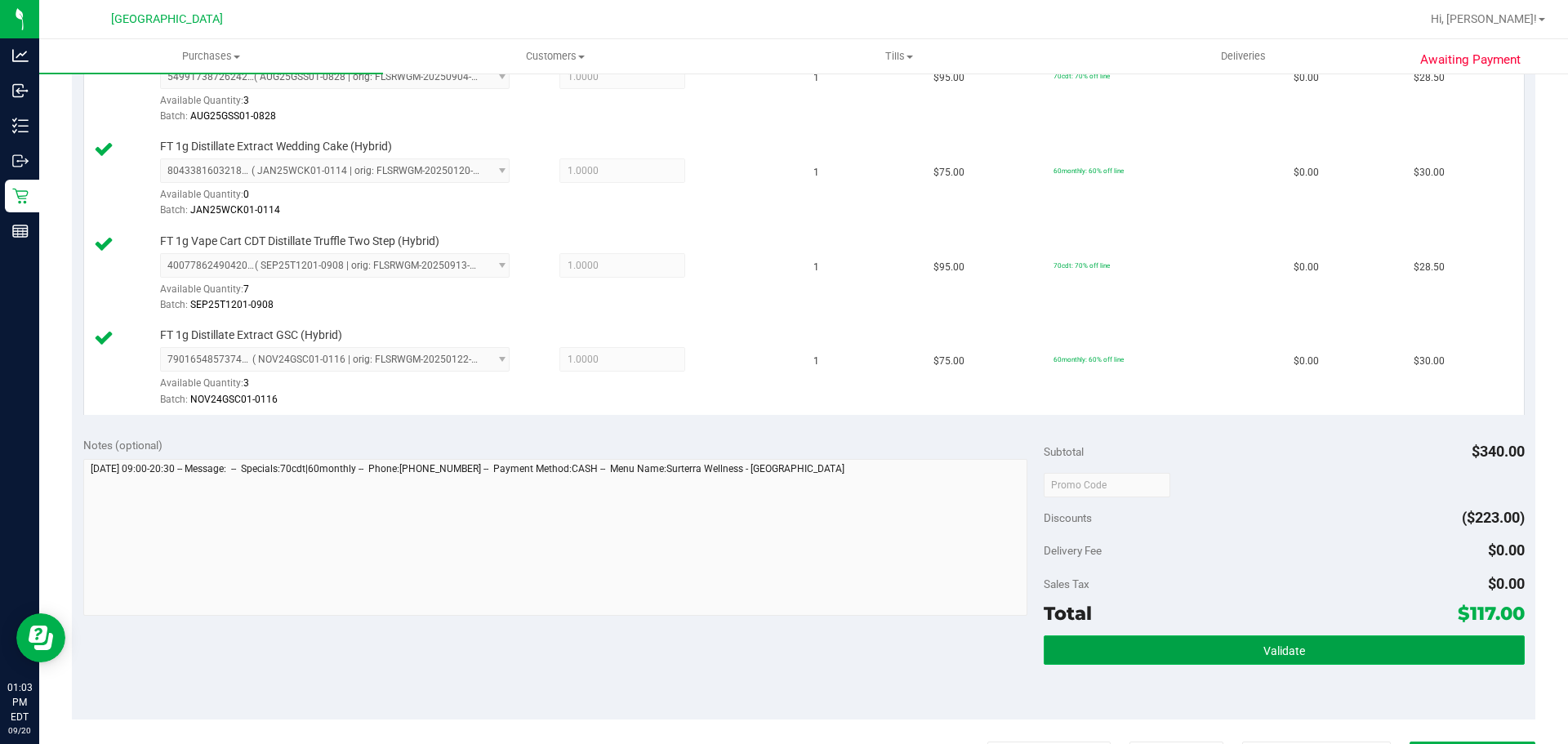
click at [1121, 637] on button "Validate" at bounding box center [1284, 650] width 480 height 29
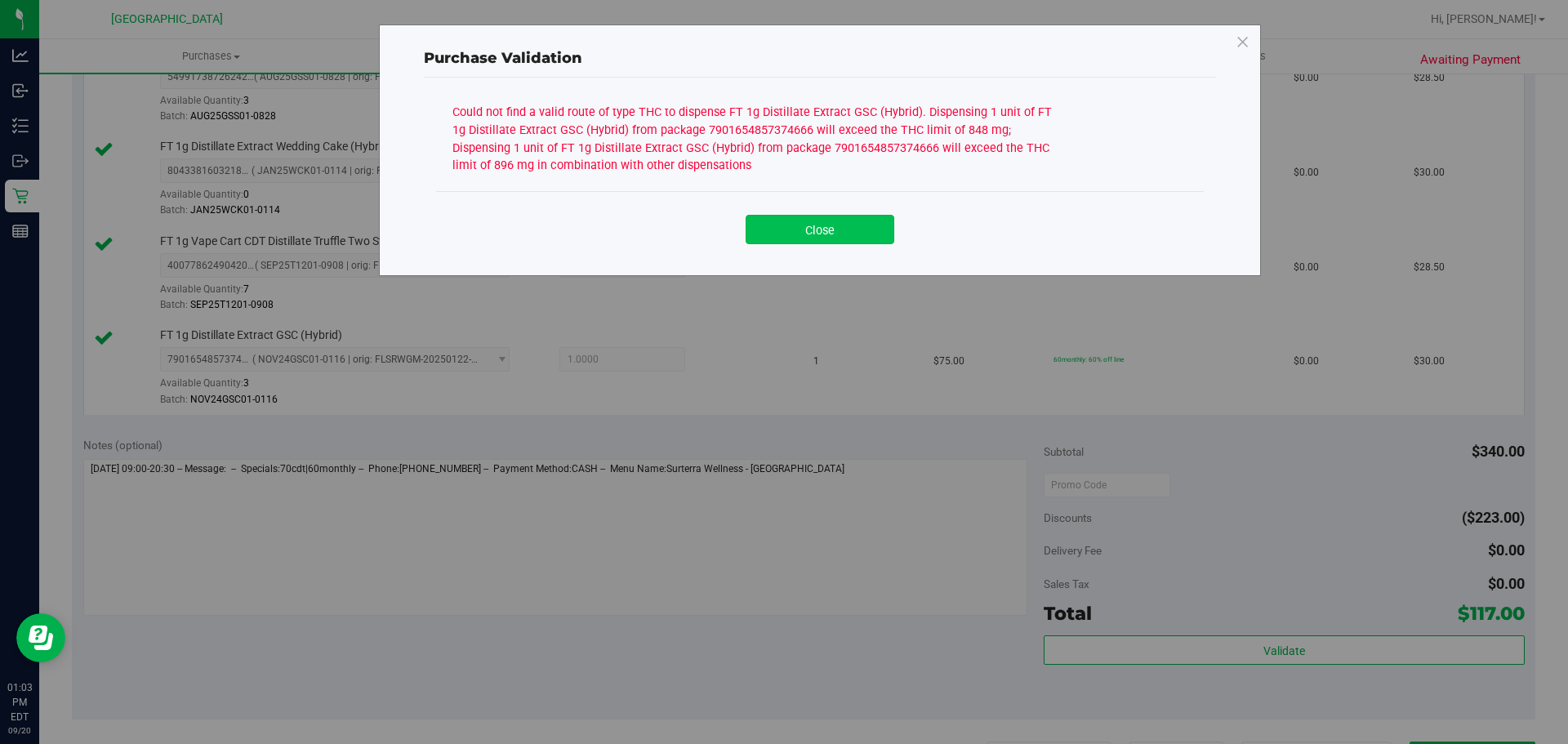
click at [852, 236] on button "Close" at bounding box center [820, 229] width 149 height 29
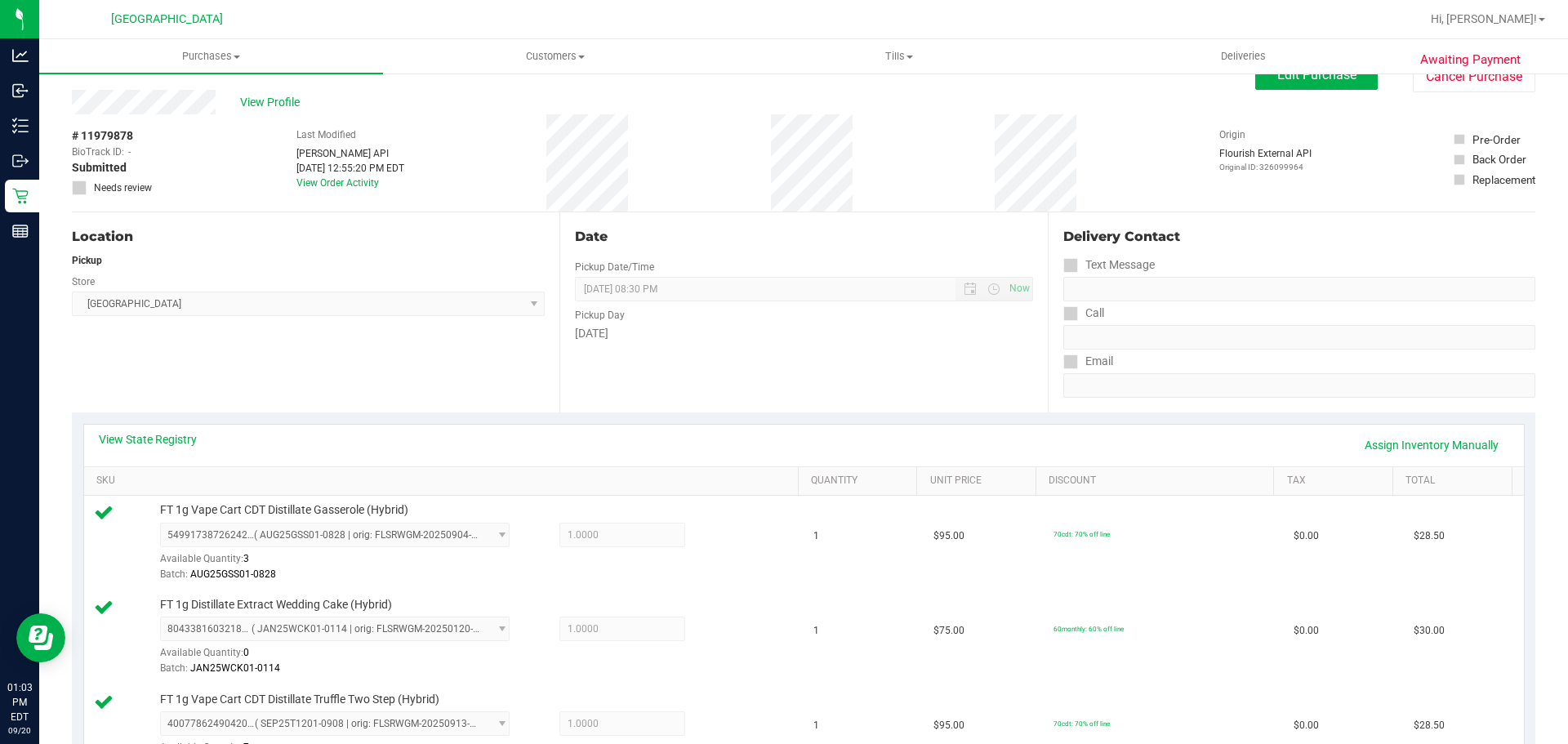
scroll to position [0, 0]
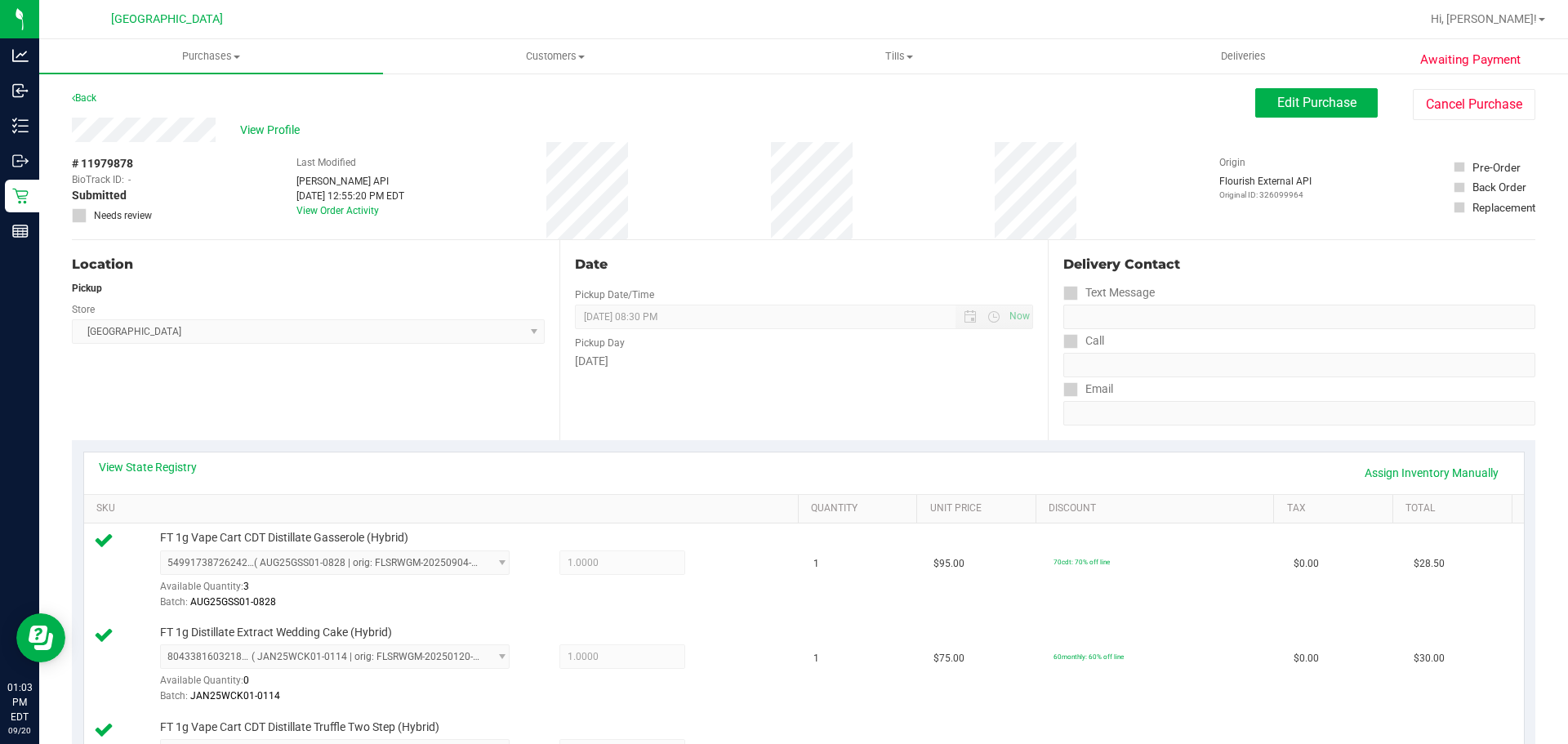
click at [1378, 490] on div "View State Registry Assign Inventory Manually" at bounding box center [803, 473] width 1439 height 41
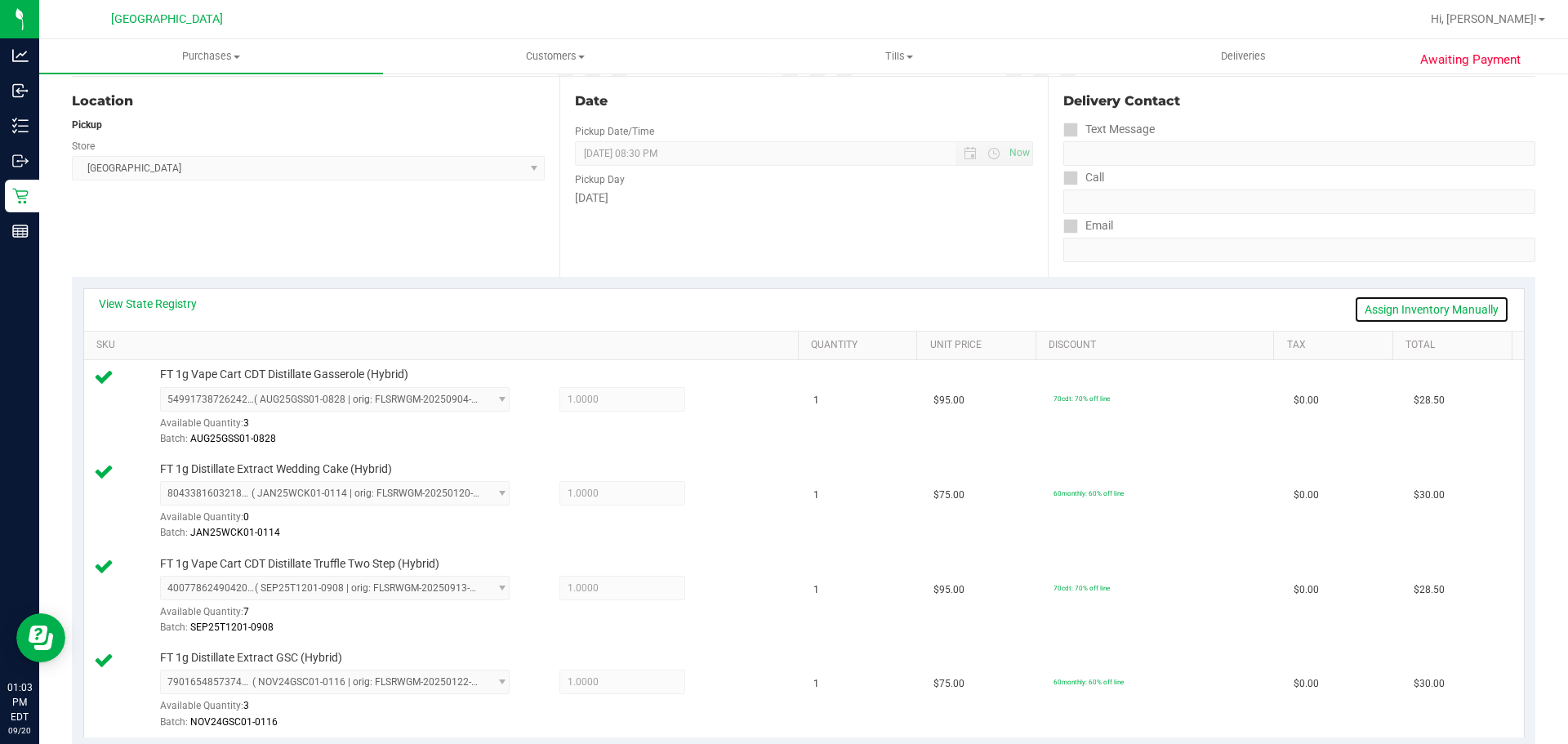
click at [1389, 308] on link "Assign Inventory Manually" at bounding box center [1431, 309] width 156 height 28
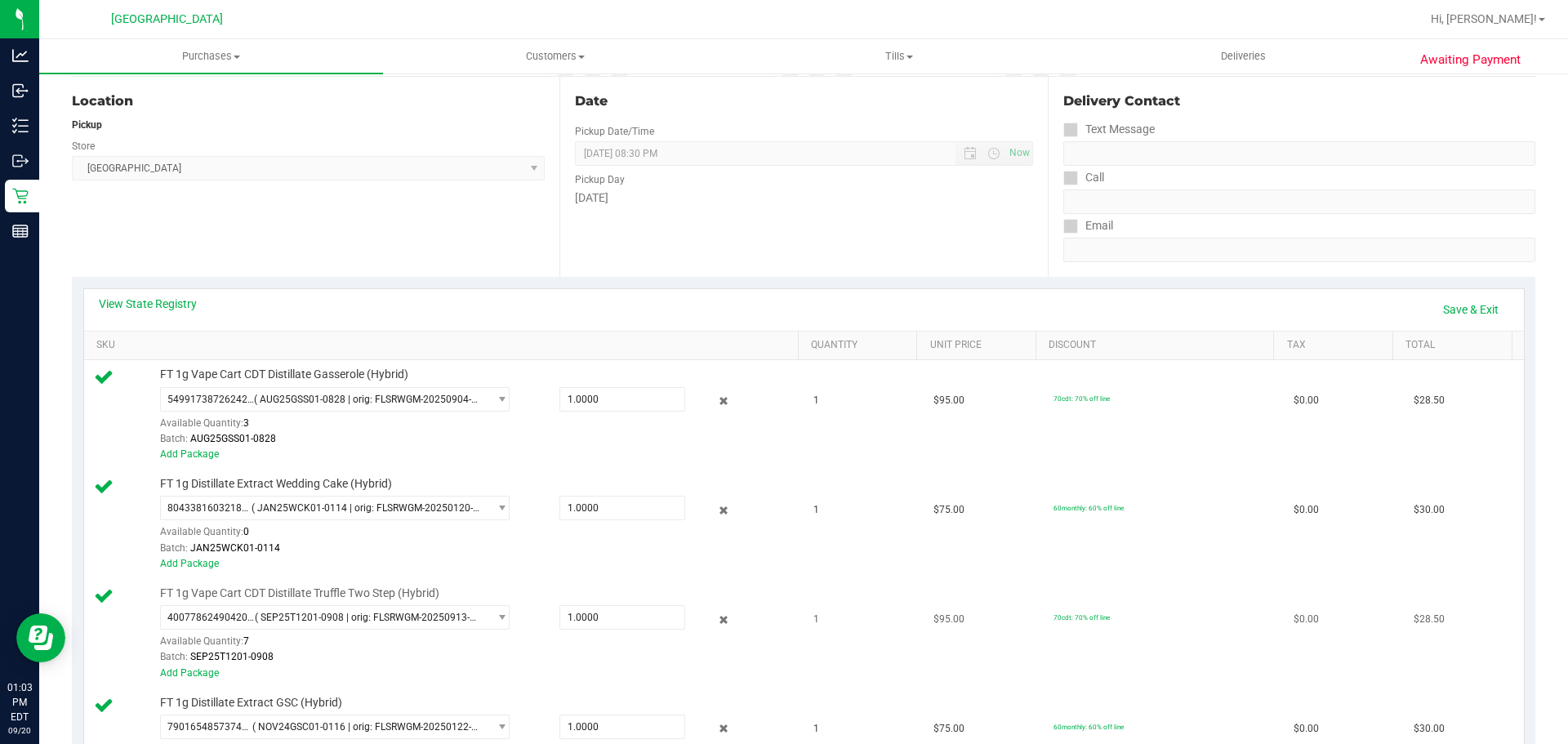
scroll to position [327, 0]
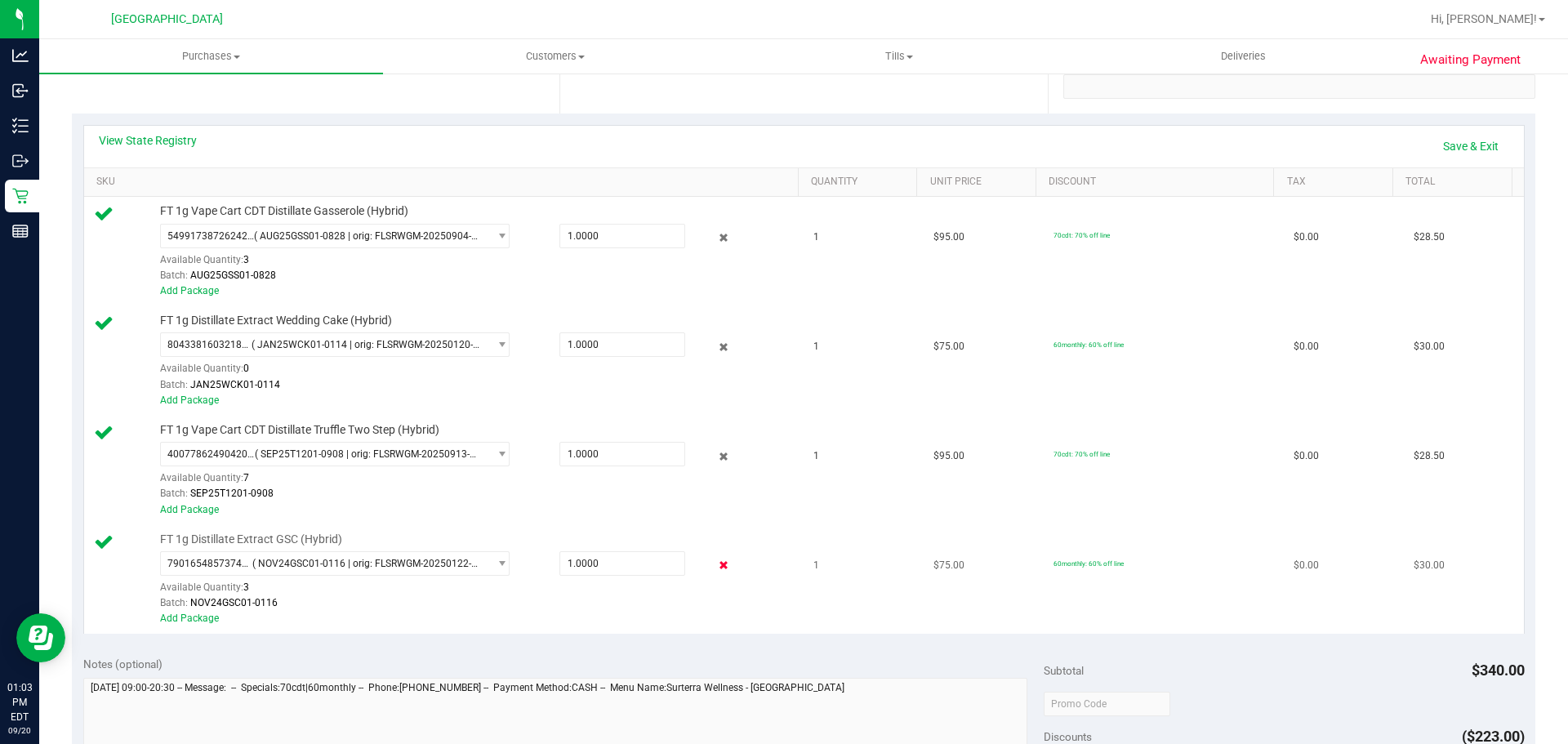
click at [716, 564] on icon at bounding box center [723, 565] width 17 height 18
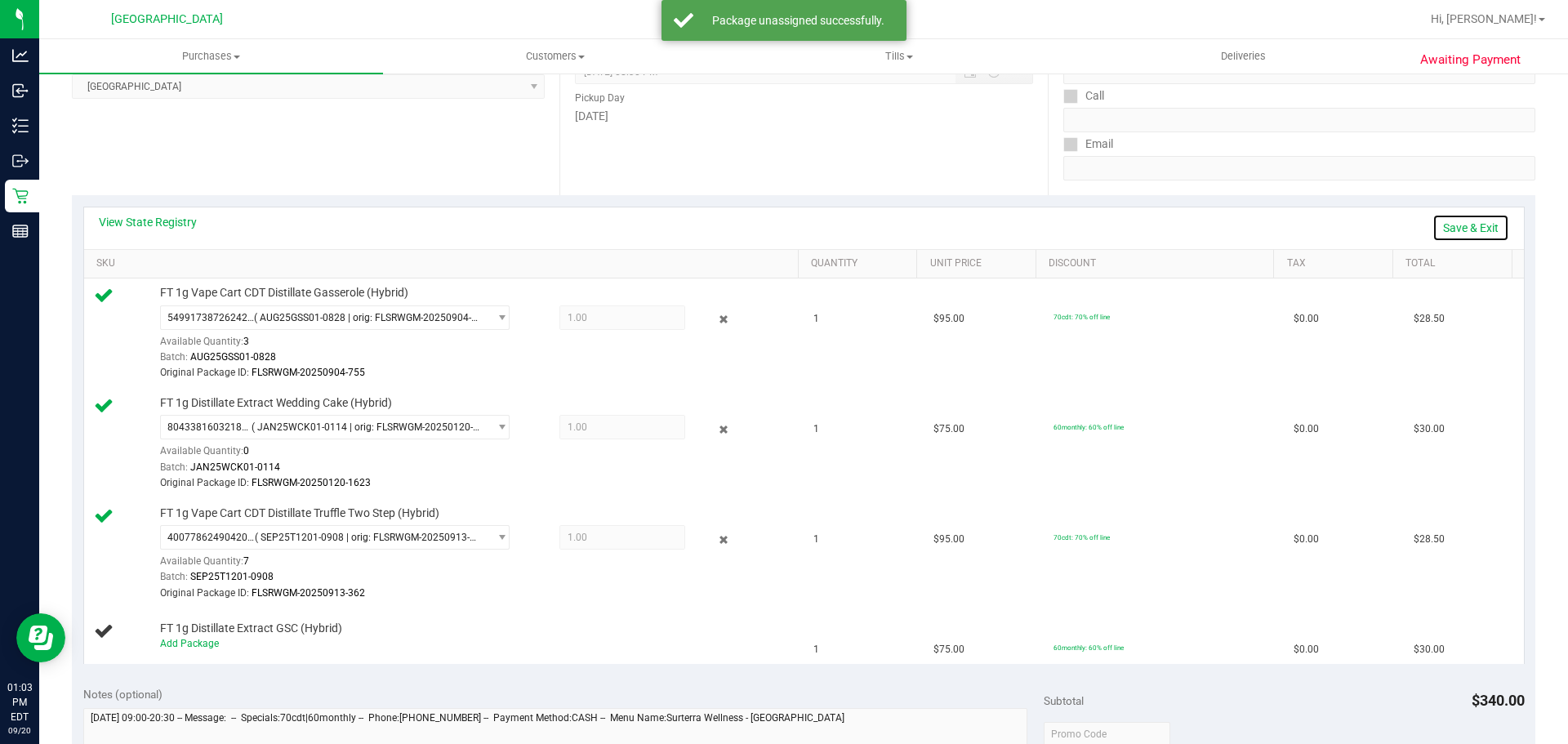
click at [1468, 227] on link "Save & Exit" at bounding box center [1470, 227] width 76 height 28
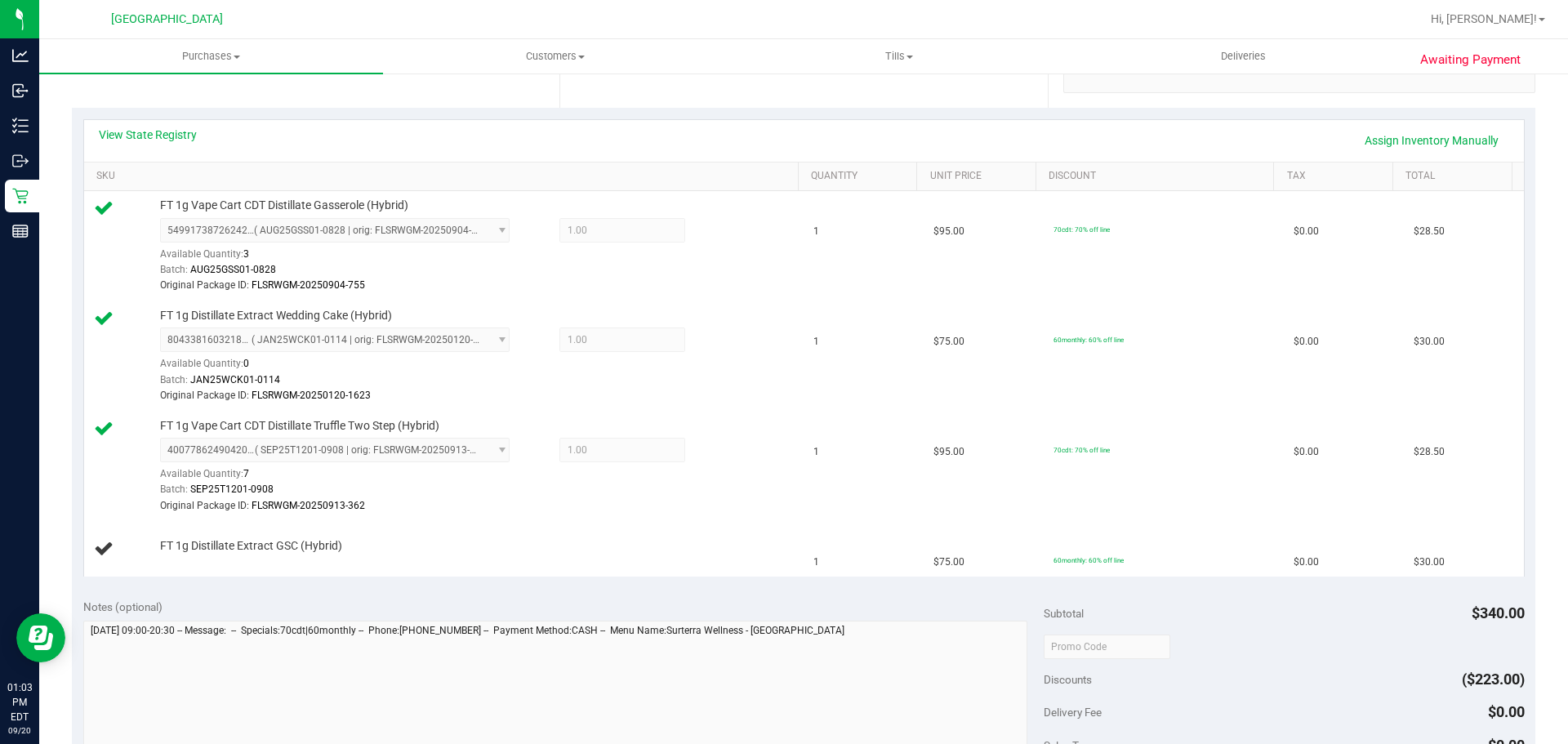
scroll to position [331, 0]
click at [170, 148] on div "View State Registry Assign Inventory Manually" at bounding box center [803, 141] width 1411 height 28
click at [170, 133] on link "View State Registry" at bounding box center [147, 135] width 98 height 17
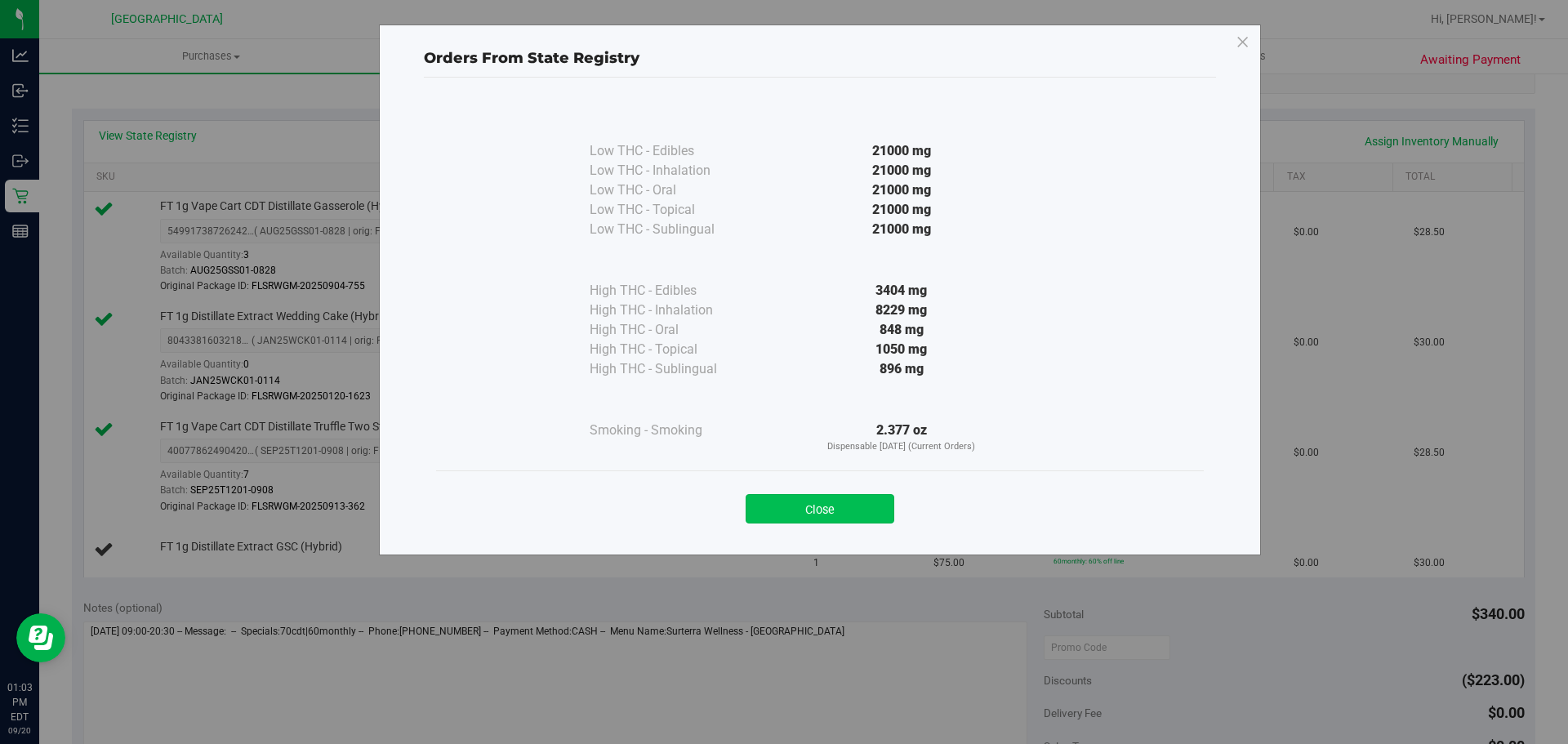
click at [794, 500] on button "Close" at bounding box center [820, 509] width 149 height 29
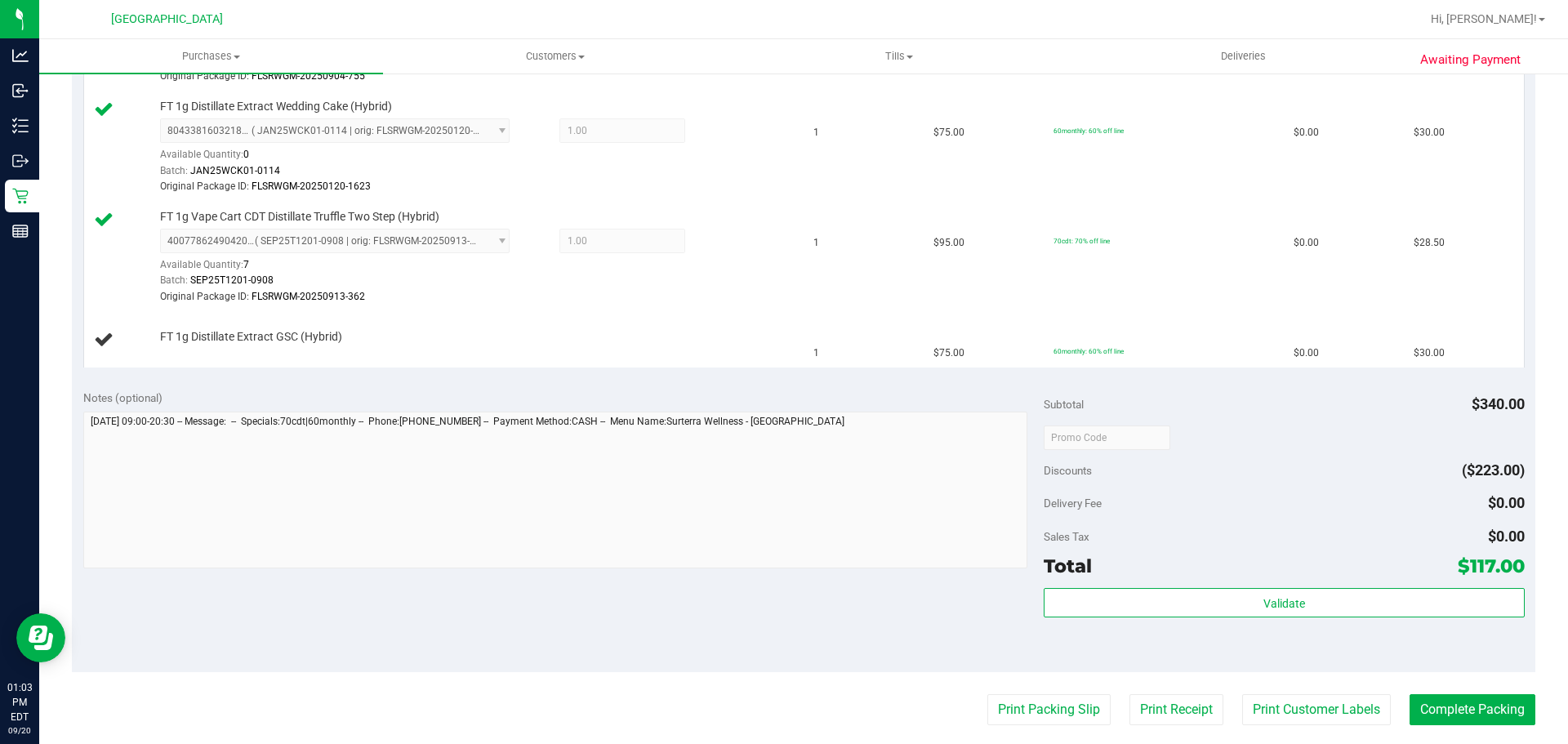
scroll to position [577, 0]
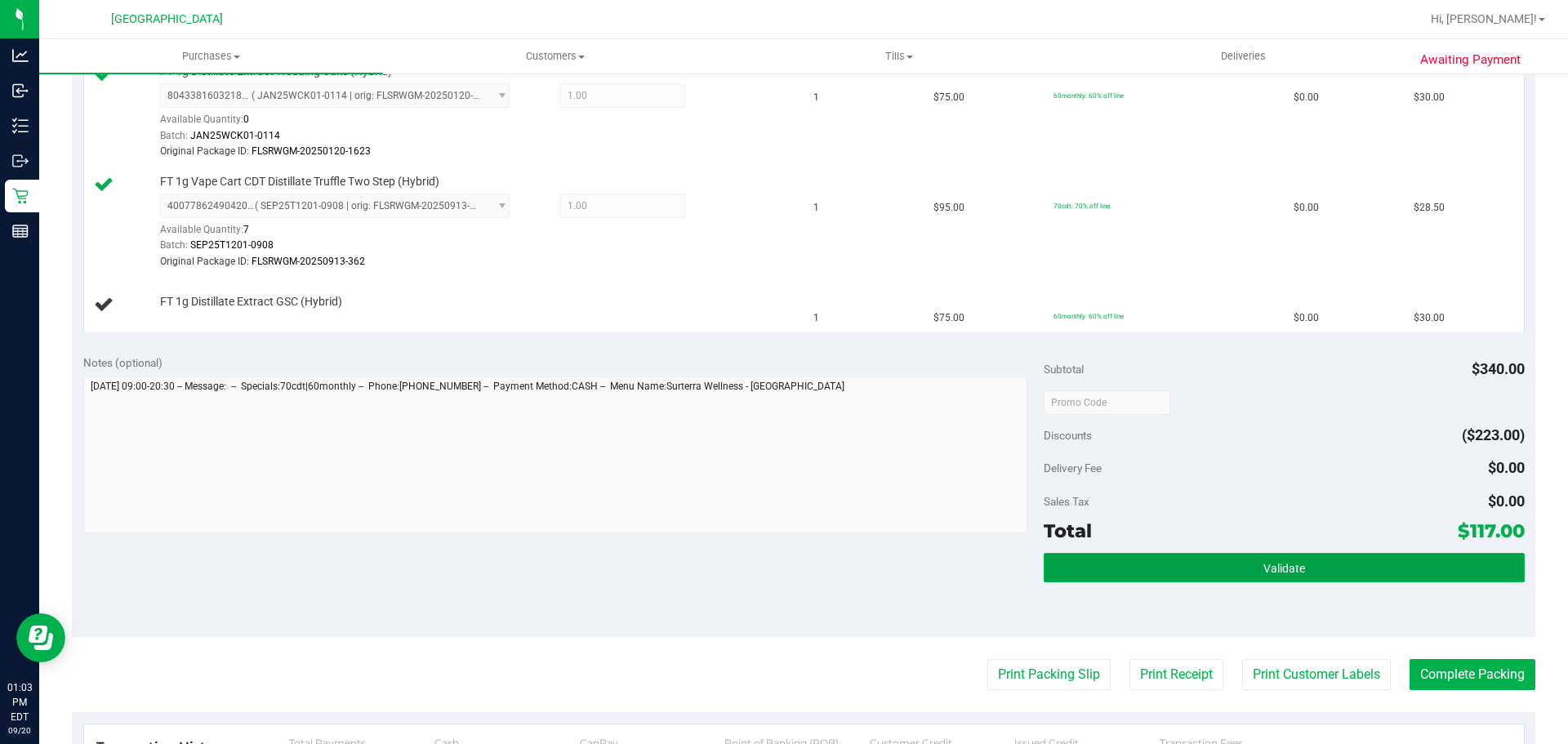
click at [1083, 563] on button "Validate" at bounding box center [1284, 568] width 480 height 29
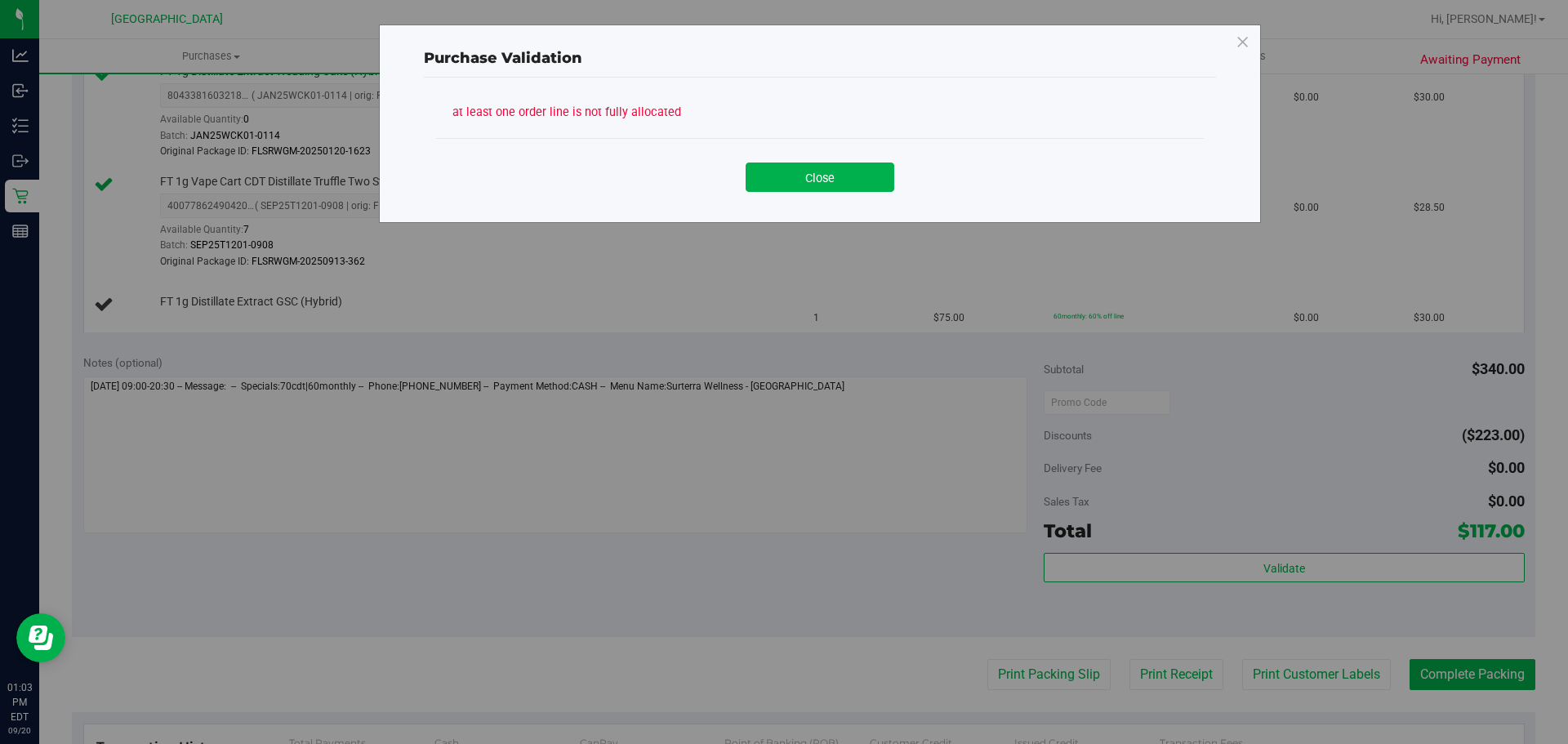
click at [773, 199] on div "Close" at bounding box center [820, 171] width 767 height 66
click at [779, 187] on button "Close" at bounding box center [820, 178] width 149 height 29
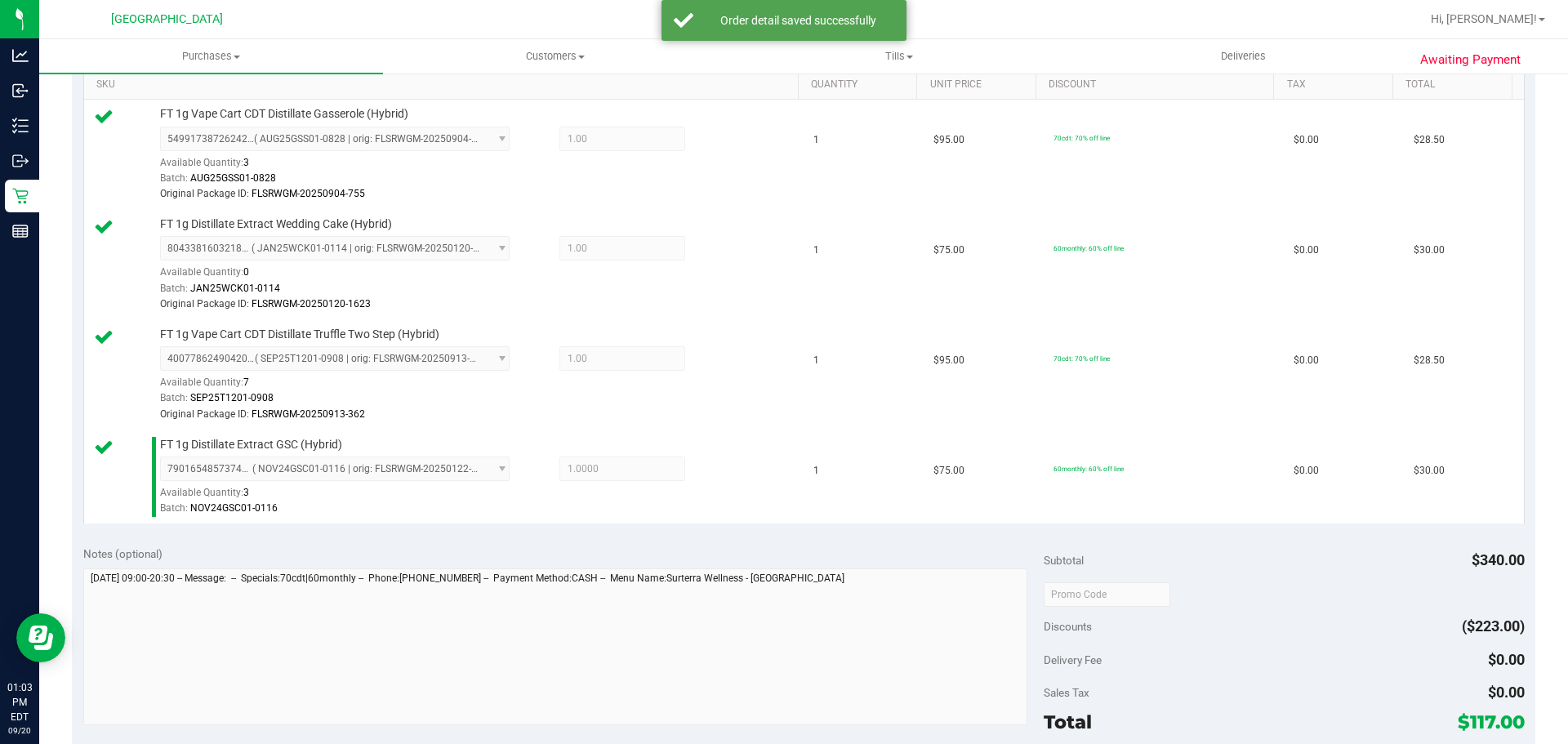
scroll to position [658, 0]
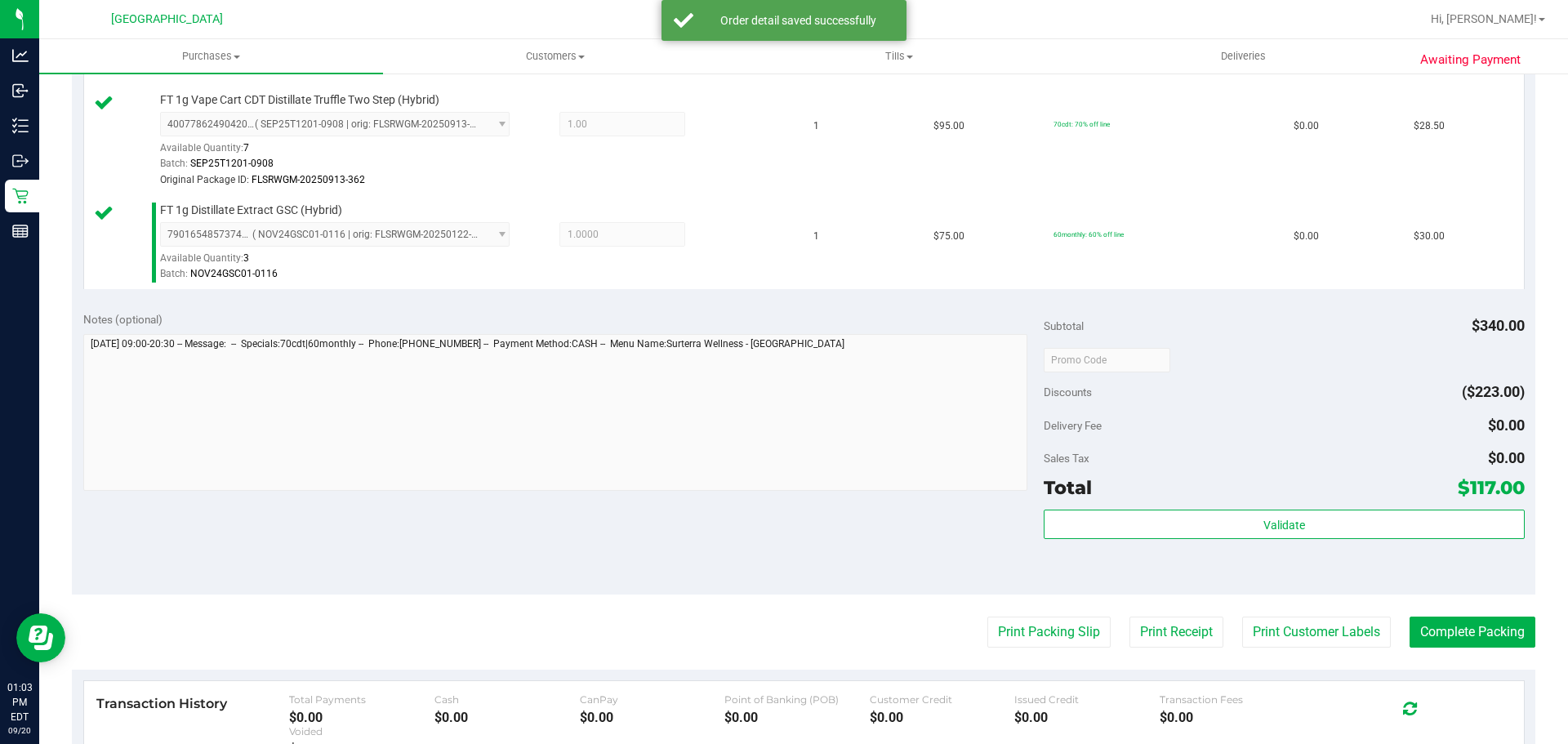
click at [1126, 555] on div "Validate" at bounding box center [1284, 547] width 480 height 74
click at [1126, 541] on div "Validate" at bounding box center [1284, 547] width 480 height 74
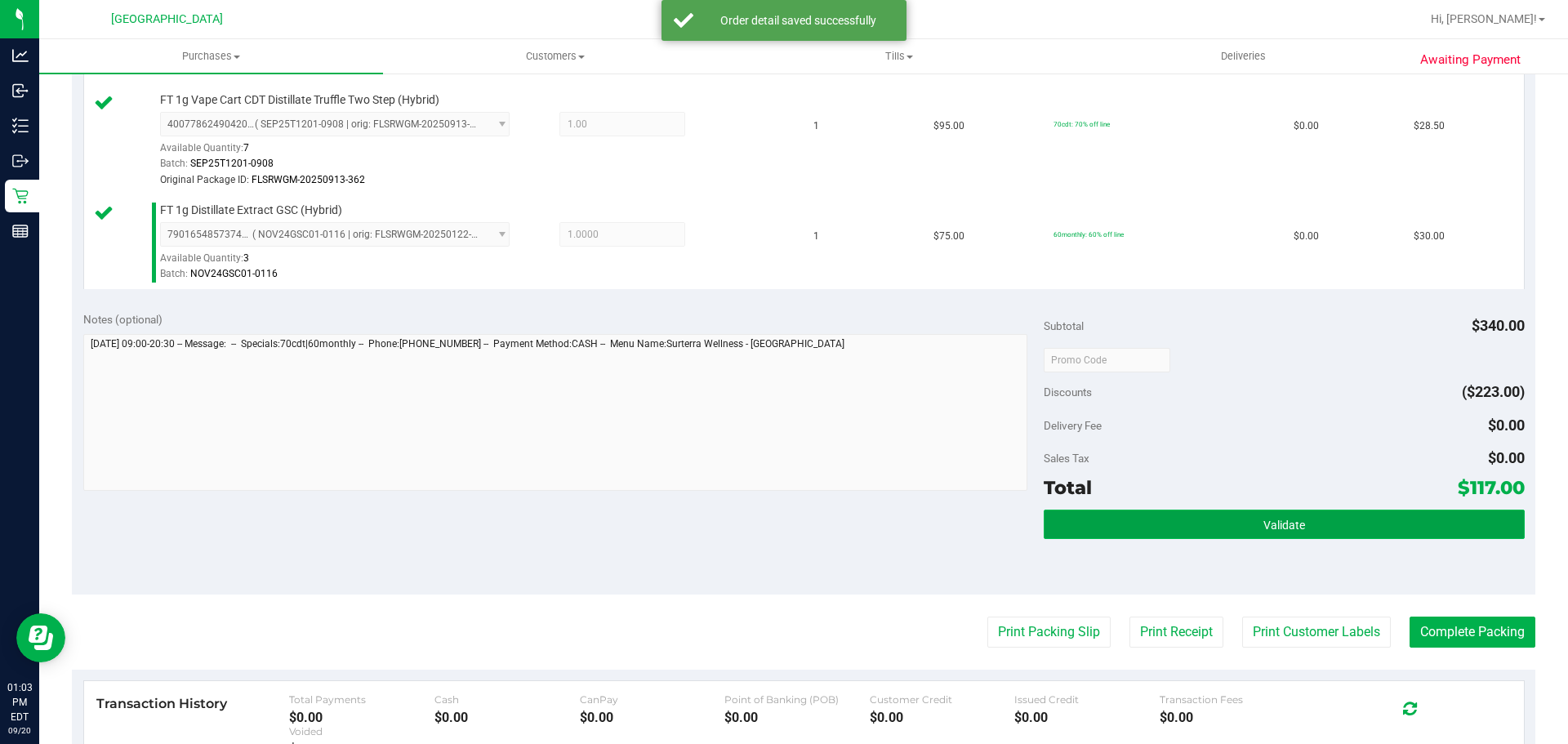
click at [1136, 520] on button "Validate" at bounding box center [1284, 525] width 480 height 29
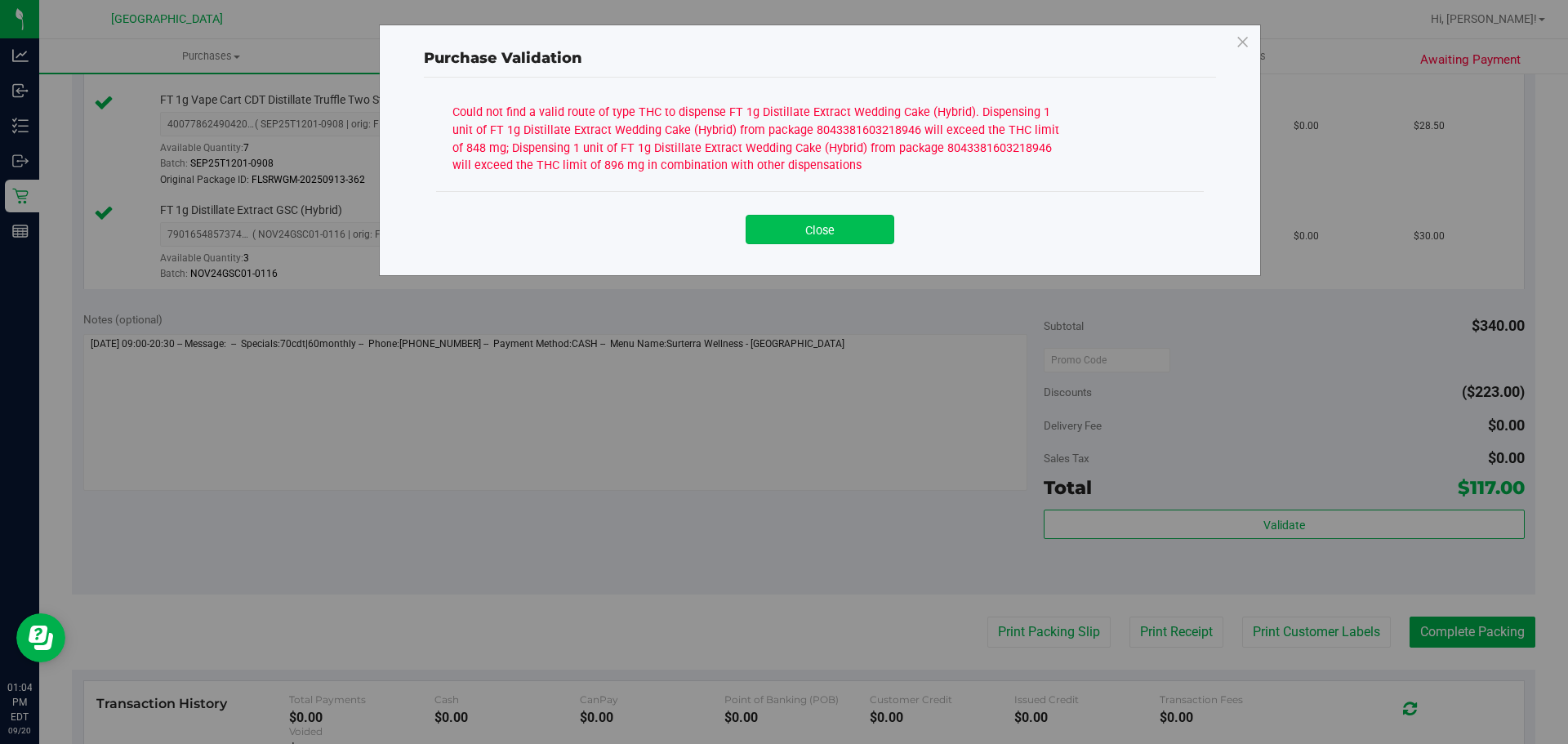
click at [786, 232] on button "Close" at bounding box center [820, 229] width 149 height 29
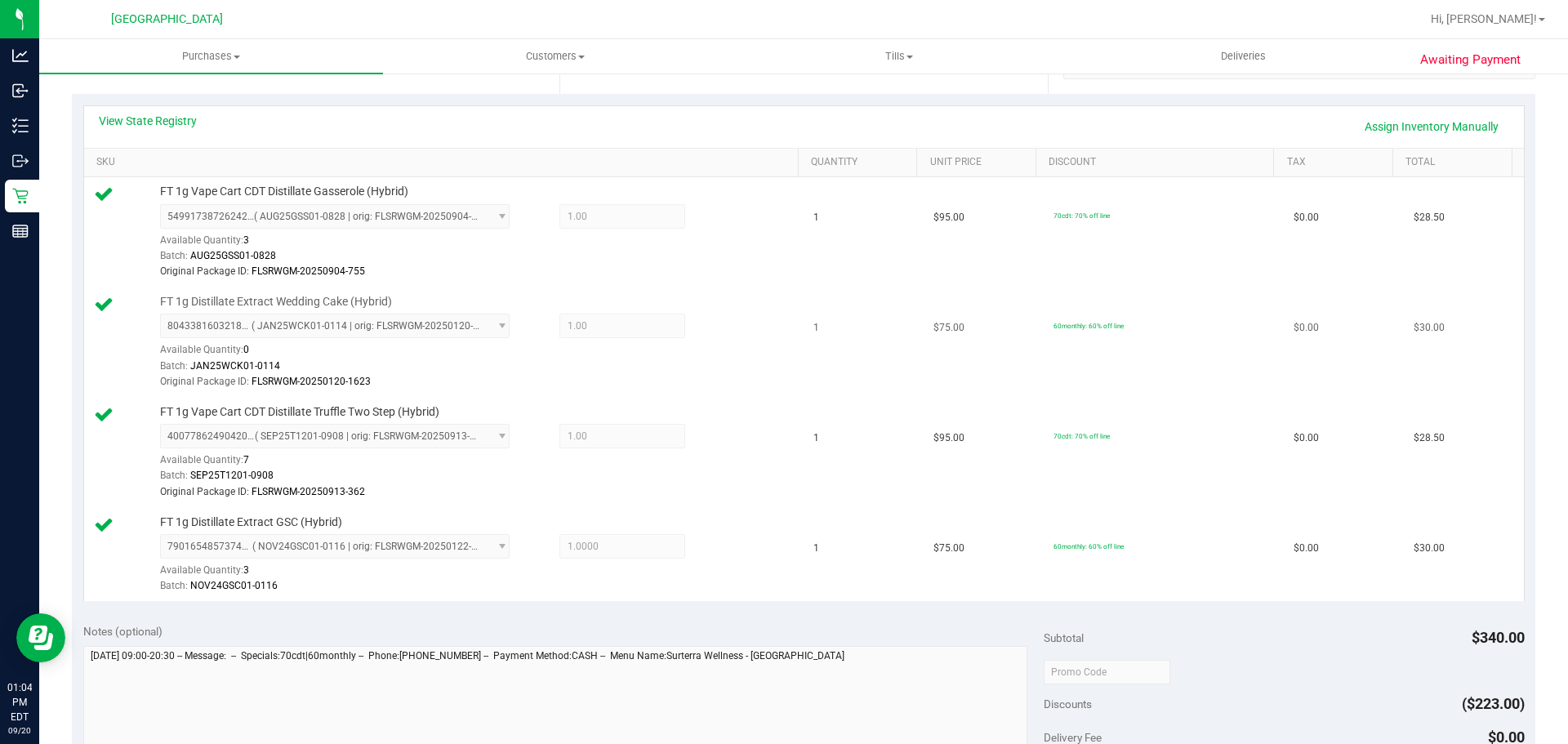
scroll to position [250, 0]
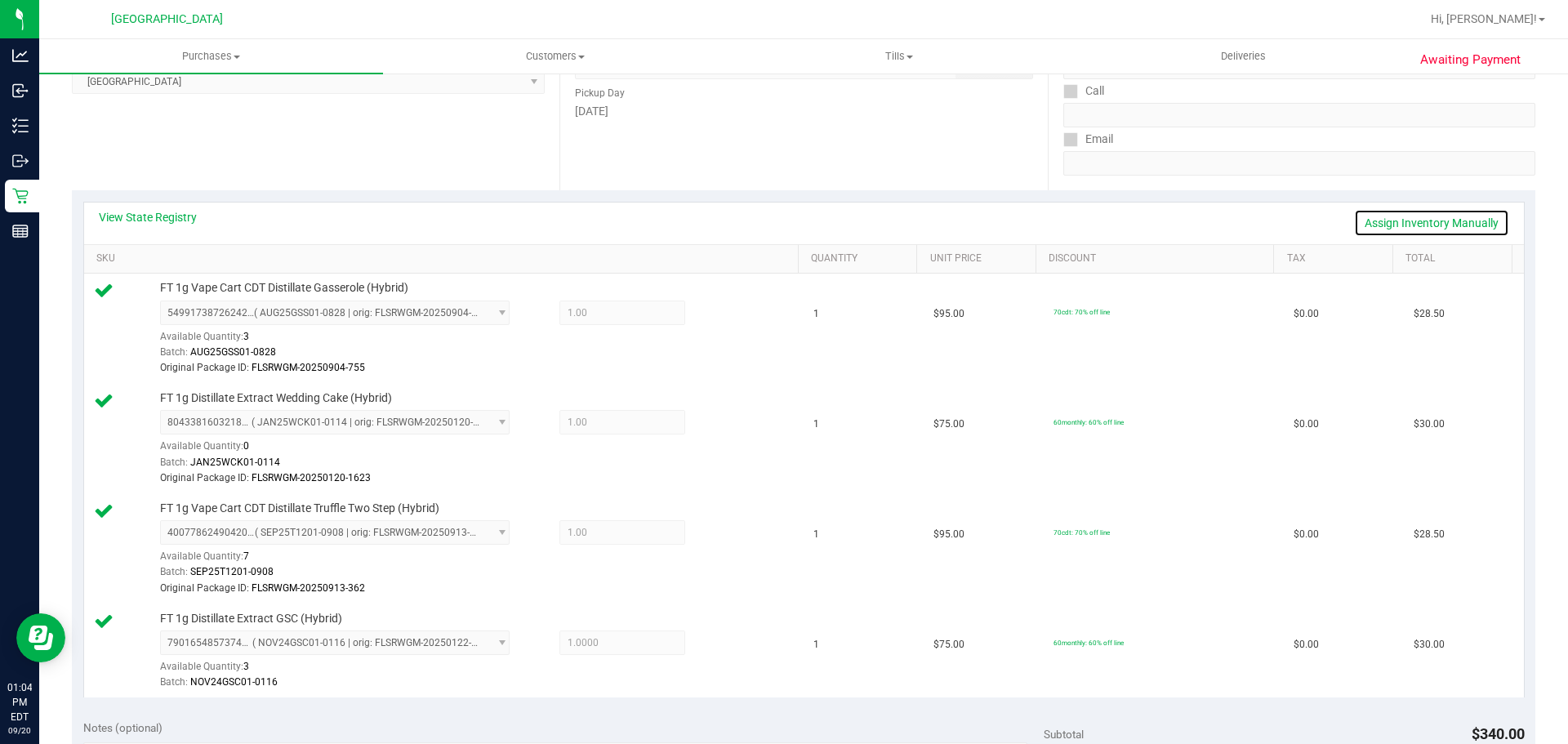
click at [1369, 221] on link "Assign Inventory Manually" at bounding box center [1431, 223] width 156 height 28
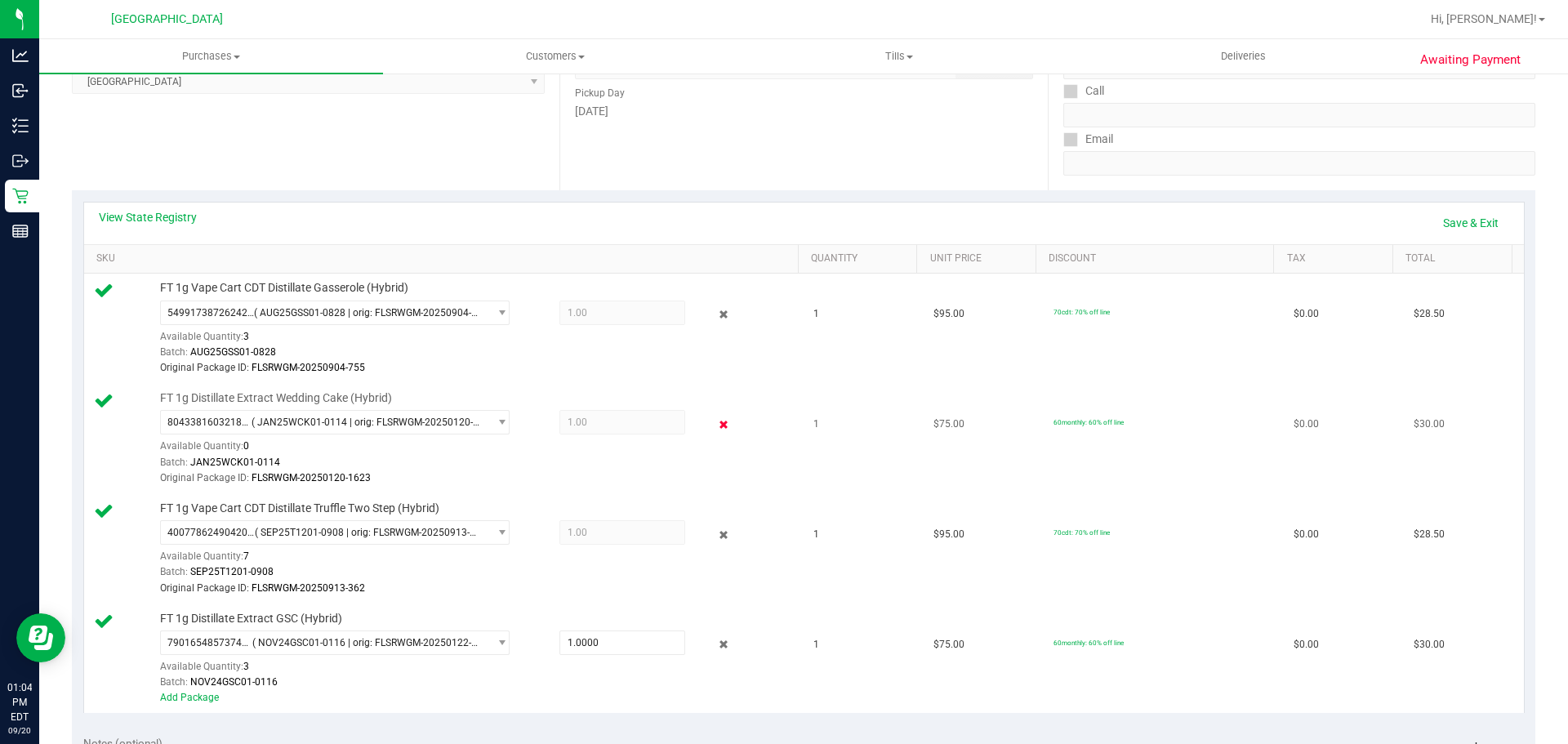
click at [715, 427] on icon at bounding box center [723, 424] width 17 height 18
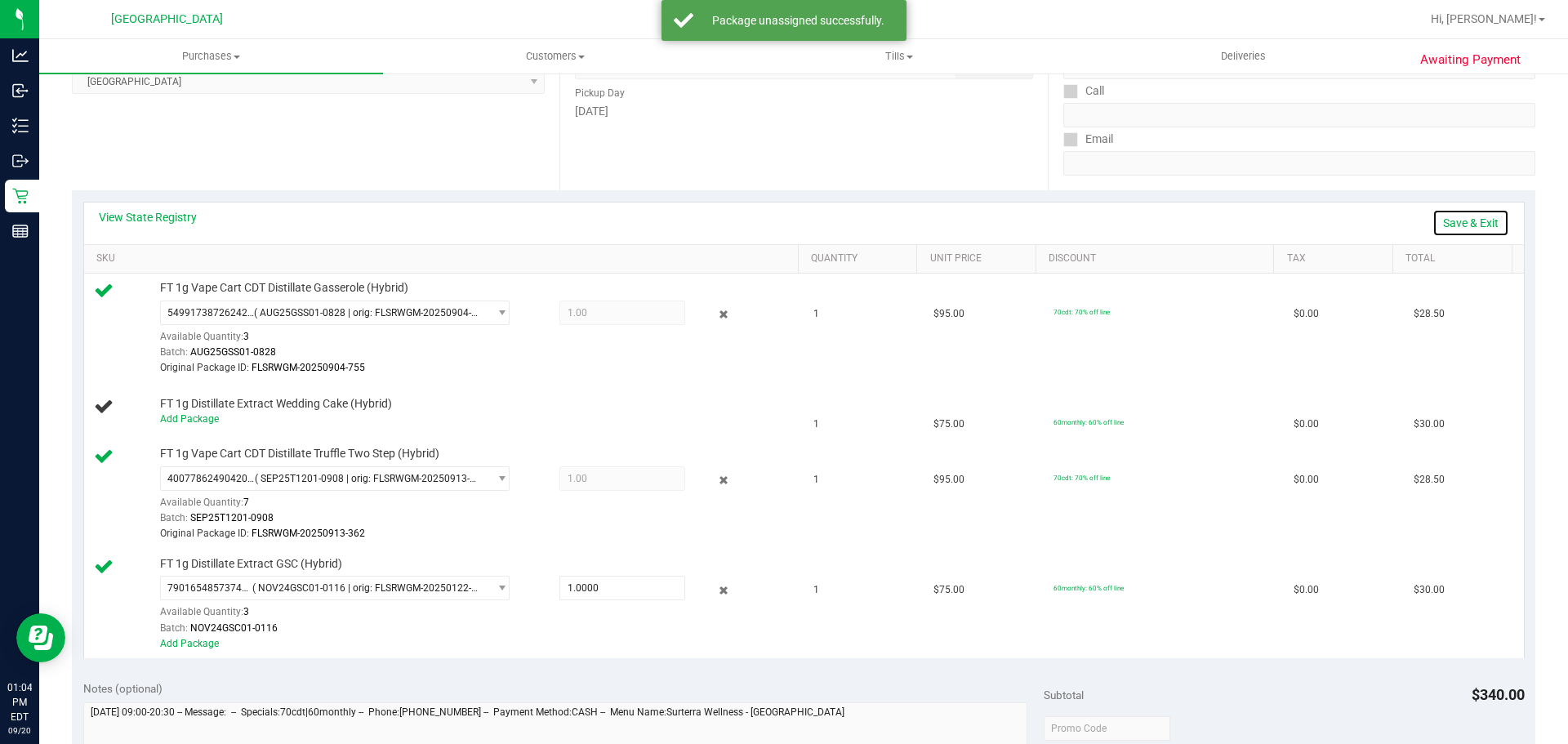
click at [1433, 215] on link "Save & Exit" at bounding box center [1470, 223] width 76 height 28
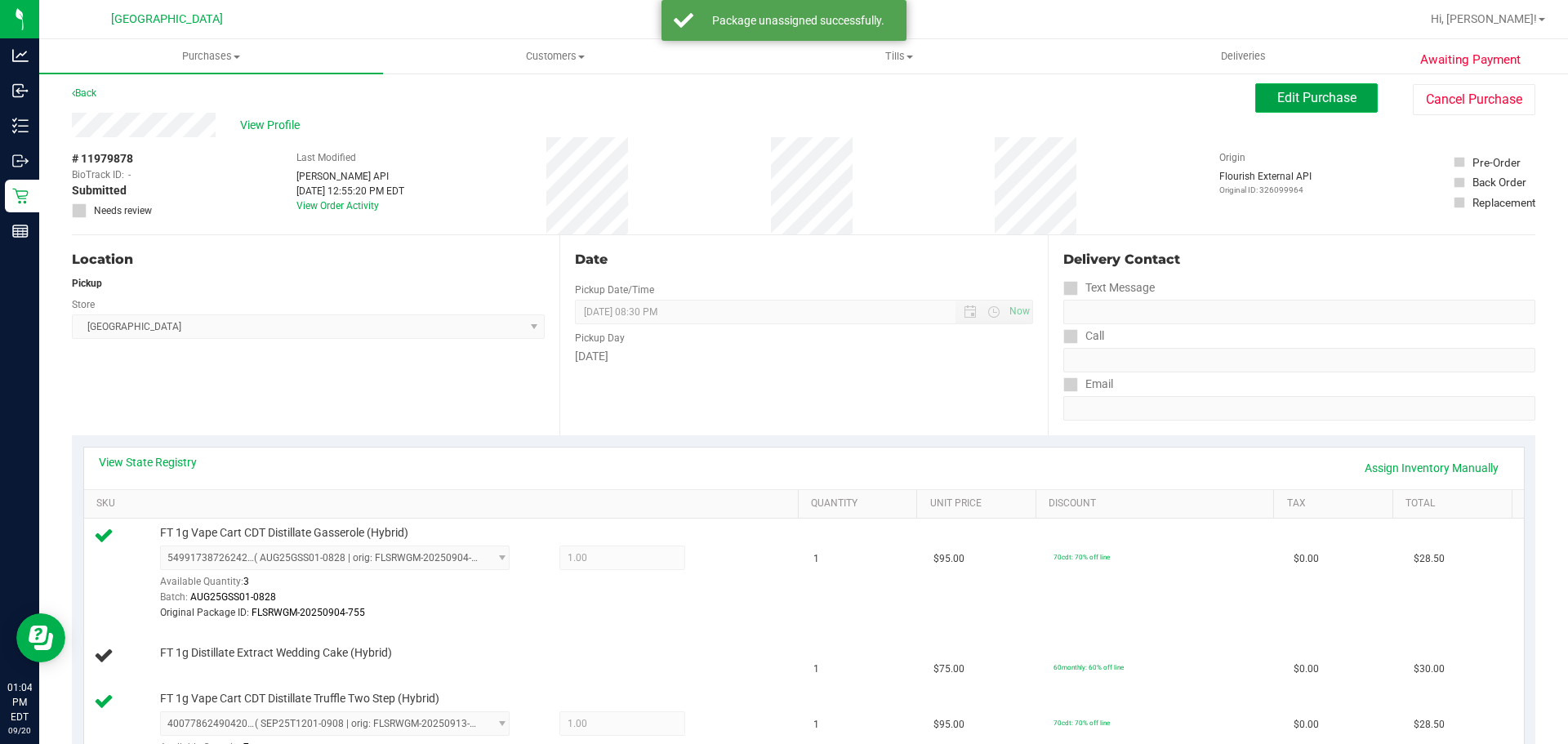
click at [1313, 108] on button "Edit Purchase" at bounding box center [1316, 99] width 122 height 29
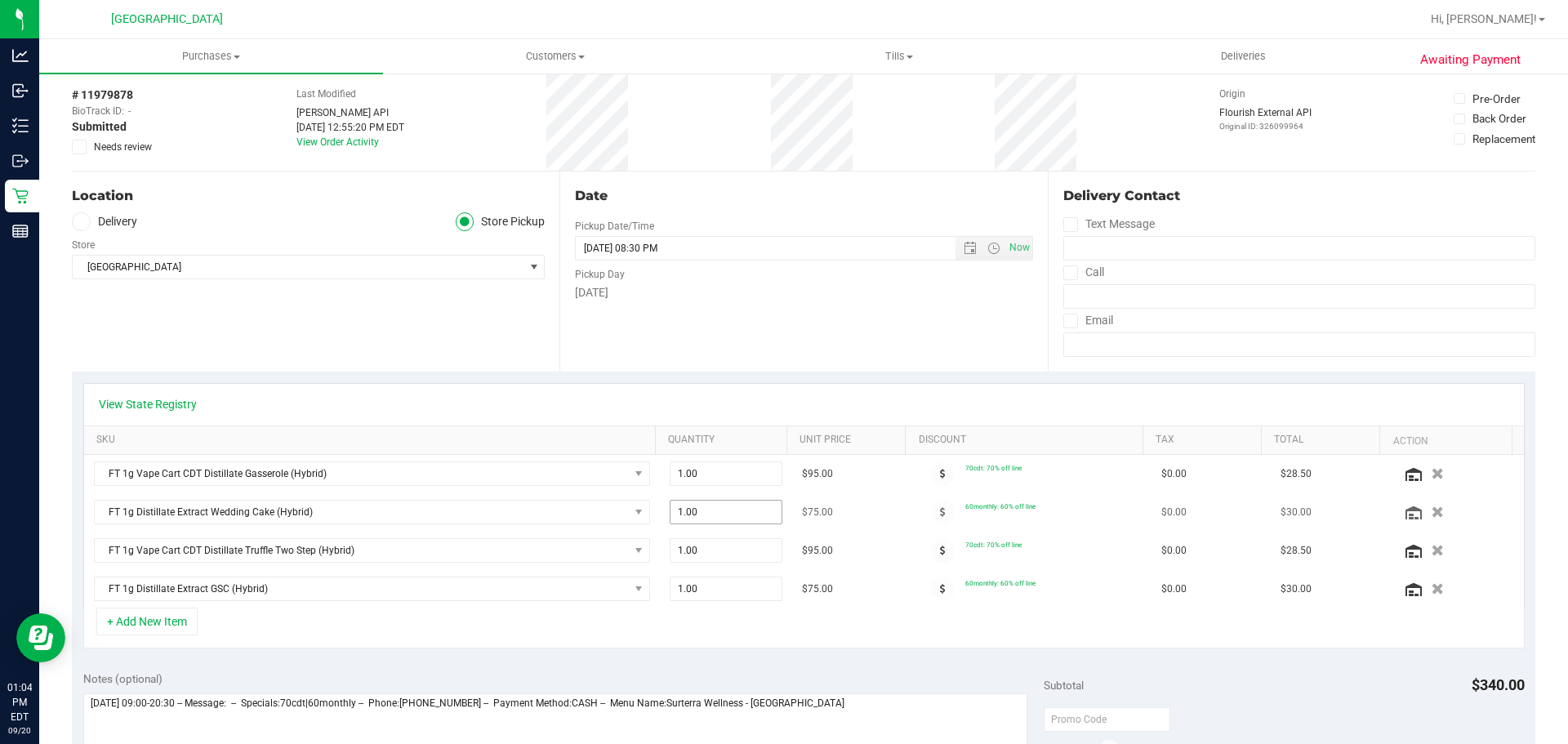
scroll to position [87, 0]
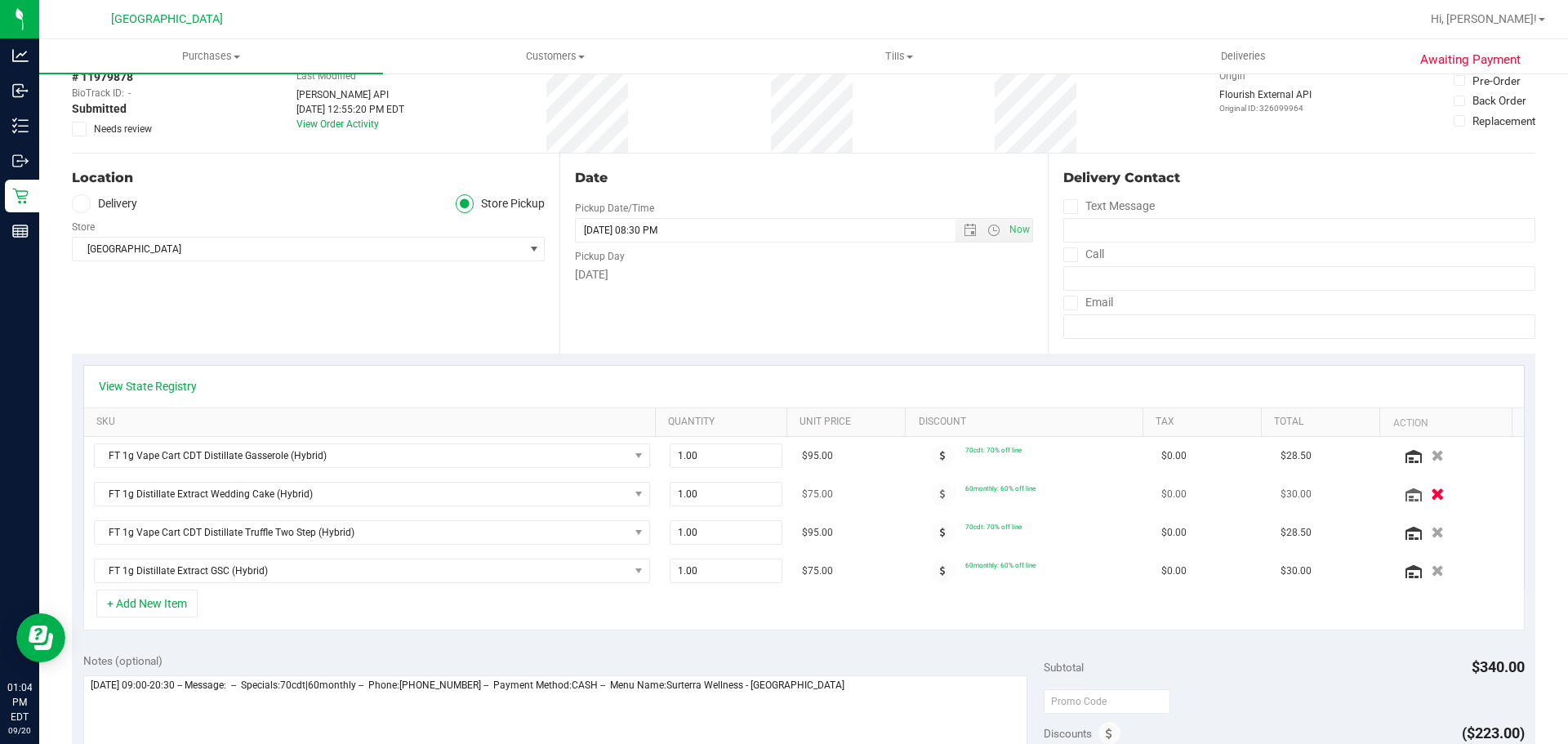
click at [1401, 494] on div at bounding box center [1457, 494] width 113 height 17
click at [1424, 494] on button "button" at bounding box center [1437, 494] width 28 height 17
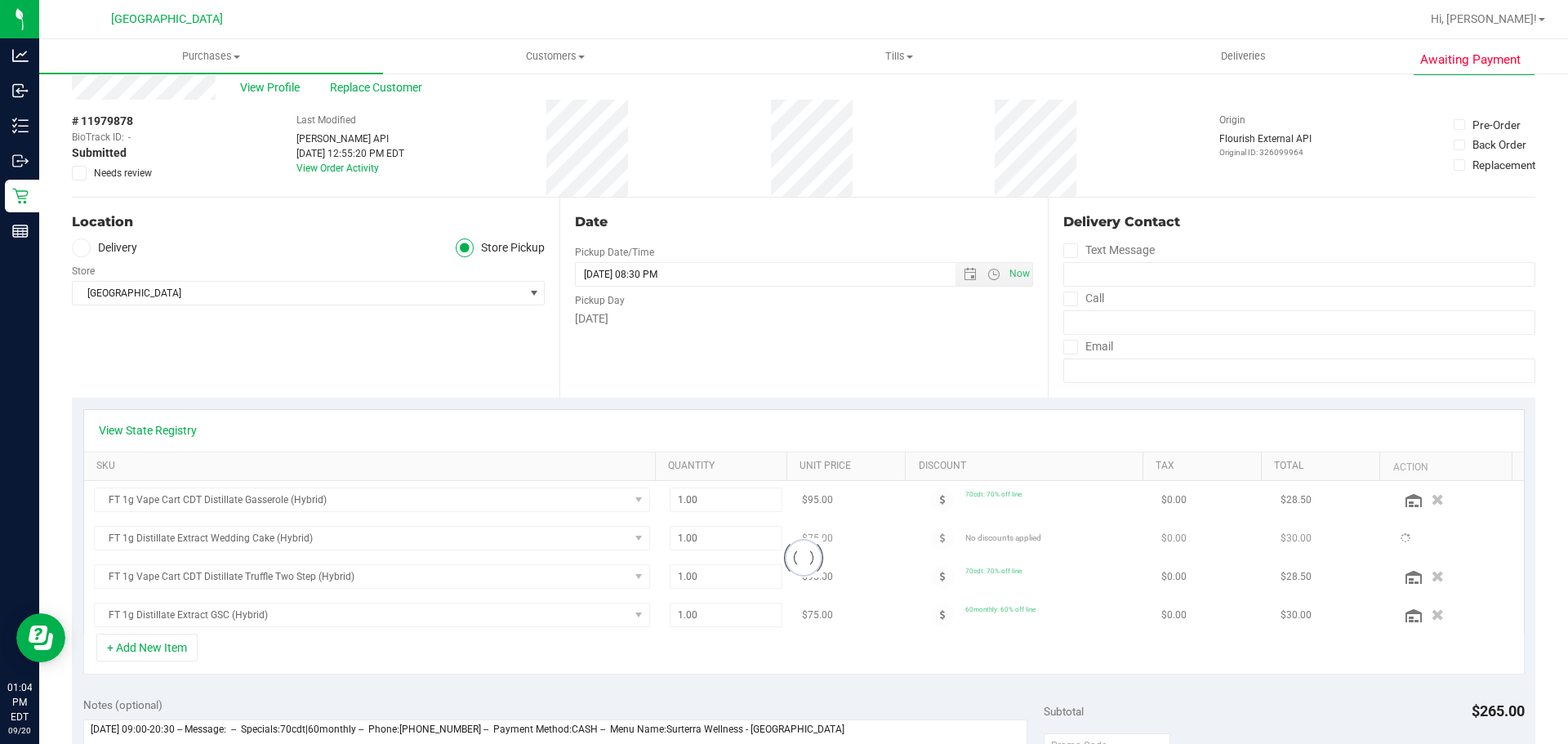
scroll to position [0, 0]
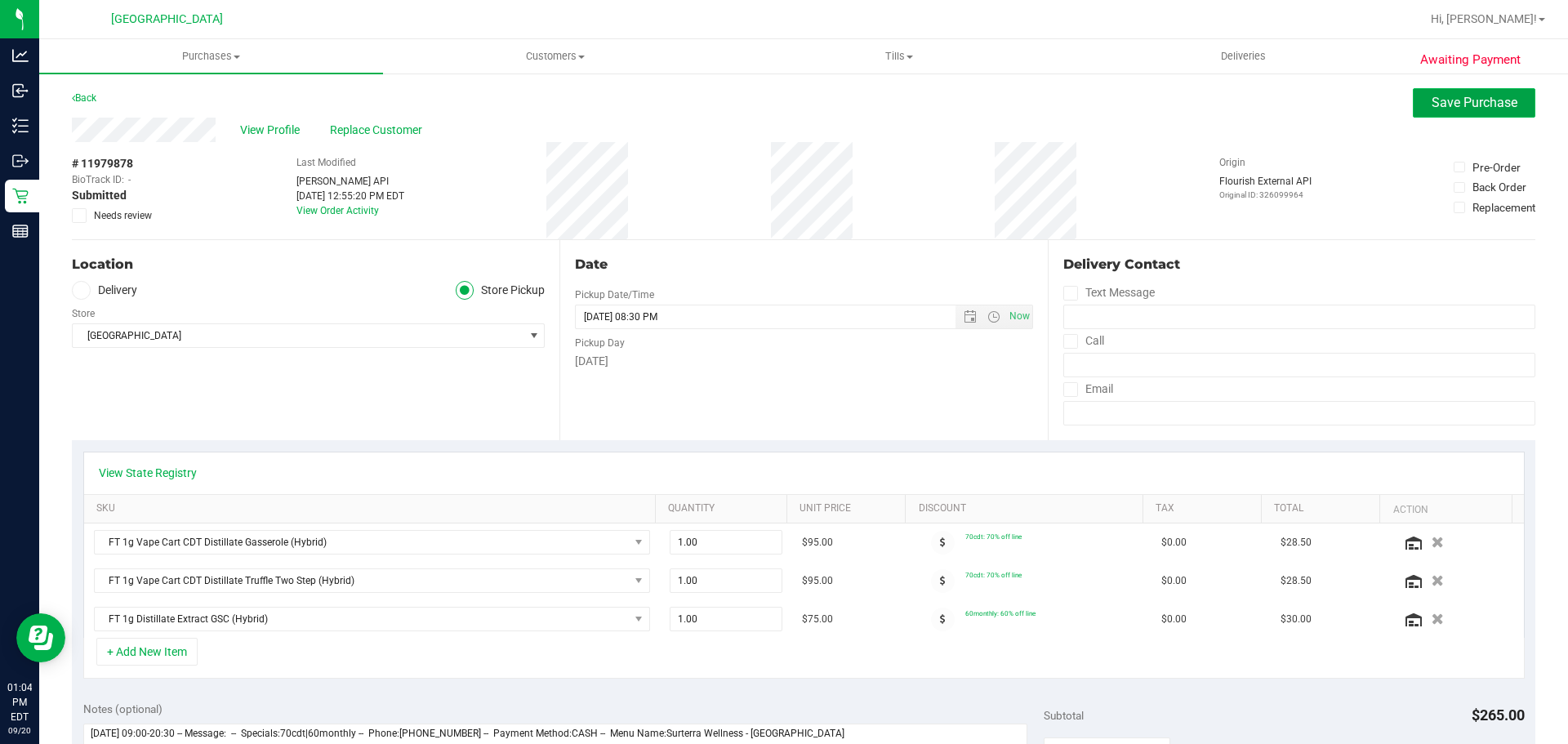
click at [1494, 96] on span "Save Purchase" at bounding box center [1474, 102] width 86 height 16
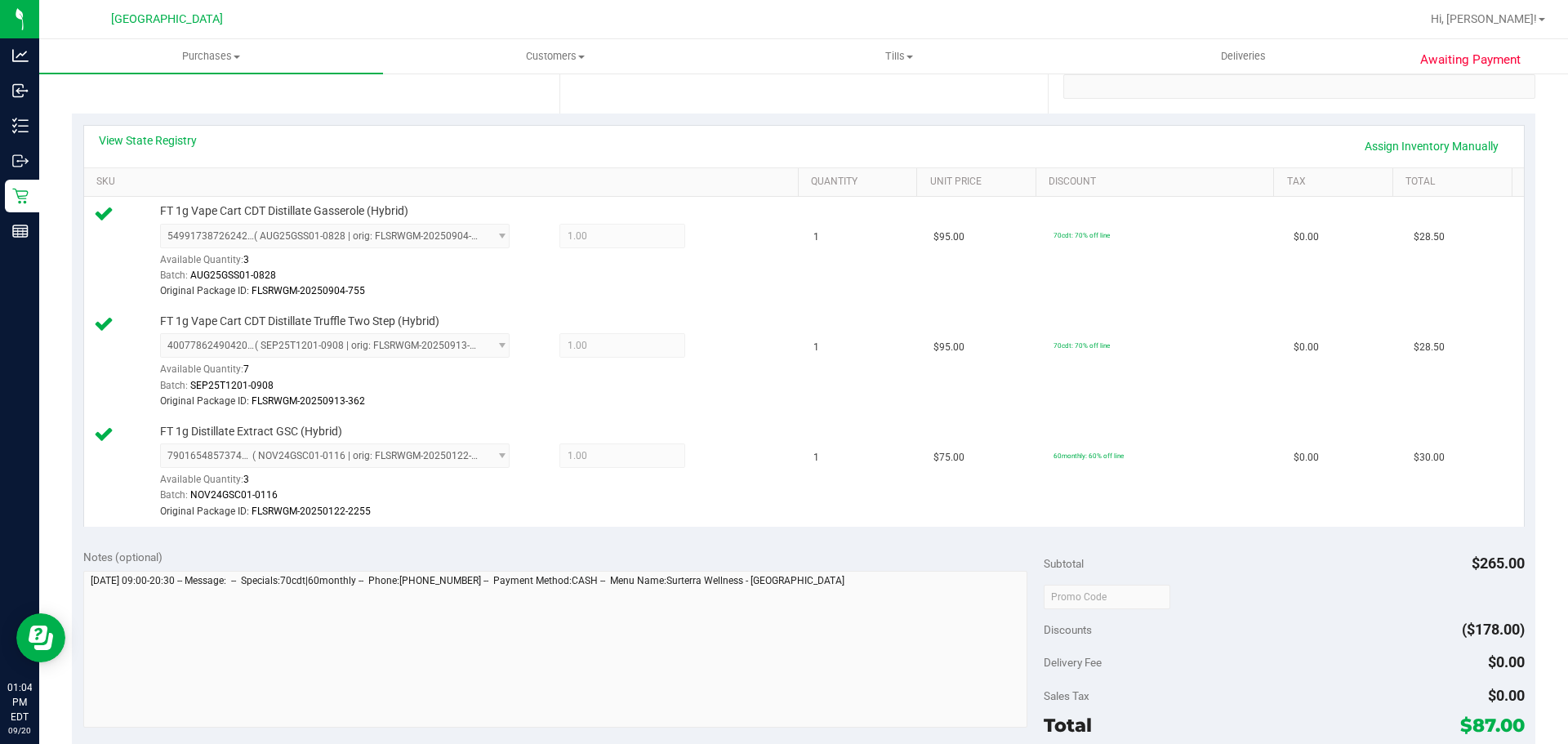
scroll to position [490, 0]
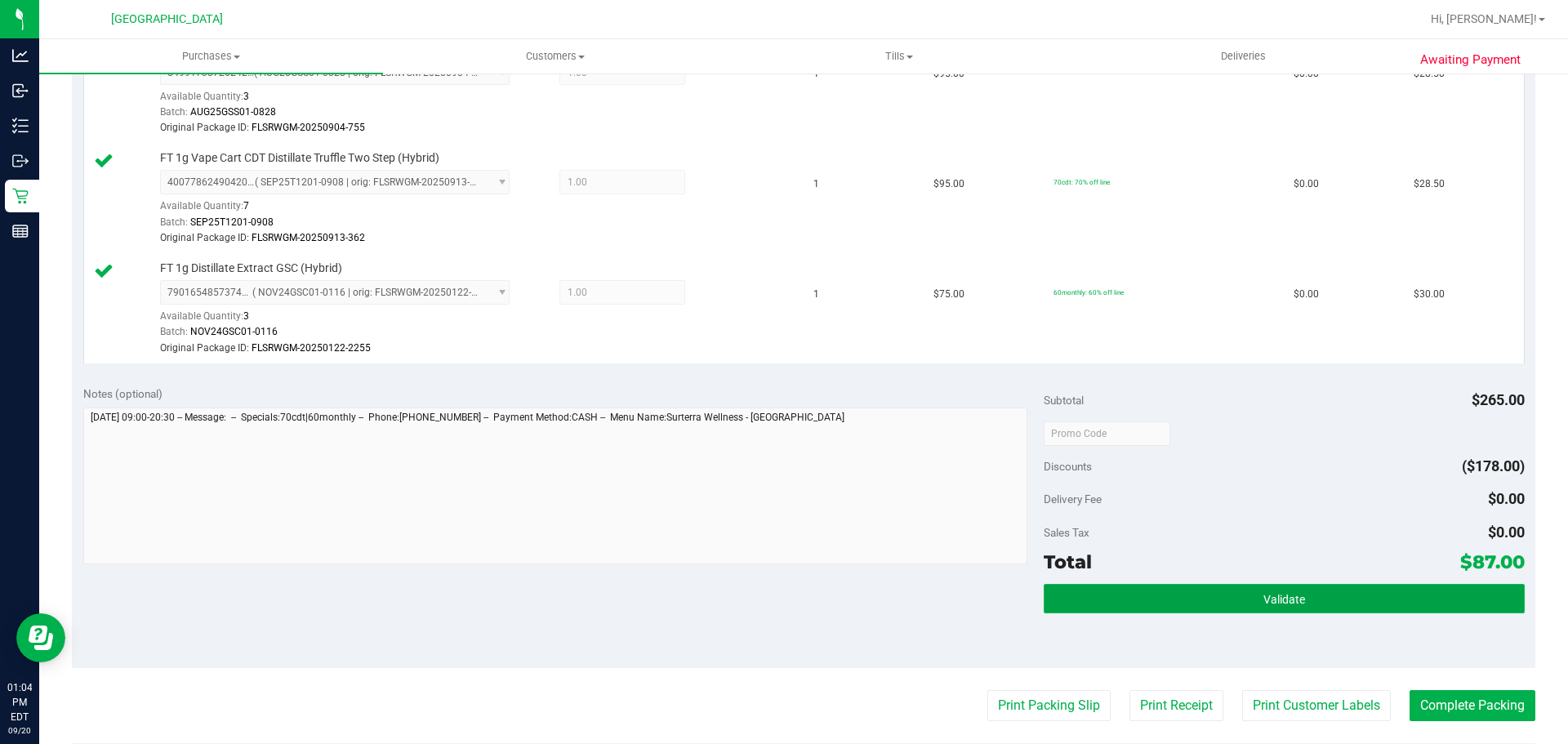
click at [1179, 589] on button "Validate" at bounding box center [1284, 599] width 480 height 29
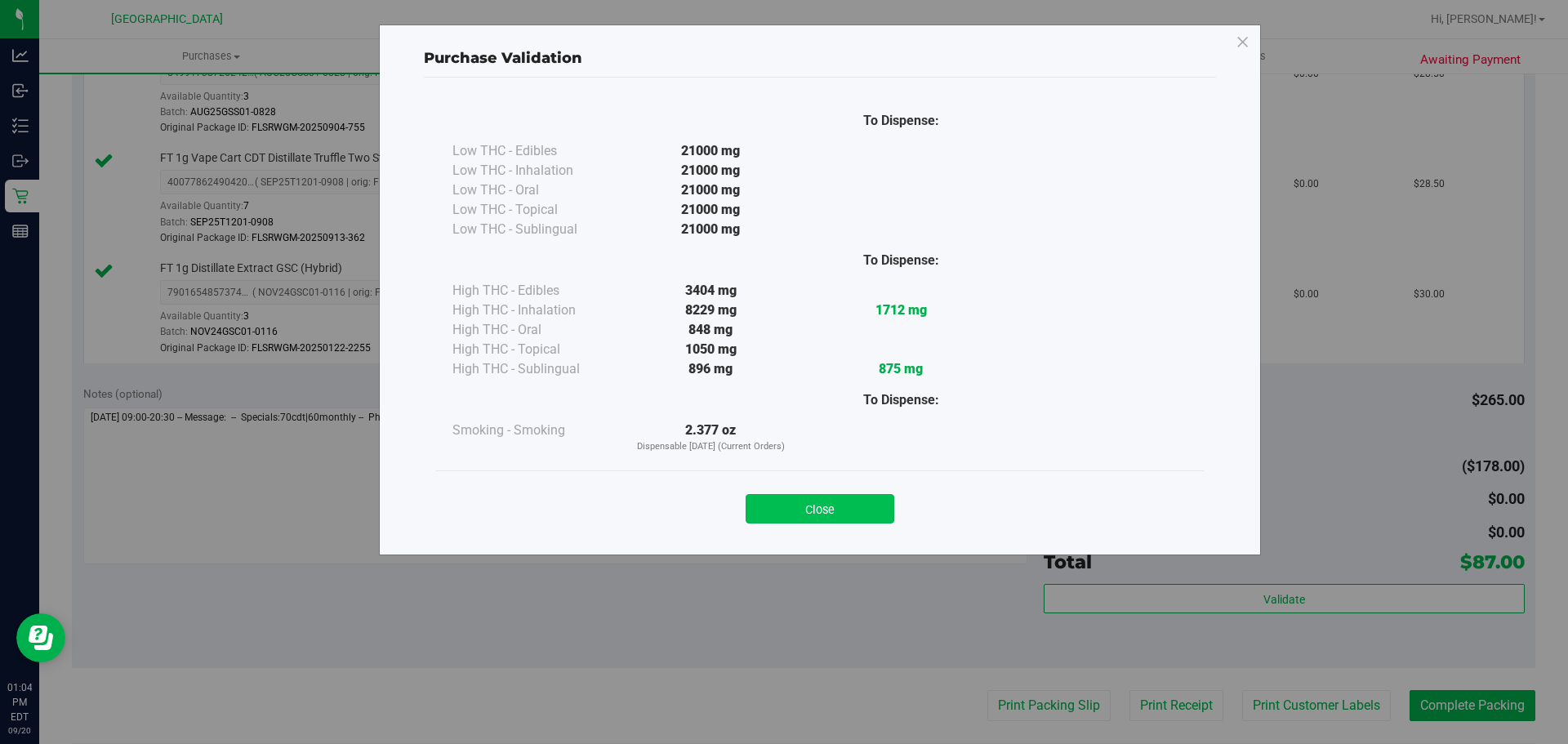
click at [824, 517] on button "Close" at bounding box center [820, 509] width 149 height 29
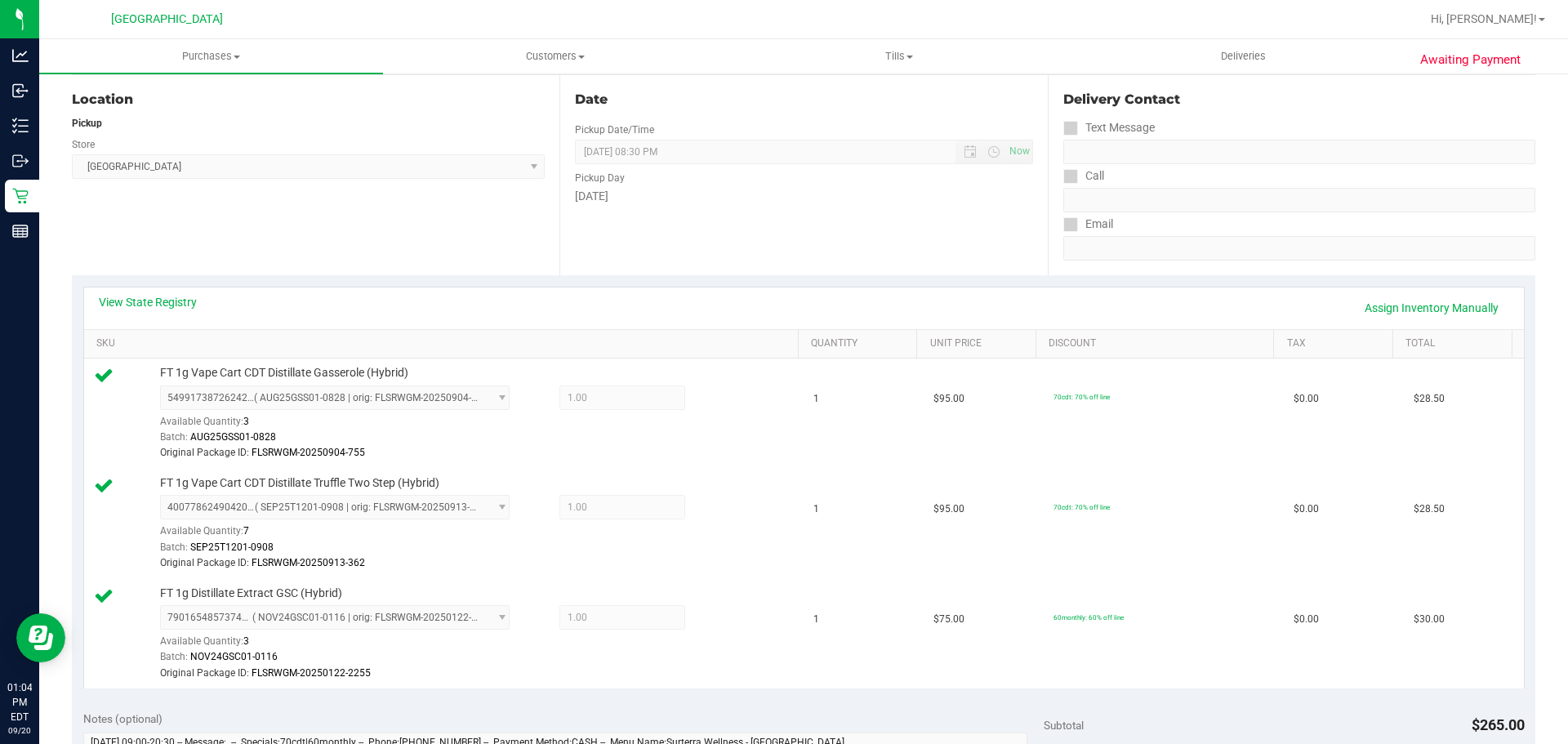
scroll to position [168, 0]
click at [852, 555] on td "1" at bounding box center [863, 522] width 120 height 110
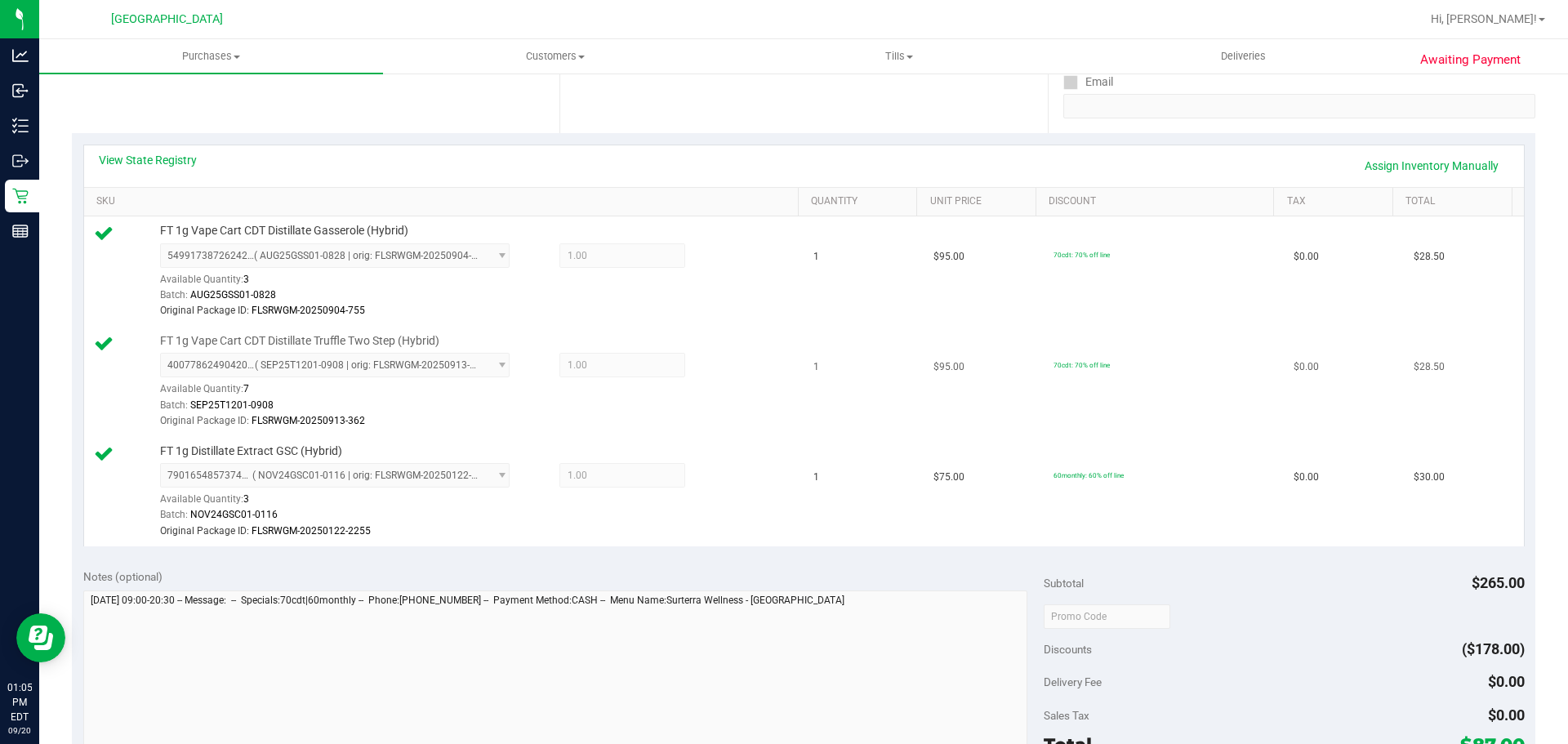
scroll to position [415, 0]
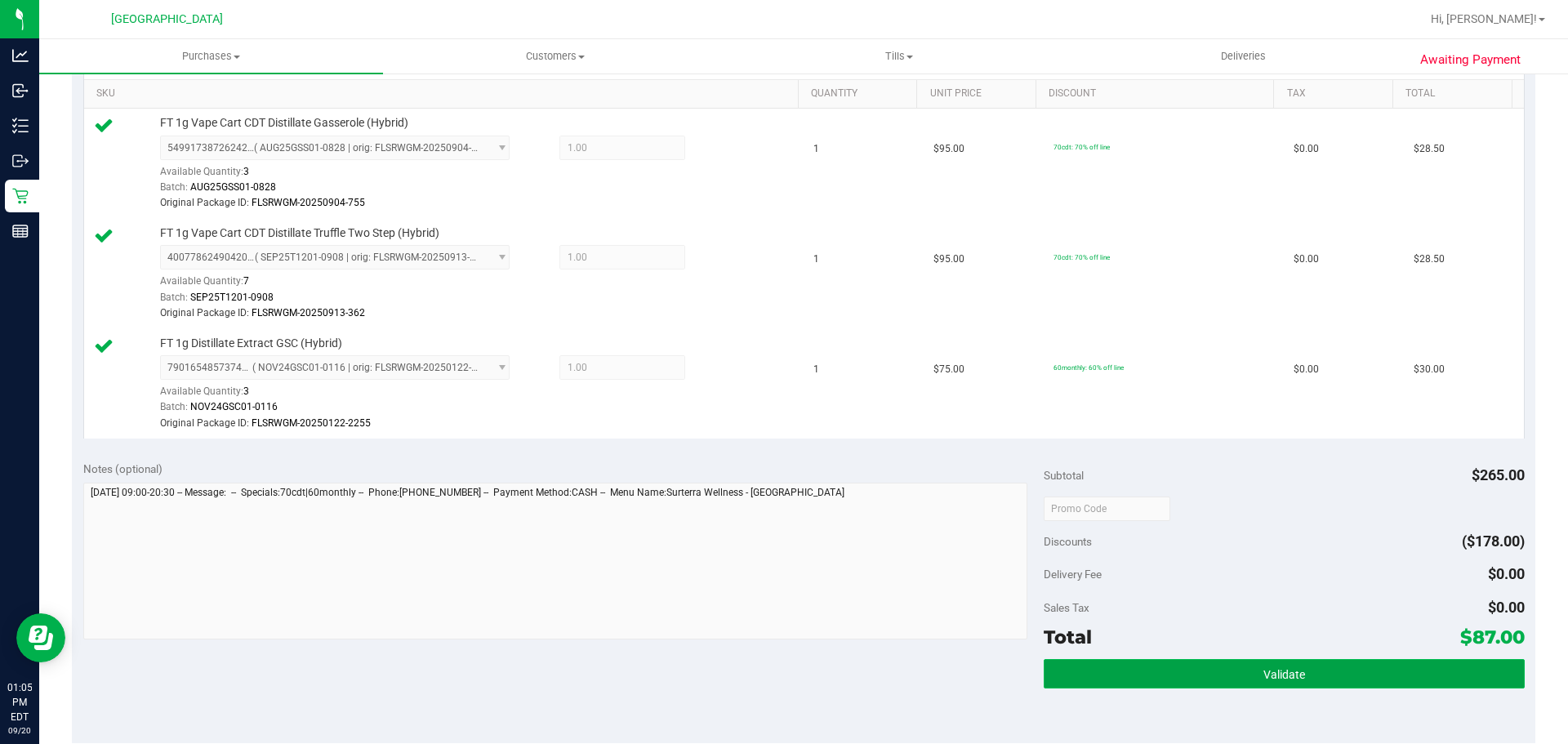
click at [1207, 681] on button "Validate" at bounding box center [1284, 674] width 480 height 29
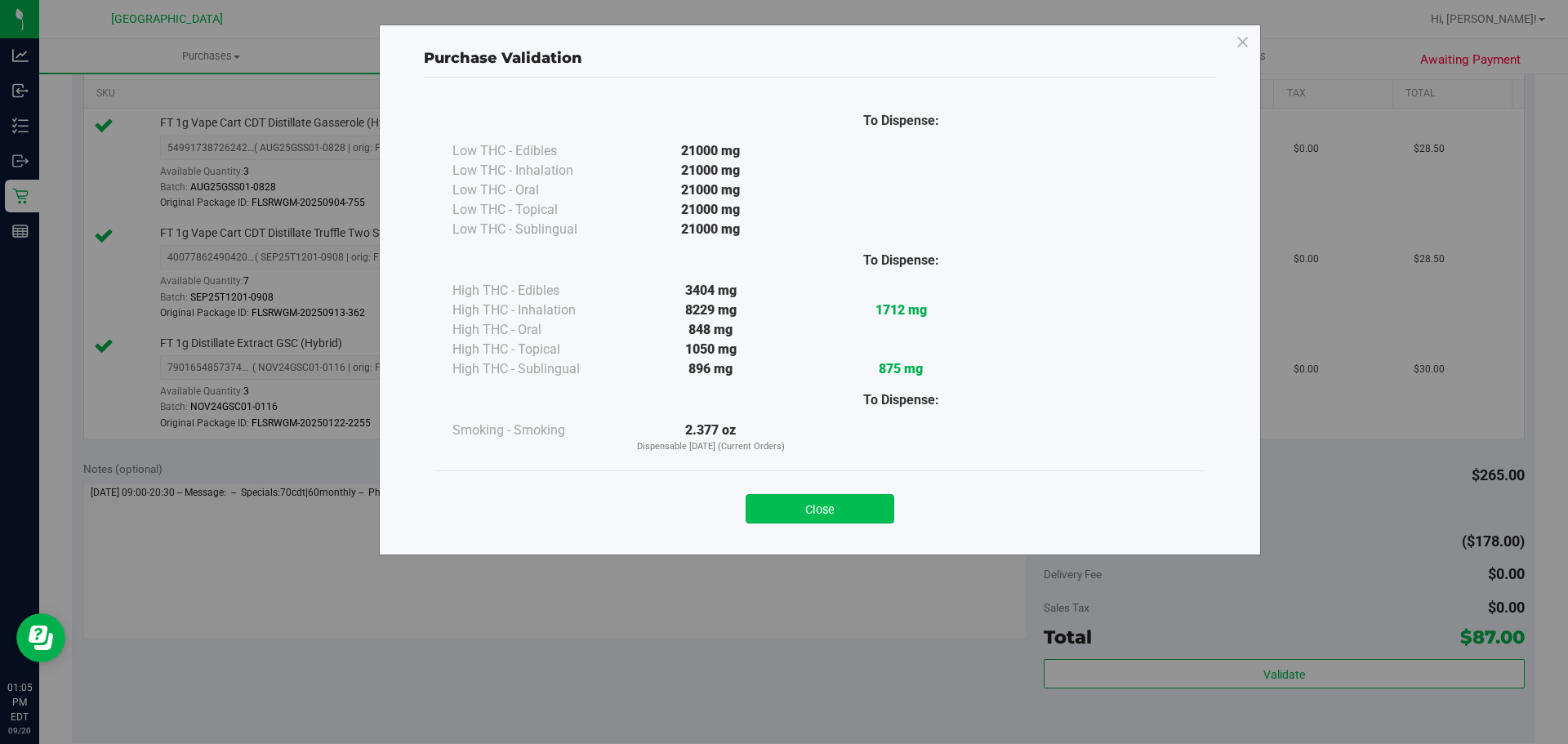
click at [801, 519] on button "Close" at bounding box center [820, 509] width 149 height 29
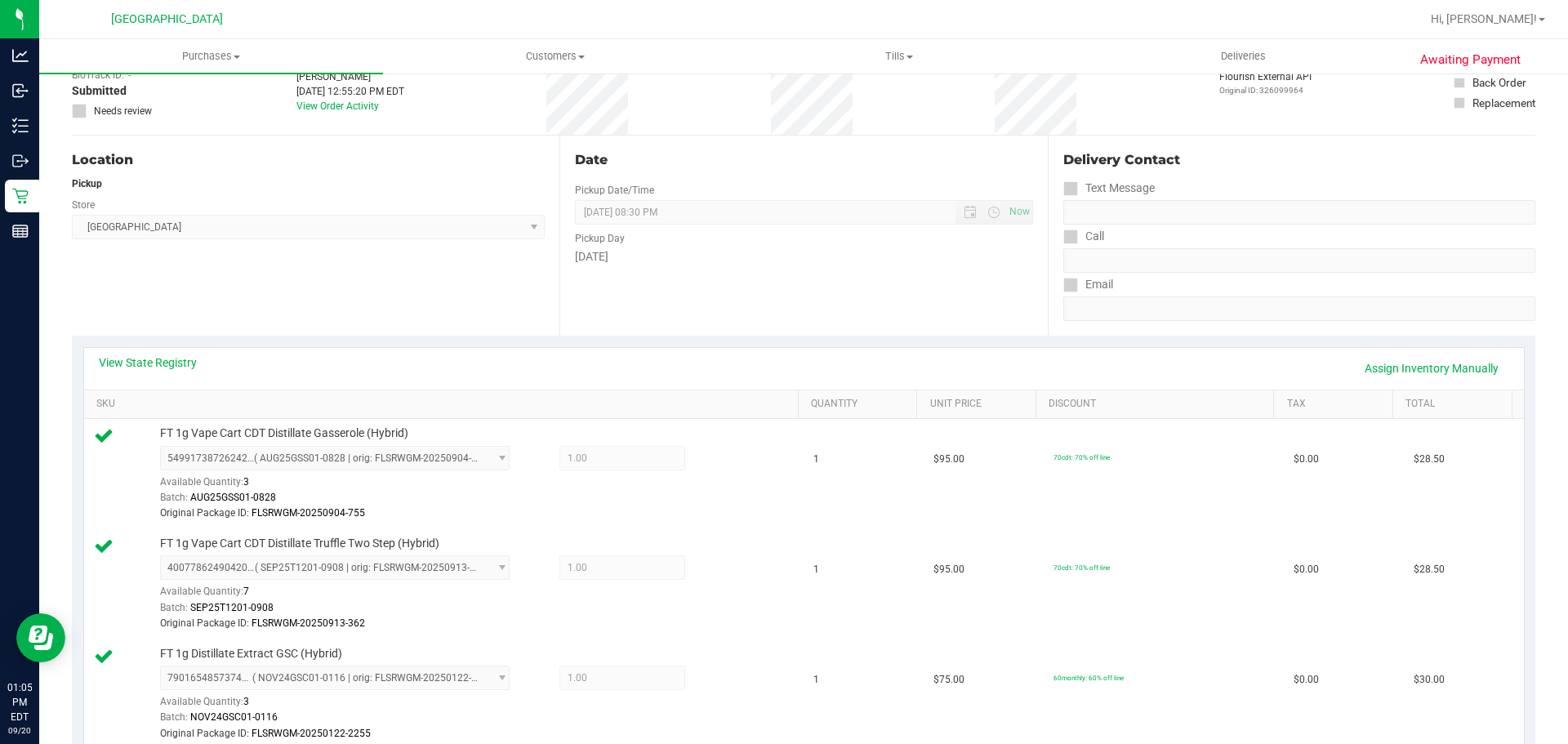
scroll to position [0, 0]
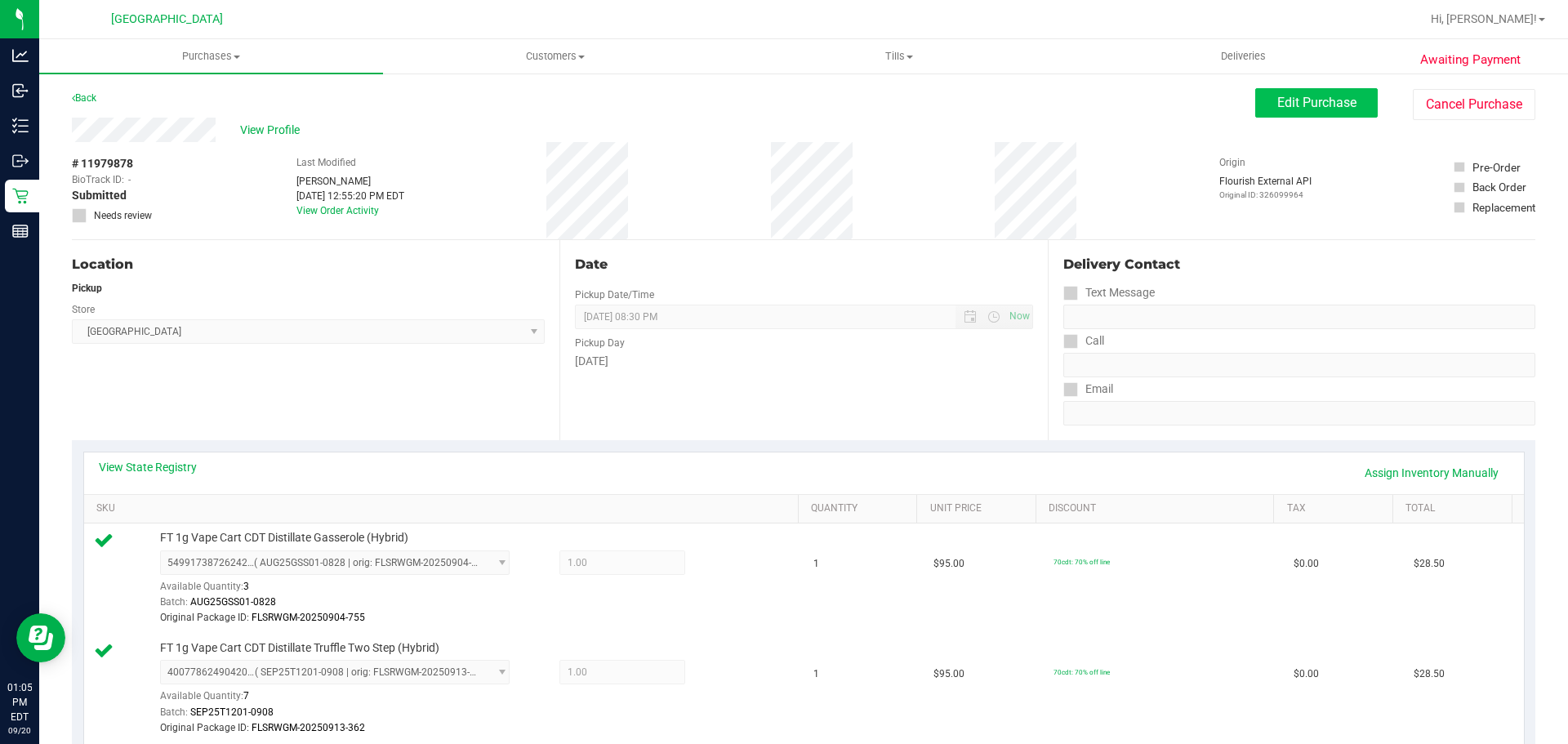
click at [1315, 95] on span "Edit Purchase" at bounding box center [1317, 102] width 79 height 16
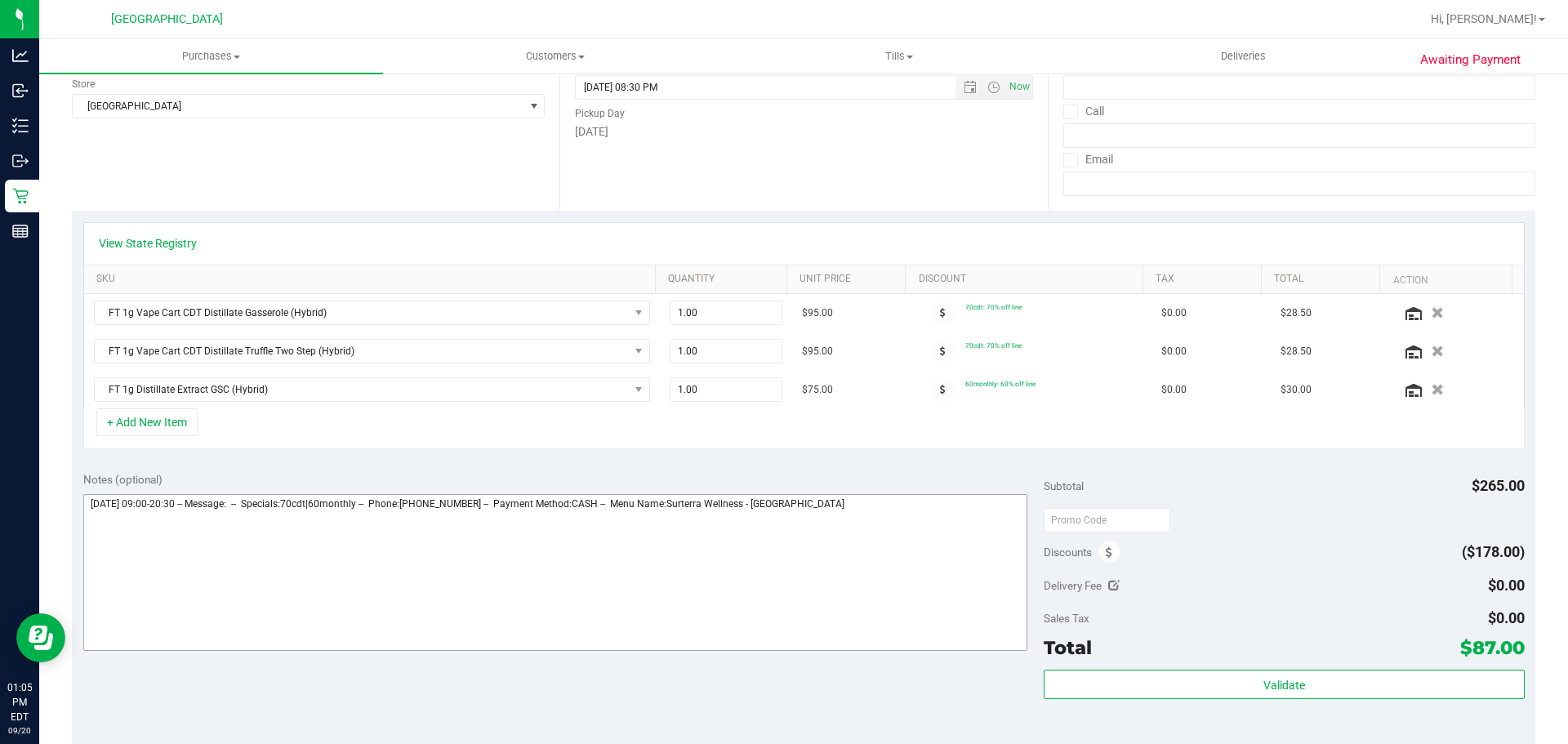
scroll to position [327, 0]
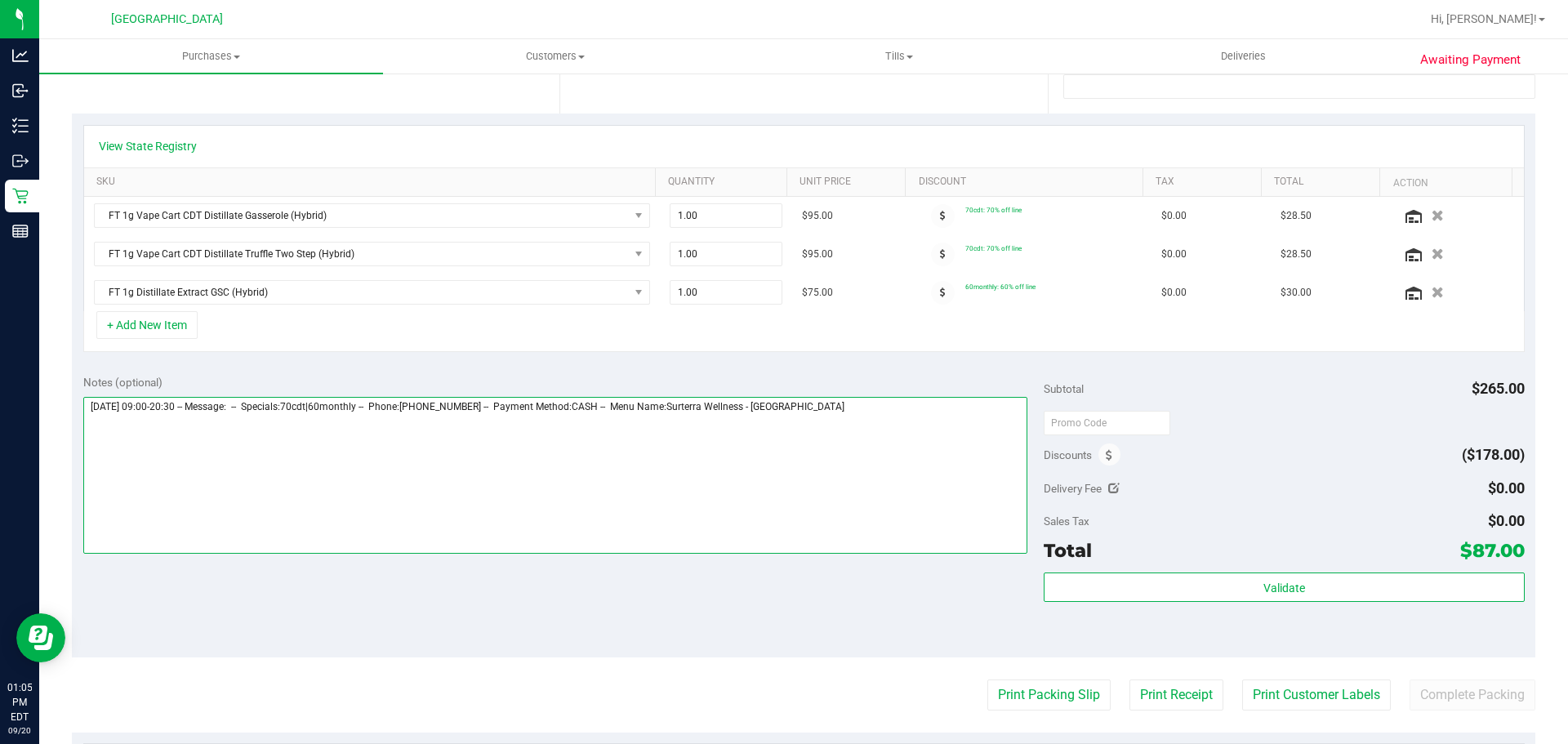
click at [917, 475] on textarea at bounding box center [556, 475] width 945 height 157
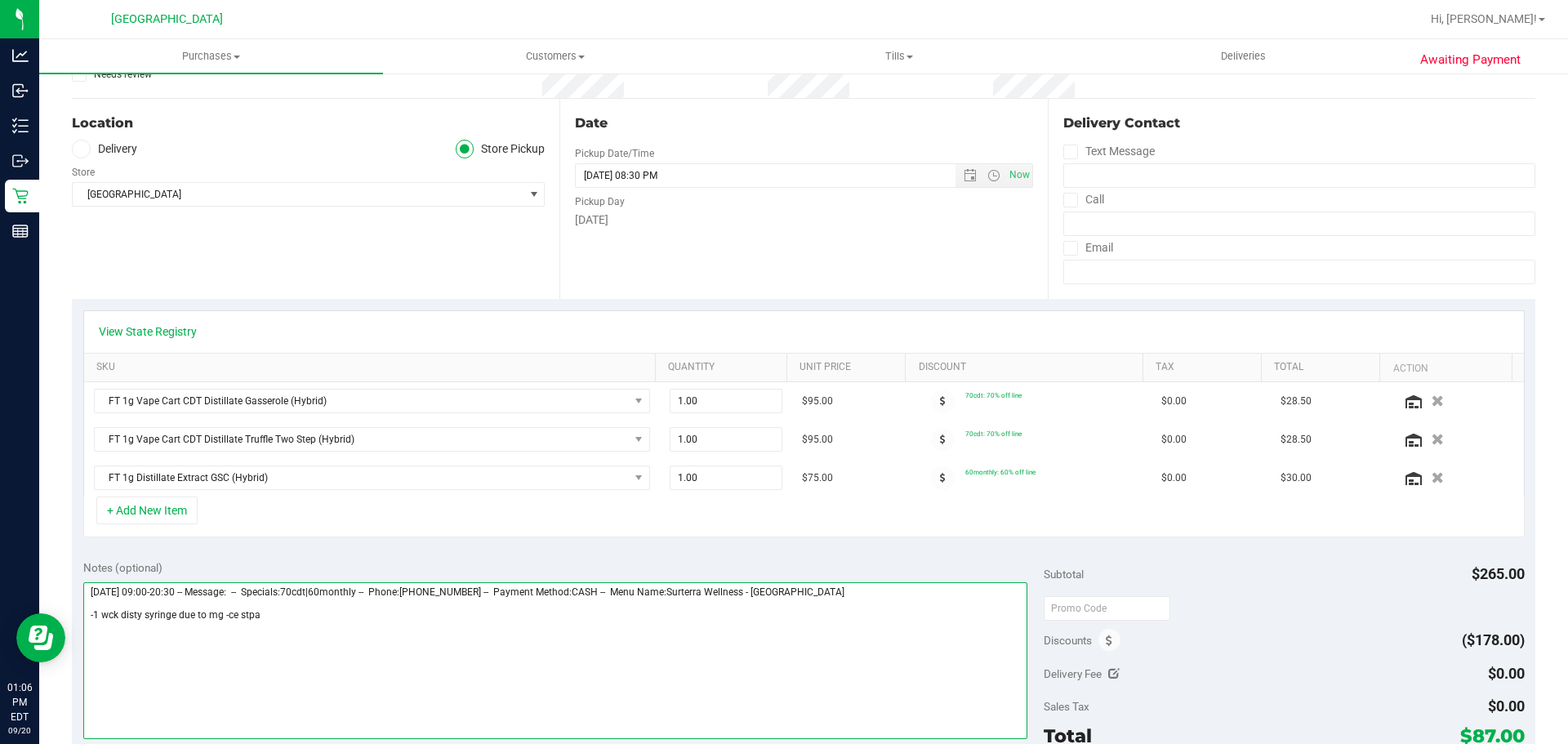
scroll to position [0, 0]
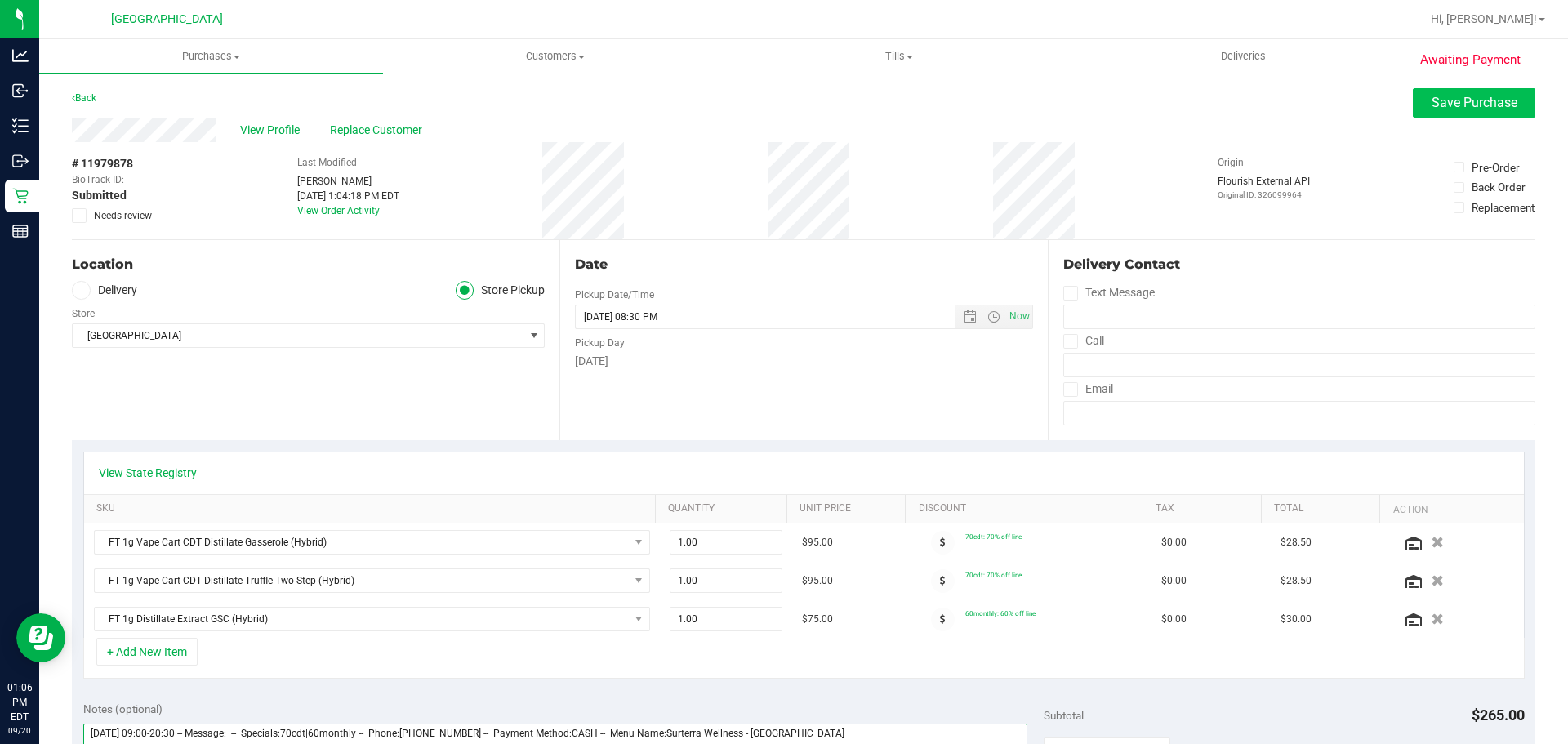
type textarea "[DATE] 09:00-20:30 -- Message: -- Specials:70cdt|60monthly -- Phone:[PHONE_NUMB…"
click at [1469, 108] on span "Save Purchase" at bounding box center [1474, 102] width 86 height 16
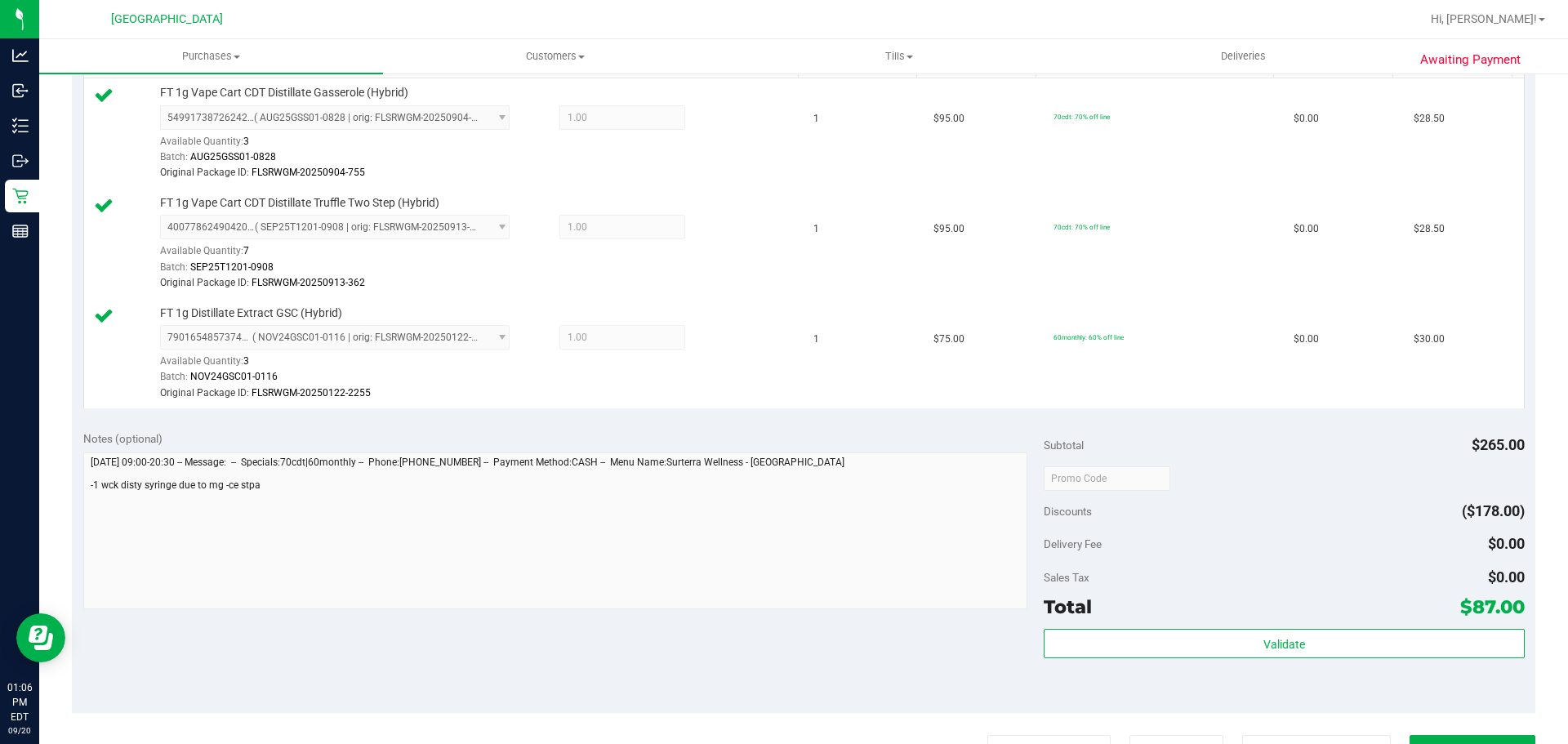
scroll to position [572, 0]
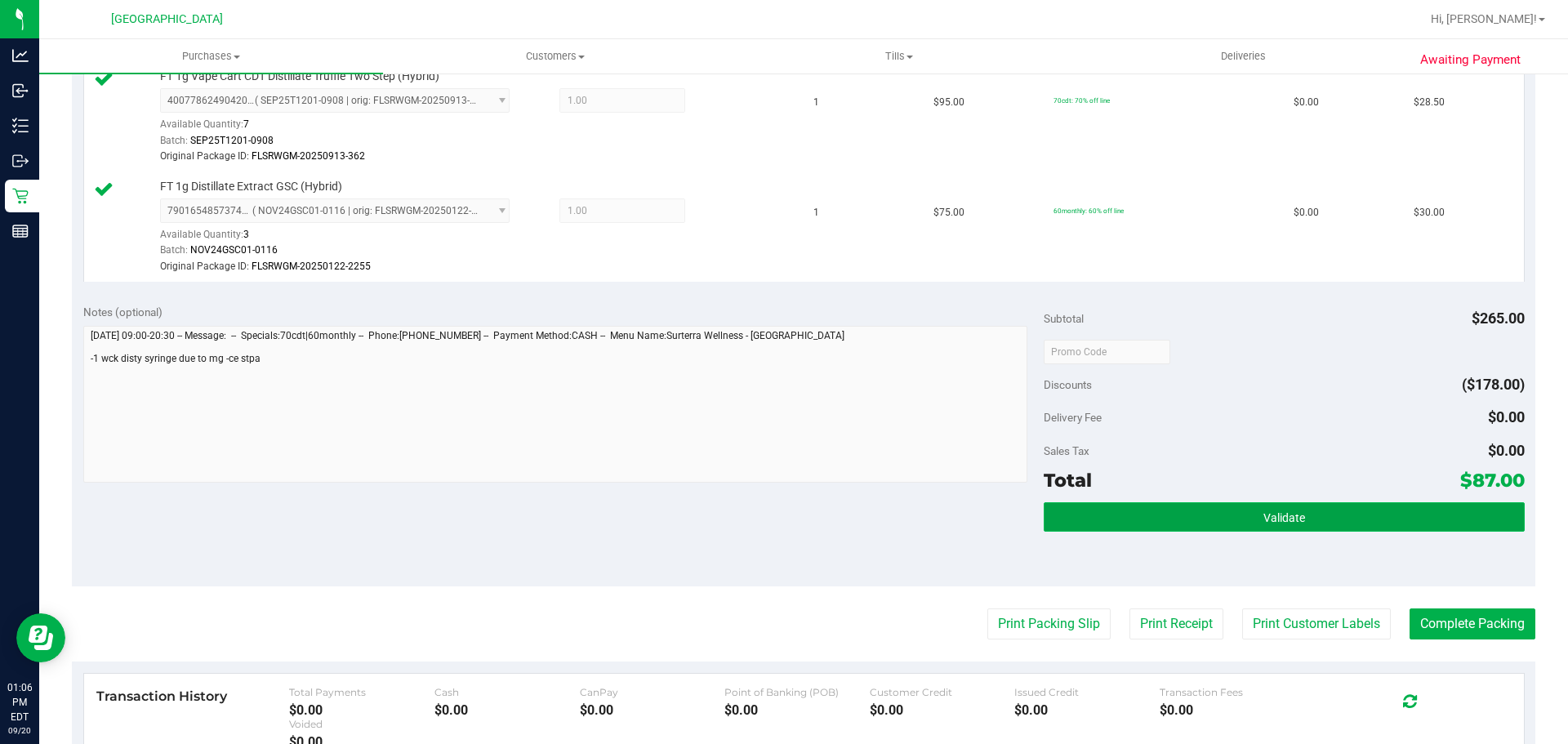
click at [1242, 517] on button "Validate" at bounding box center [1284, 517] width 480 height 29
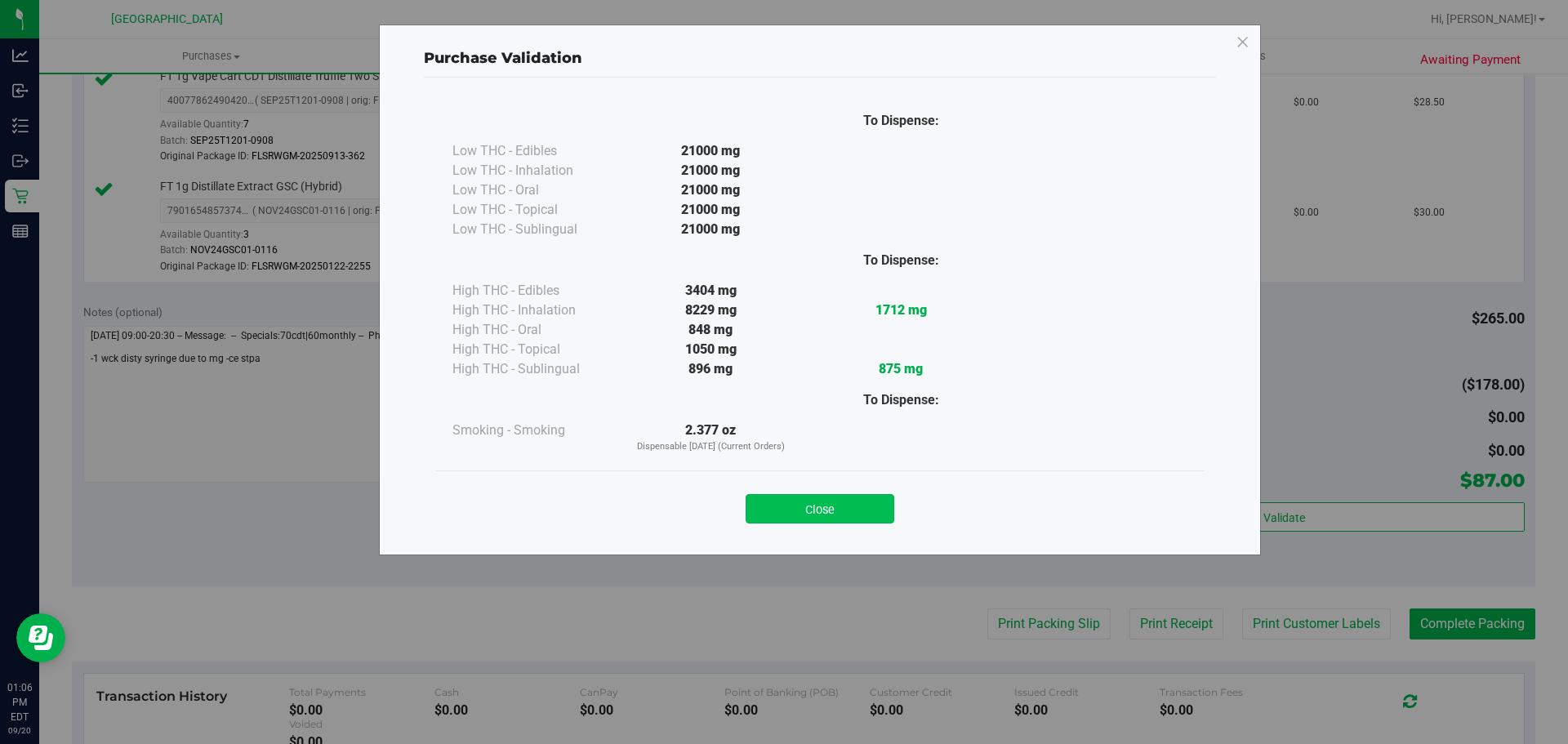
click at [876, 509] on button "Close" at bounding box center [820, 509] width 149 height 29
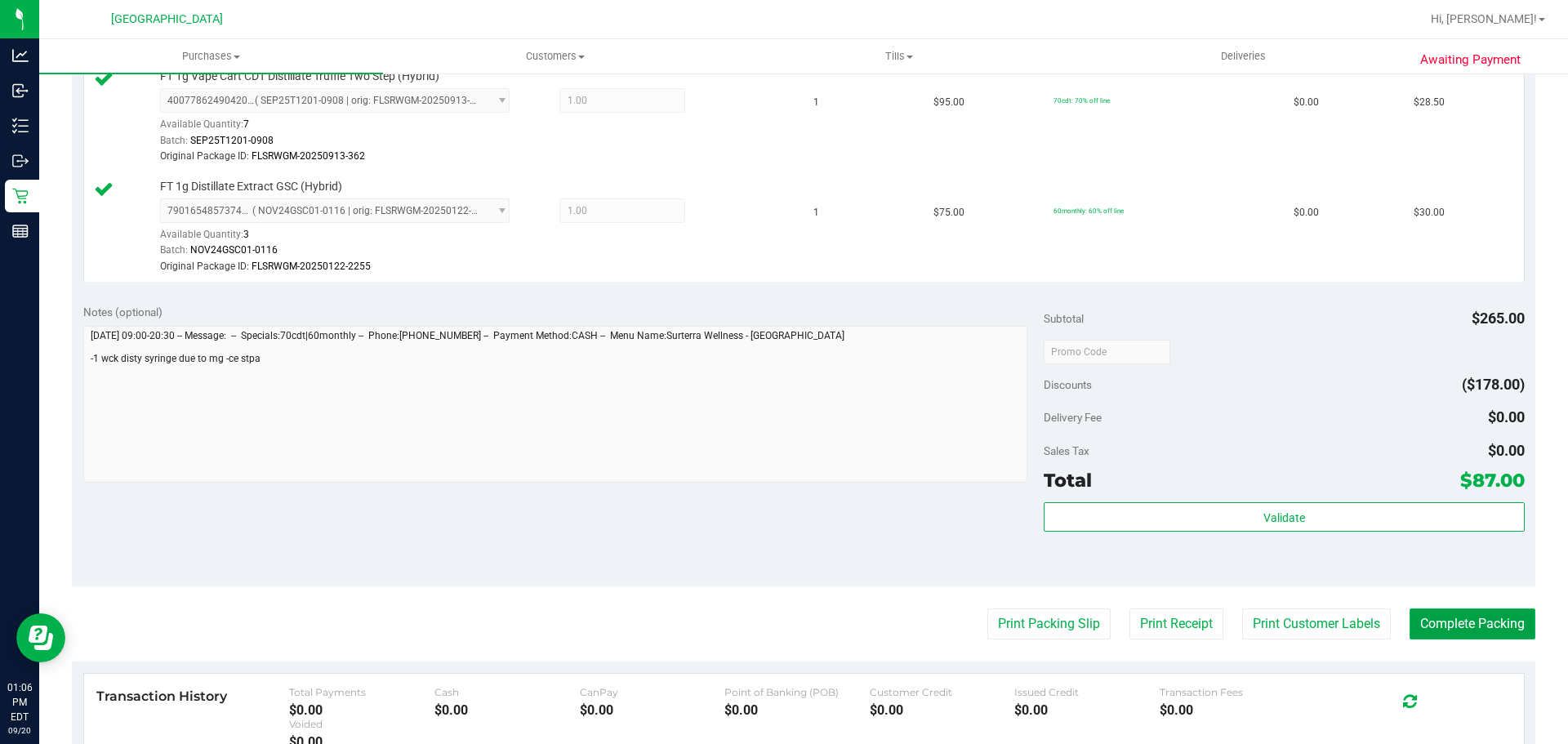
click at [1419, 618] on button "Complete Packing" at bounding box center [1472, 624] width 126 height 31
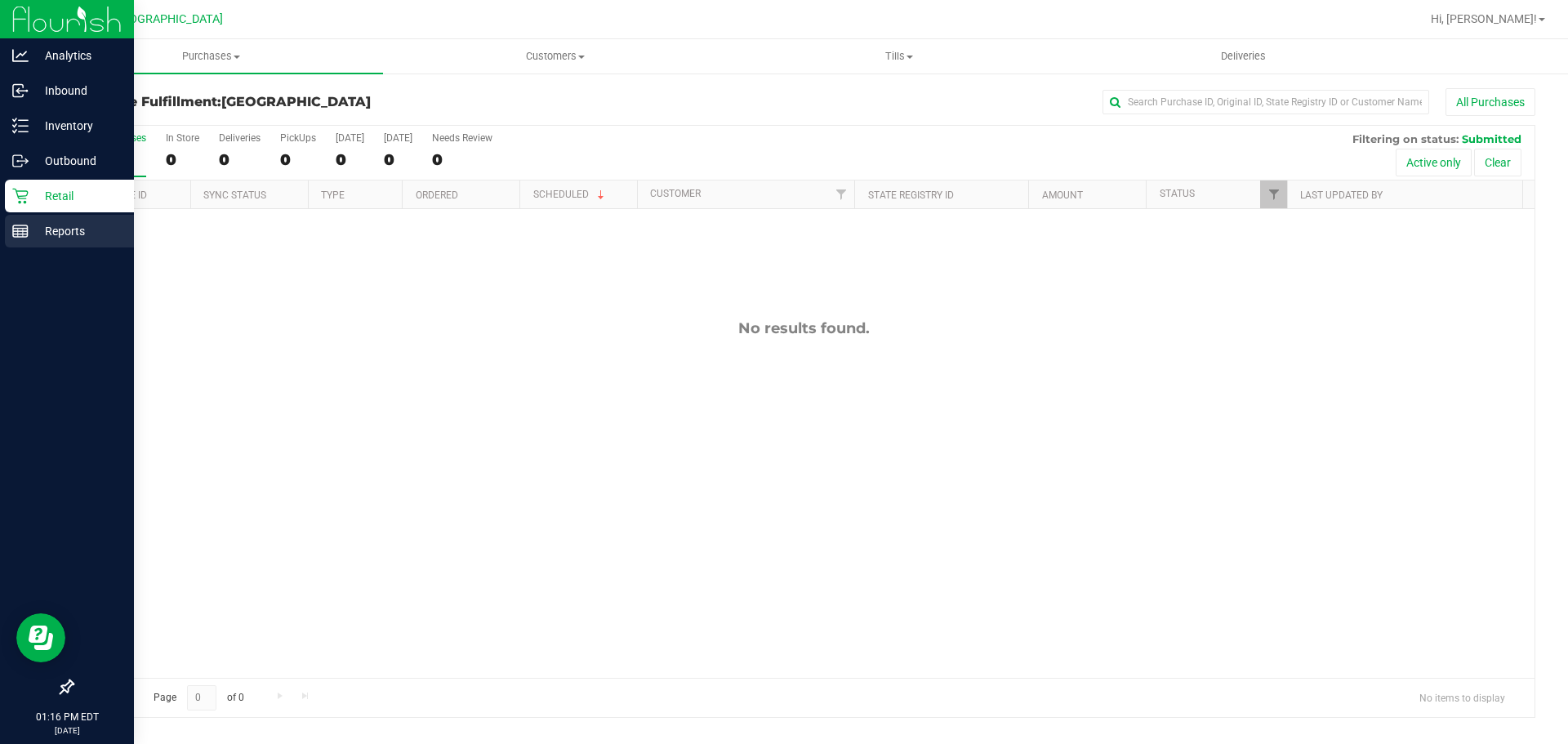
click at [19, 243] on div "Reports" at bounding box center [69, 230] width 129 height 32
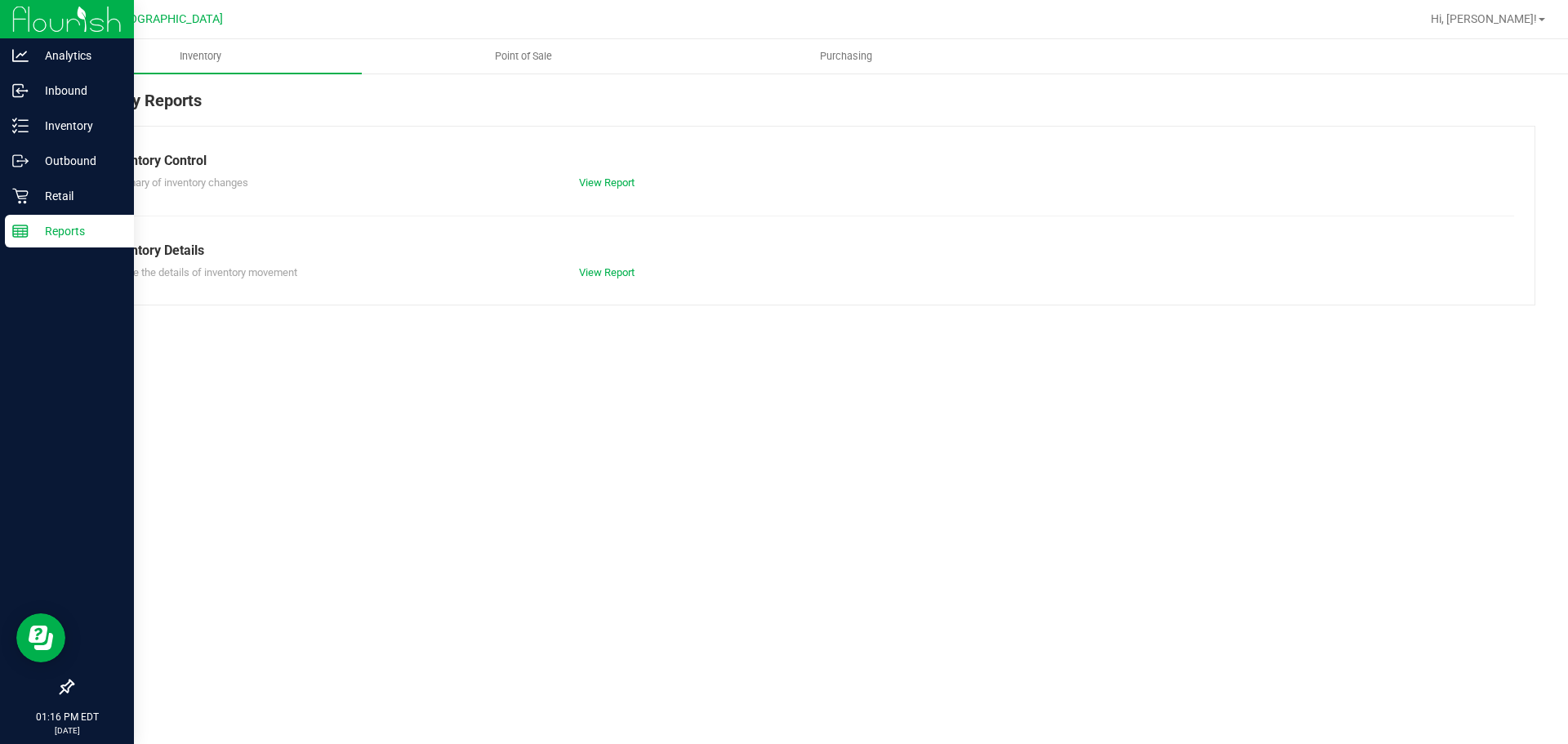
click at [558, 55] on span "Point of Sale" at bounding box center [524, 56] width 101 height 15
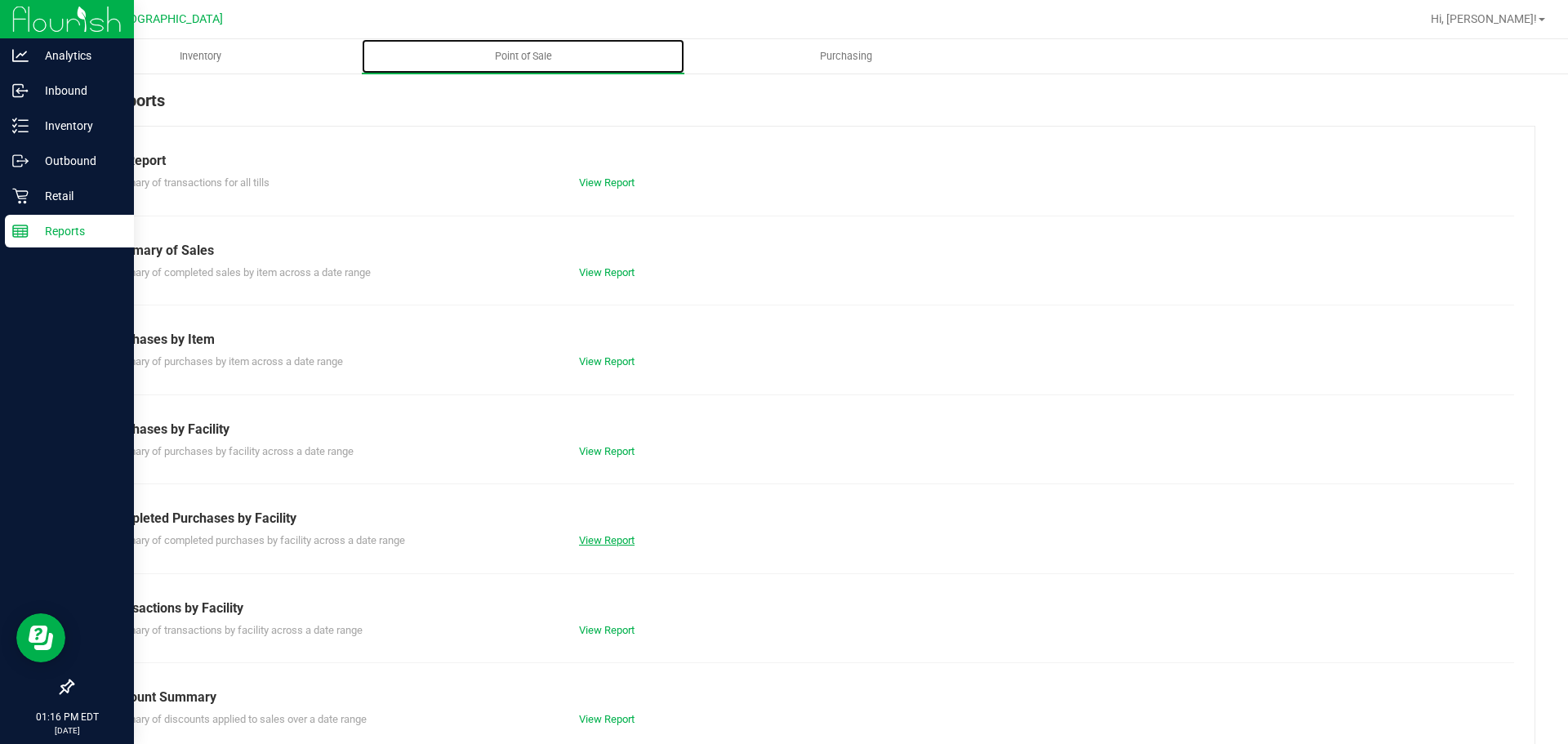
click at [613, 541] on link "View Report" at bounding box center [606, 540] width 55 height 12
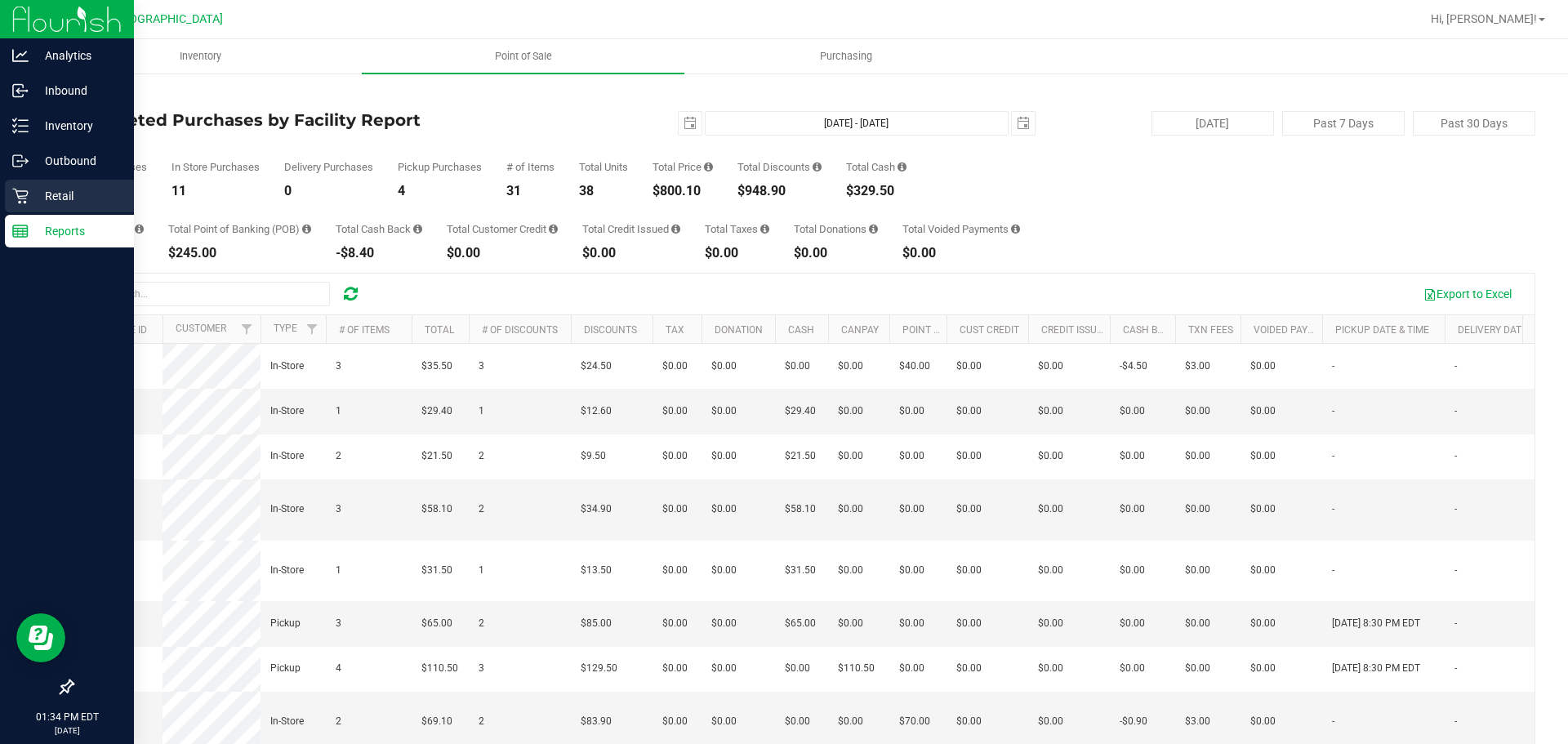
click at [28, 192] on icon at bounding box center [19, 196] width 16 height 16
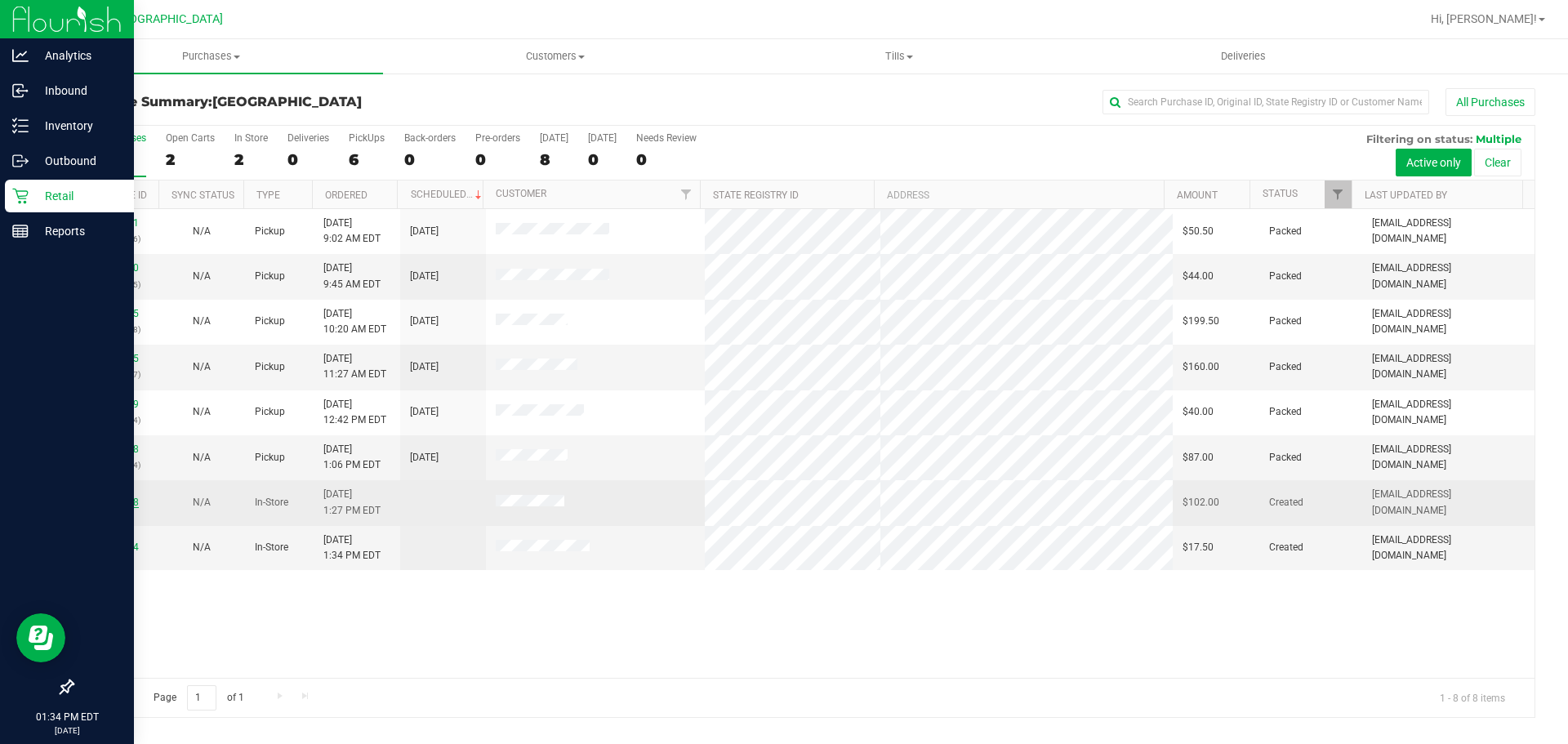
click at [120, 503] on link "11980148" at bounding box center [116, 503] width 46 height 11
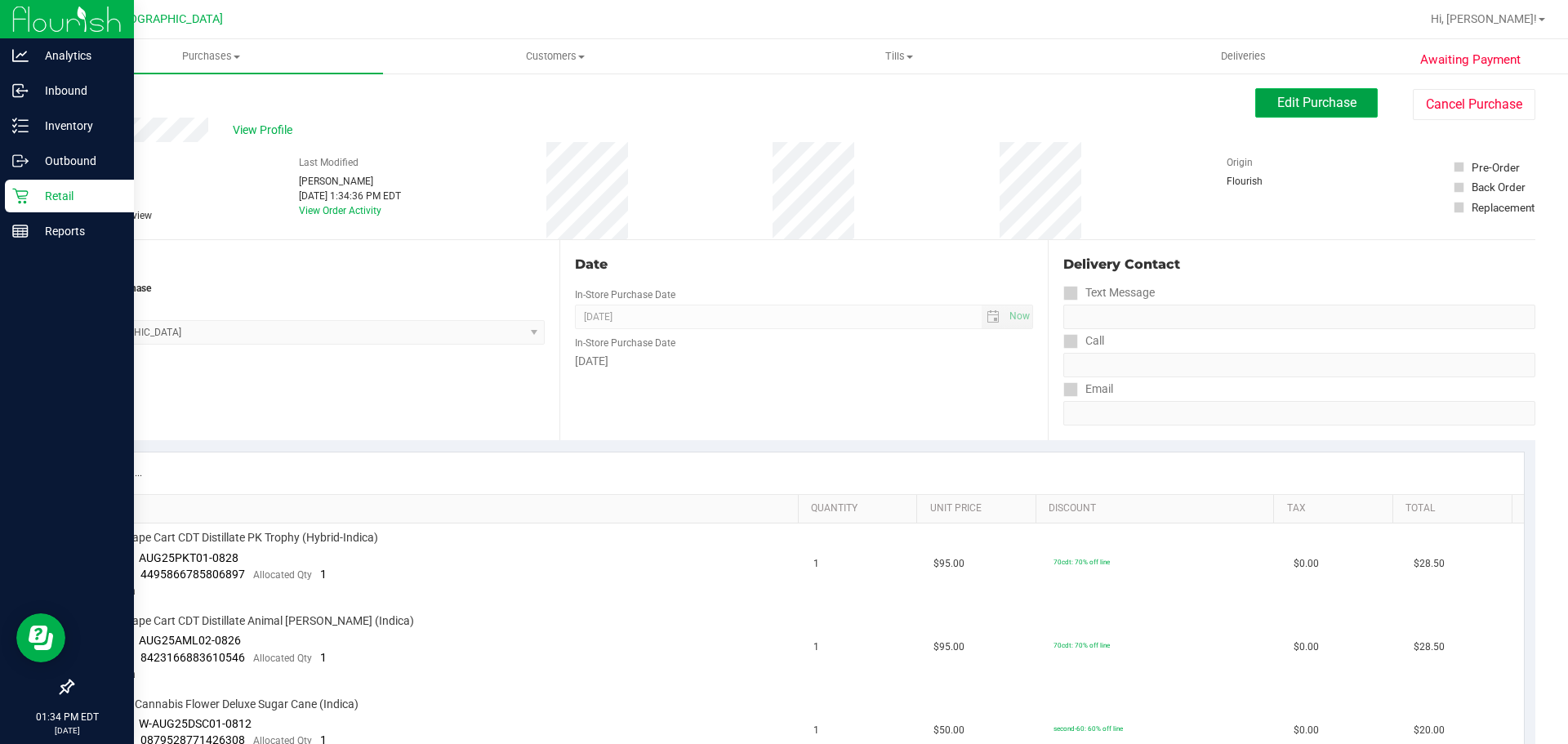
click at [1278, 106] on span "Edit Purchase" at bounding box center [1317, 102] width 79 height 16
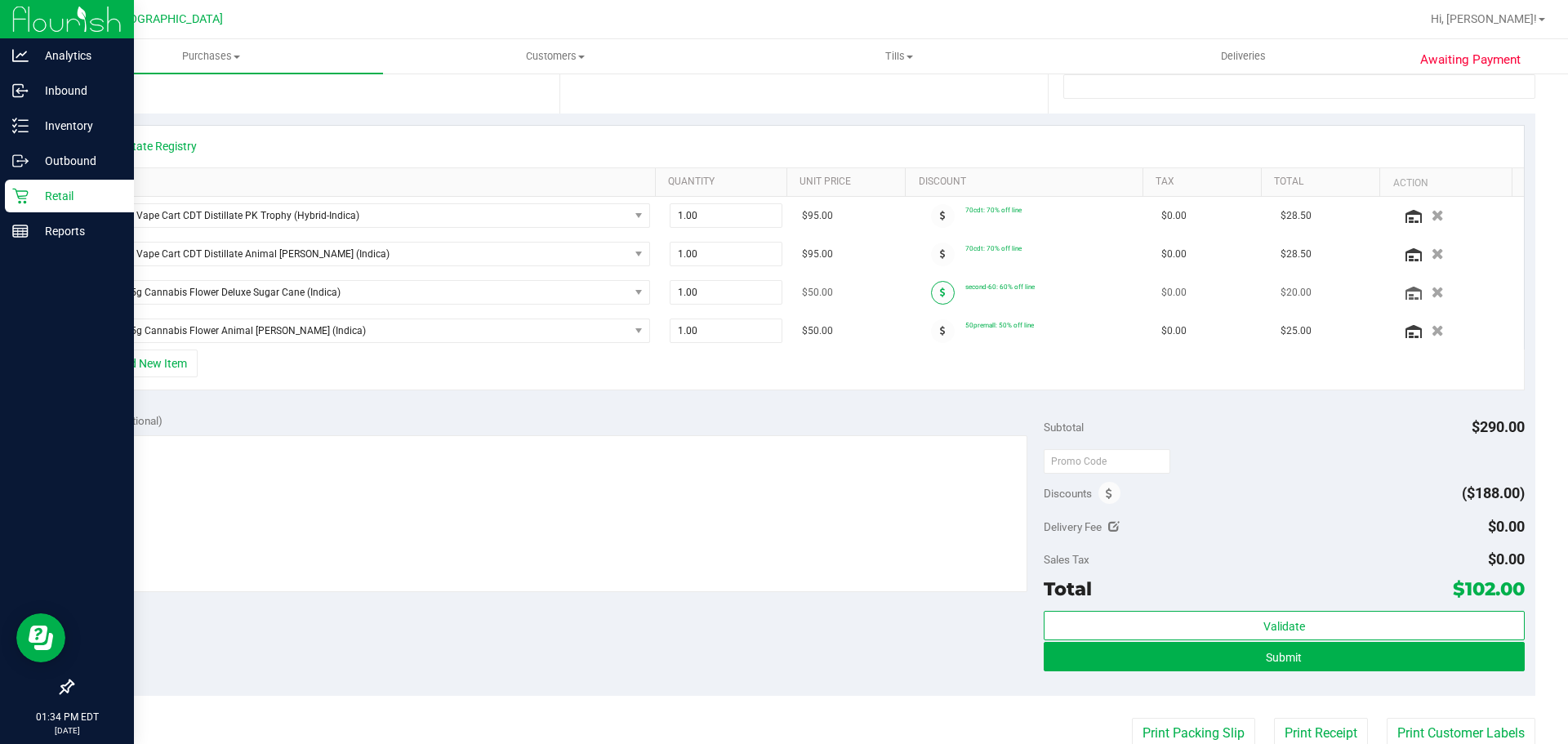
click at [940, 292] on icon at bounding box center [942, 292] width 6 height 10
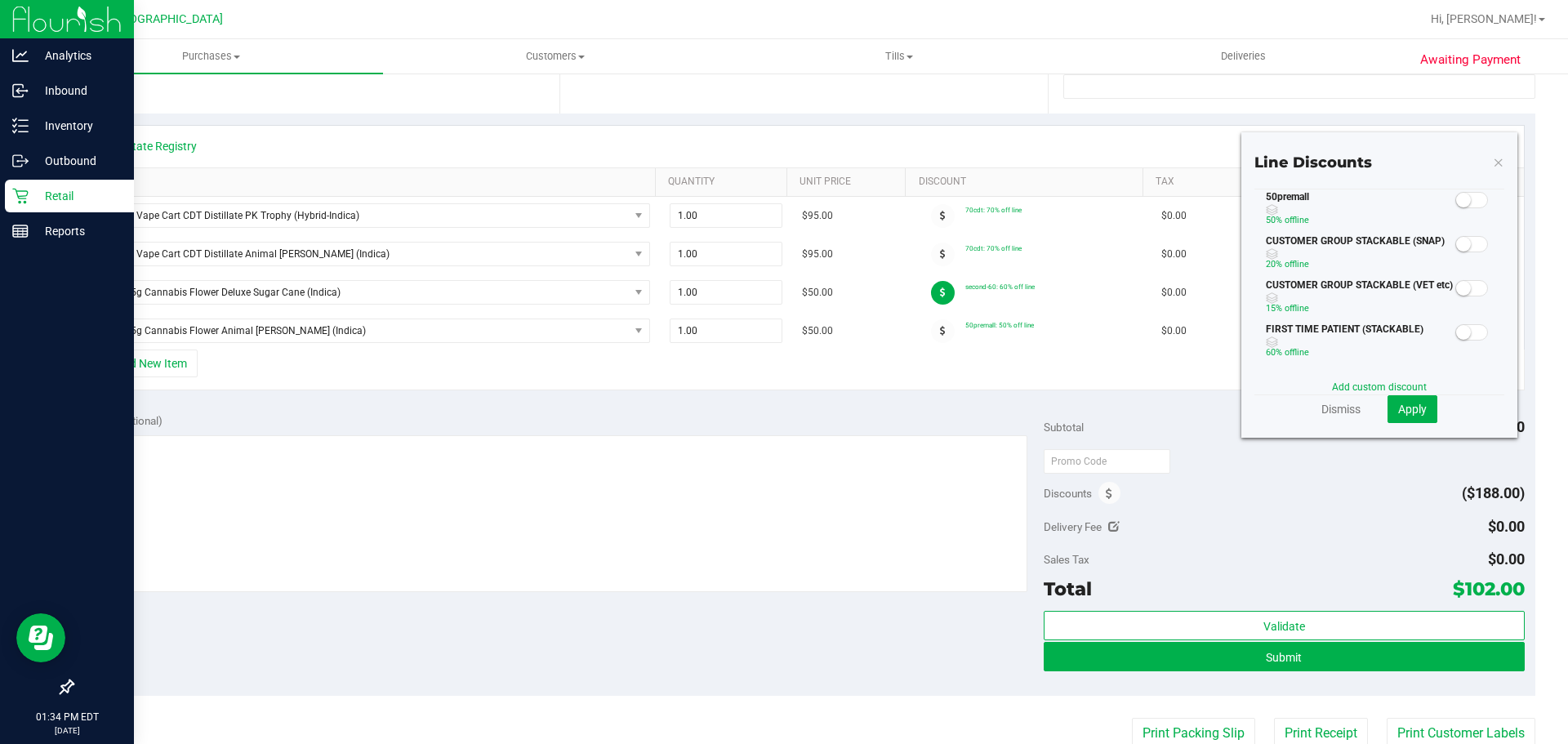
click at [1465, 200] on span at bounding box center [1470, 201] width 32 height 17
click at [1403, 403] on span "Apply" at bounding box center [1412, 409] width 29 height 13
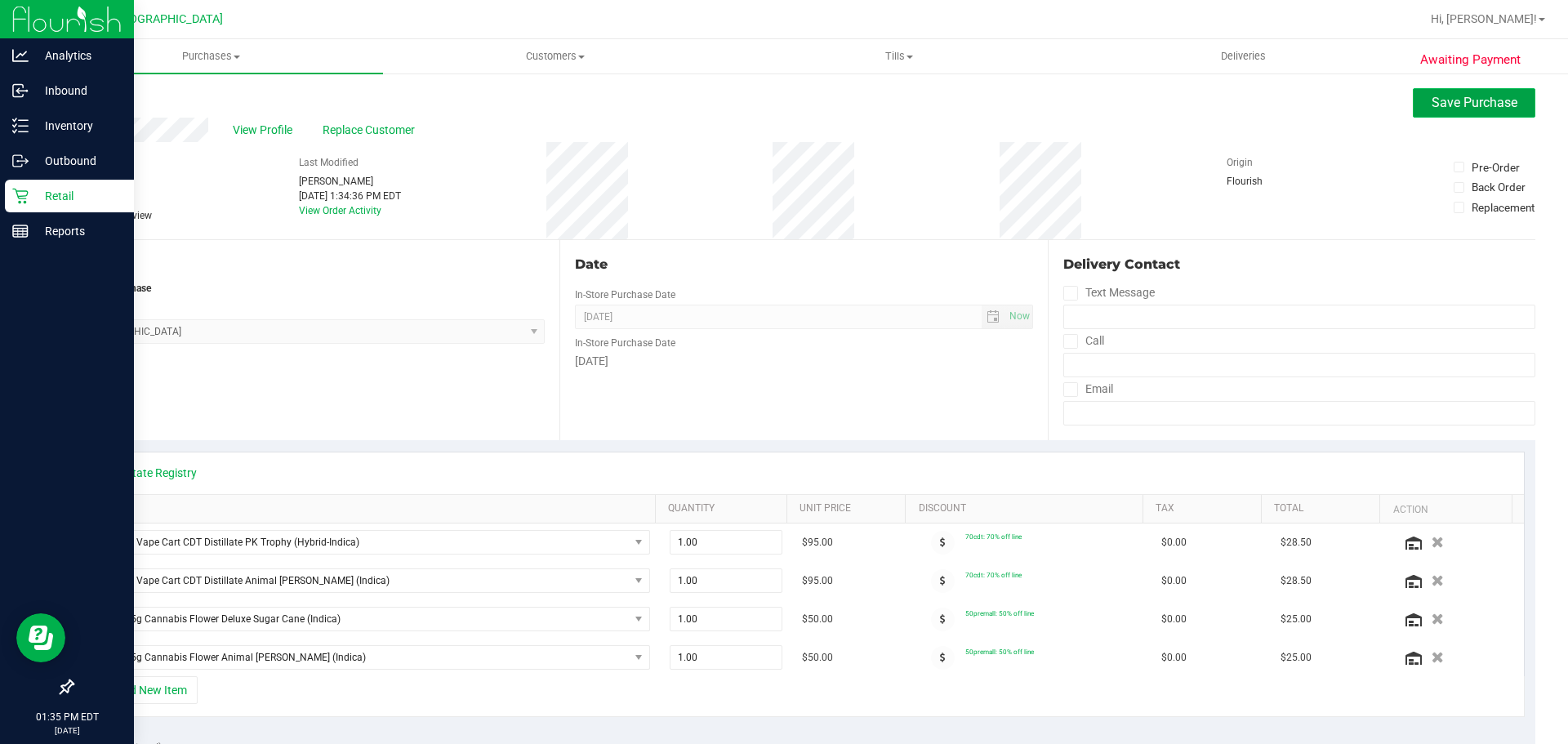
click at [1474, 92] on button "Save Purchase" at bounding box center [1473, 103] width 122 height 29
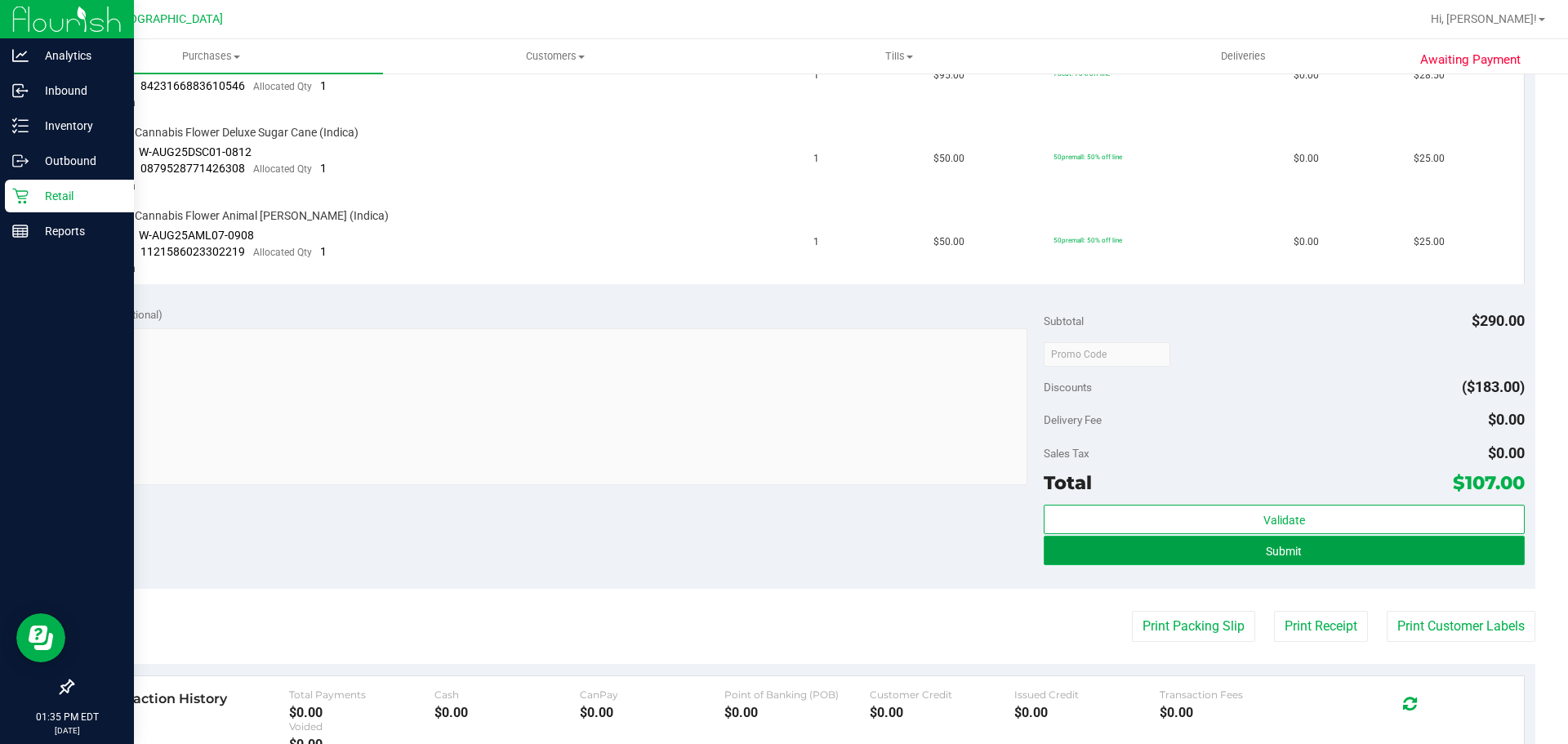
click at [1158, 541] on button "Submit" at bounding box center [1284, 551] width 480 height 29
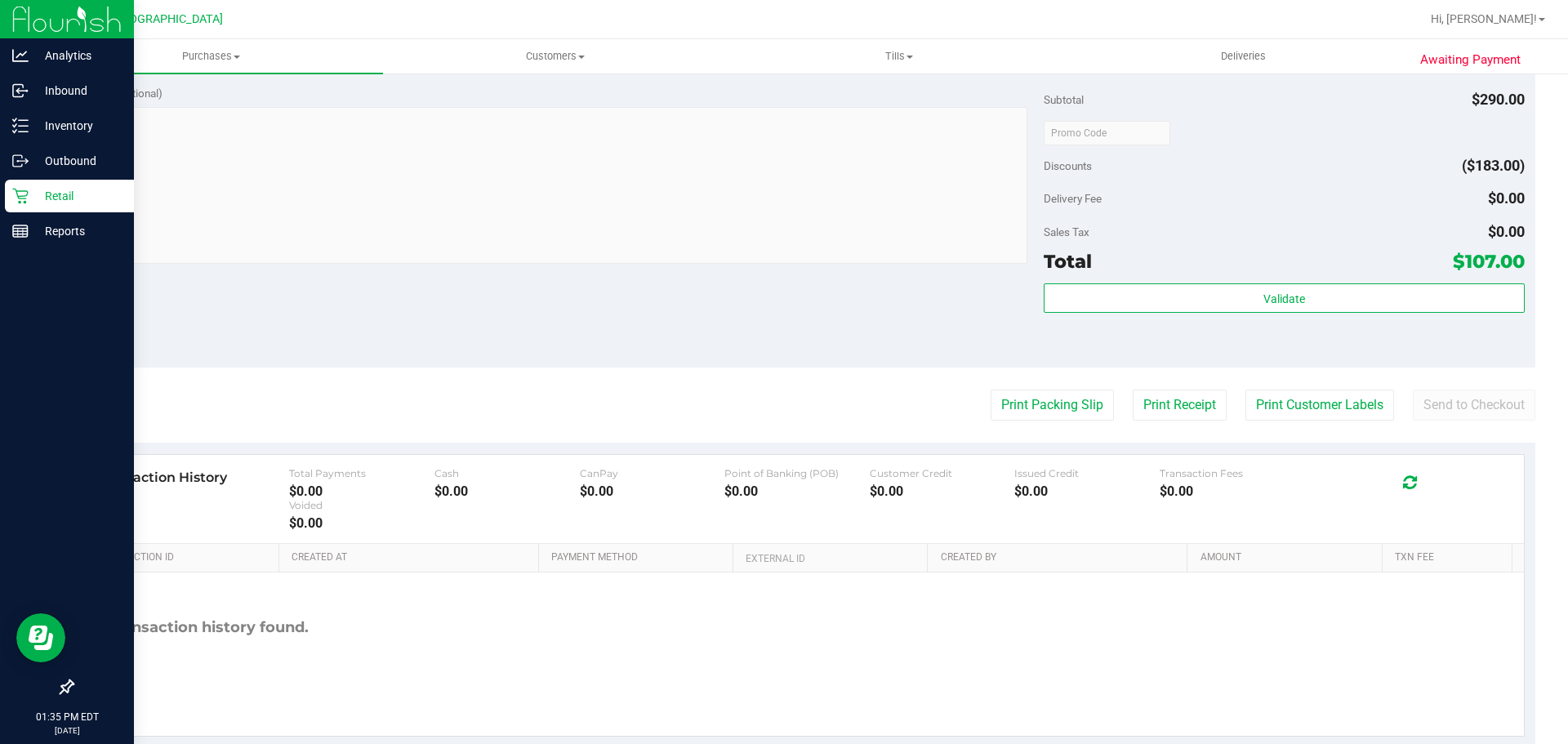
scroll to position [938, 0]
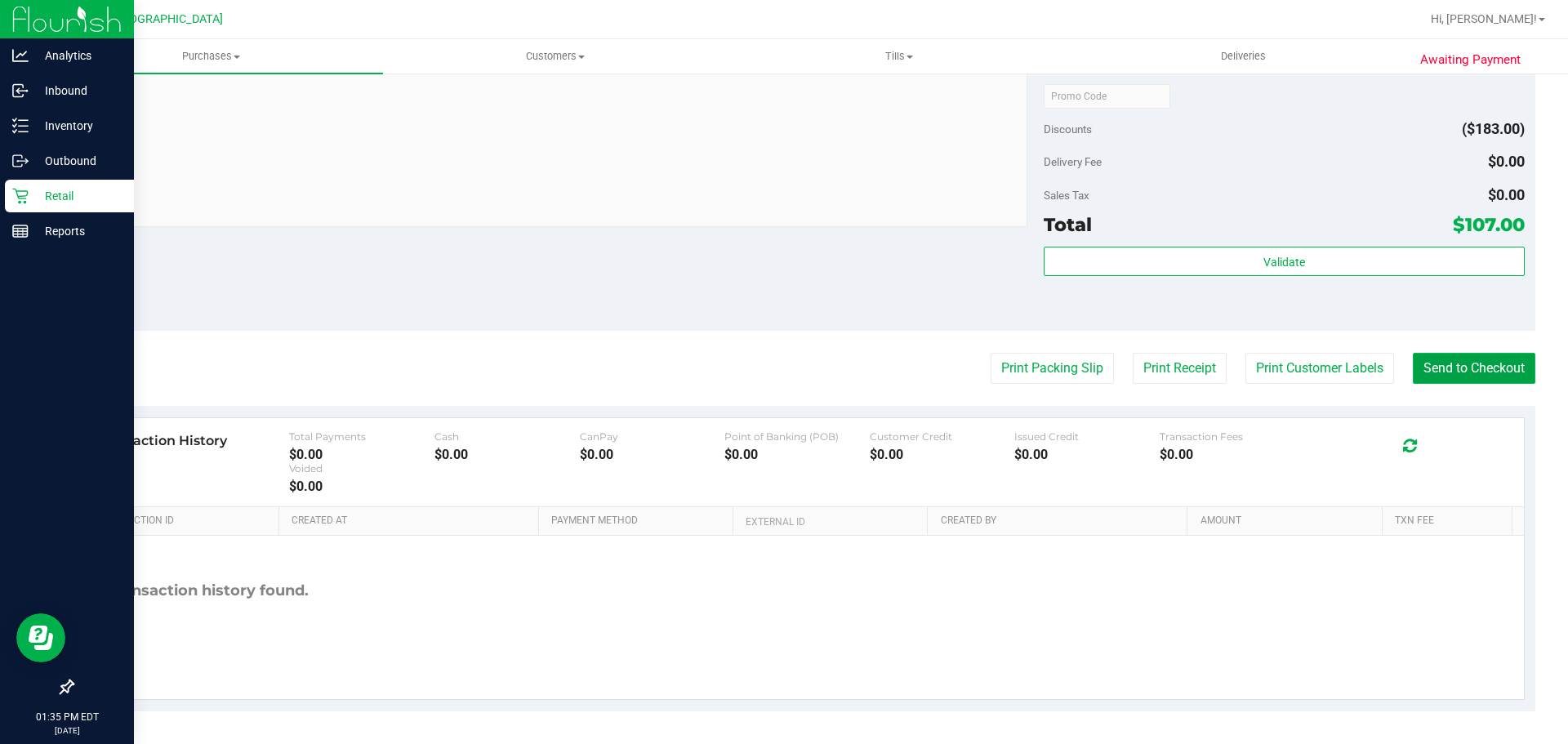
click at [1434, 368] on button "Send to Checkout" at bounding box center [1473, 368] width 122 height 31
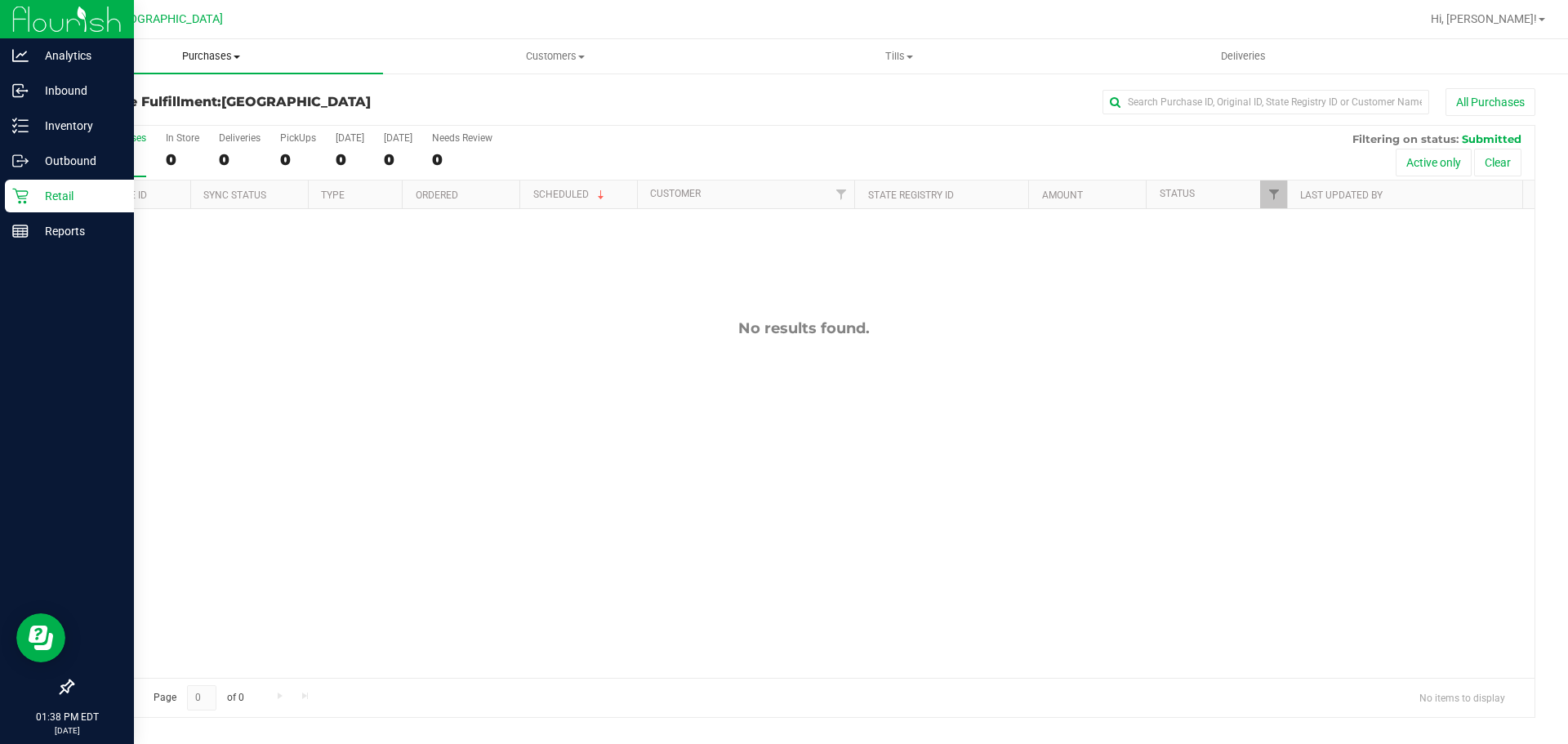
click at [151, 61] on span "Purchases" at bounding box center [212, 56] width 344 height 15
click at [157, 92] on span "Summary of purchases" at bounding box center [123, 98] width 167 height 14
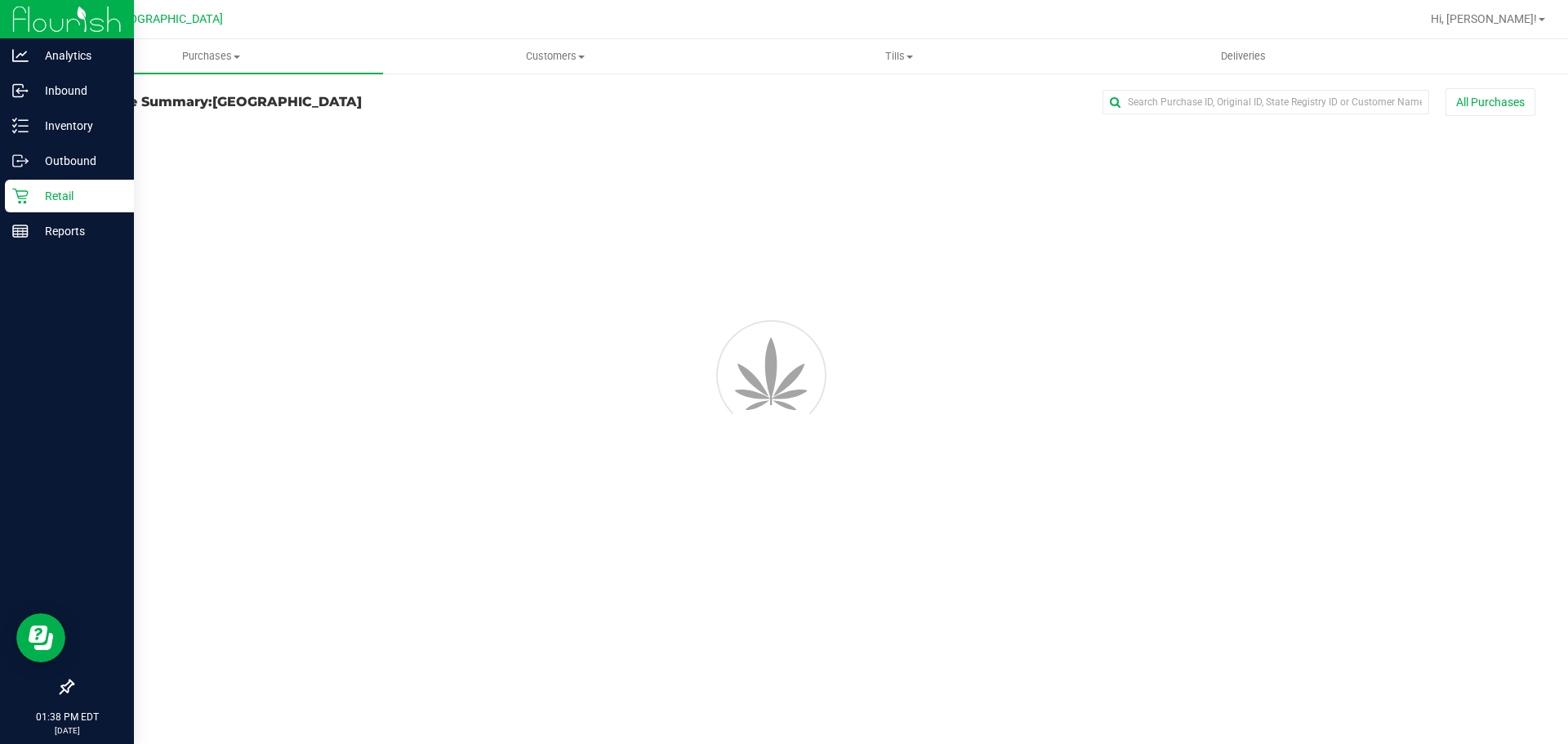
click at [485, 95] on h3 "Purchase Summary: [GEOGRAPHIC_DATA]" at bounding box center [316, 102] width 488 height 15
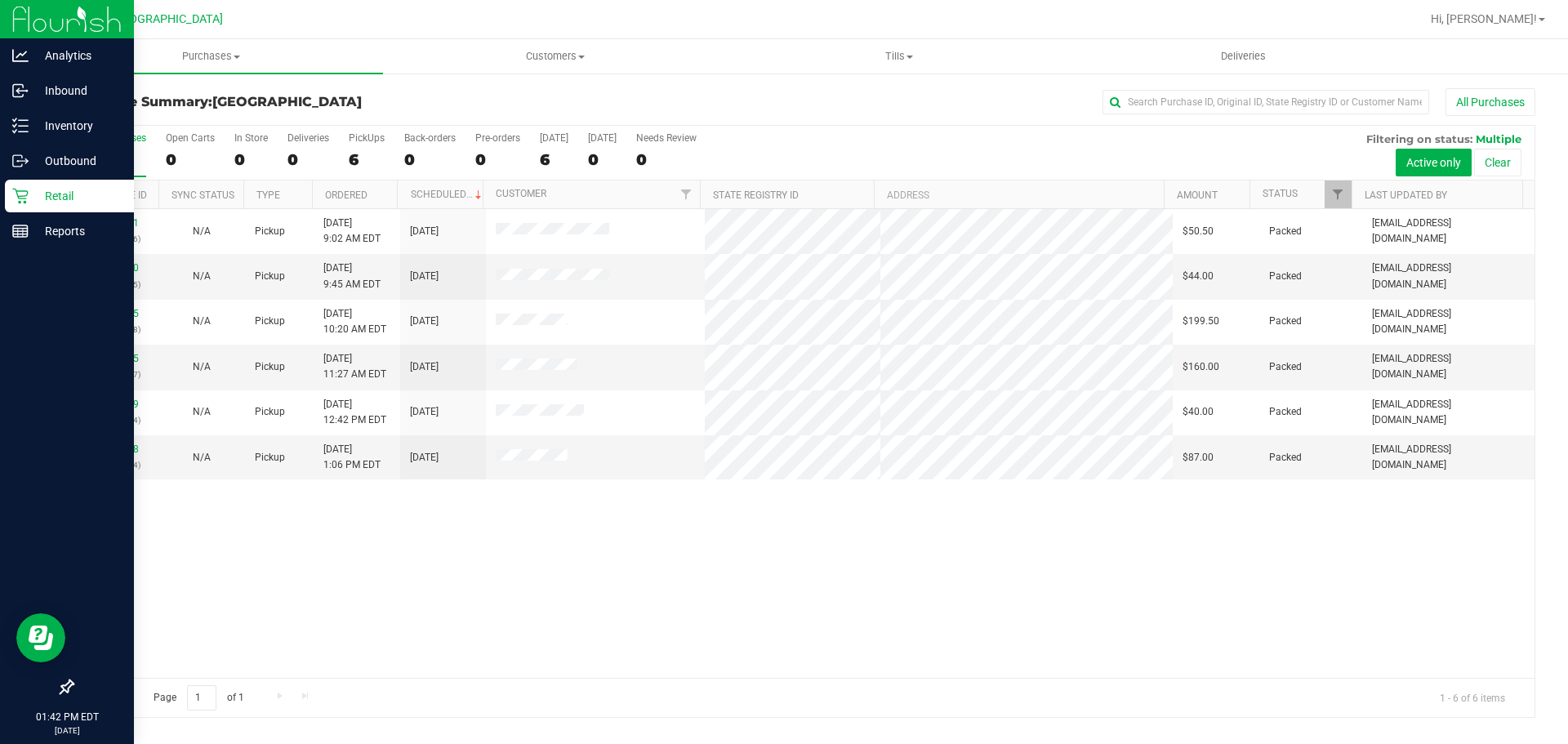
click at [273, 54] on span "Purchases" at bounding box center [212, 56] width 344 height 15
click at [239, 91] on li "Summary of purchases" at bounding box center [212, 99] width 344 height 19
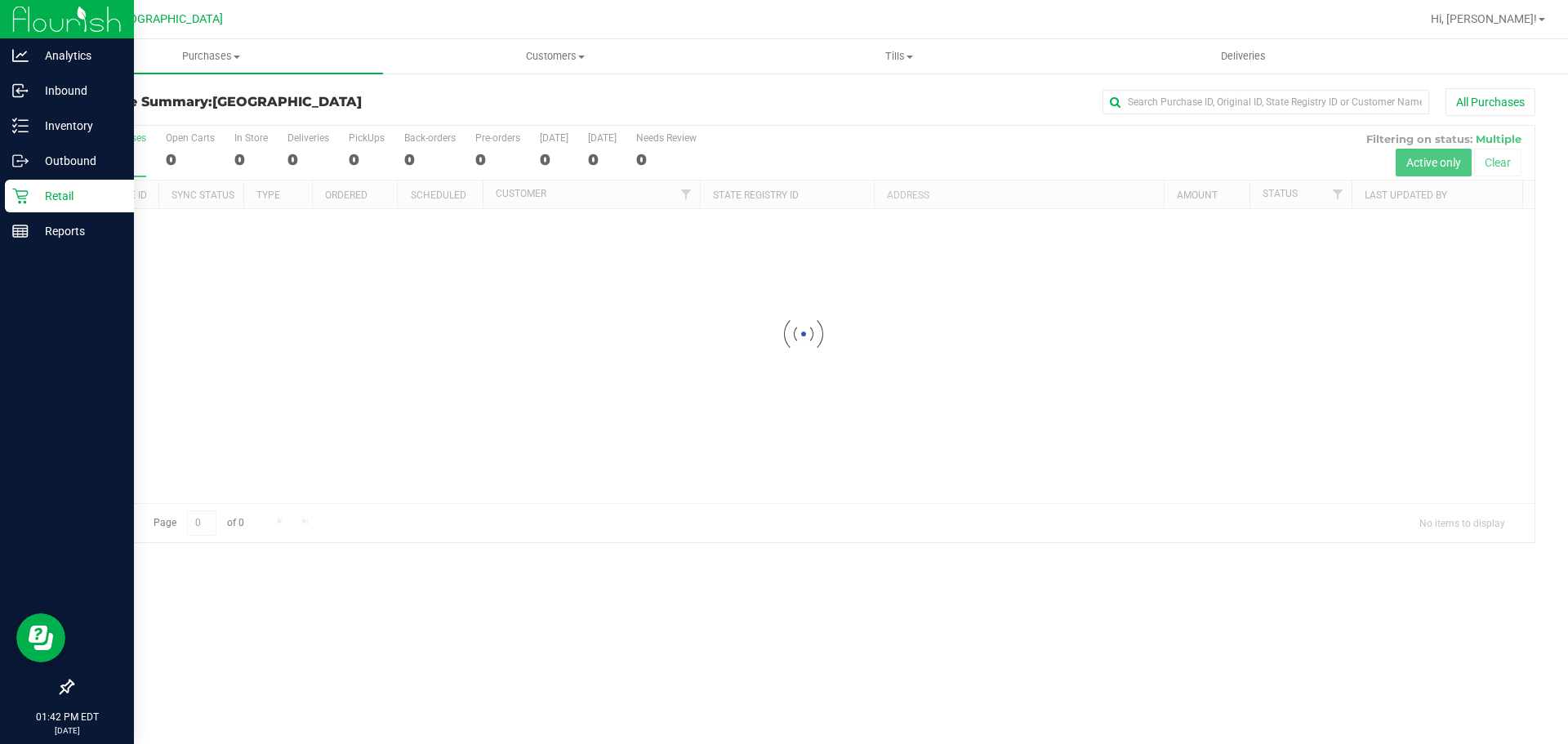
click at [984, 413] on div at bounding box center [803, 334] width 1461 height 417
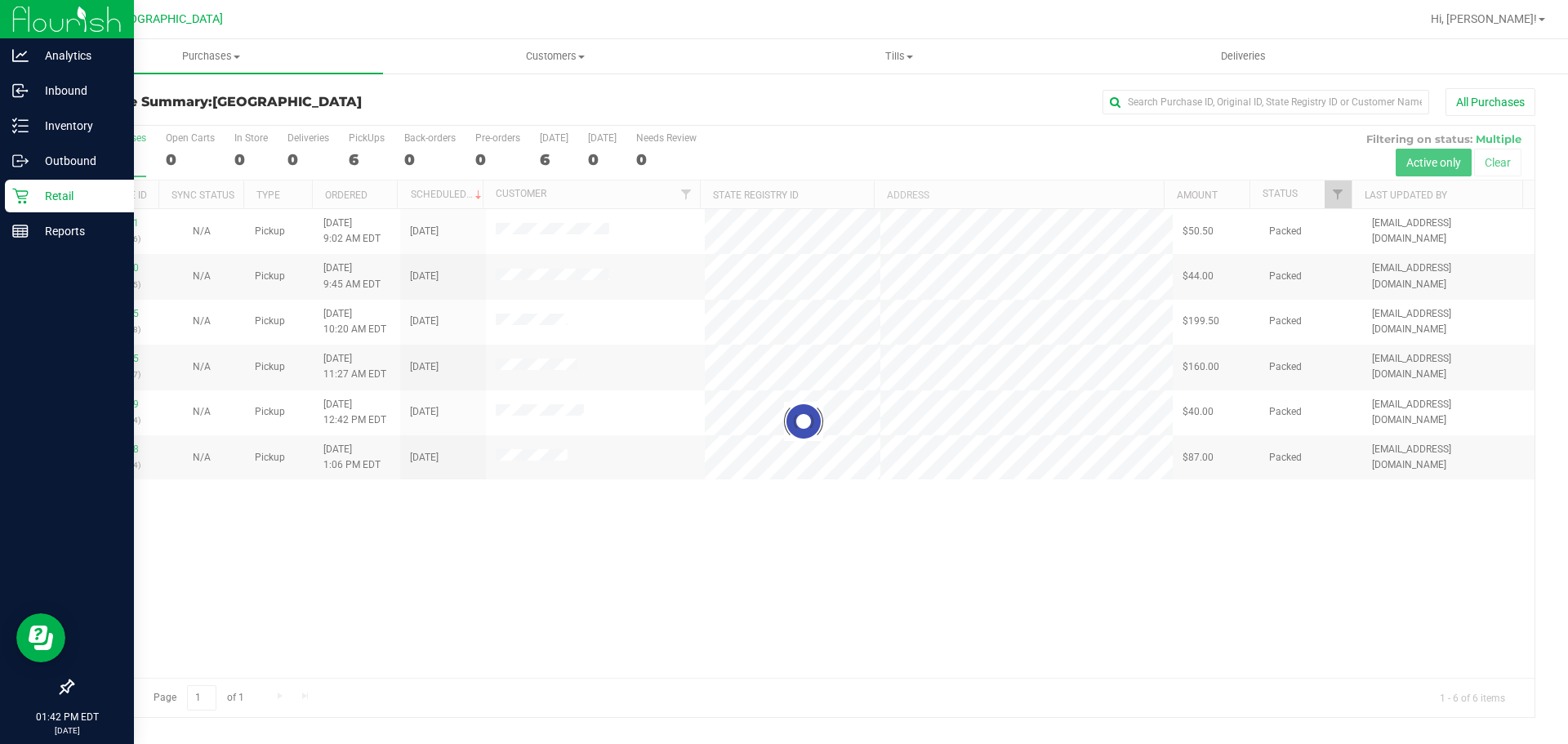
click at [1, 242] on link "Reports" at bounding box center [67, 232] width 134 height 35
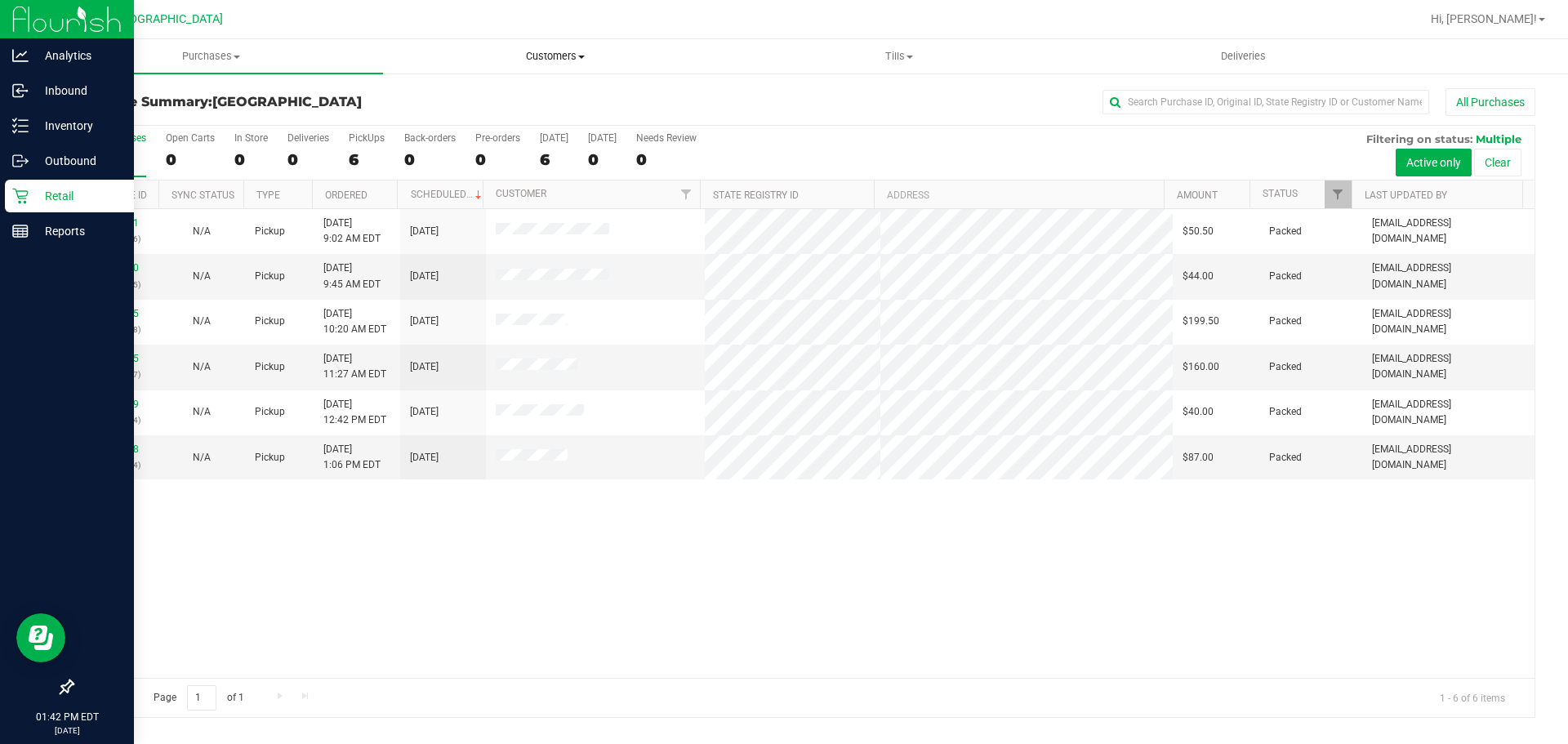
click at [541, 68] on uib-tab-heading "Customers All customers Add a new customer All physicians" at bounding box center [555, 55] width 342 height 32
click at [23, 233] on line at bounding box center [23, 232] width 0 height 8
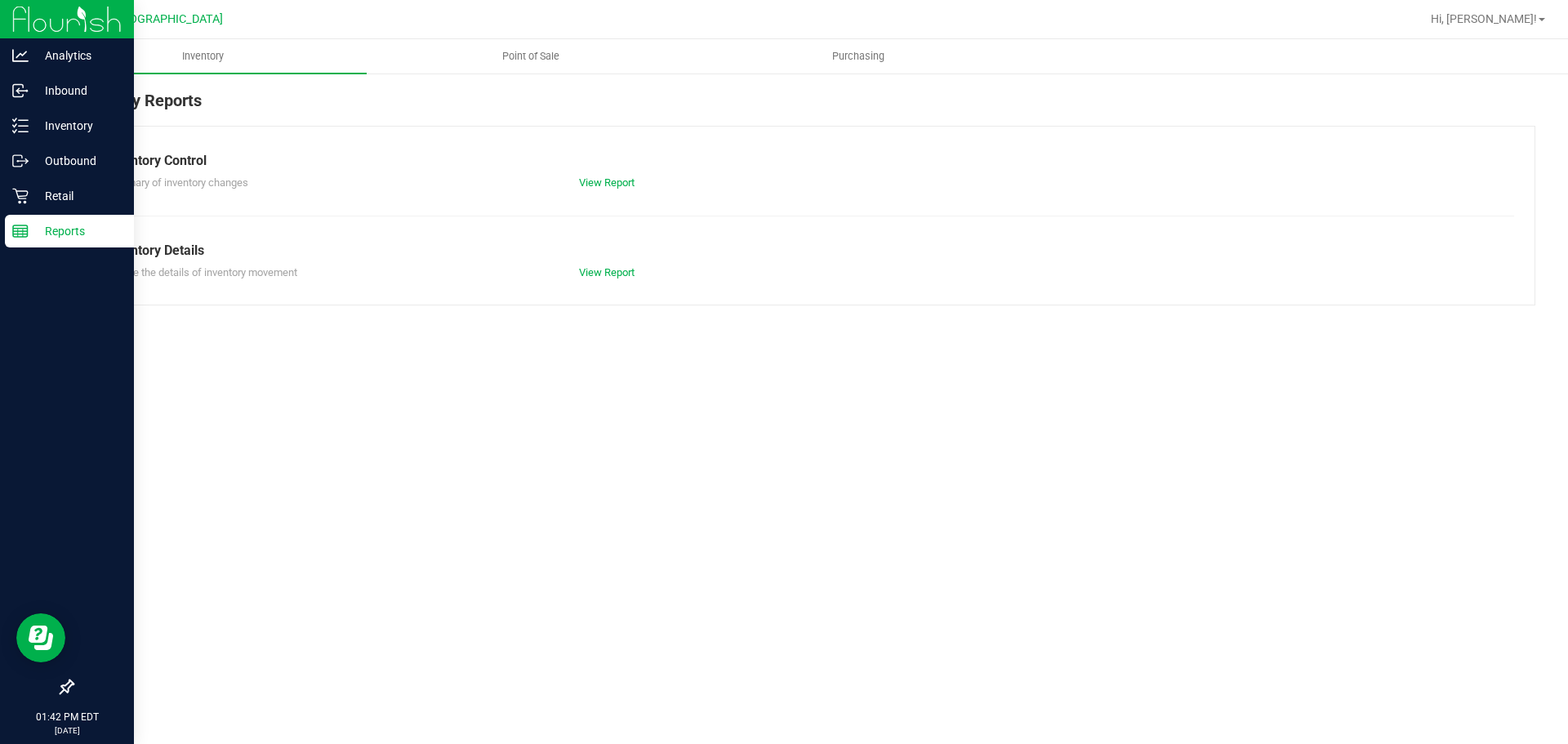
click at [539, 62] on span "Point of Sale" at bounding box center [531, 56] width 101 height 15
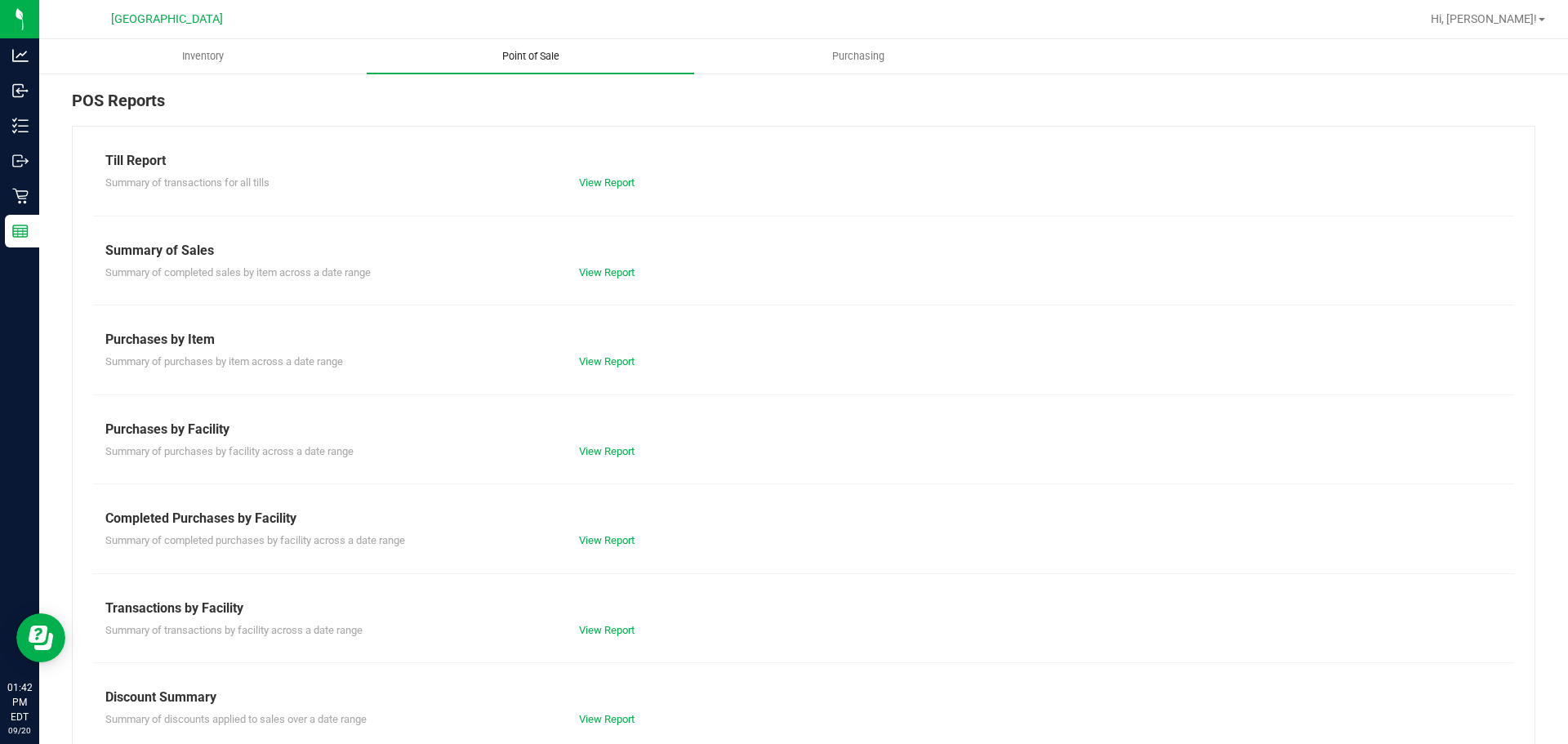
click at [591, 536] on link "View Report" at bounding box center [606, 540] width 55 height 12
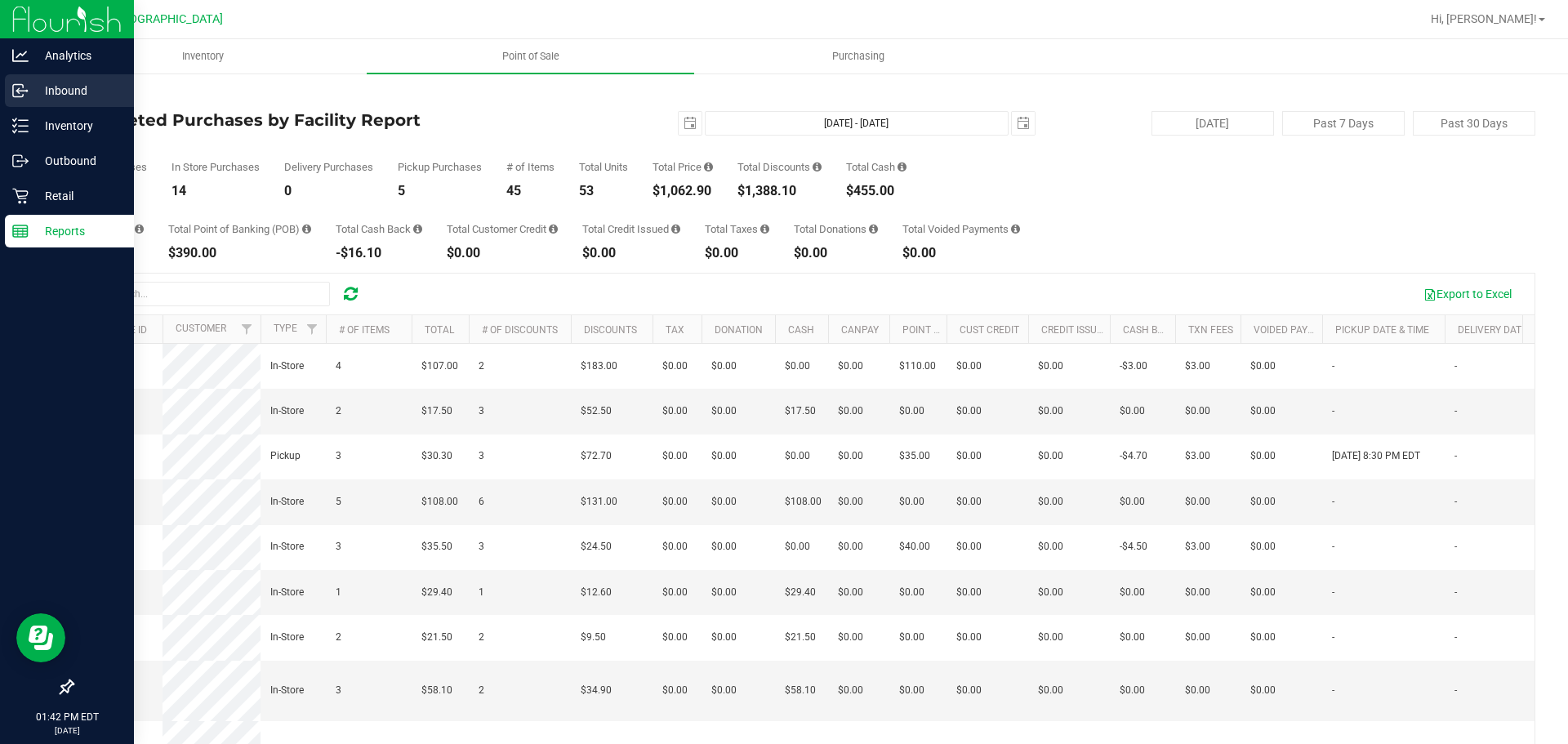
click at [29, 106] on div "Inbound" at bounding box center [69, 90] width 129 height 32
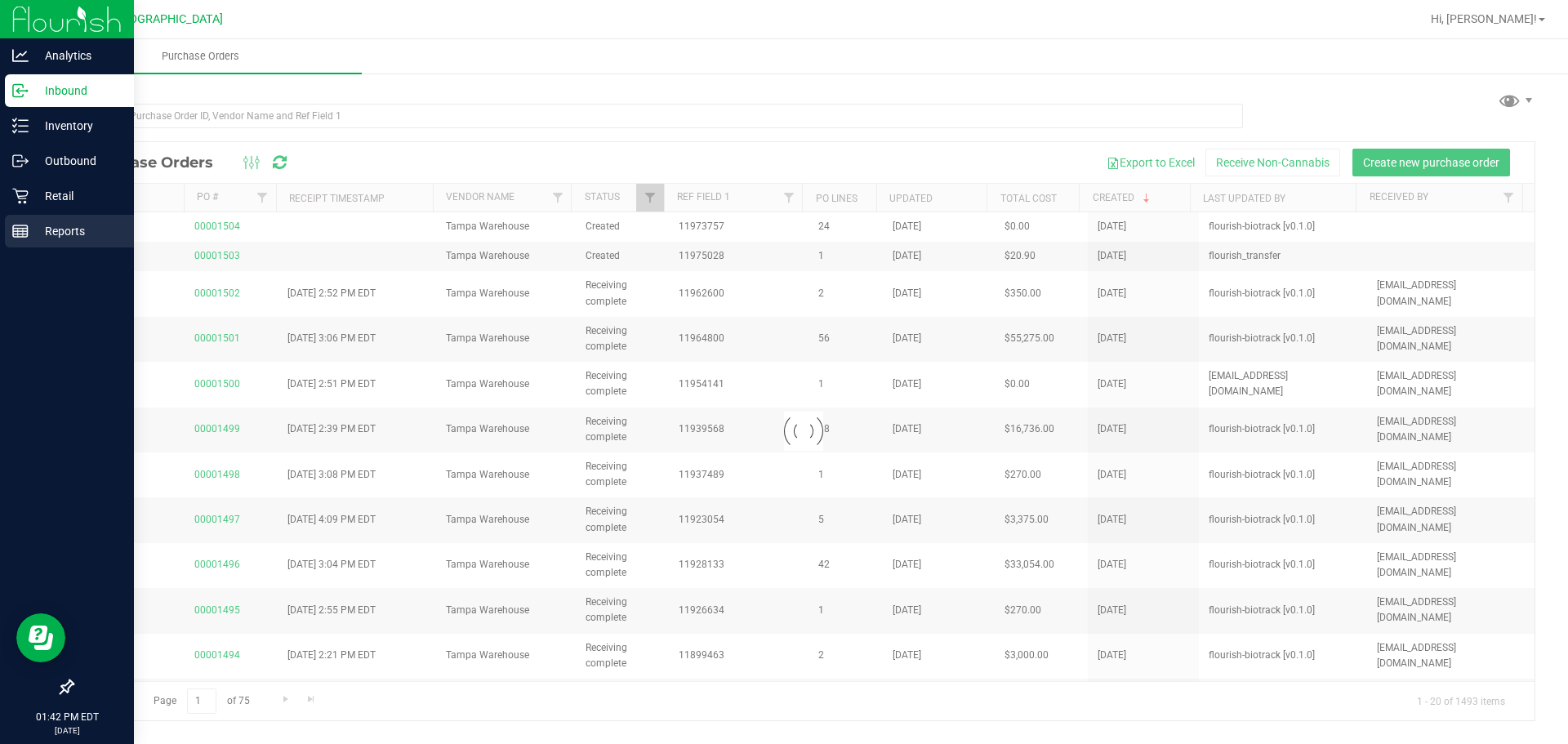
click at [91, 229] on p "Reports" at bounding box center [77, 230] width 98 height 19
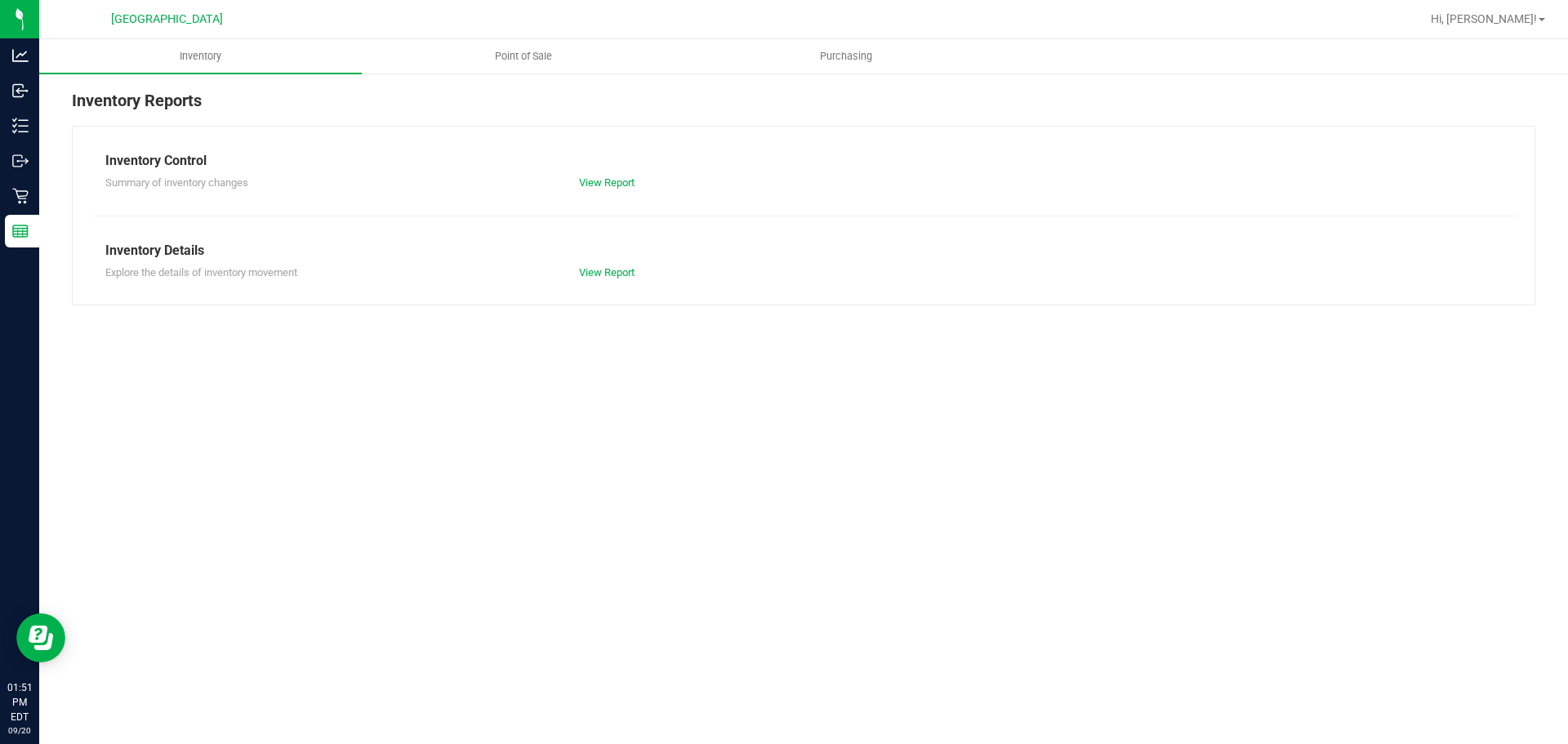
click at [1217, 556] on div "Inventory Point of Sale Purchasing Inventory Reports Inventory Control Summary …" at bounding box center [803, 392] width 1528 height 705
